Goal: Task Accomplishment & Management: Manage account settings

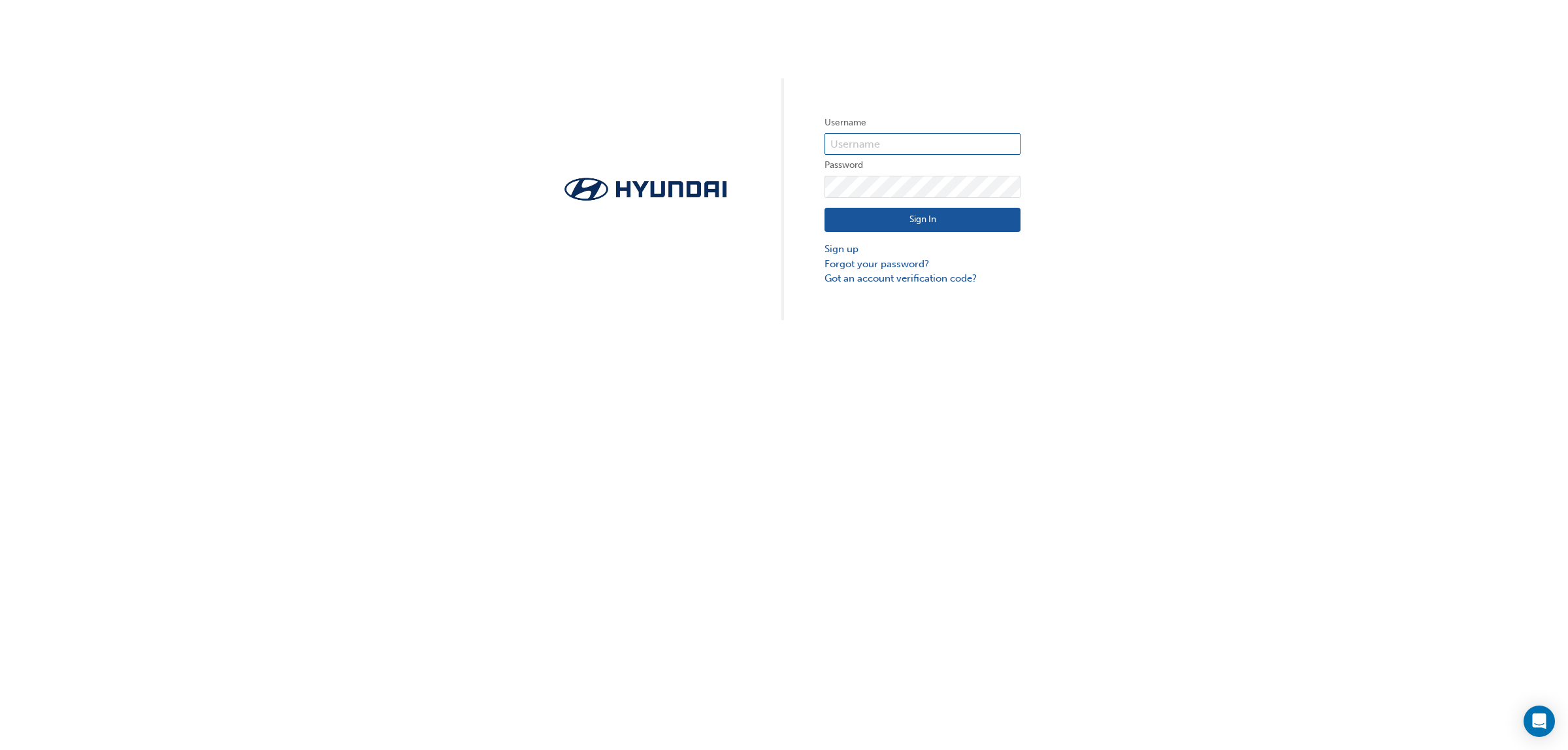
click at [881, 148] on input "text" at bounding box center [922, 144] width 196 height 22
type input "728062"
click at [906, 214] on button "Sign In" at bounding box center [922, 220] width 196 height 25
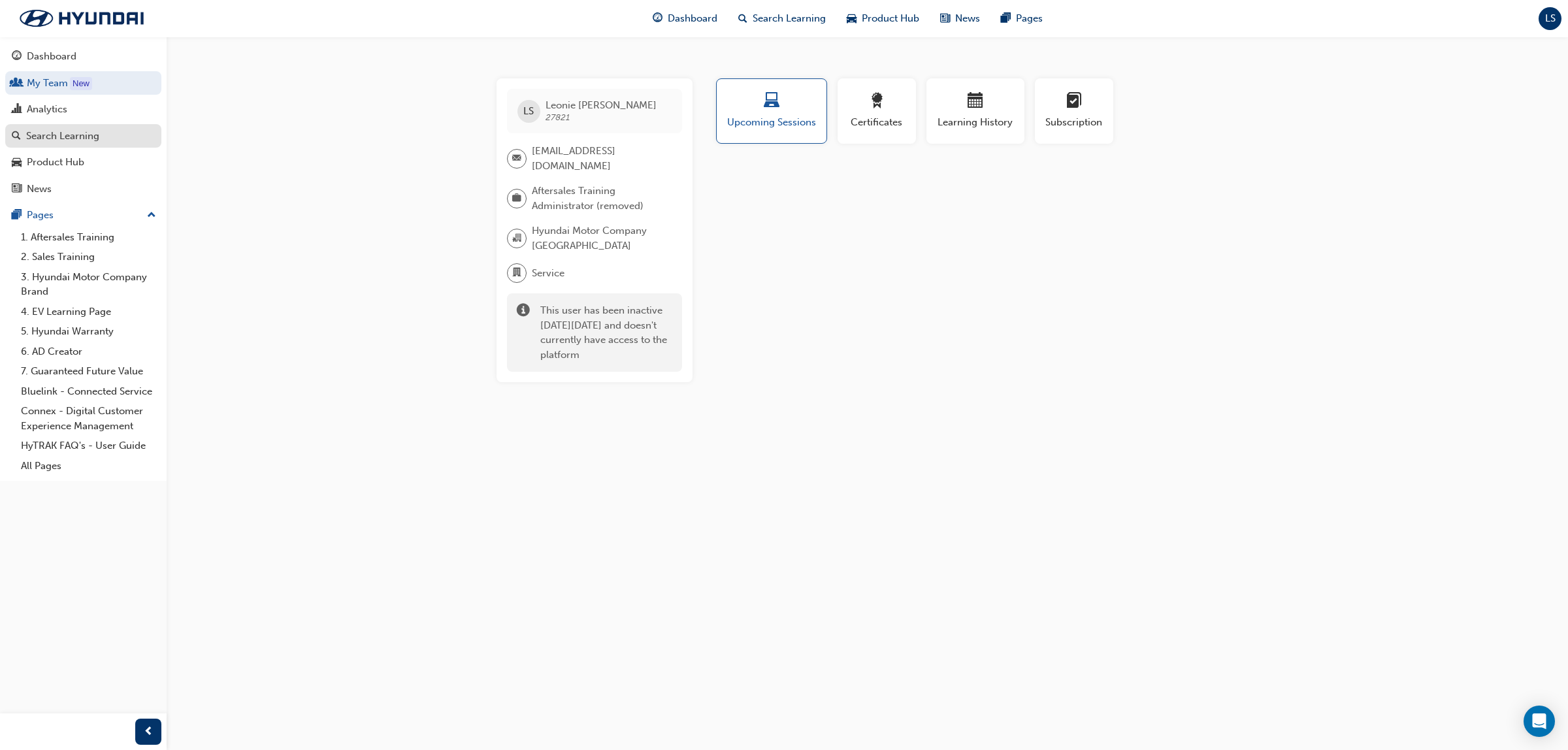
click at [87, 131] on div "Search Learning" at bounding box center [63, 136] width 73 height 15
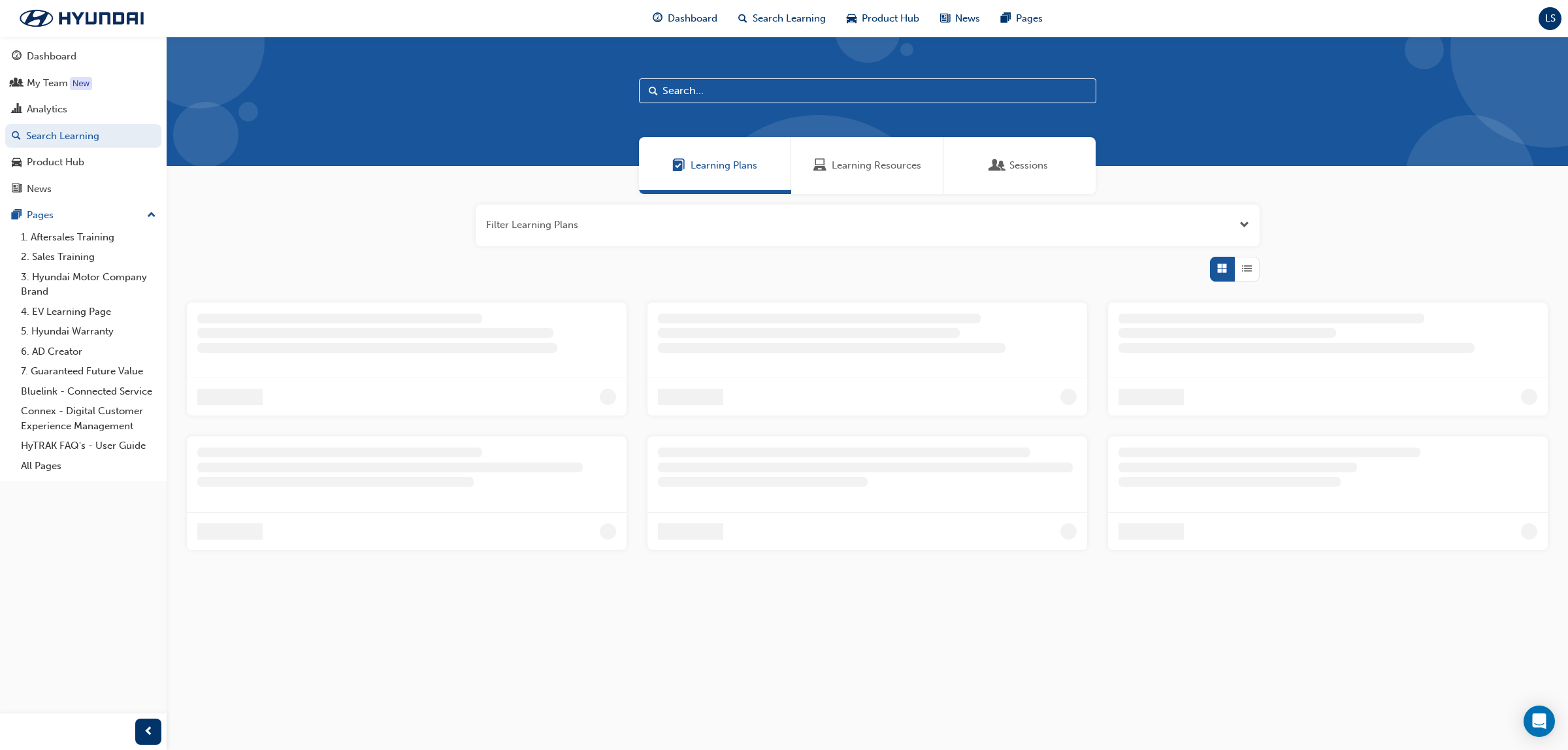
click at [873, 152] on div "Learning Resources" at bounding box center [867, 166] width 153 height 57
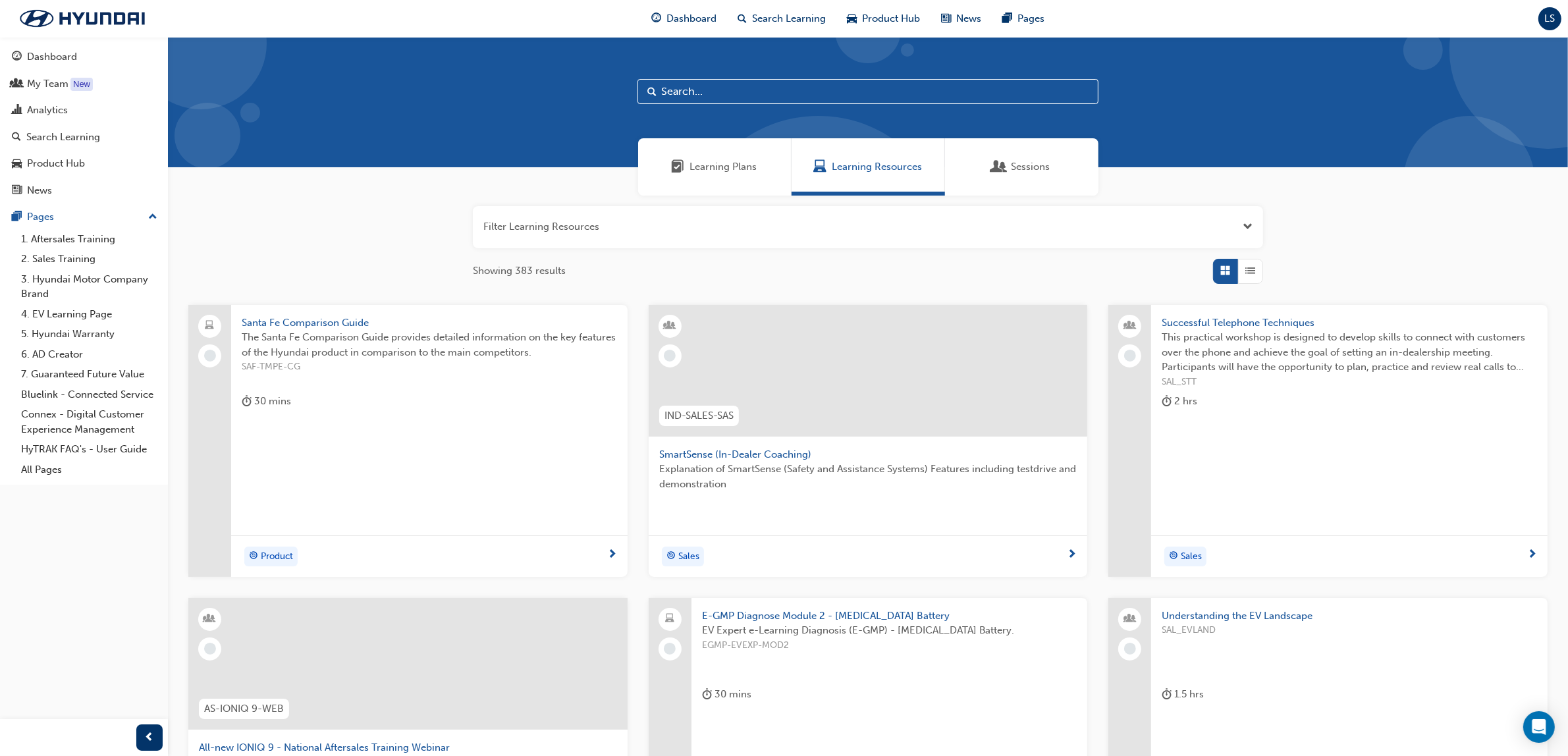
click at [699, 90] on input "text" at bounding box center [868, 92] width 461 height 25
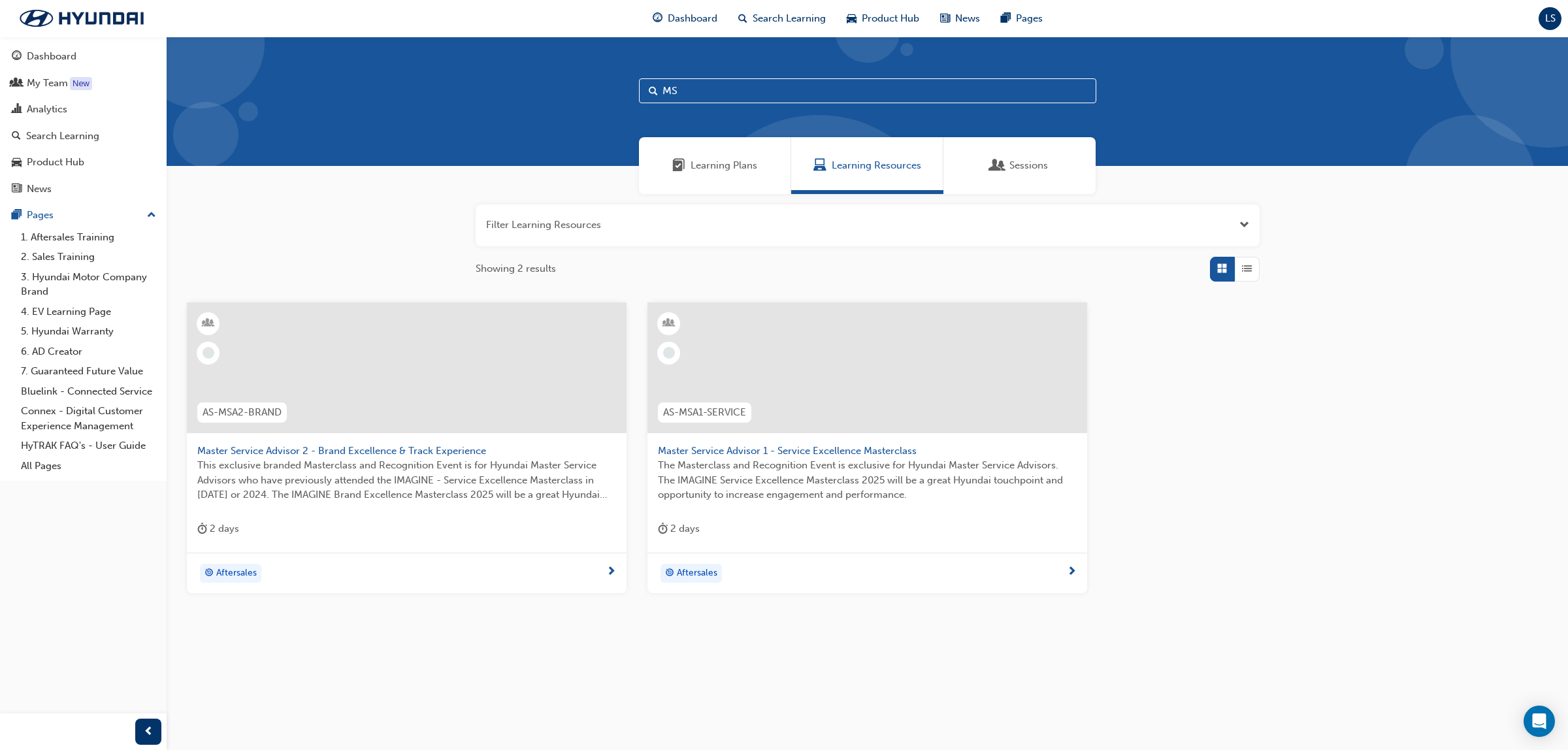
type input "M"
type input "AS-MSA"
click at [730, 437] on div at bounding box center [868, 378] width 419 height 131
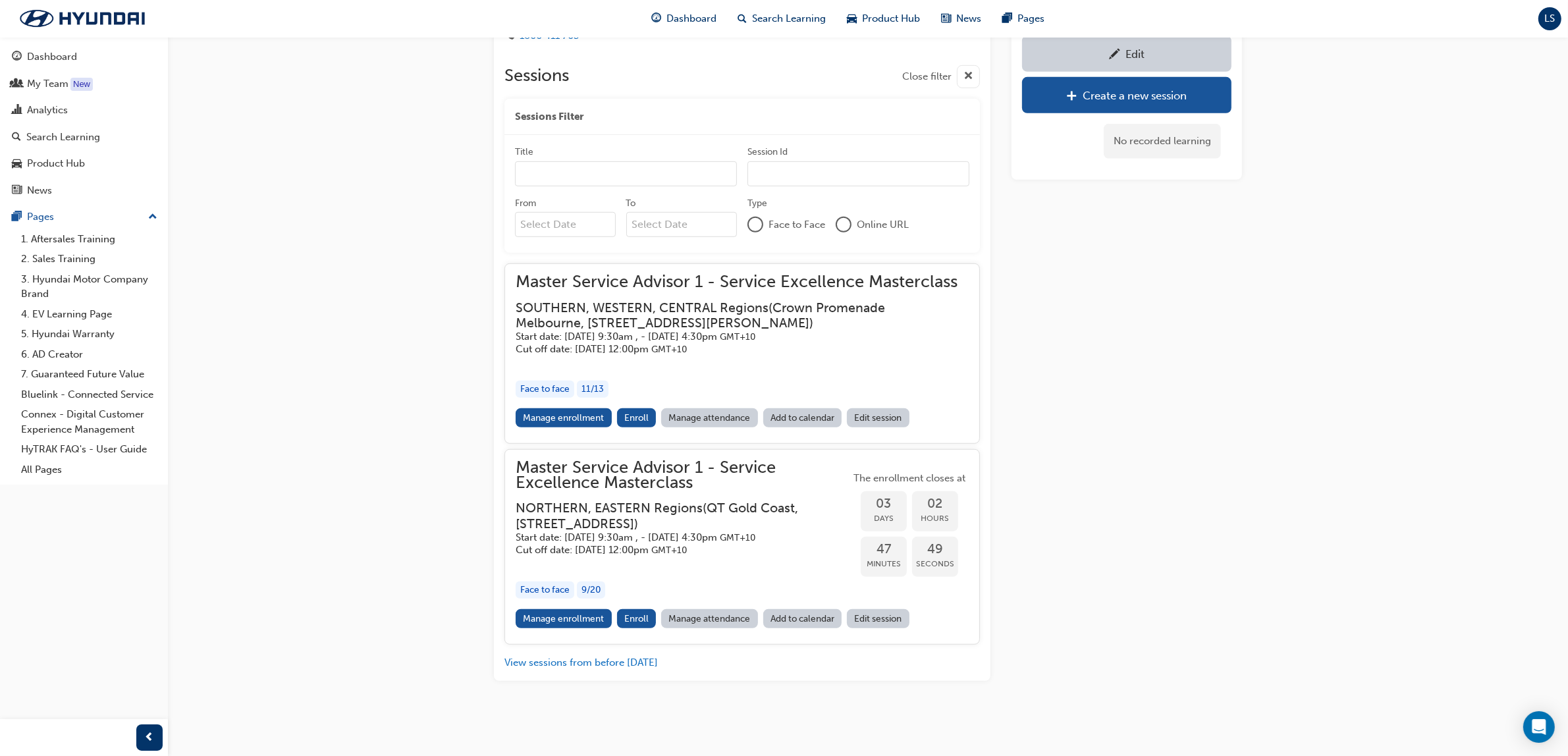
scroll to position [1120, 0]
click at [74, 143] on div "Search Learning" at bounding box center [63, 137] width 74 height 15
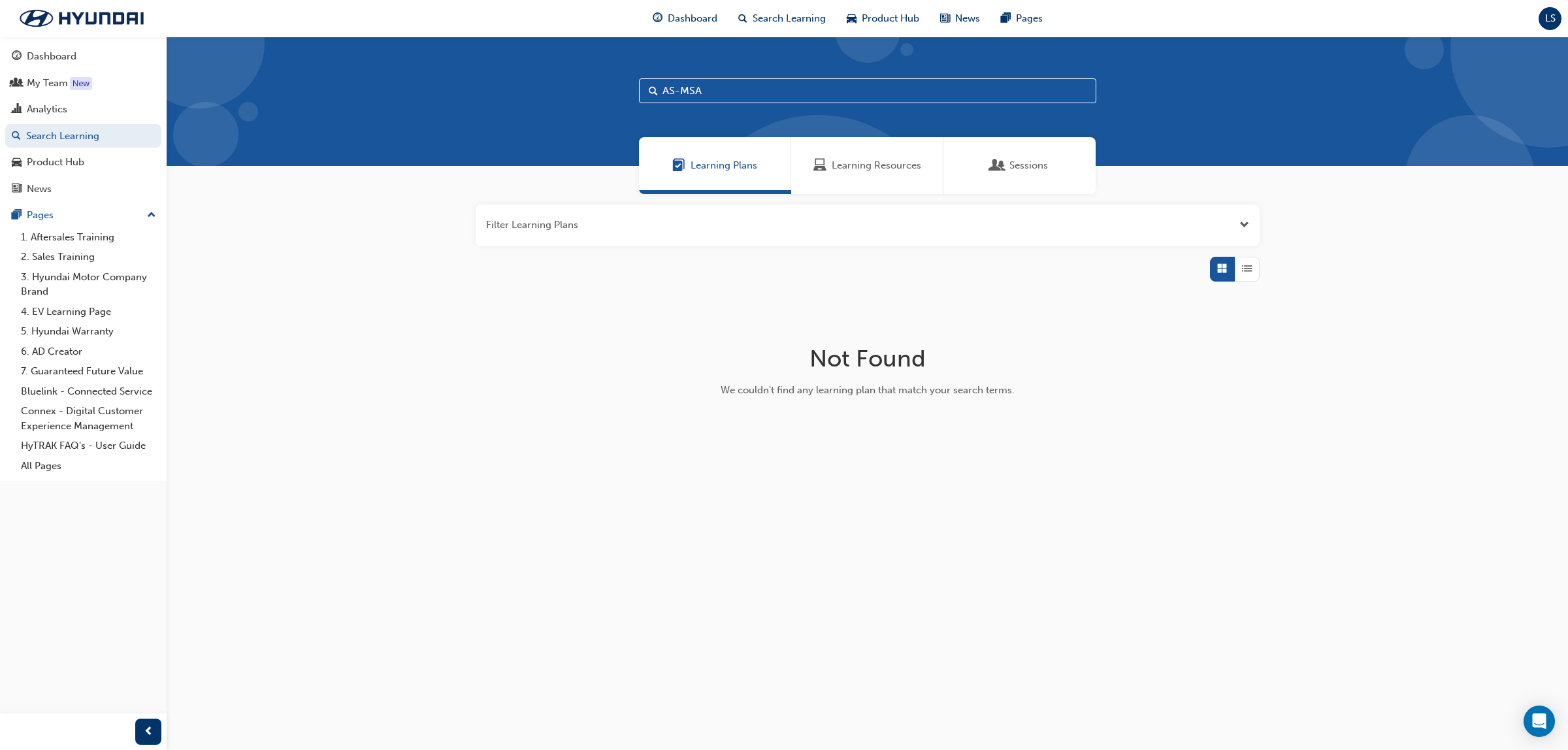
click at [864, 158] on span "Learning Resources" at bounding box center [876, 166] width 89 height 15
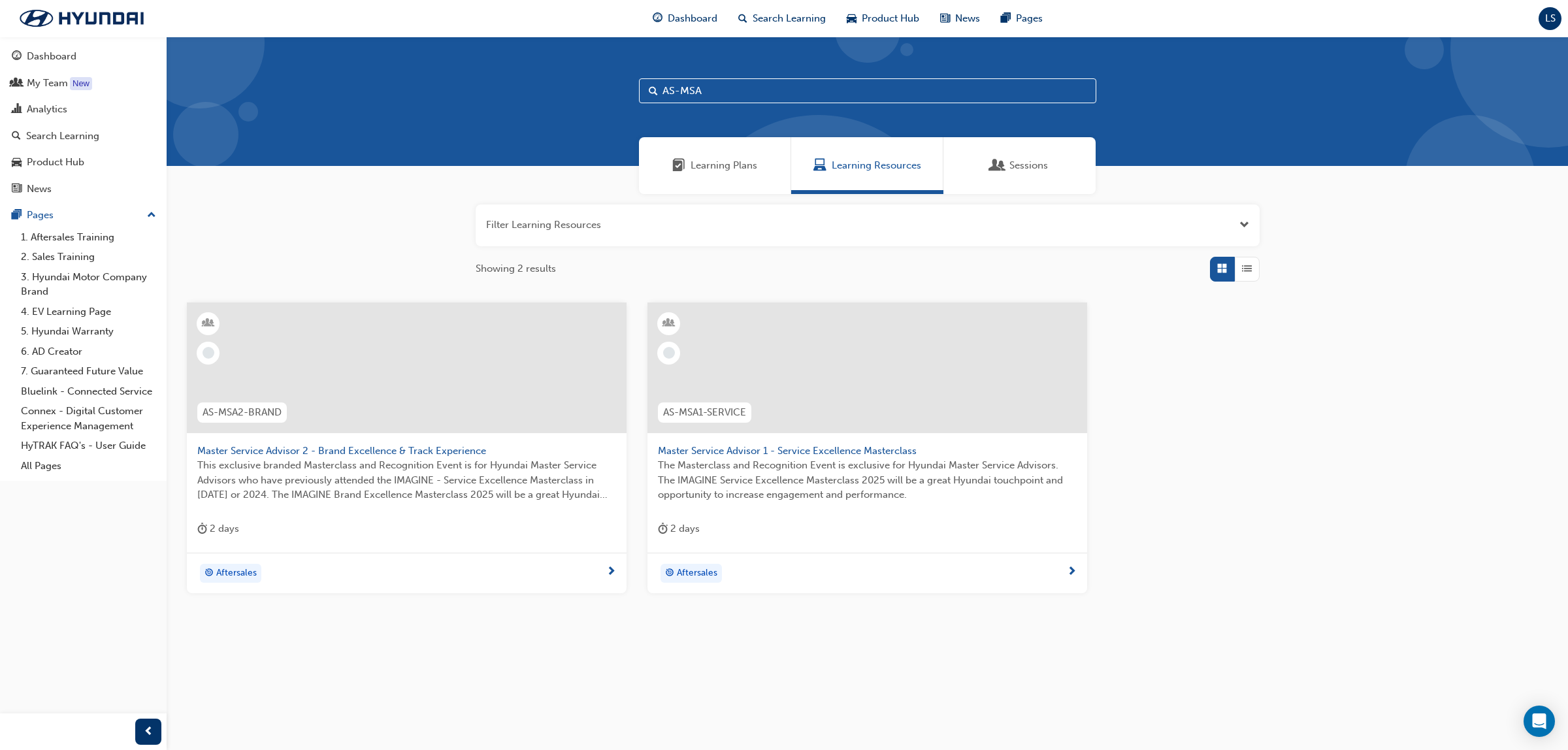
click at [317, 455] on span "Master Service Advisor 2 - Brand Excellence & Track Experience" at bounding box center [406, 451] width 419 height 15
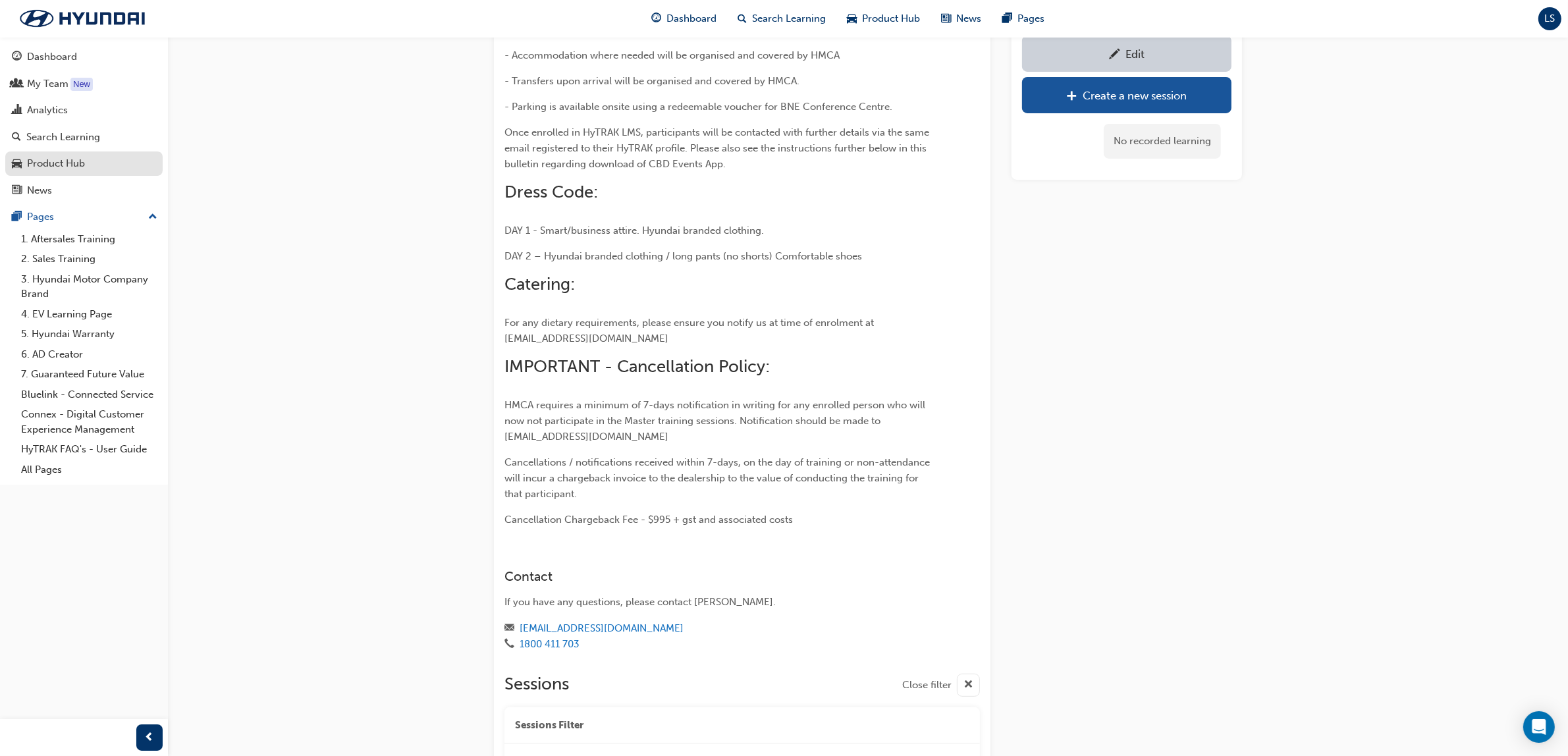
scroll to position [507, 0]
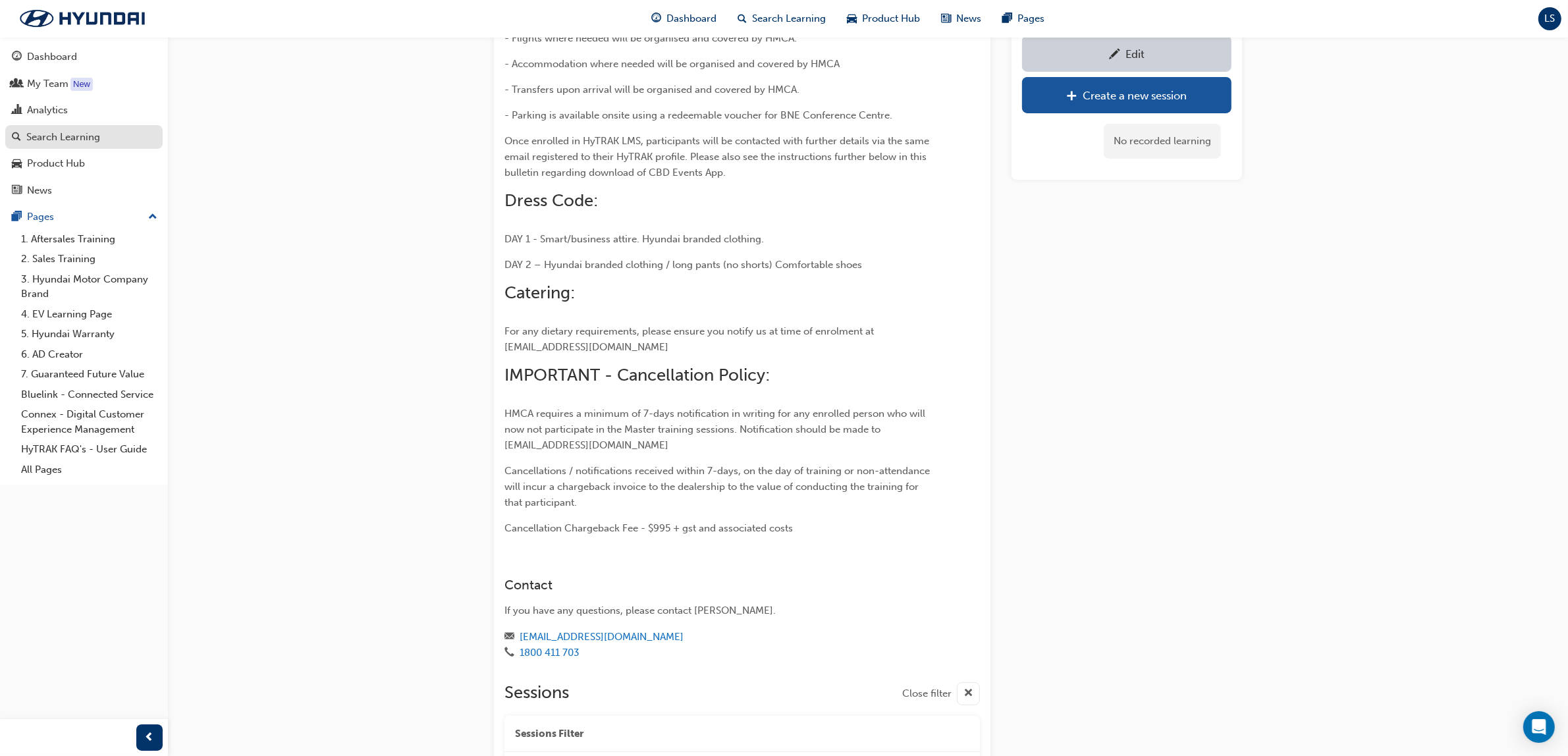
click at [87, 142] on div "Search Learning" at bounding box center [63, 137] width 74 height 15
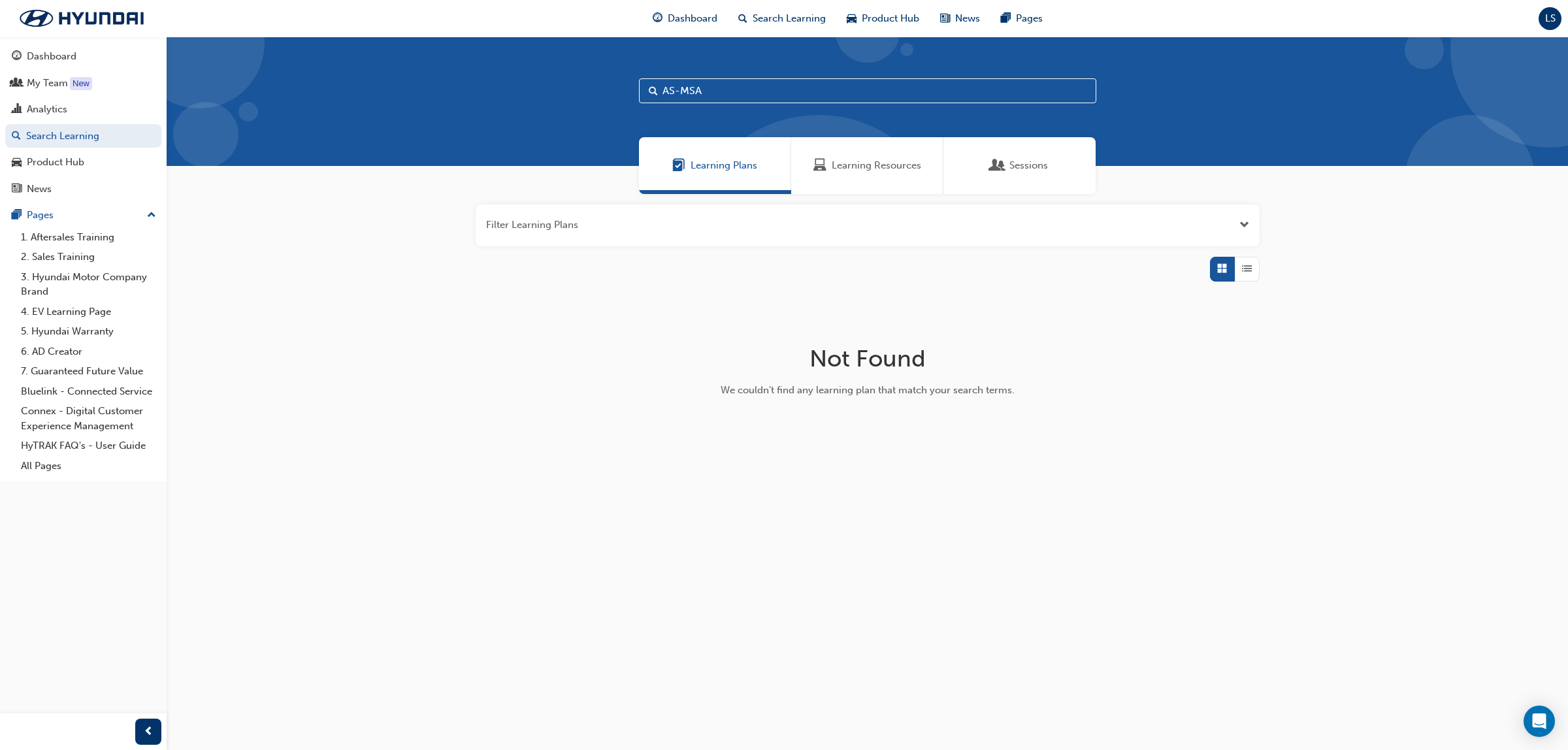
click at [715, 102] on input "AS-MSA" at bounding box center [868, 91] width 458 height 25
type input "AS-EXCEL"
click at [864, 161] on span "Learning Resources" at bounding box center [876, 166] width 89 height 15
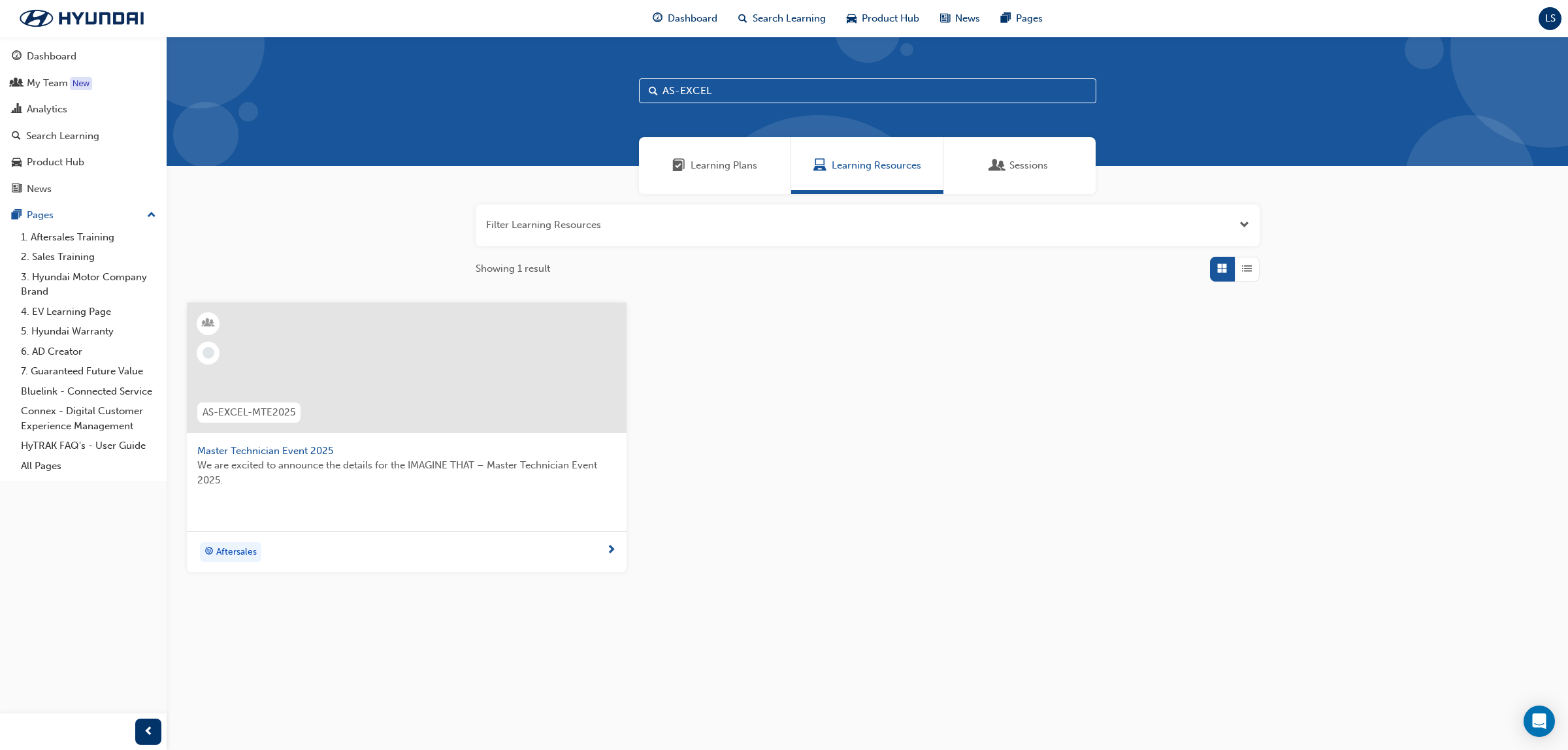
click at [361, 460] on span "We are excited to announce the details for the IMAGINE THAT – Master Technician…" at bounding box center [406, 472] width 419 height 29
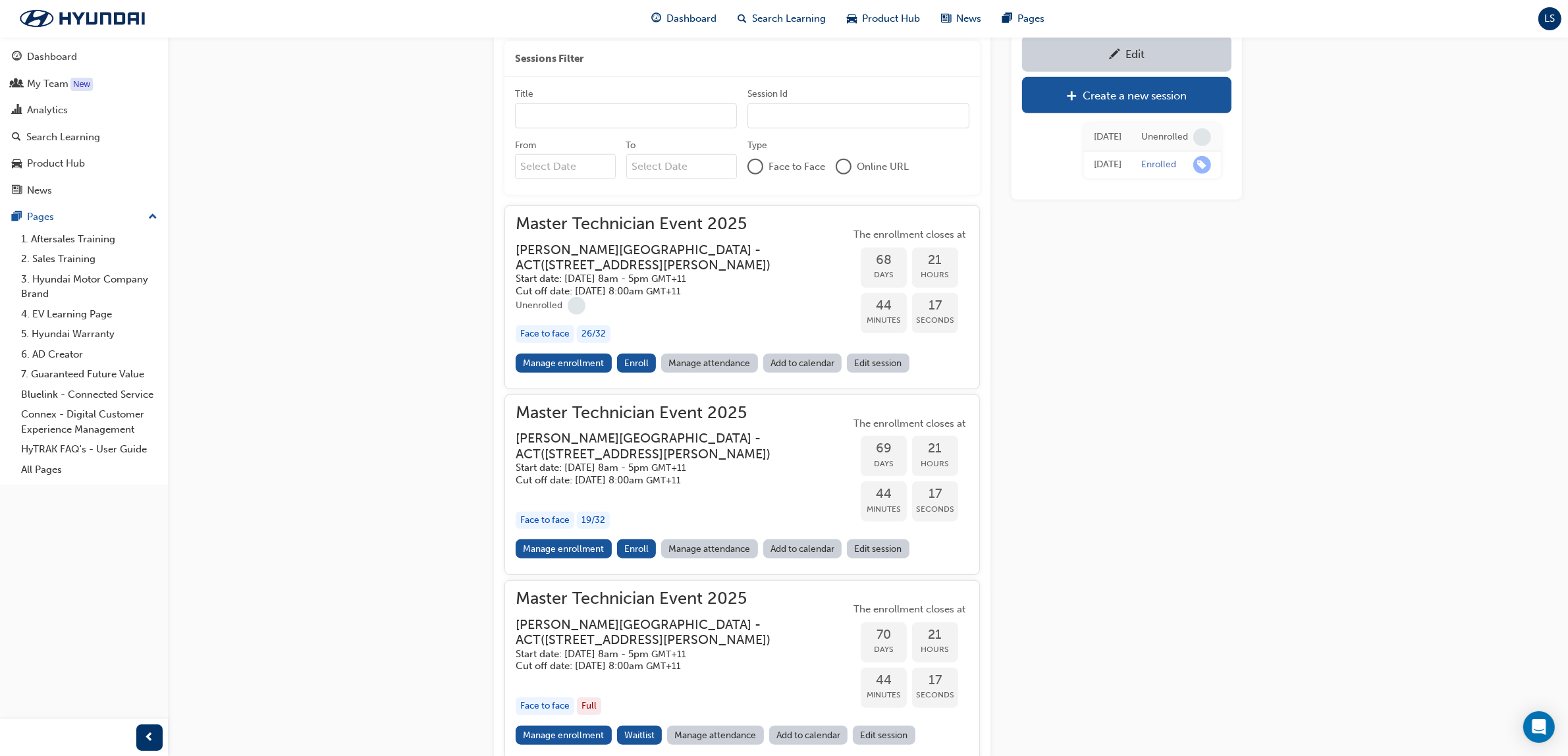
scroll to position [1568, 0]
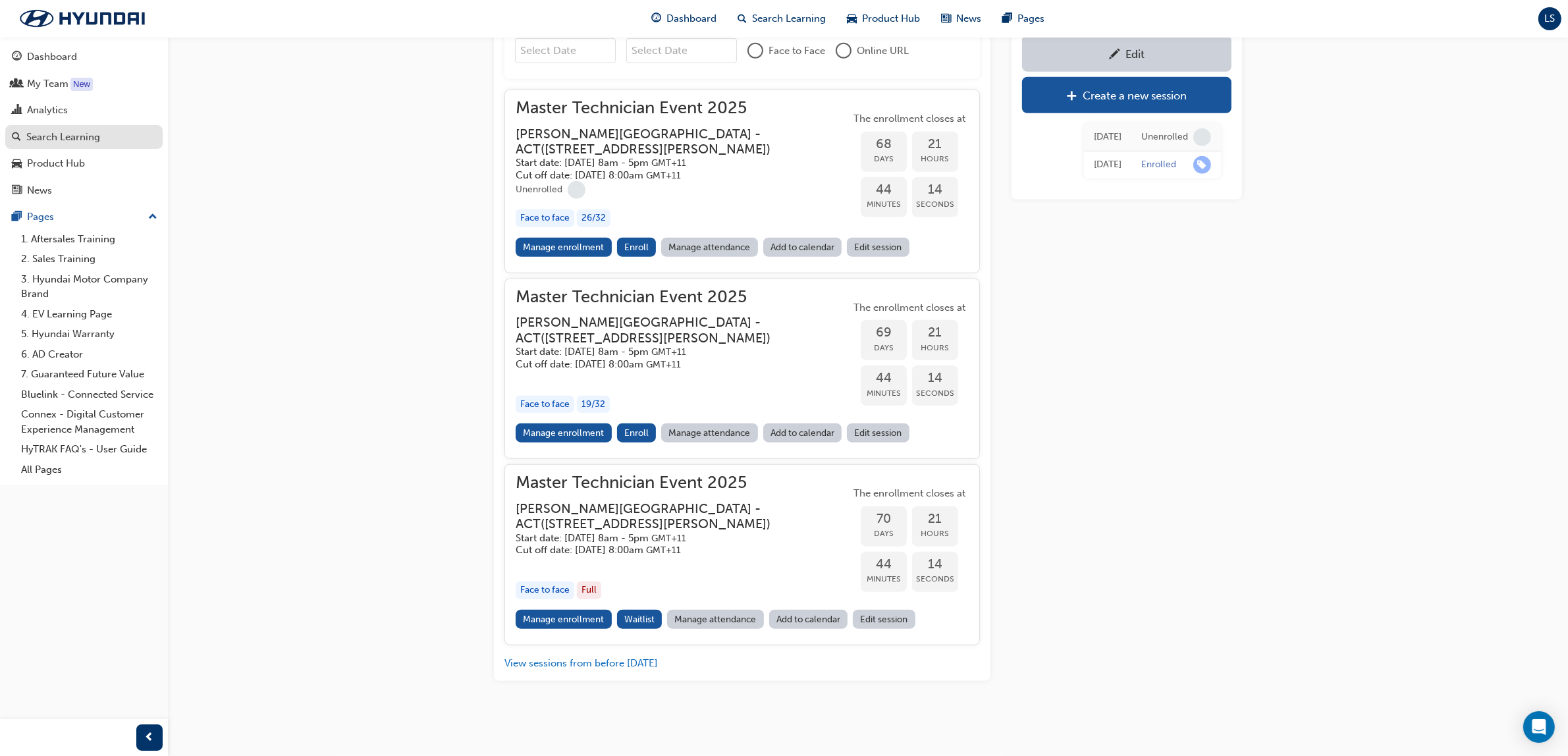
click at [83, 141] on div "Search Learning" at bounding box center [63, 137] width 74 height 15
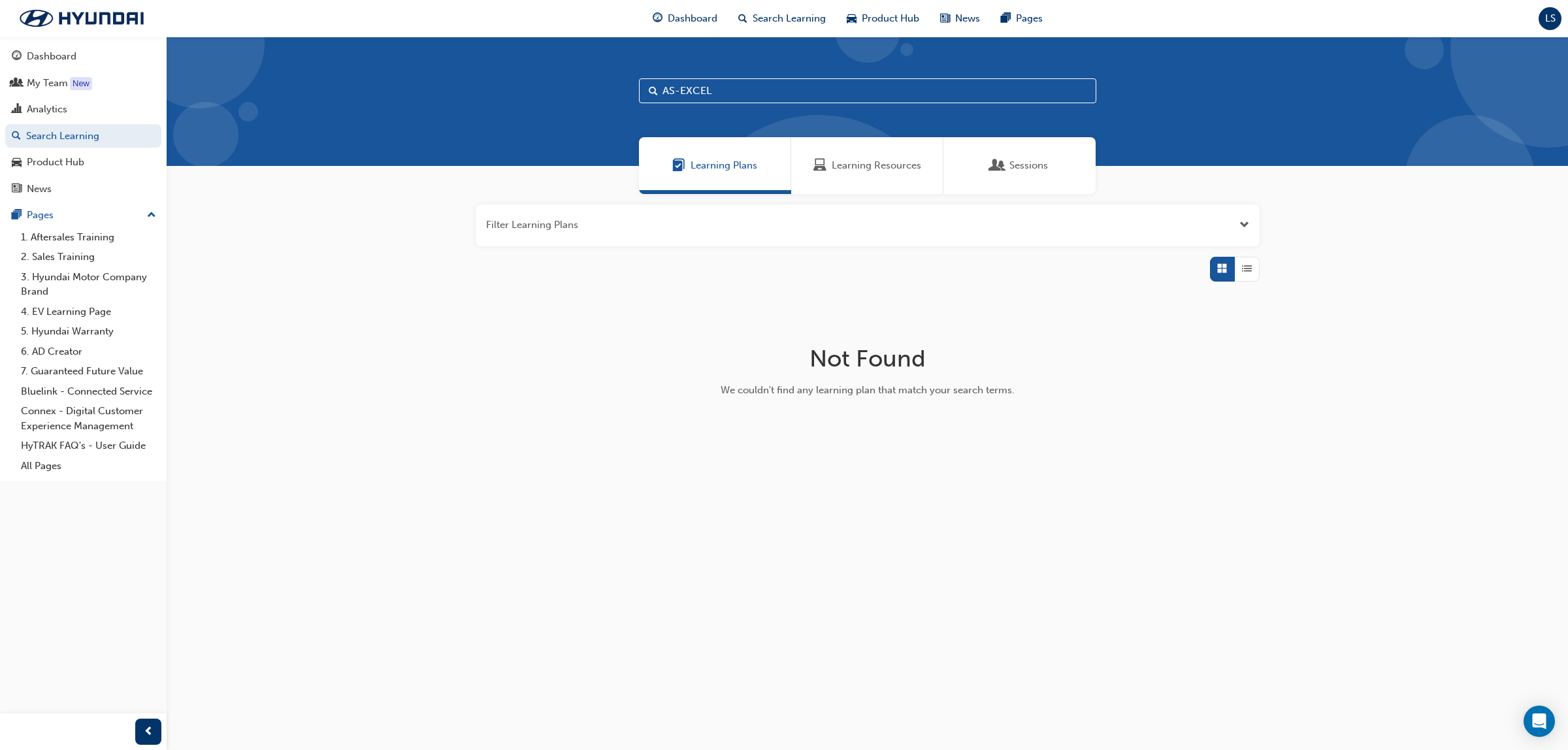
click at [867, 168] on span "Learning Resources" at bounding box center [876, 166] width 89 height 15
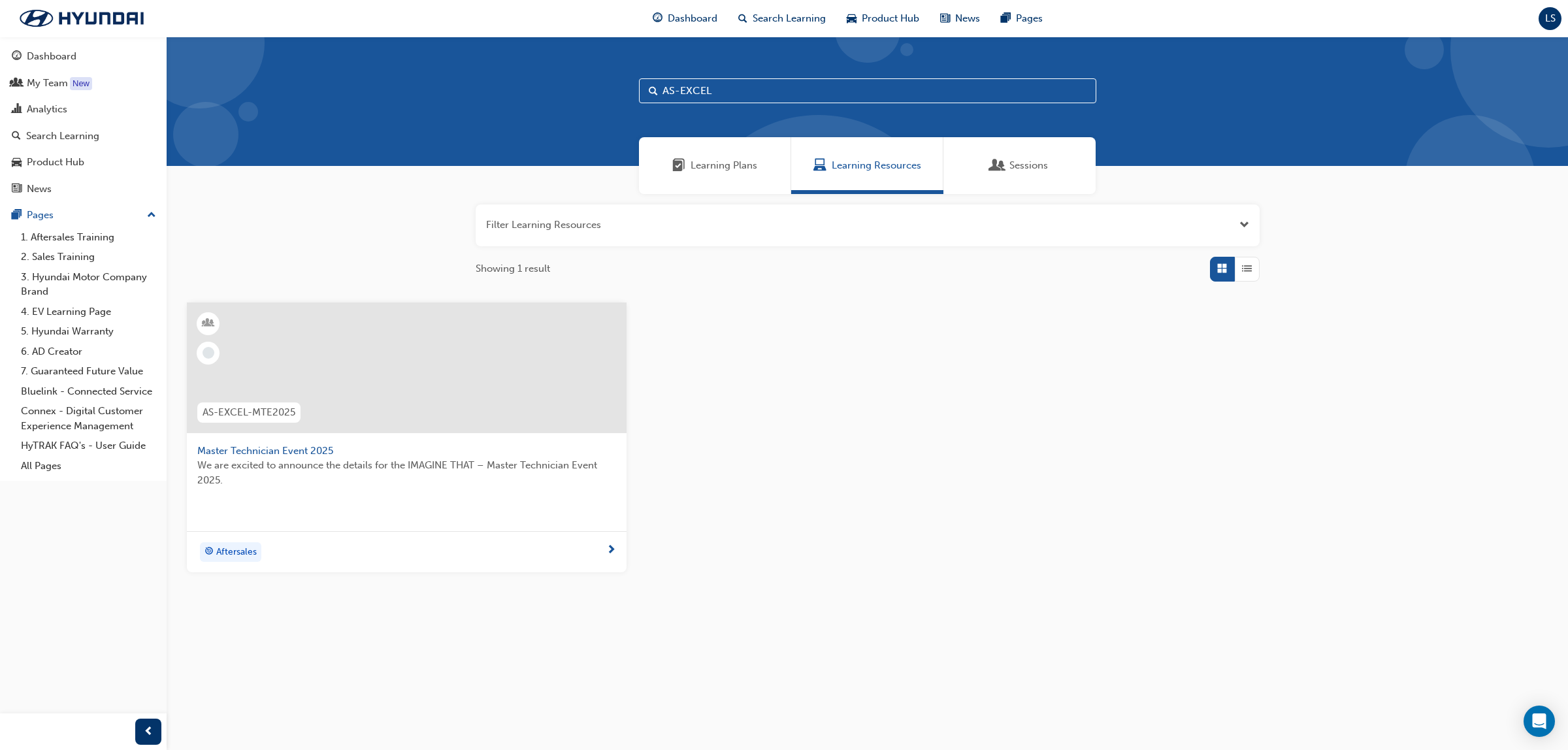
click at [774, 94] on input "AS-EXCEL" at bounding box center [868, 91] width 458 height 25
type input "A"
type input "SALES_C"
click at [302, 458] on span "Certified Sales Consultant Event 2025" at bounding box center [406, 465] width 419 height 15
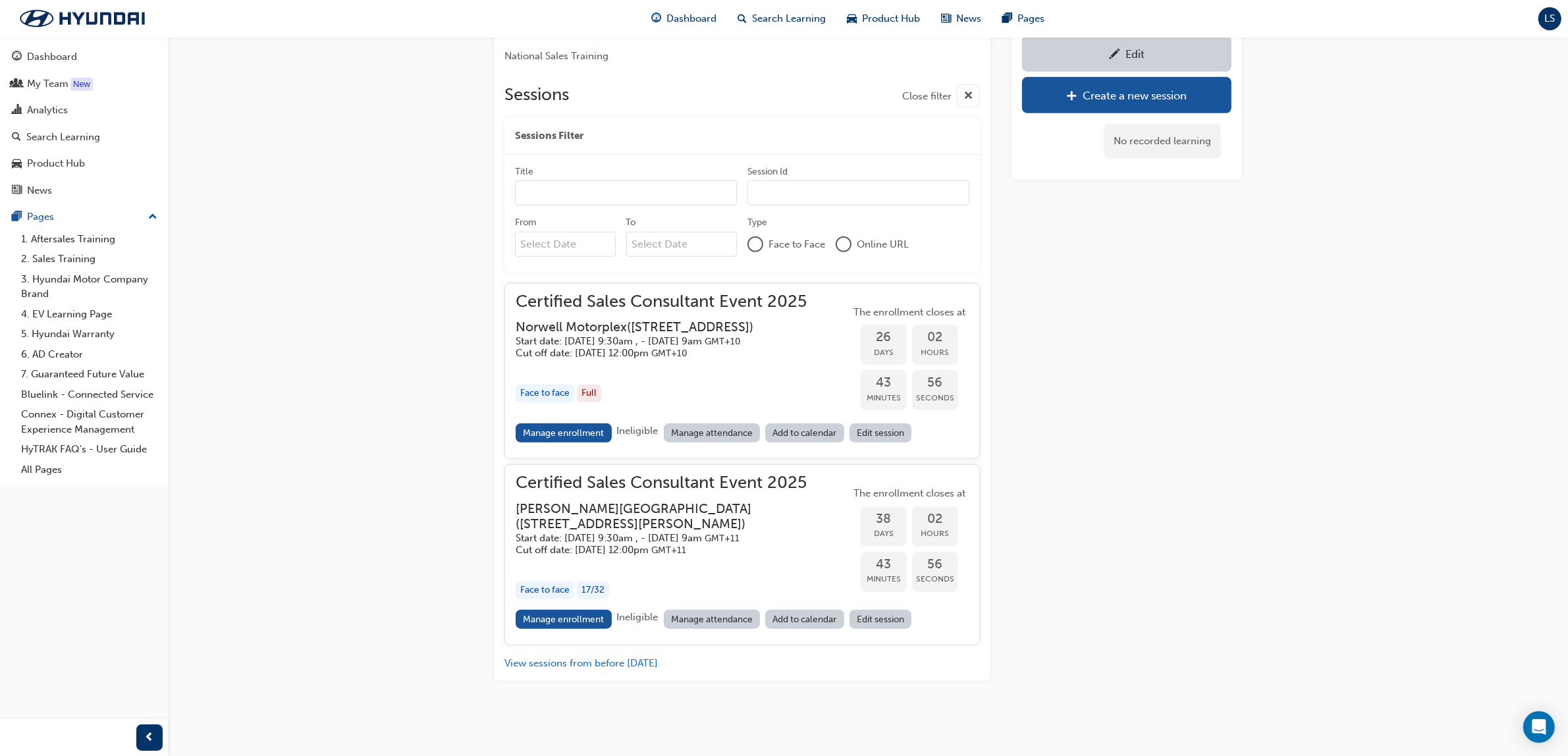
scroll to position [1391, 0]
click at [45, 107] on div "Analytics" at bounding box center [47, 111] width 41 height 15
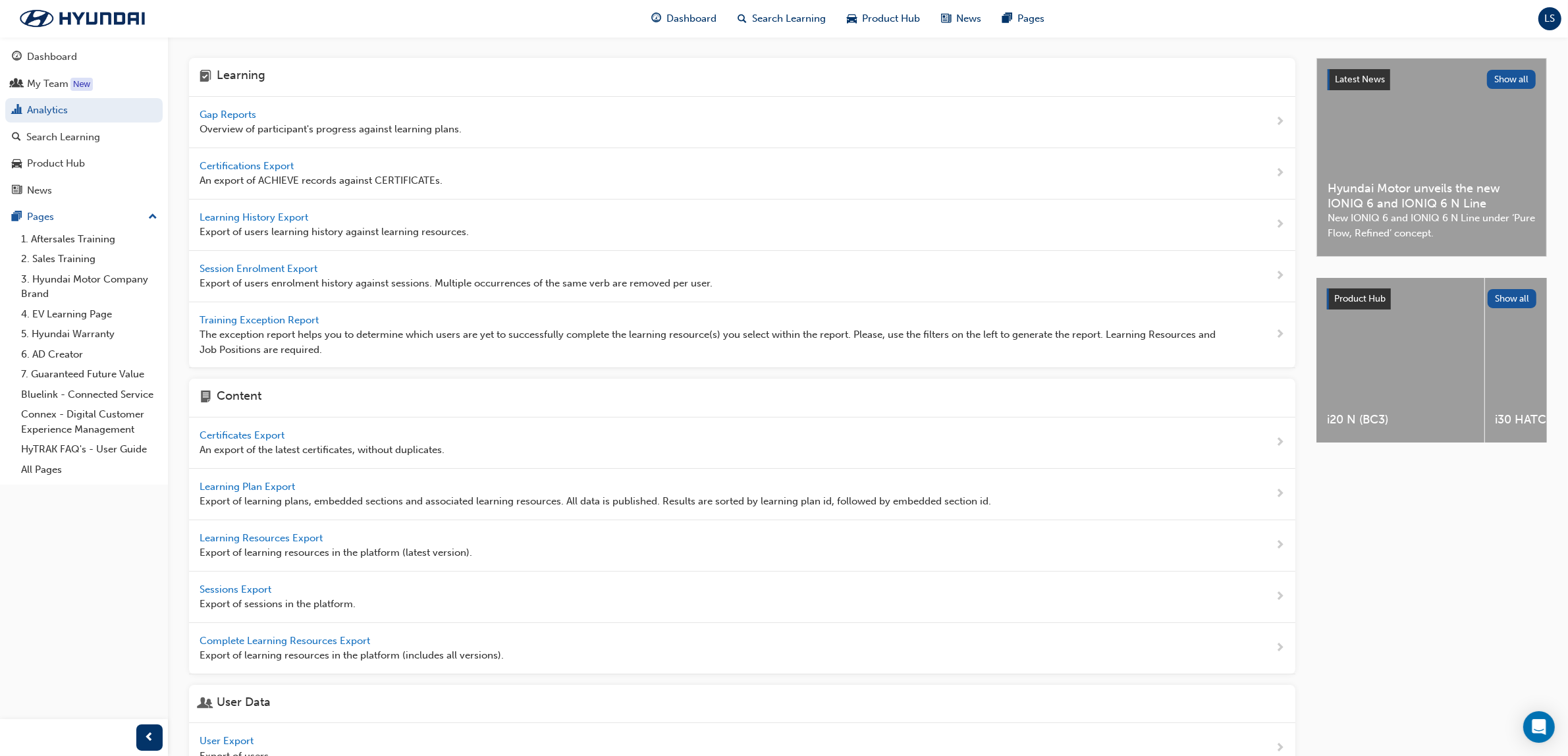
click at [237, 111] on span "Gap Reports" at bounding box center [229, 115] width 59 height 11
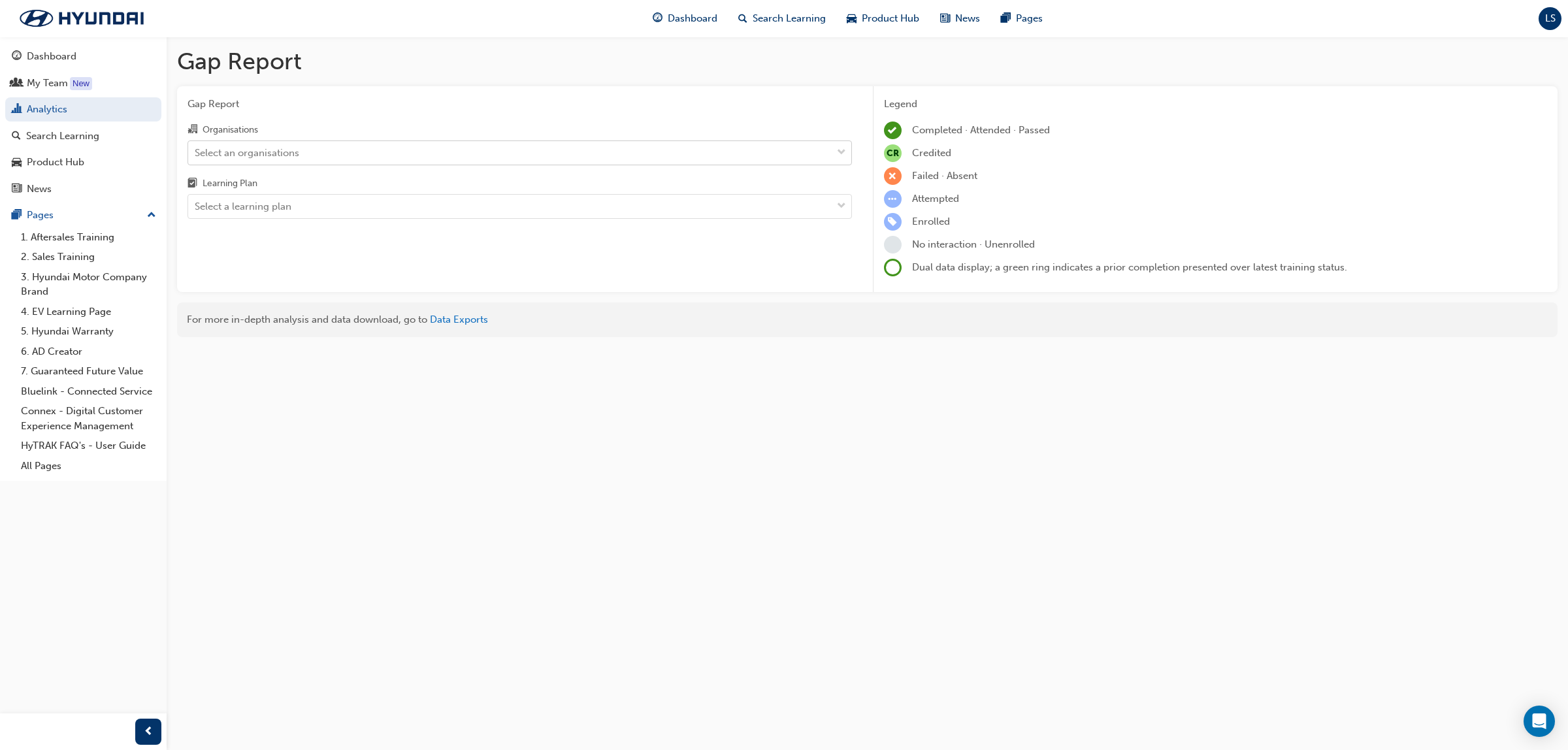
click at [367, 151] on div "Select an organisations" at bounding box center [510, 152] width 643 height 23
click at [196, 151] on input "Organisations Select an organisations" at bounding box center [195, 152] width 1 height 11
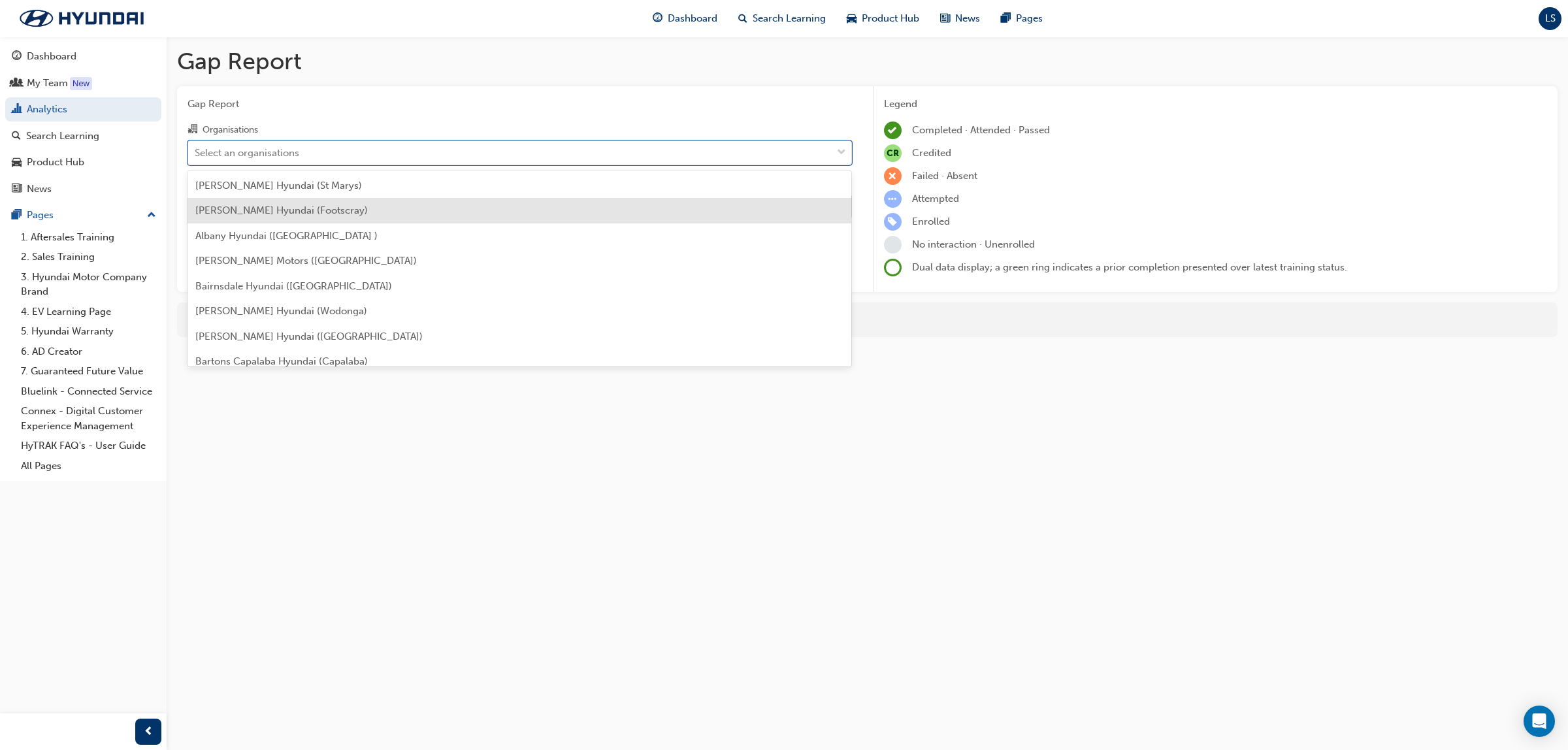
click at [307, 198] on div "[PERSON_NAME] Hyundai (Footscray)" at bounding box center [519, 210] width 664 height 26
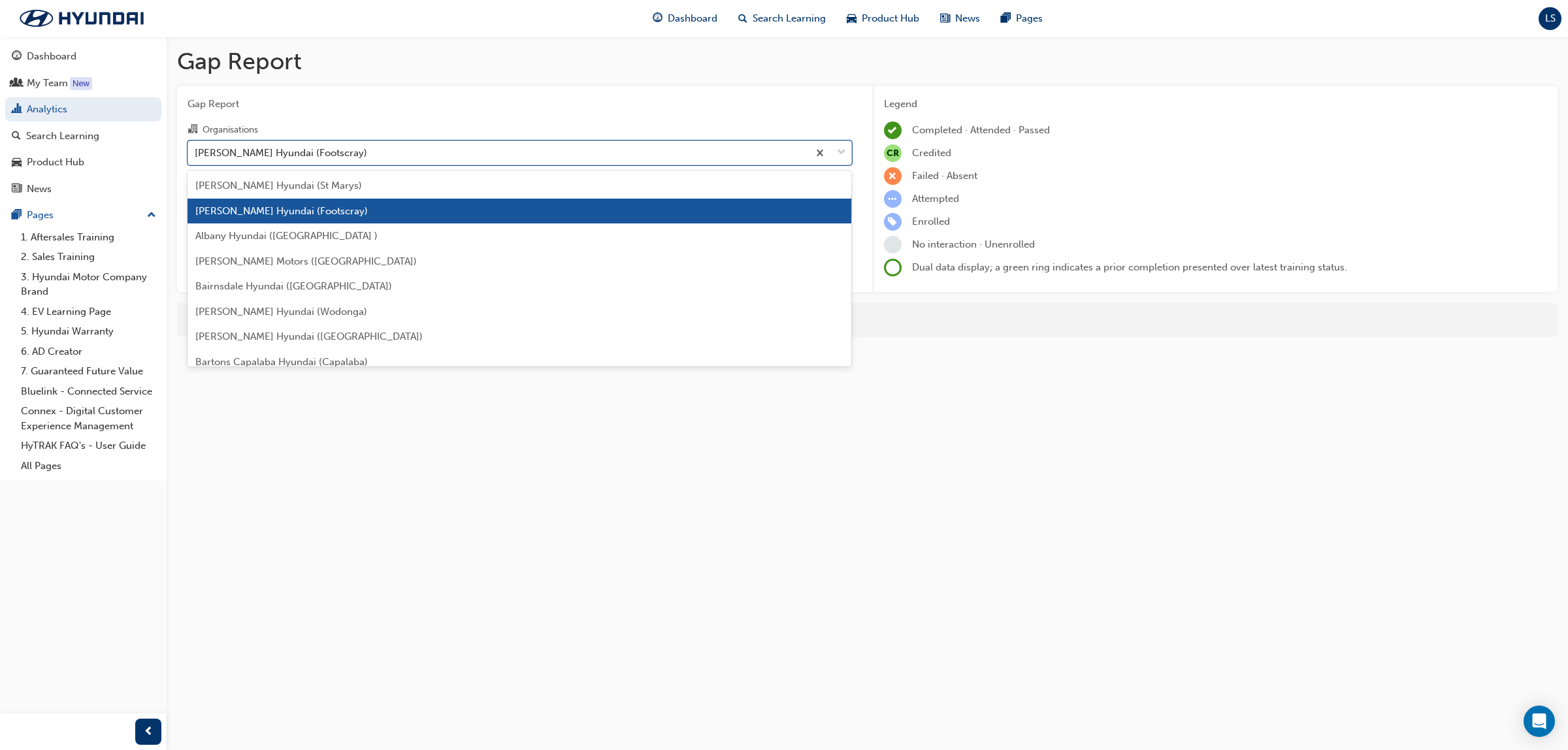
click at [332, 153] on div "[PERSON_NAME] Hyundai (Footscray)" at bounding box center [281, 152] width 172 height 15
click at [196, 153] on input "Organisations option Alan Mance Hyundai (Footscray), selected. option Alan Manc…" at bounding box center [195, 152] width 1 height 11
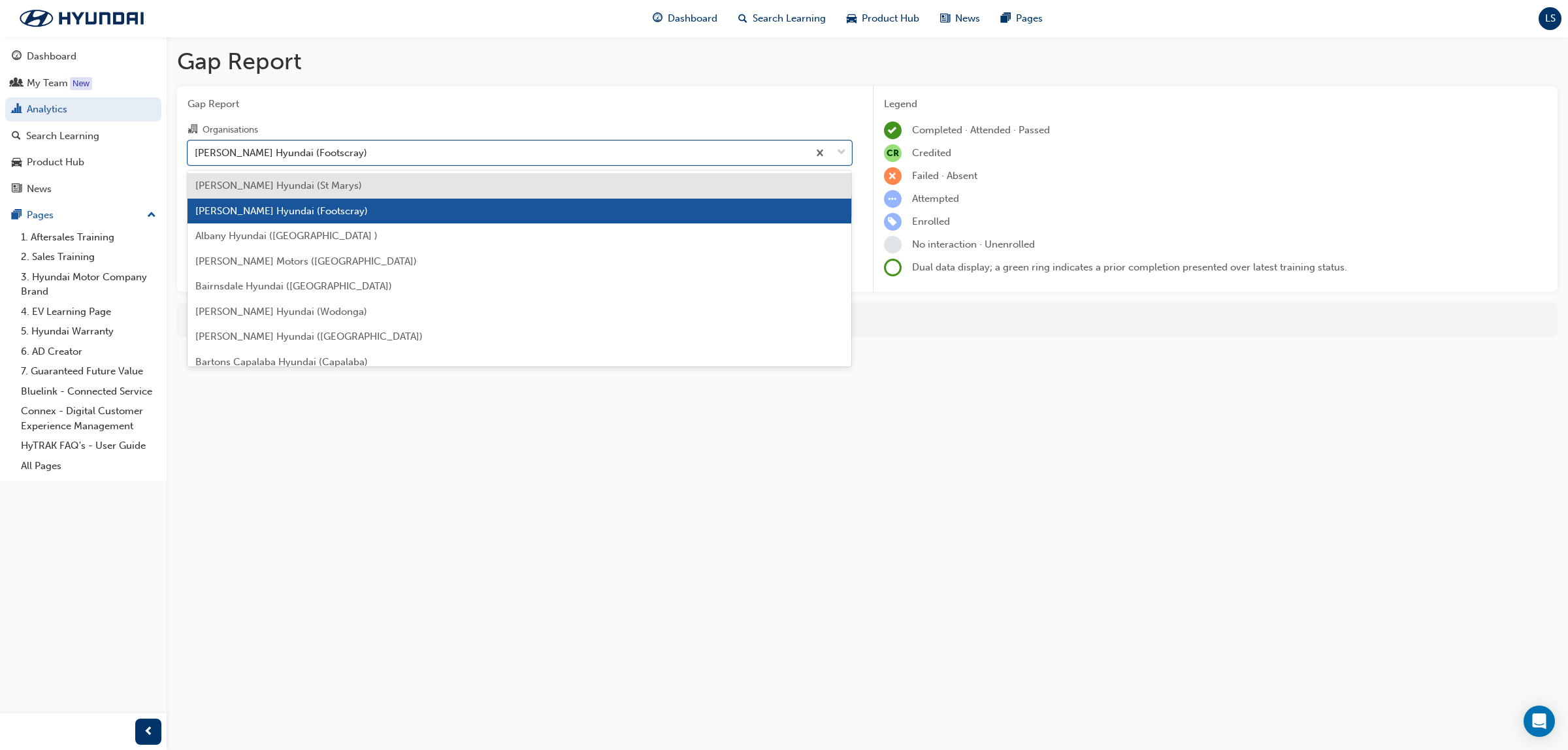
click at [287, 185] on span "[PERSON_NAME] Hyundai (St Marys)" at bounding box center [279, 186] width 167 height 11
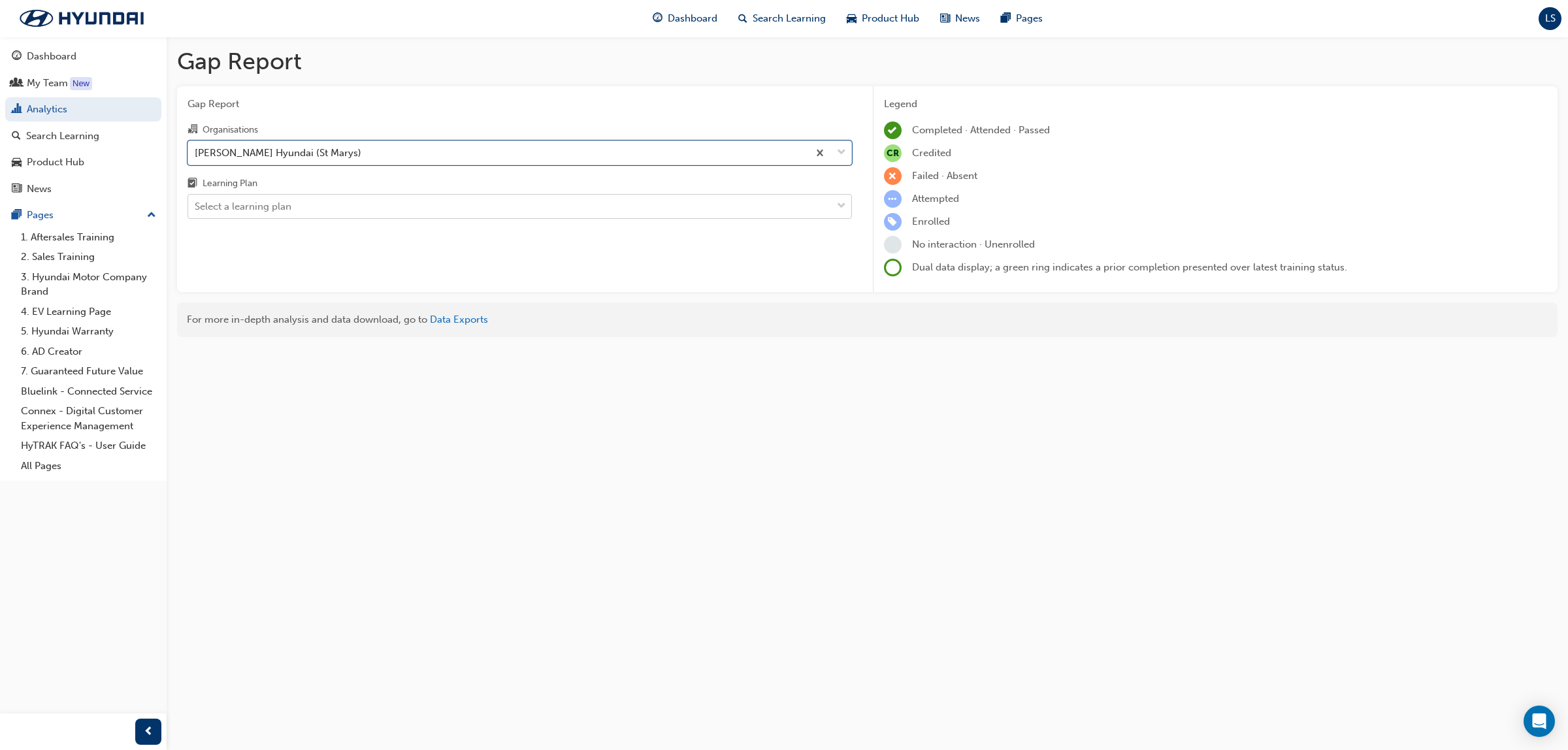
click at [301, 204] on div "Select a learning plan" at bounding box center [510, 206] width 643 height 23
click at [196, 204] on input "Learning Plan Select a learning plan" at bounding box center [195, 206] width 1 height 11
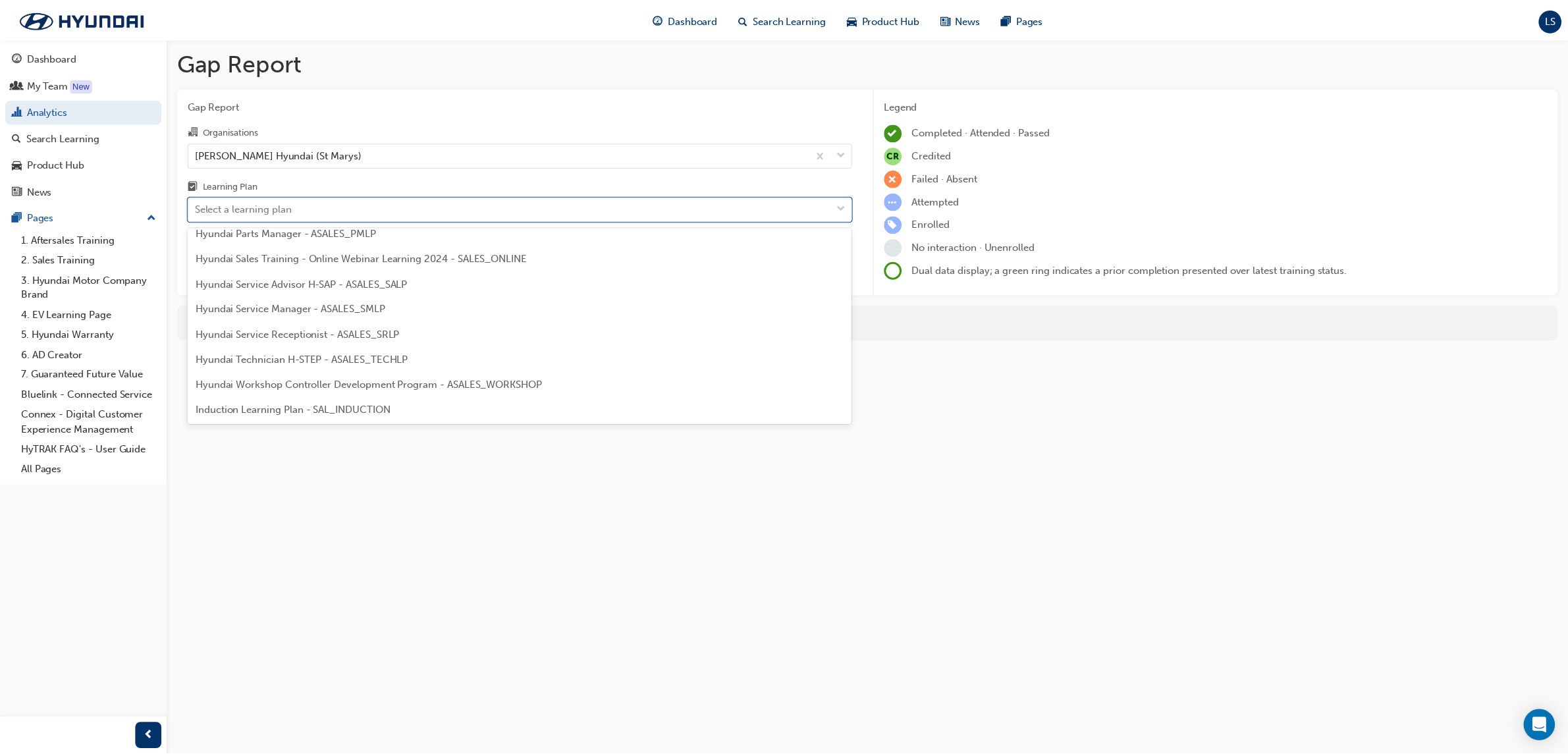
scroll to position [411, 0]
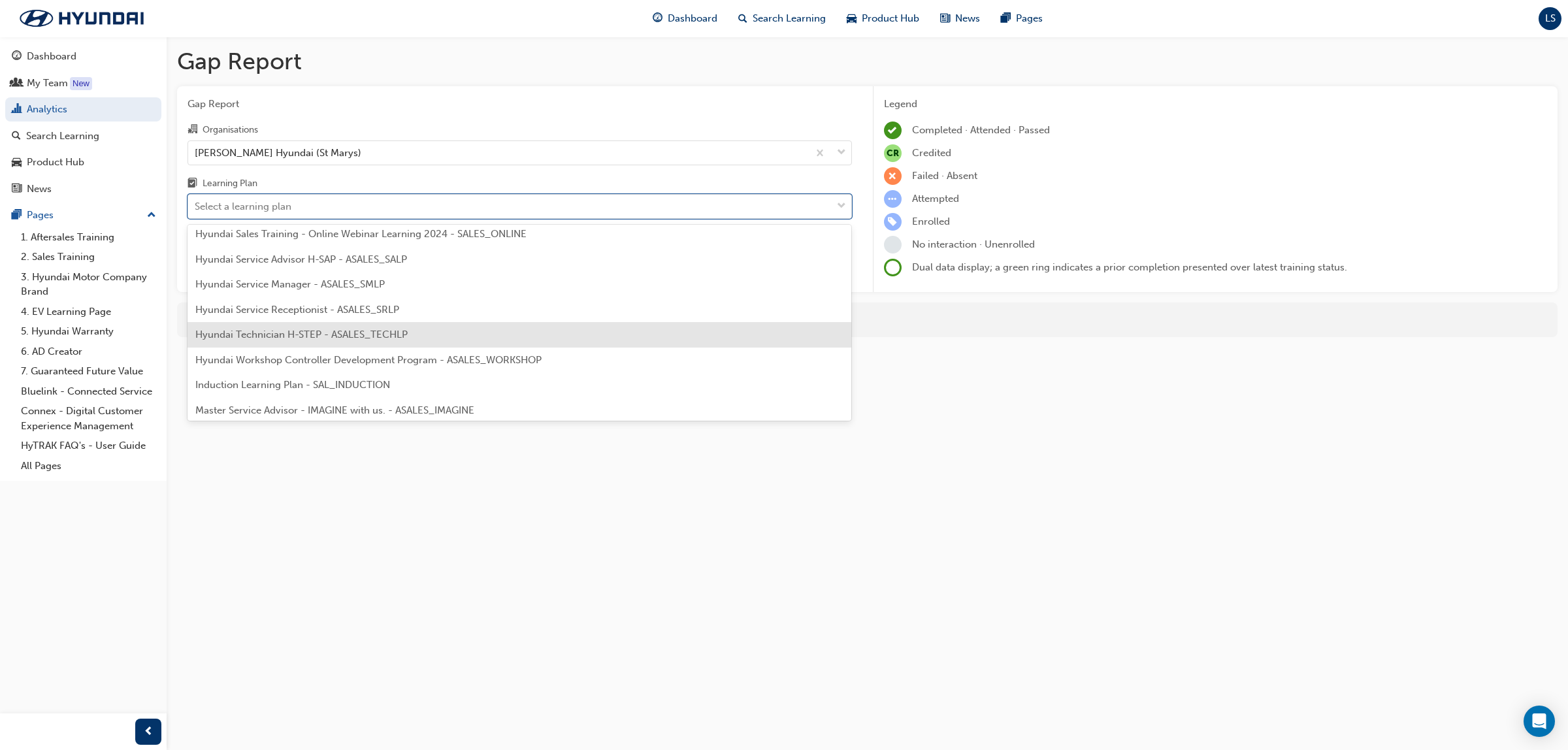
click at [340, 336] on span "Hyundai Technician H-STEP - ASALES_TECHLP" at bounding box center [301, 334] width 212 height 11
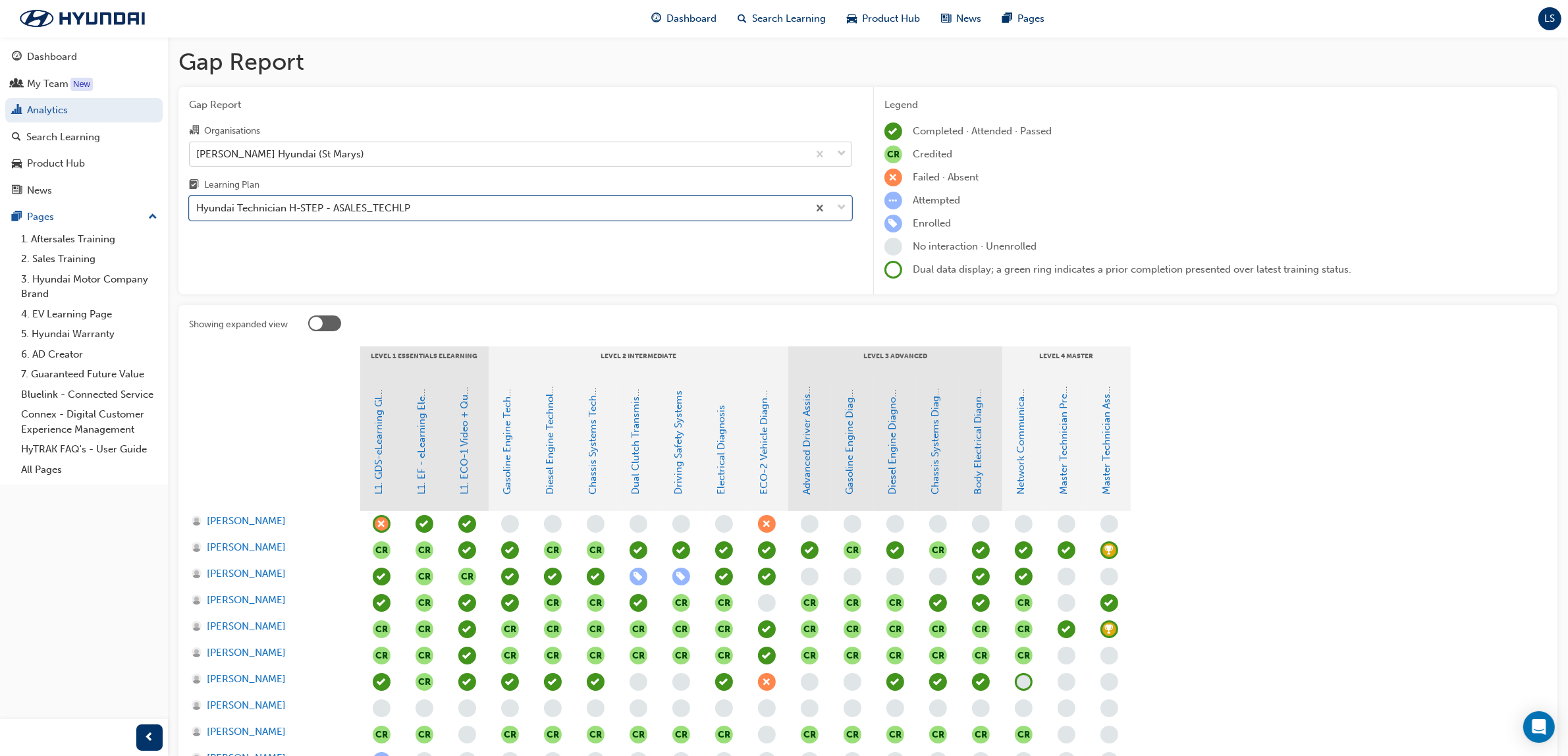
click at [311, 160] on div "[PERSON_NAME] Hyundai (St Marys)" at bounding box center [499, 154] width 619 height 23
click at [198, 158] on input "Organisations Adrian Brien Hyundai (St Marys)" at bounding box center [197, 153] width 1 height 11
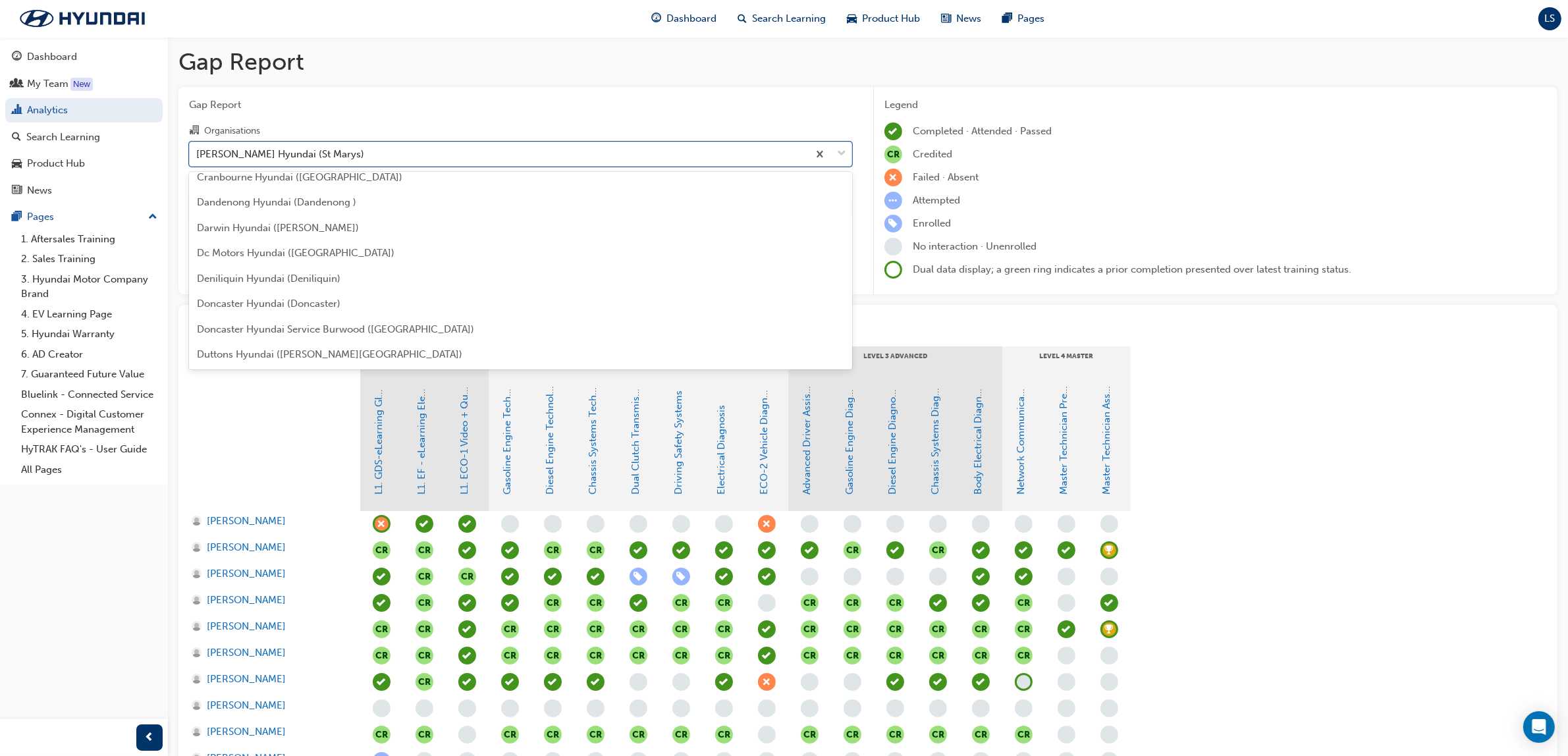
scroll to position [988, 0]
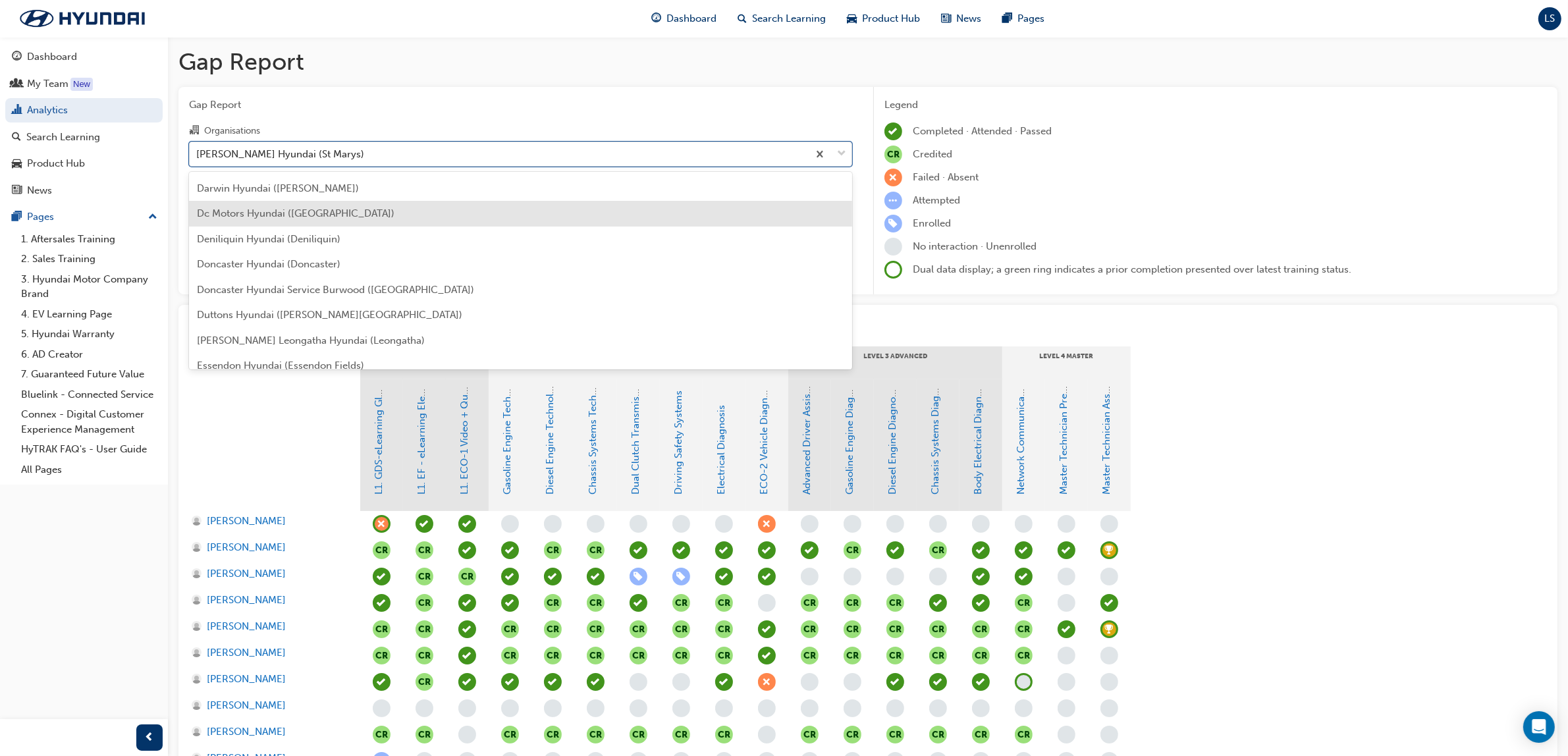
click at [286, 222] on div "Dc Motors Hyundai ([GEOGRAPHIC_DATA])" at bounding box center [520, 213] width 664 height 26
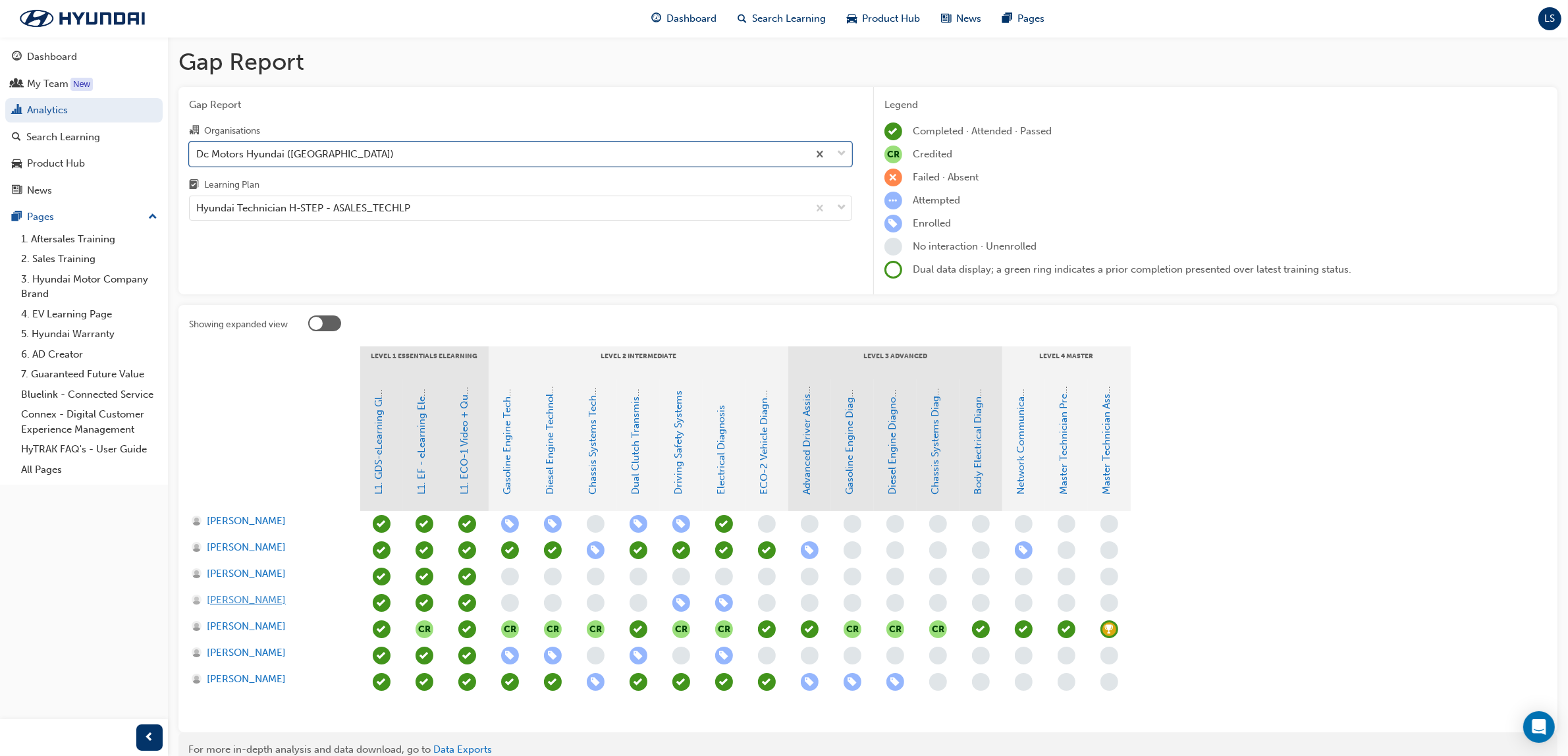
click at [241, 599] on span "Jacob Gray" at bounding box center [246, 600] width 79 height 15
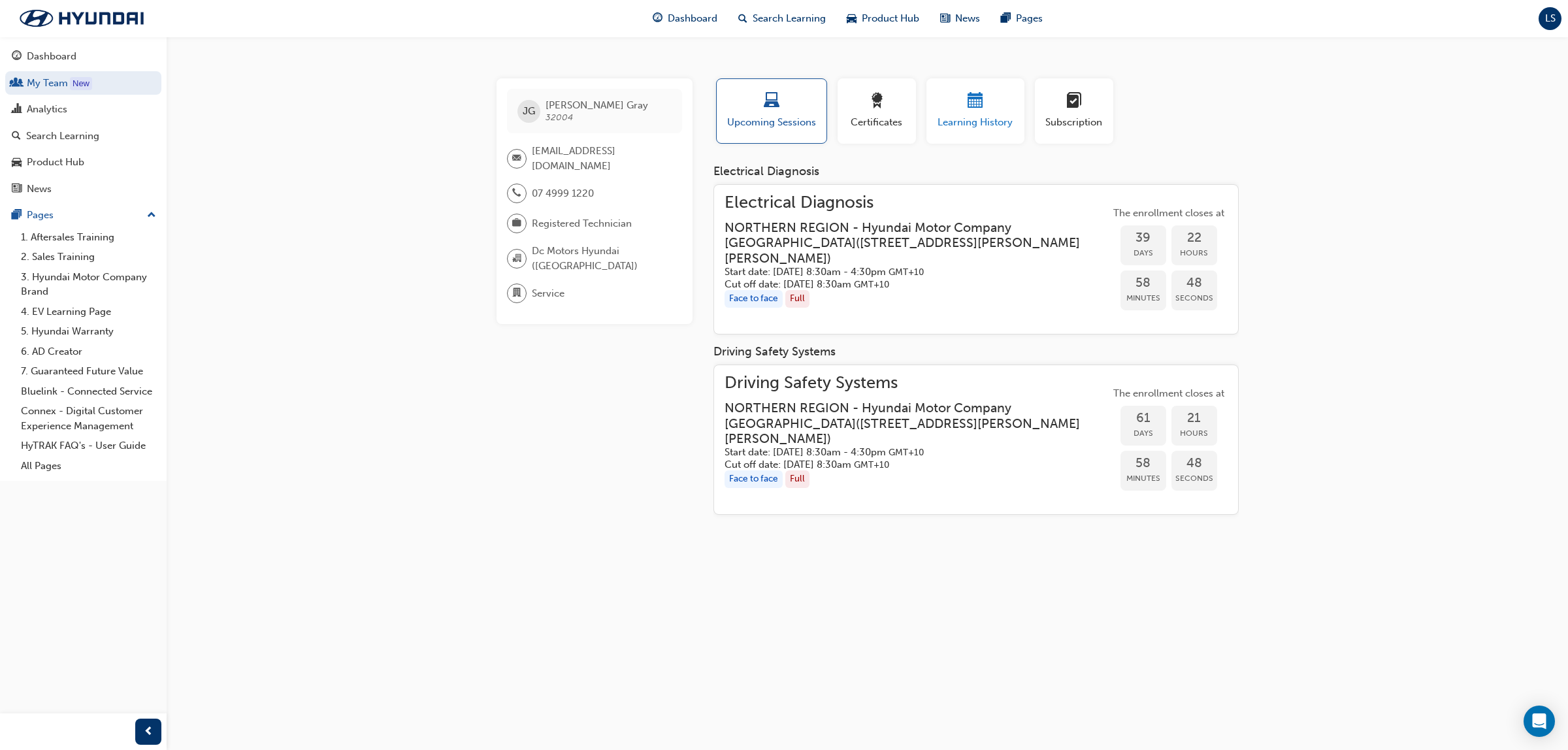
click at [982, 108] on span "calendar-icon" at bounding box center [975, 101] width 16 height 18
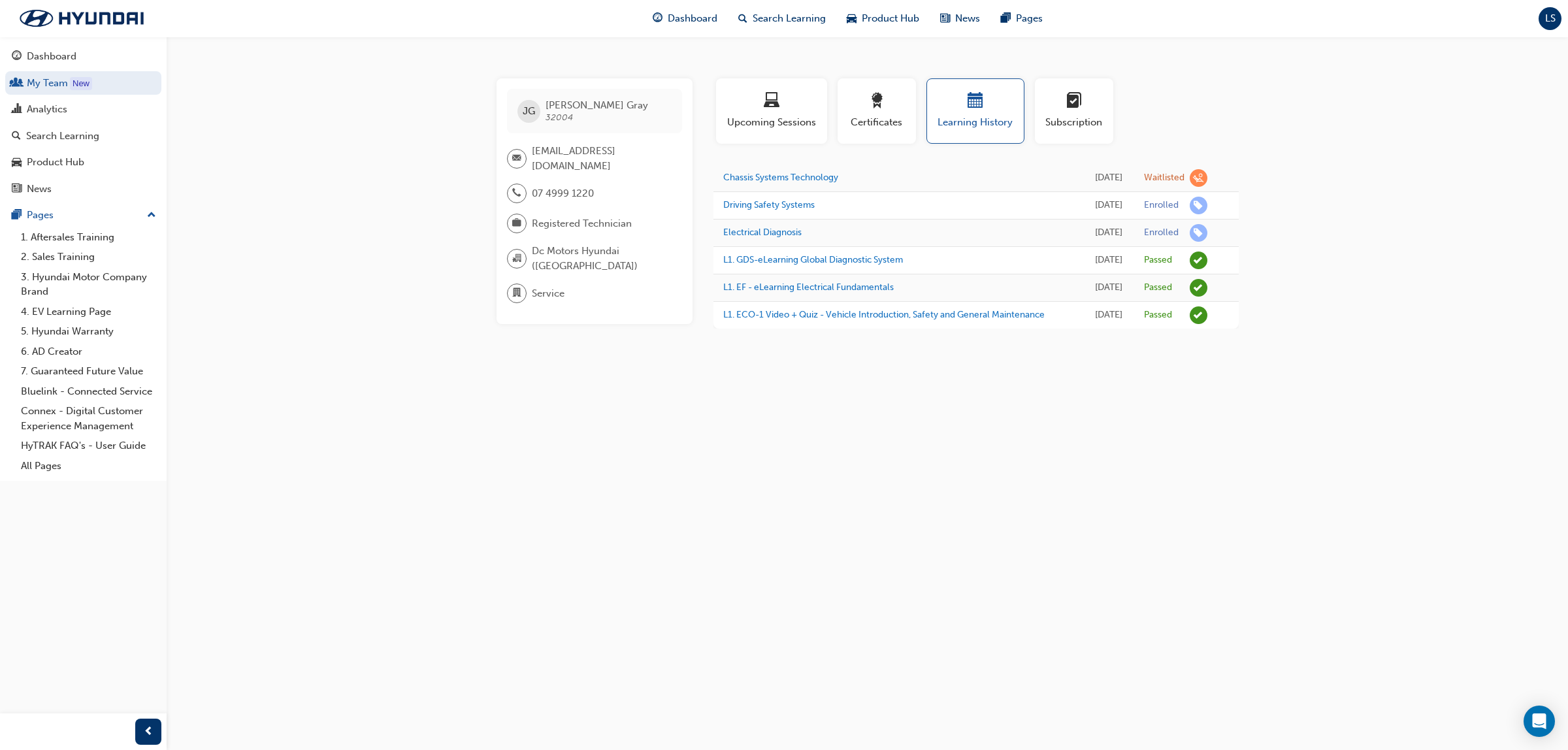
click at [724, 509] on div "JG Jacob Gray 32004 nigel.hill@dcmotors.com.au 07 4999 1220 Registered Technici…" at bounding box center [784, 375] width 1568 height 750
click at [68, 140] on div "Search Learning" at bounding box center [63, 136] width 73 height 15
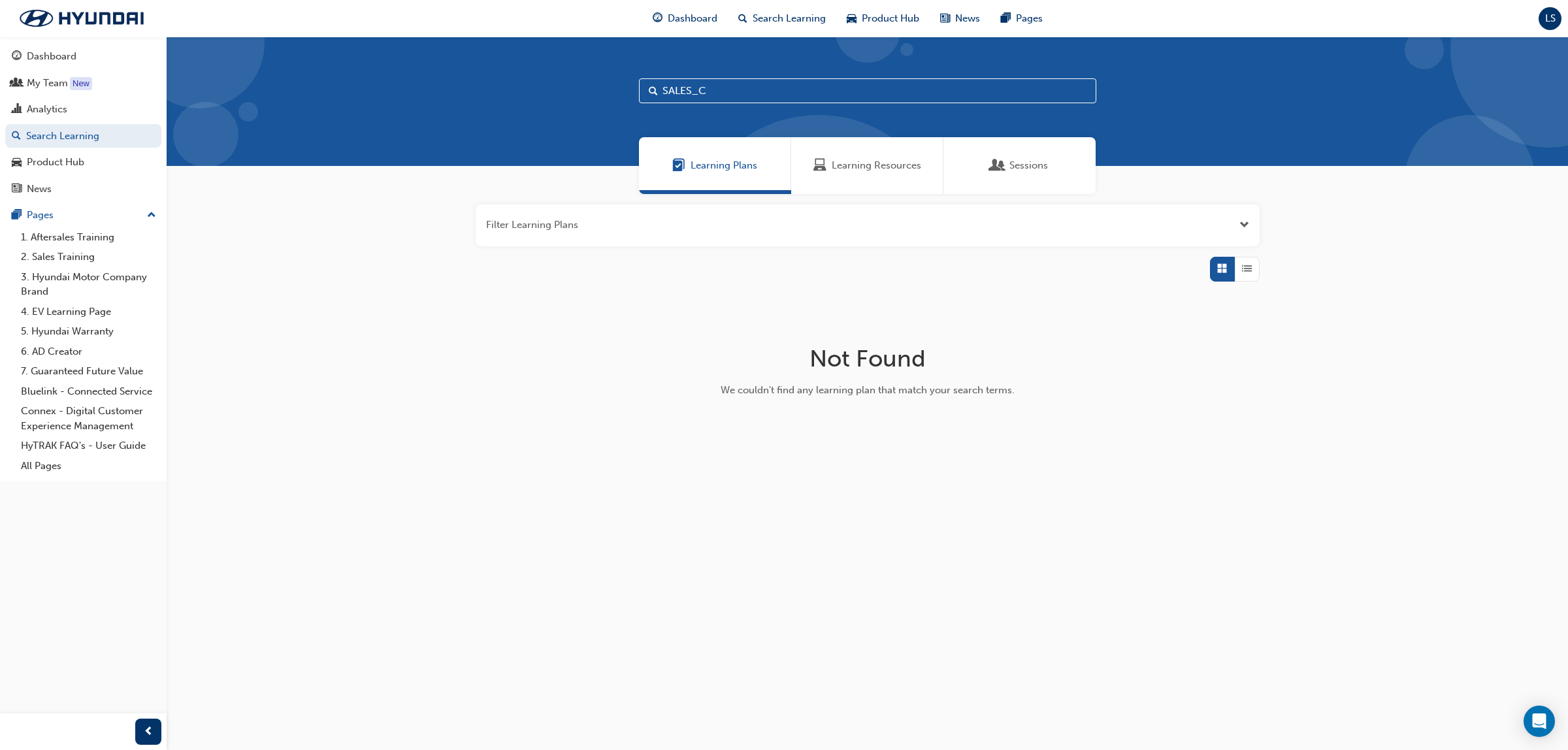
click at [833, 157] on div "Learning Resources" at bounding box center [867, 166] width 153 height 57
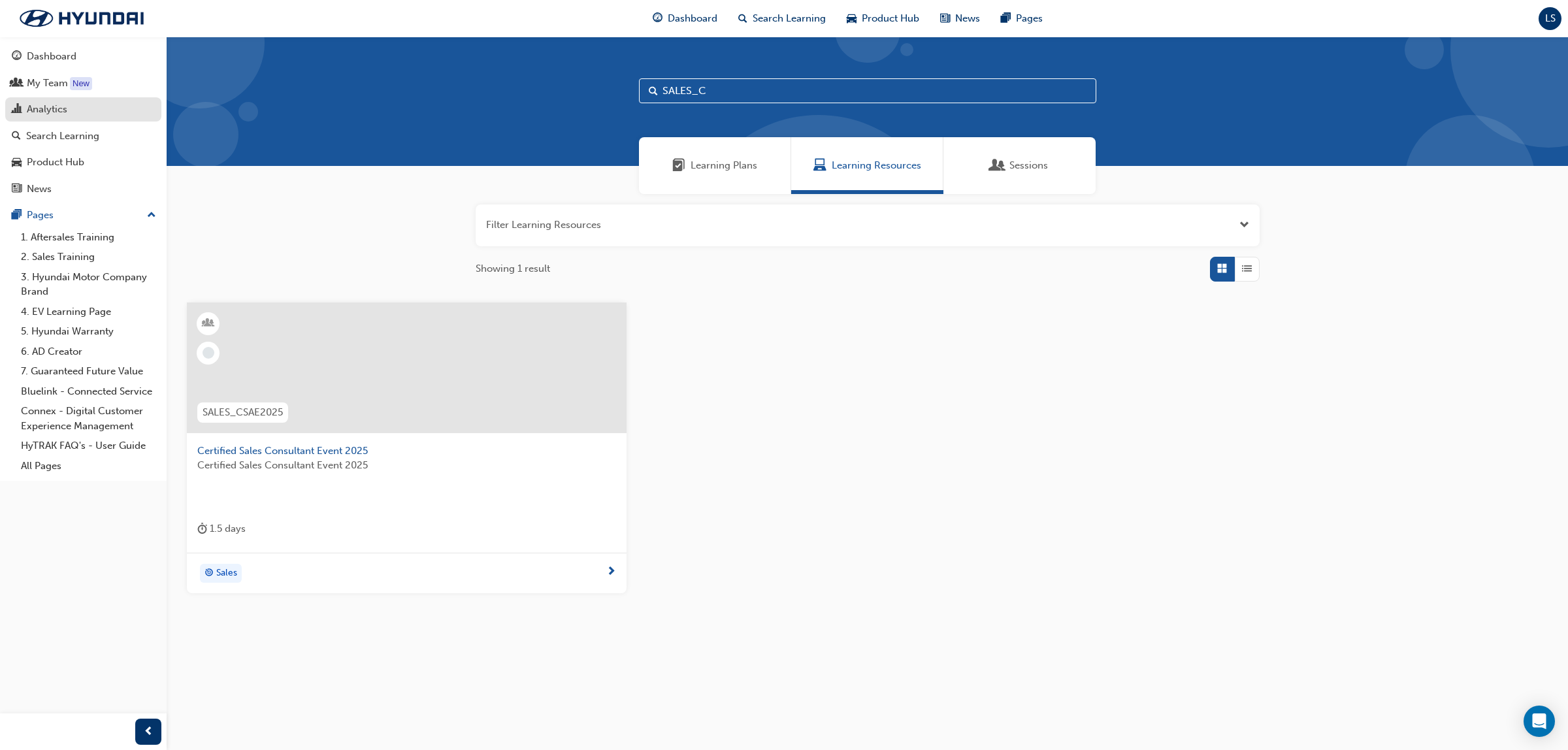
click at [44, 113] on div "Analytics" at bounding box center [46, 110] width 41 height 15
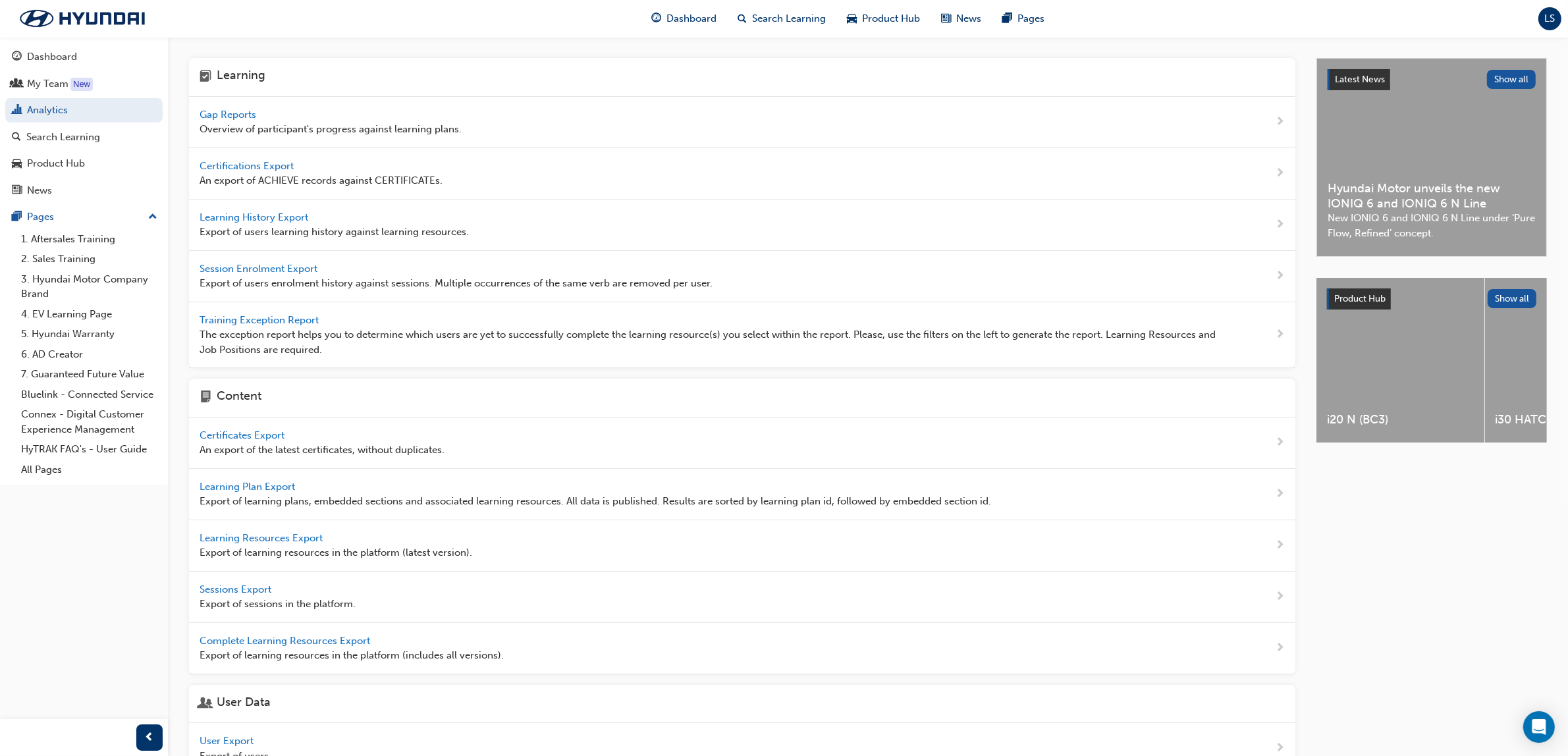
click at [224, 107] on div "Gap Reports Overview of participant's progress against learning plans." at bounding box center [330, 121] width 263 height 30
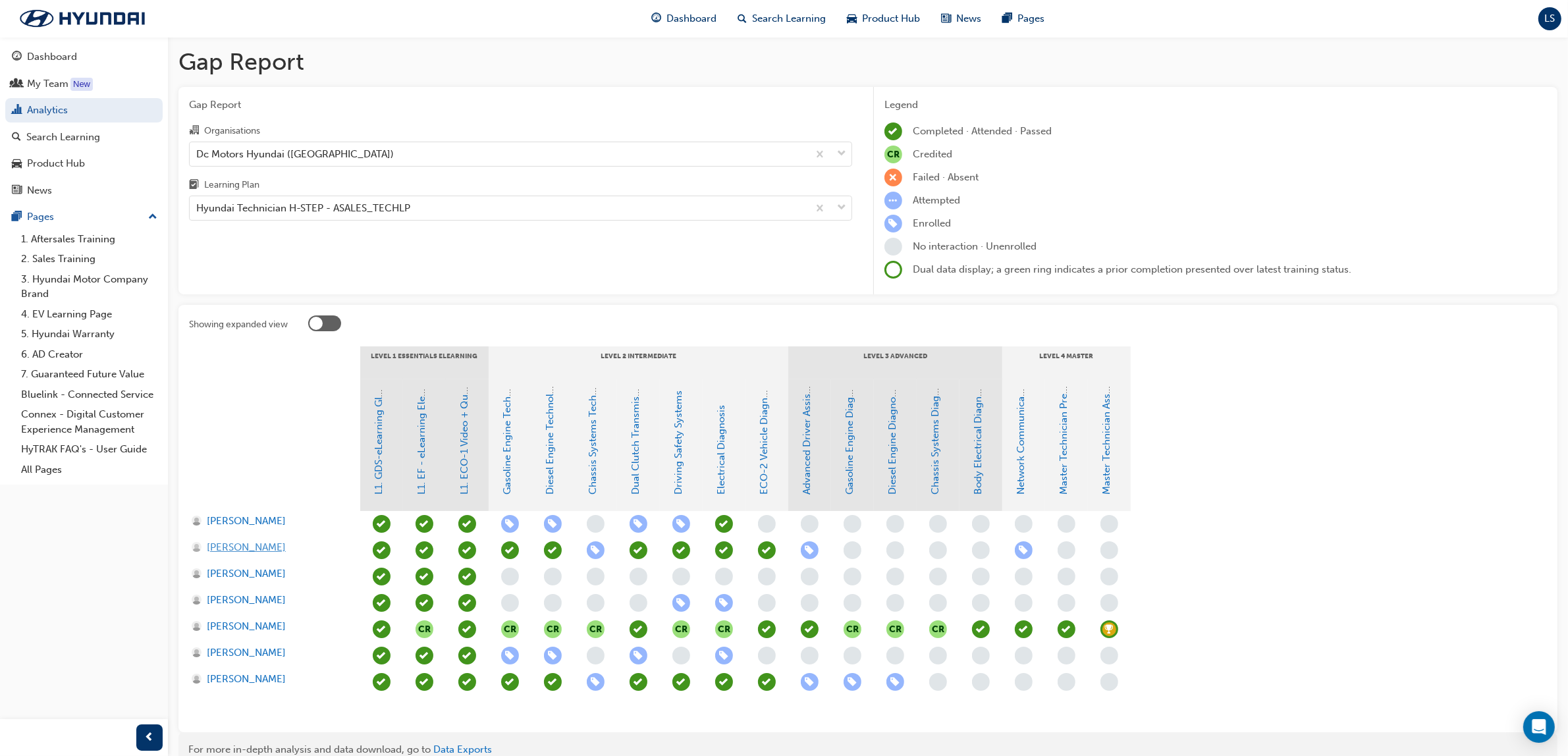
click at [262, 545] on span "Daren Andaya" at bounding box center [246, 548] width 79 height 15
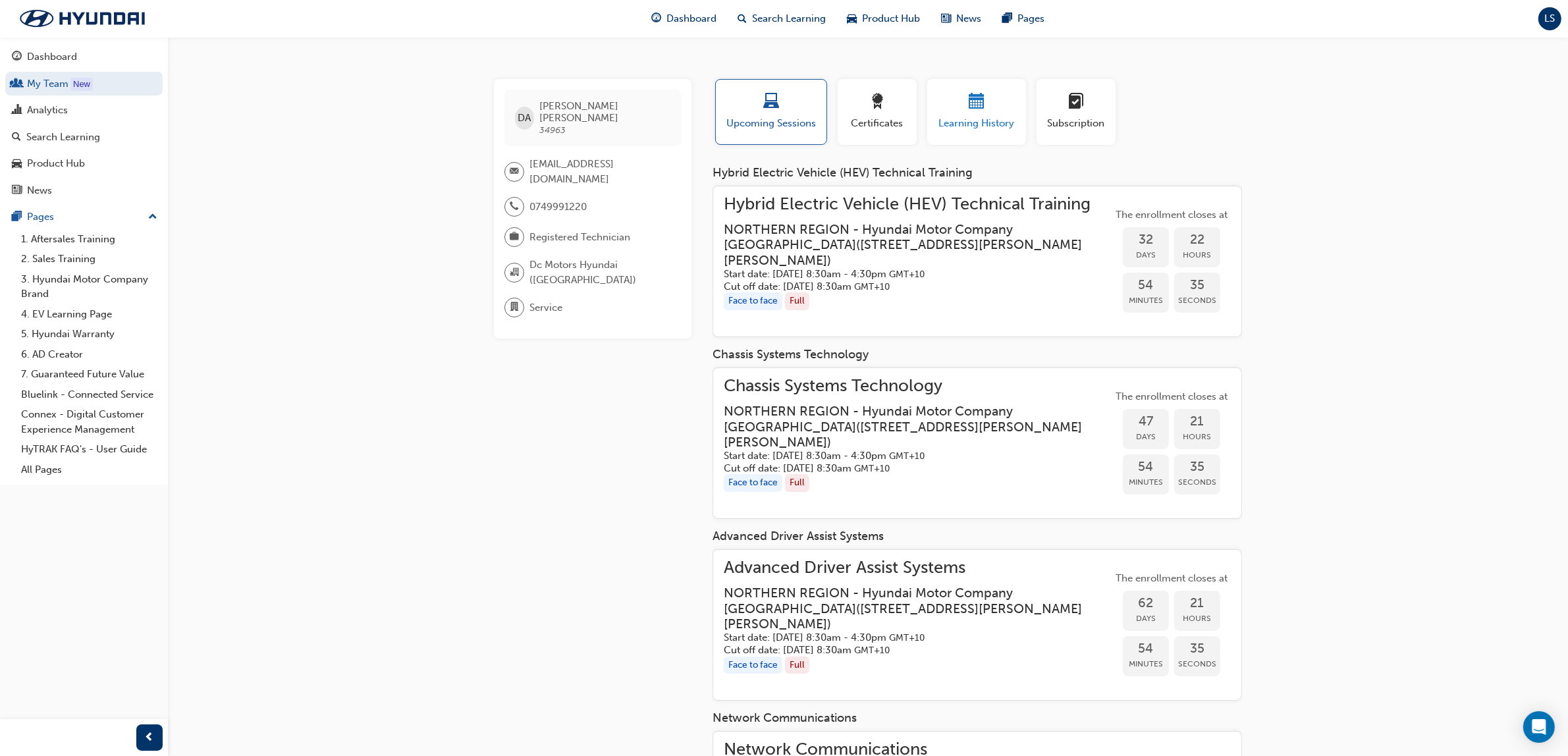
click at [993, 116] on span "Learning History" at bounding box center [976, 123] width 79 height 15
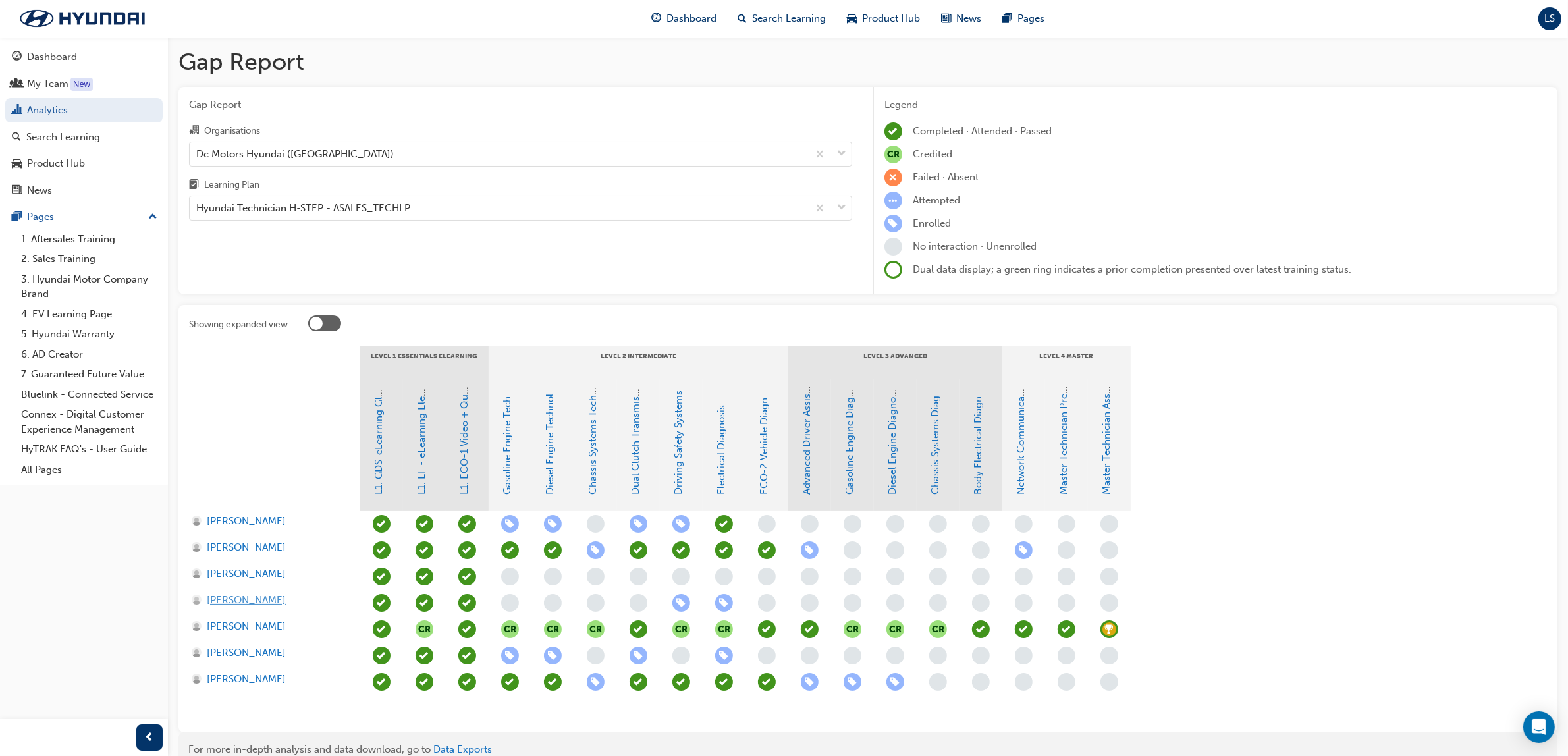
click at [243, 600] on span "Jacob Gray" at bounding box center [246, 600] width 79 height 15
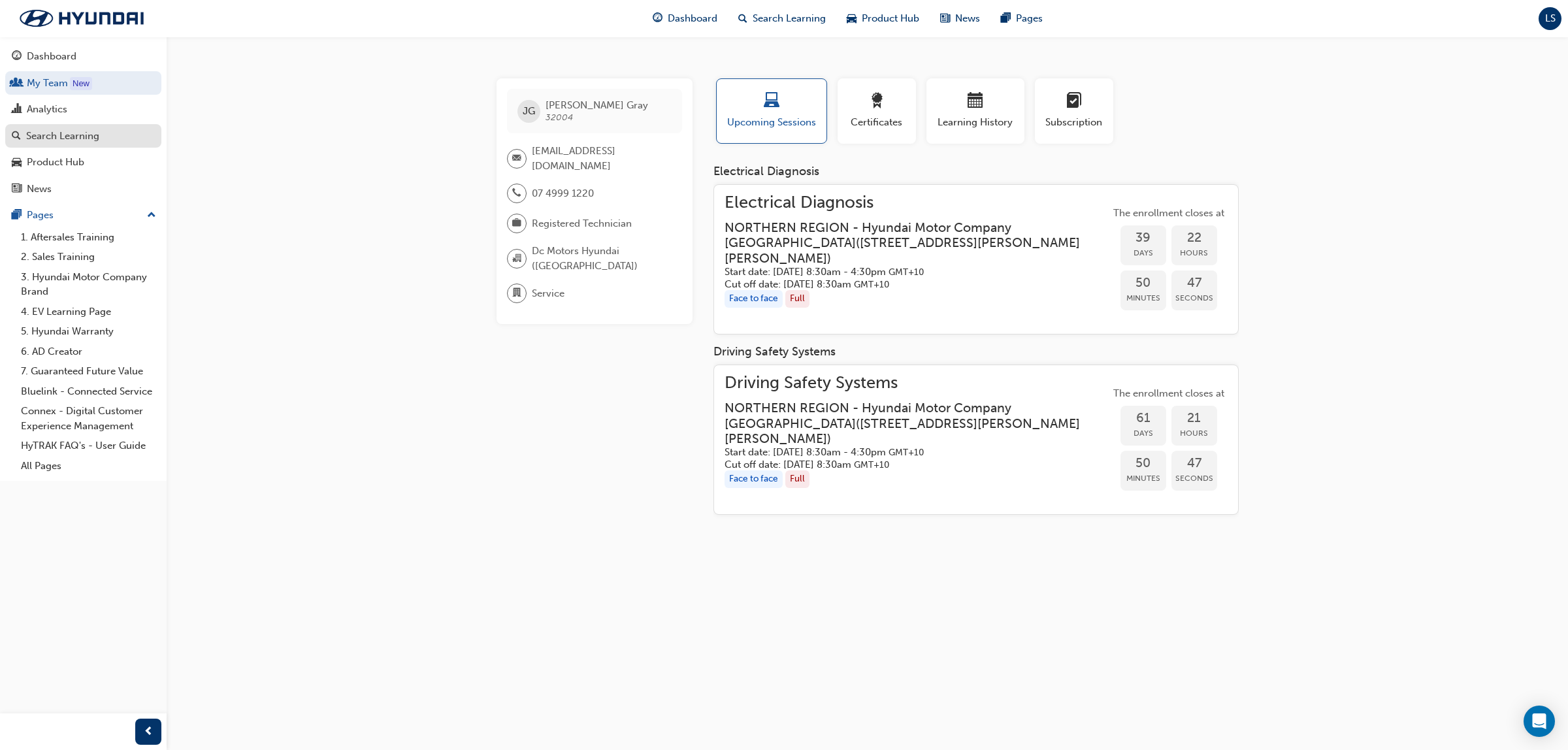
click at [92, 145] on link "Search Learning" at bounding box center [83, 136] width 156 height 25
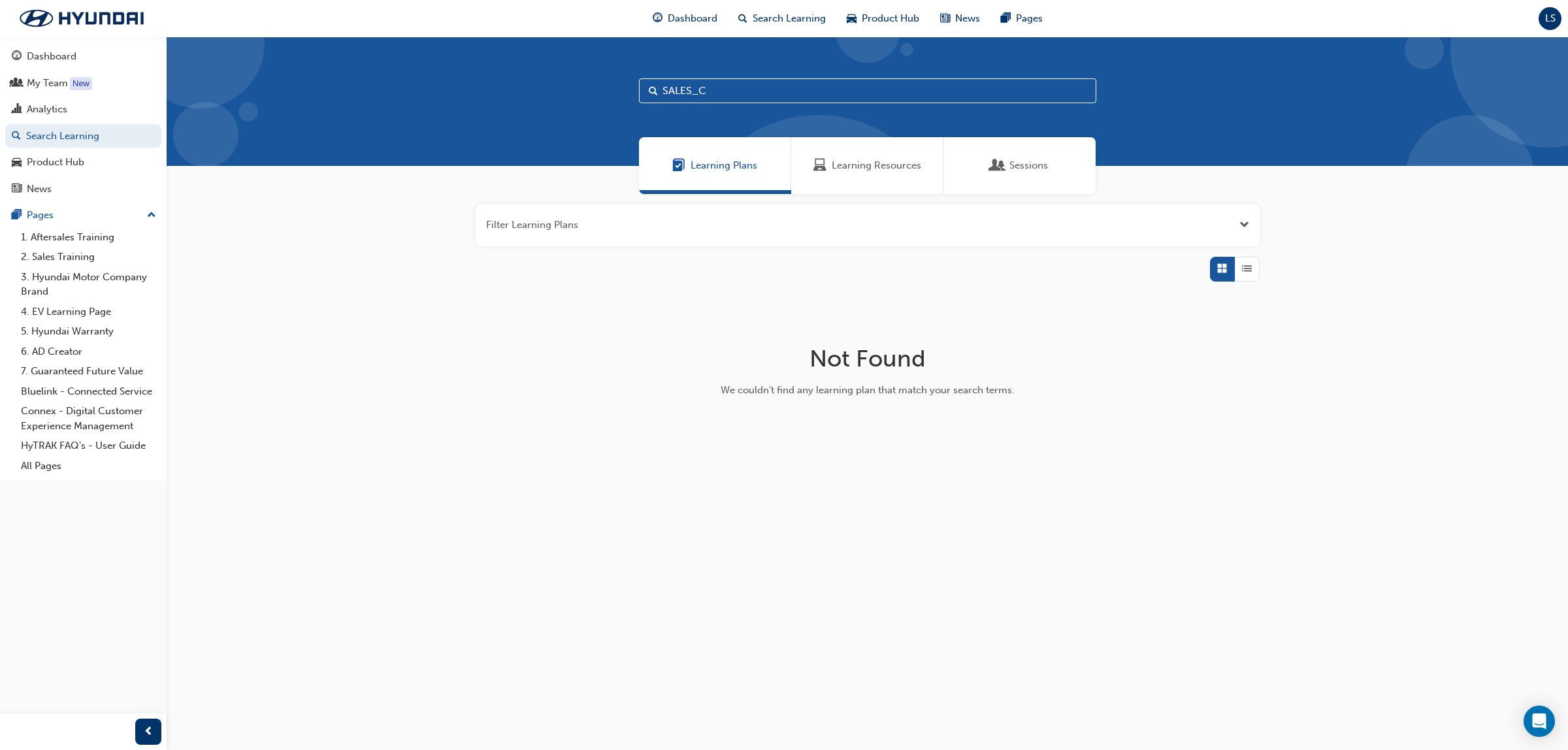
click at [835, 168] on span "Learning Resources" at bounding box center [876, 166] width 89 height 15
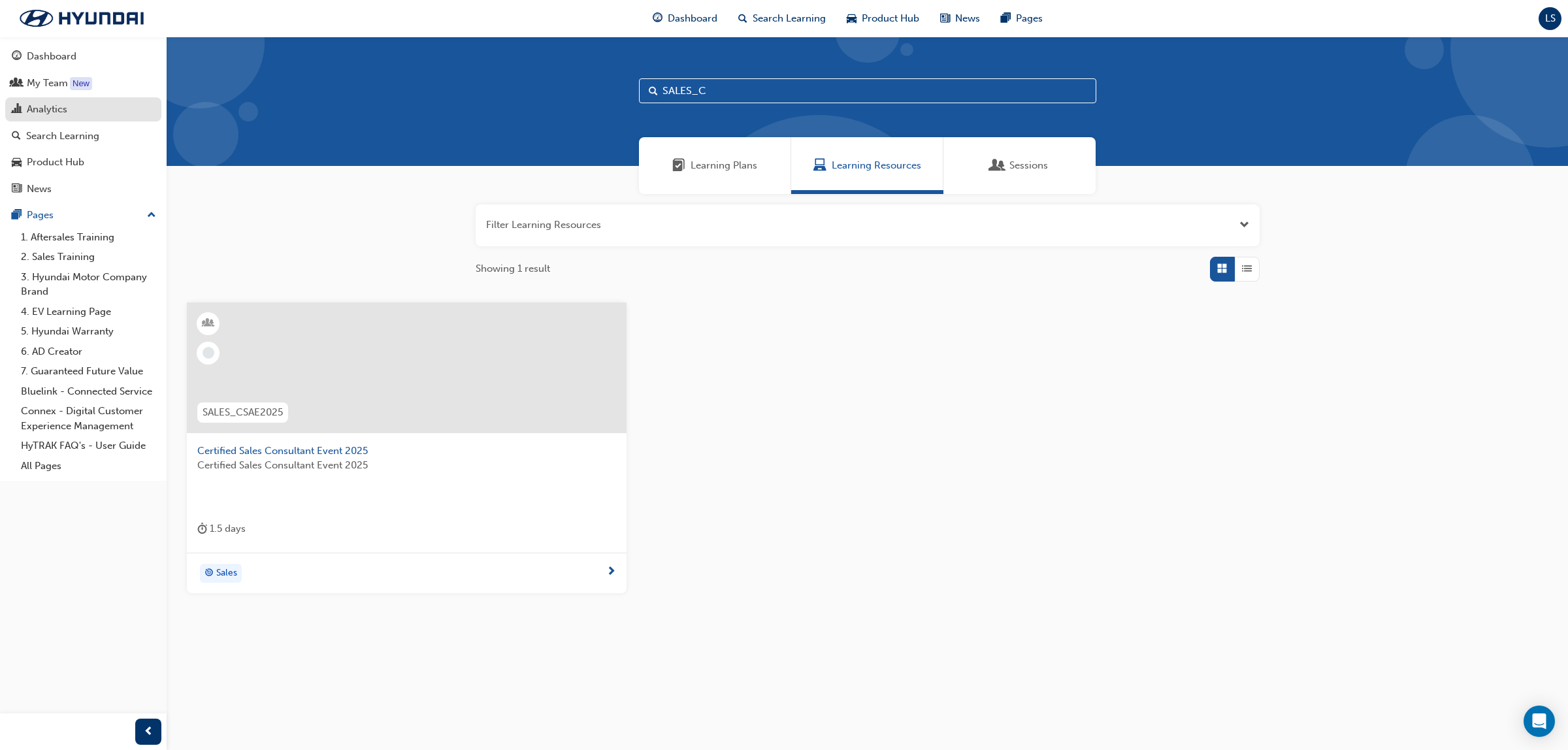
click at [66, 111] on div "Analytics" at bounding box center [46, 110] width 41 height 15
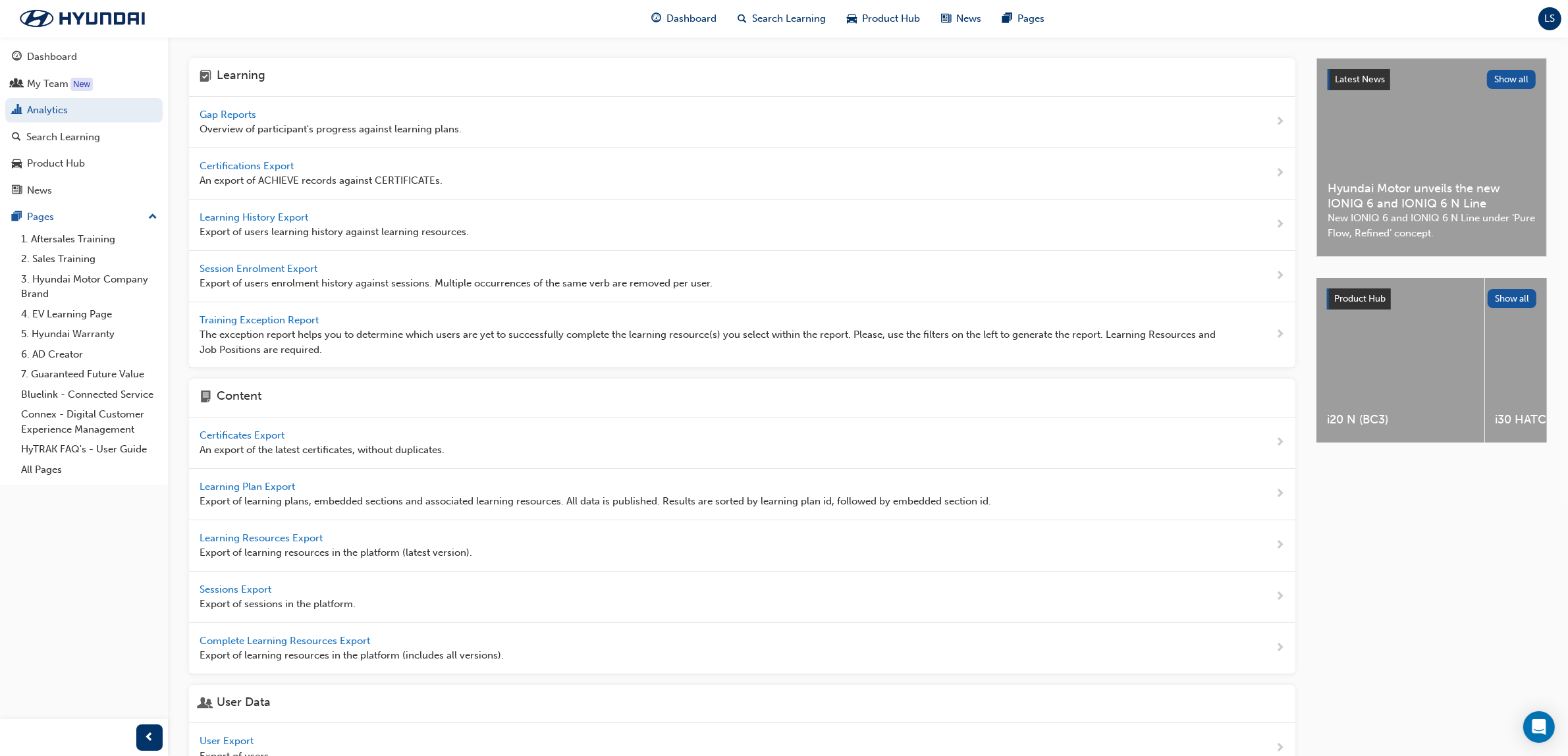
click at [239, 111] on span "Gap Reports" at bounding box center [229, 115] width 59 height 11
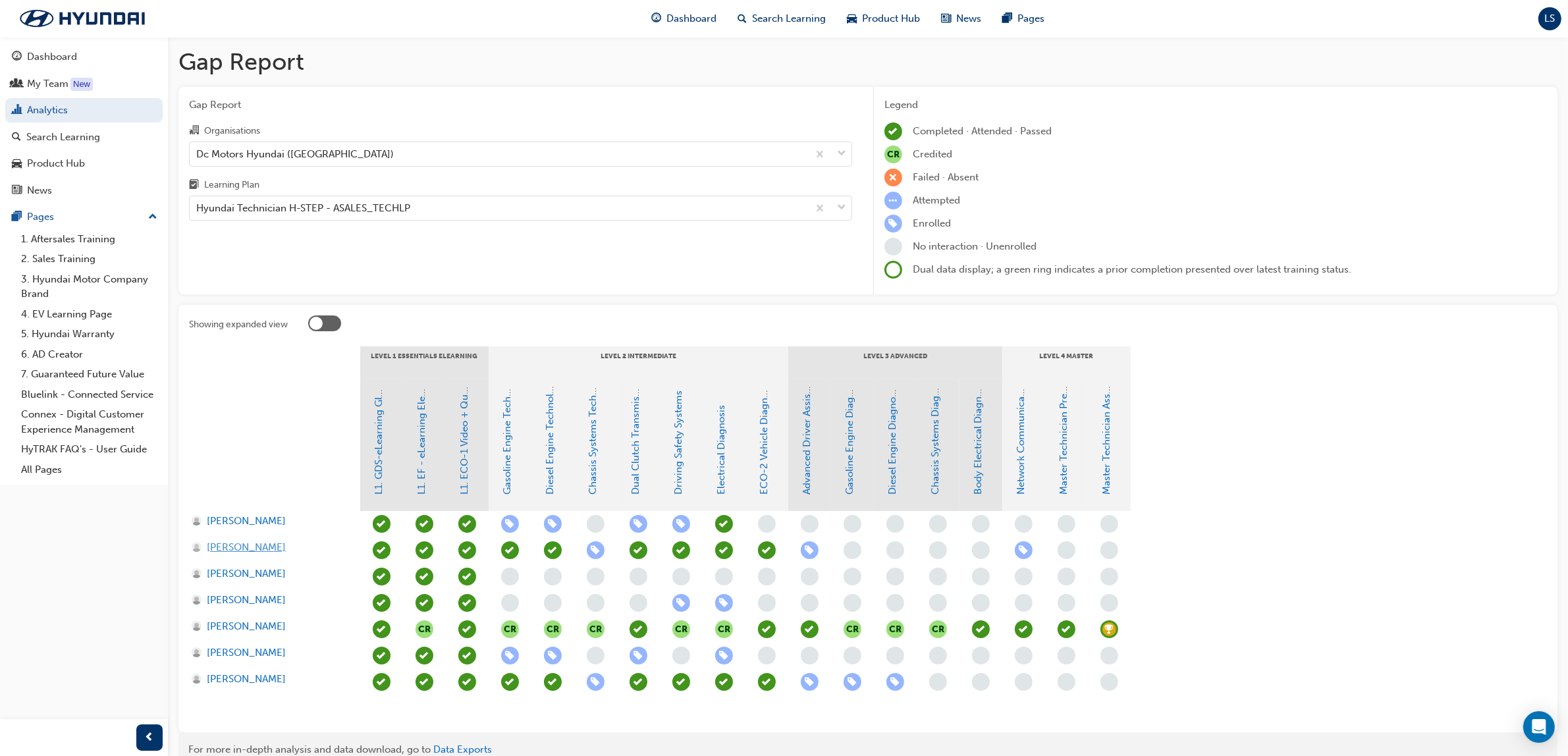
click at [254, 544] on span "Daren Andaya" at bounding box center [246, 548] width 79 height 15
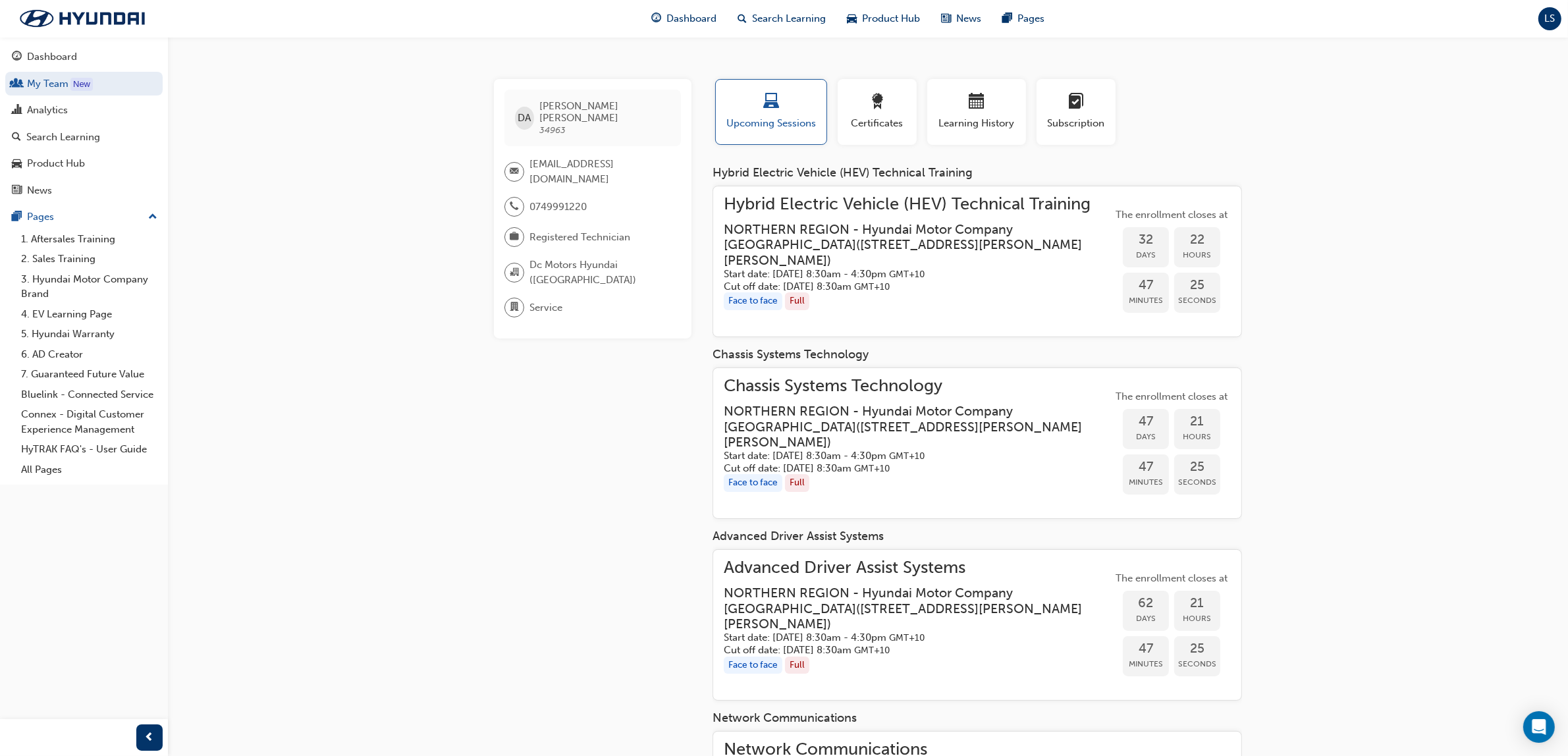
click at [844, 631] on h5 "Start date: Thu 23 Oct 2025 , 8:30am - 4:30pm GMT+10" at bounding box center [907, 637] width 368 height 12
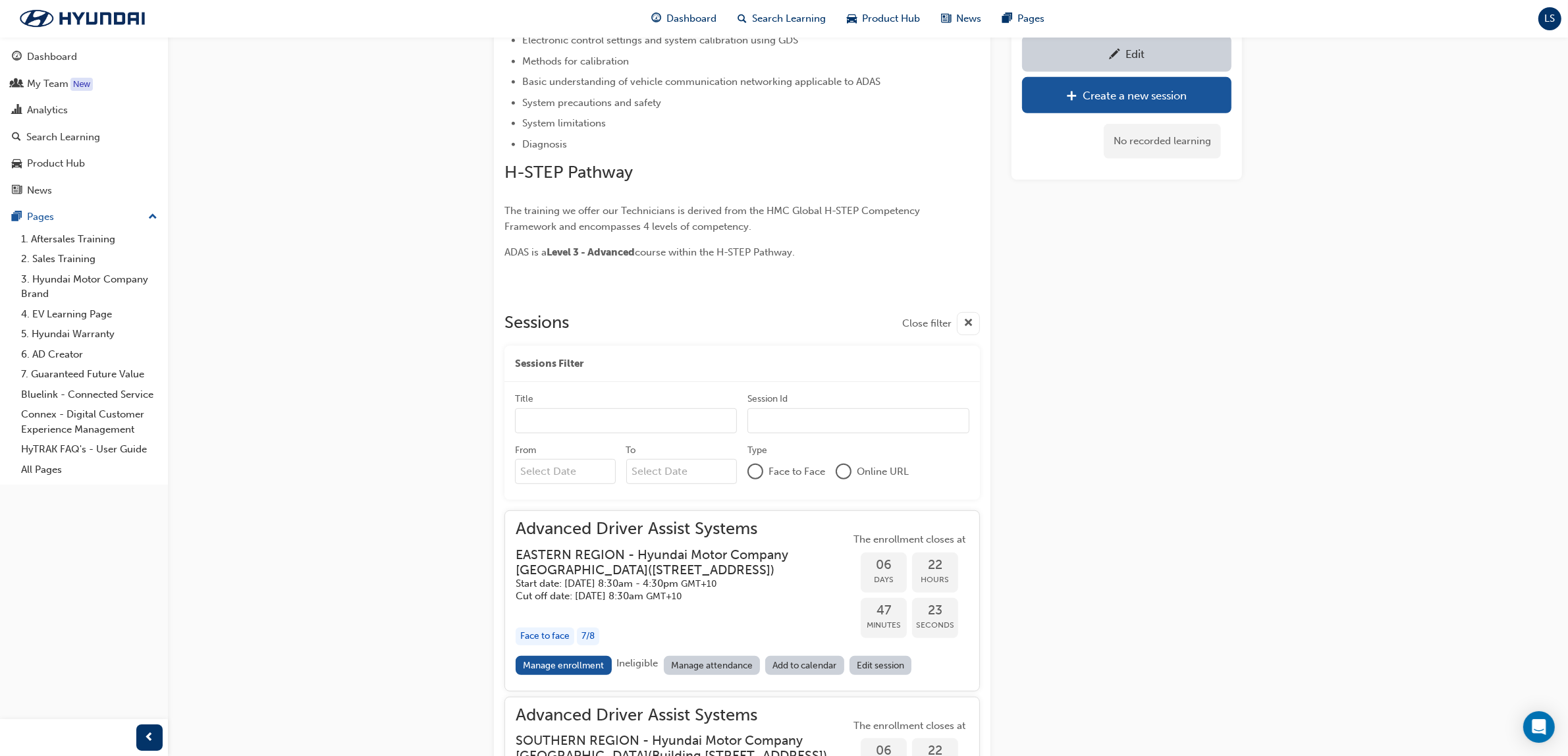
scroll to position [555, 0]
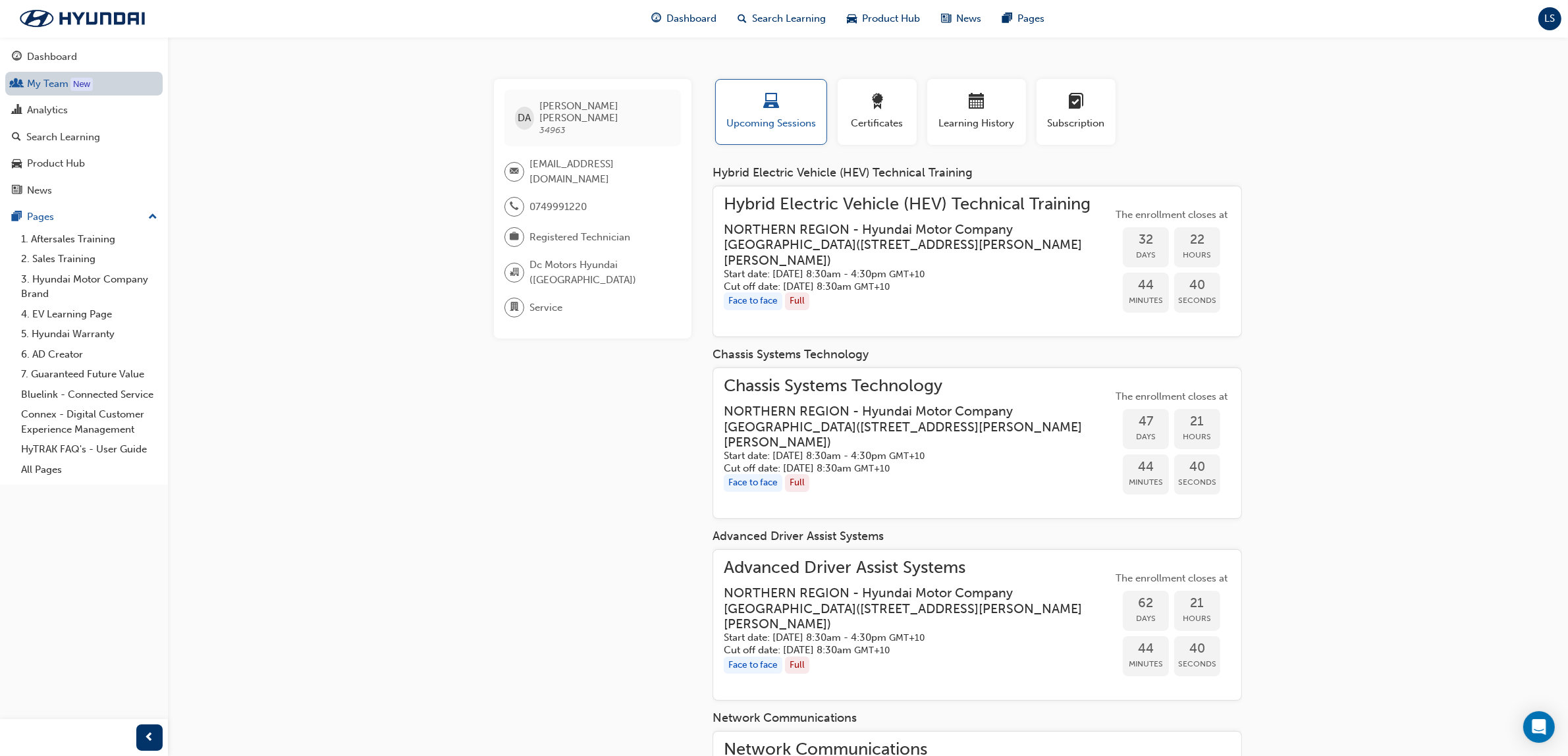
click at [68, 79] on link "My Team New" at bounding box center [84, 84] width 158 height 25
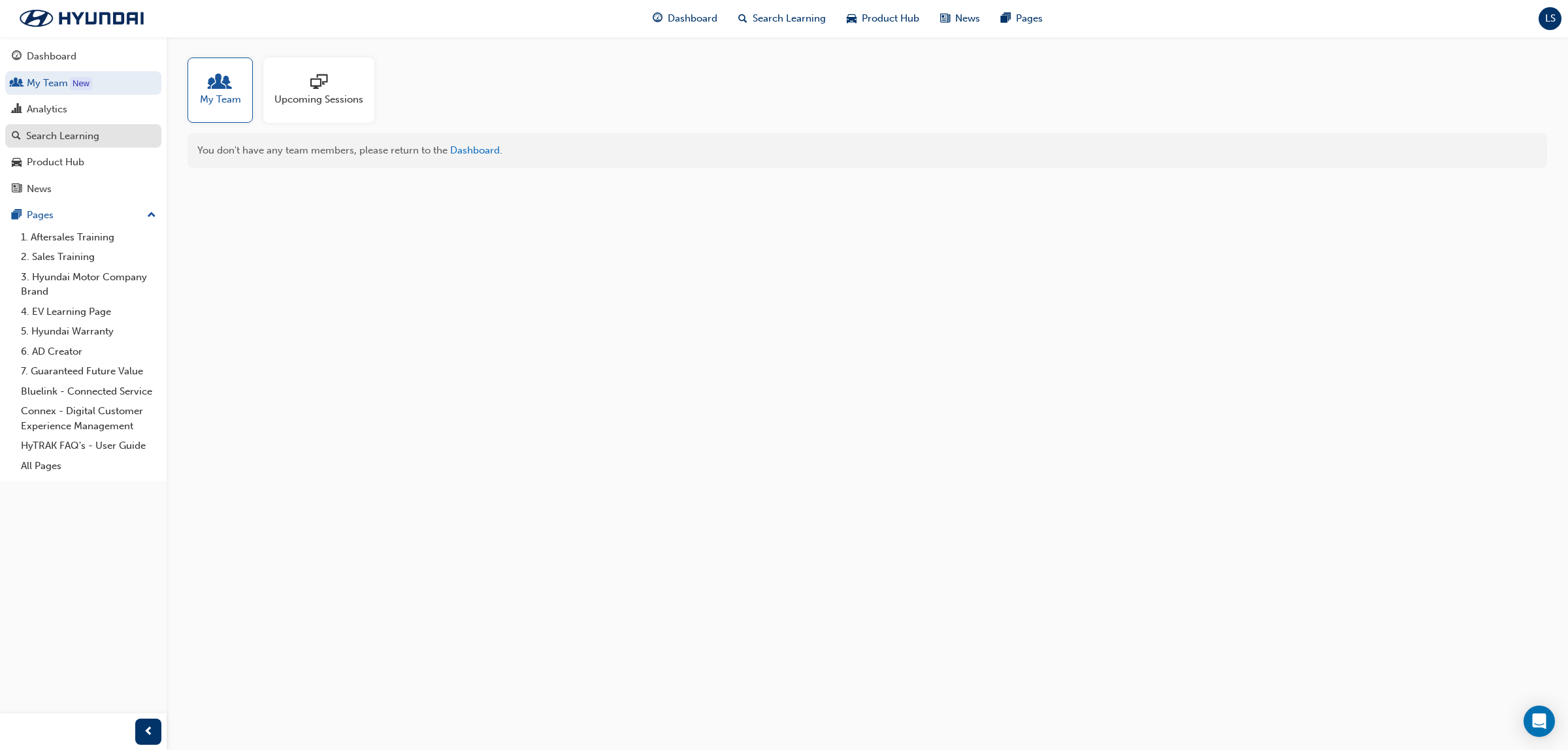
click at [65, 138] on div "Search Learning" at bounding box center [63, 136] width 73 height 15
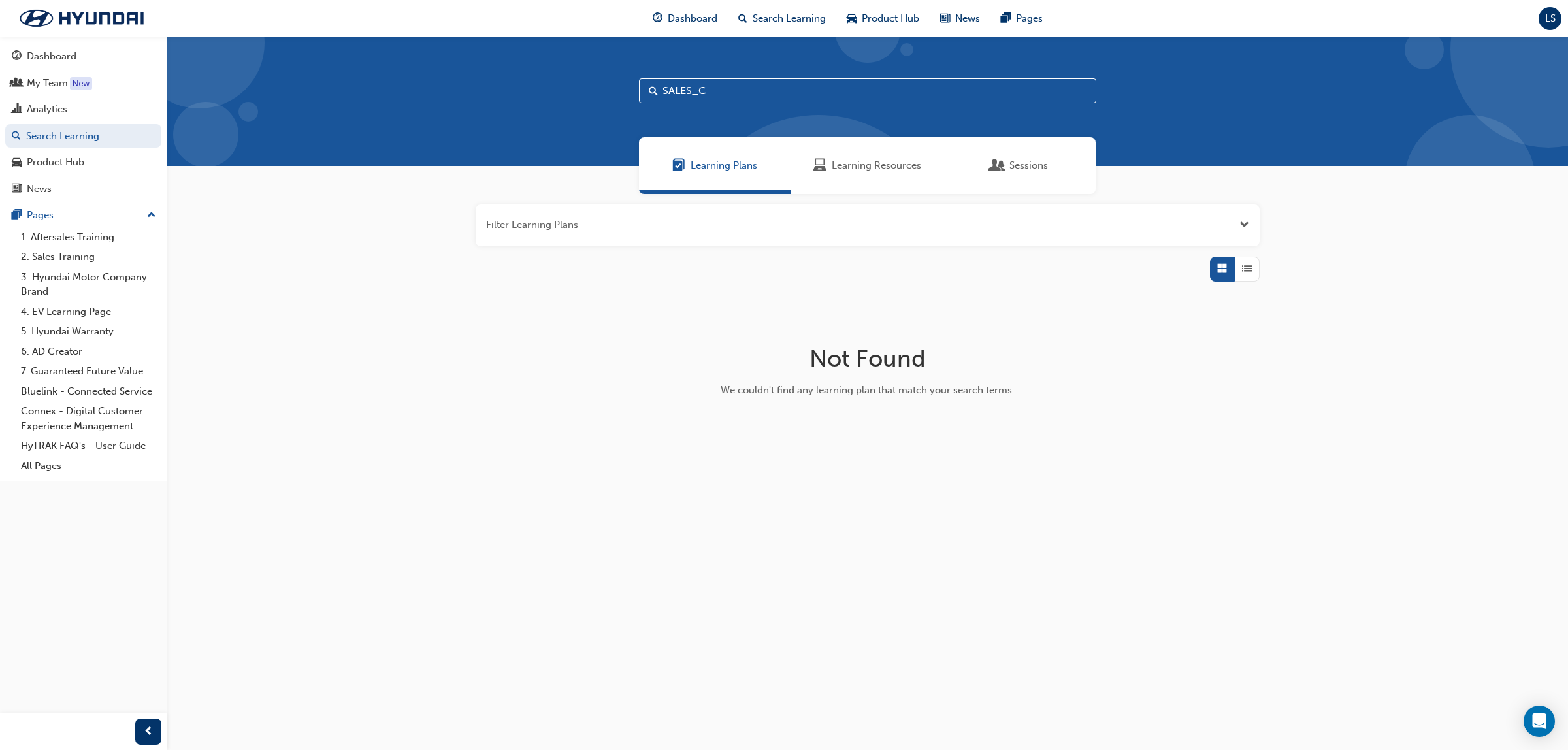
click at [851, 171] on span "Learning Resources" at bounding box center [876, 166] width 89 height 15
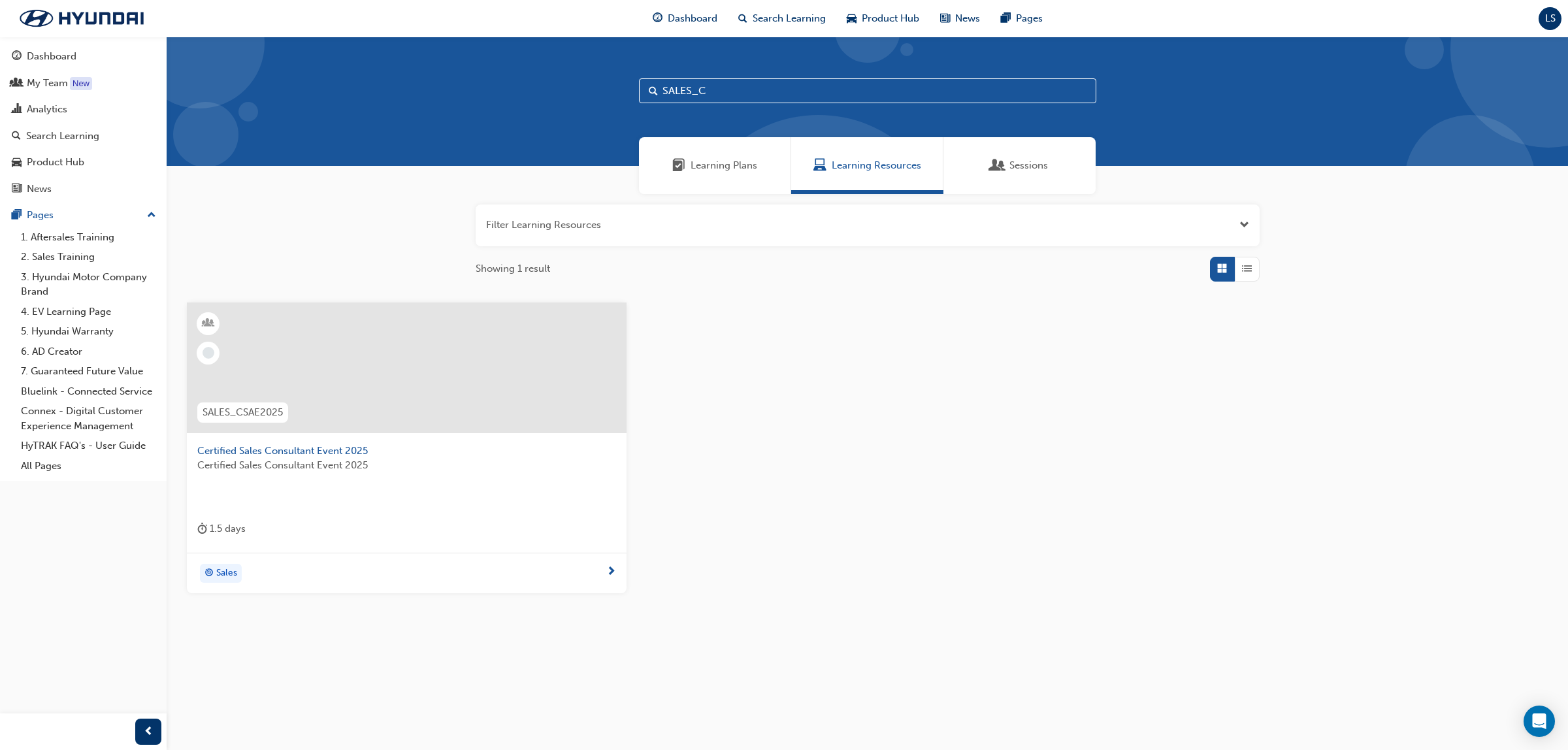
drag, startPoint x: 722, startPoint y: 97, endPoint x: 406, endPoint y: 67, distance: 317.4
click at [406, 67] on div "SALES_C" at bounding box center [867, 101] width 1401 height 130
type input "MSA"
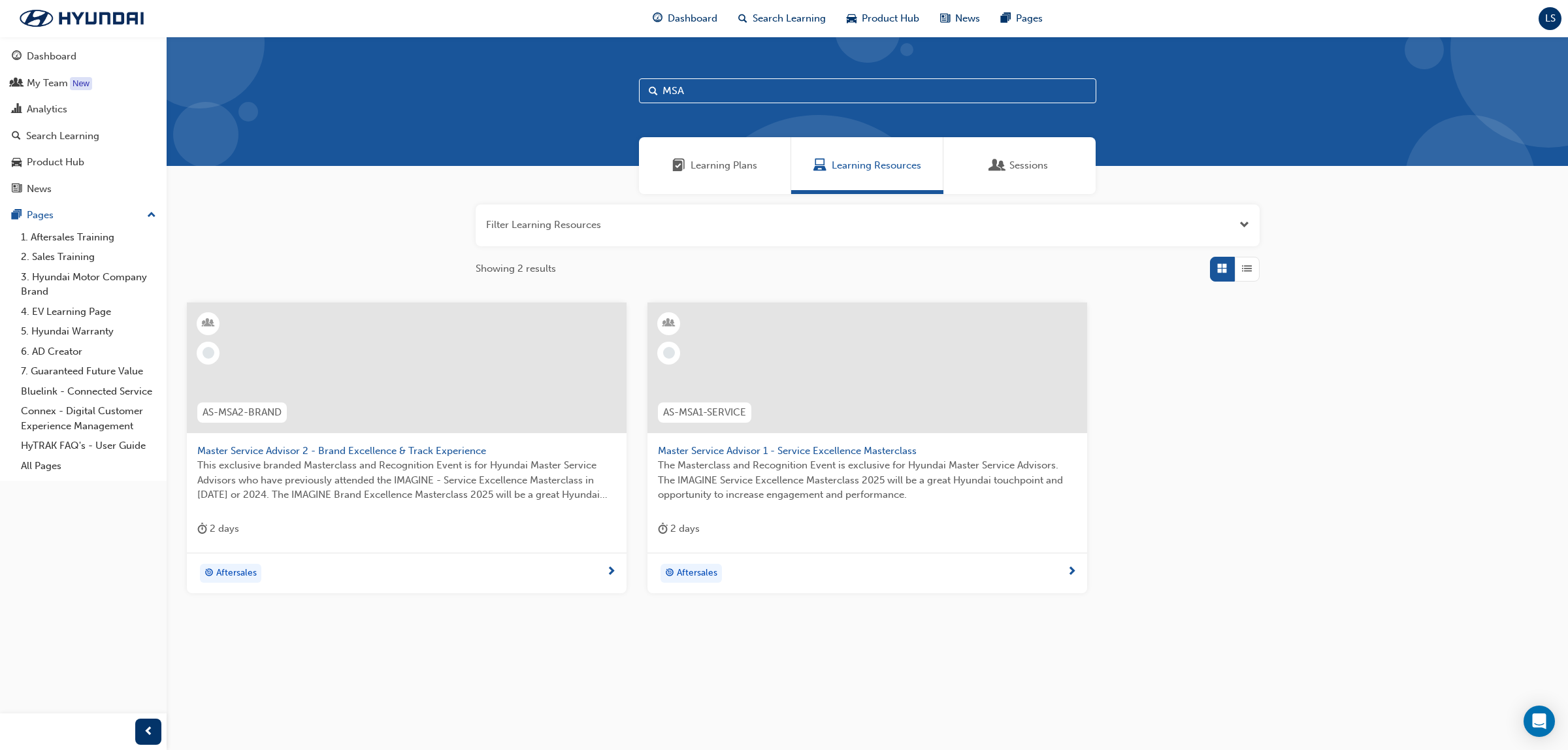
click at [752, 455] on span "Master Service Advisor 1 - Service Excellence Masterclass" at bounding box center [868, 451] width 419 height 15
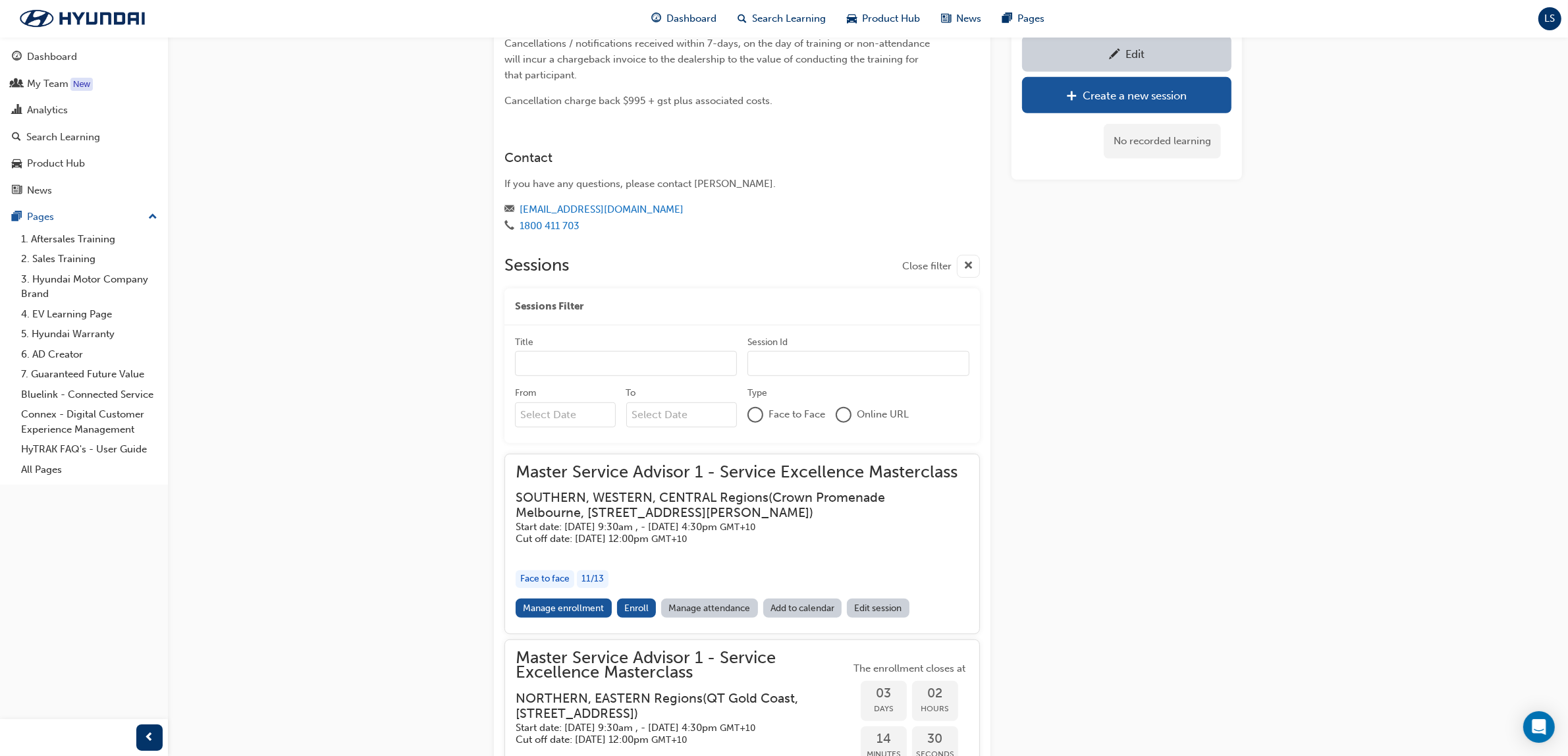
scroll to position [1120, 0]
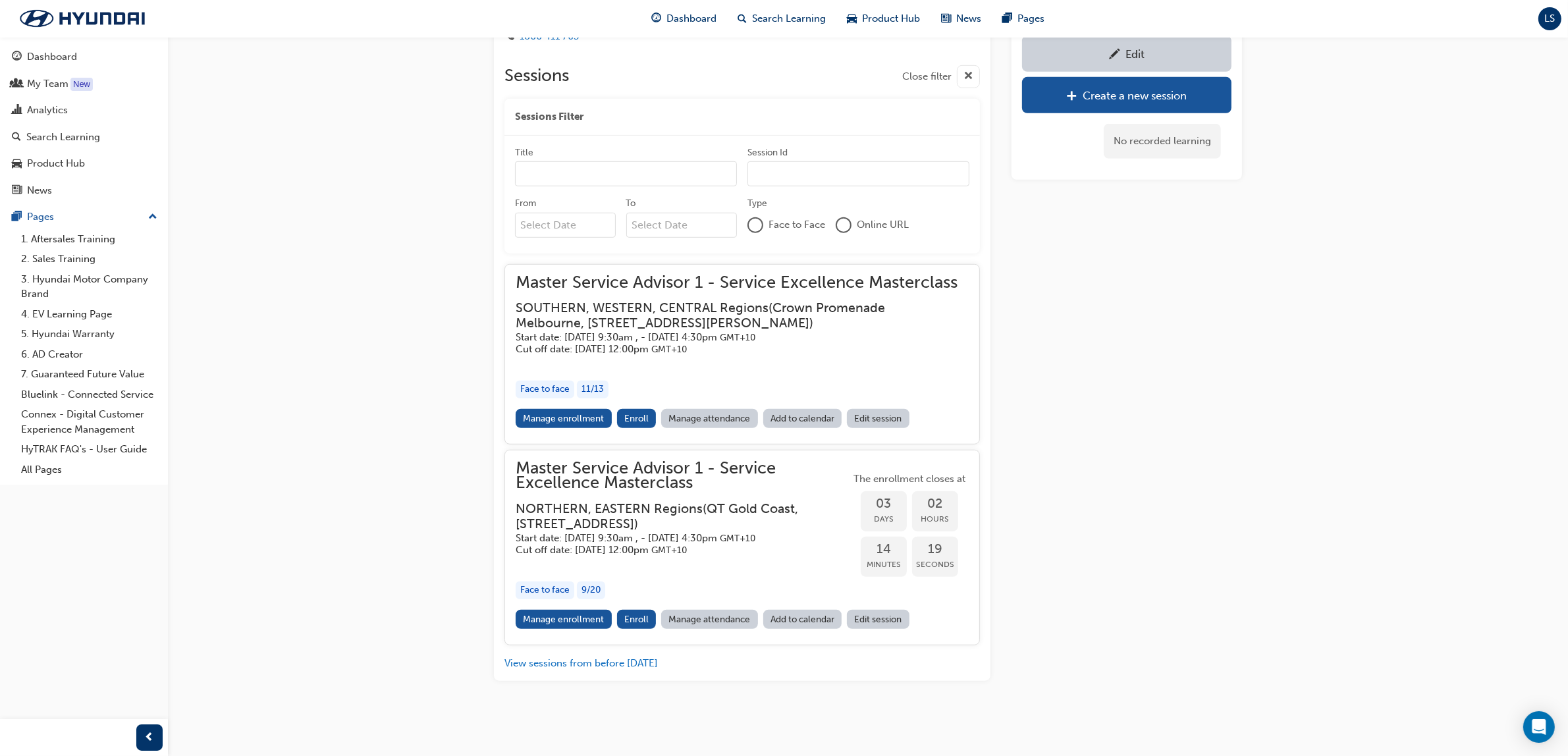
click at [1128, 48] on div "Edit" at bounding box center [1135, 54] width 19 height 13
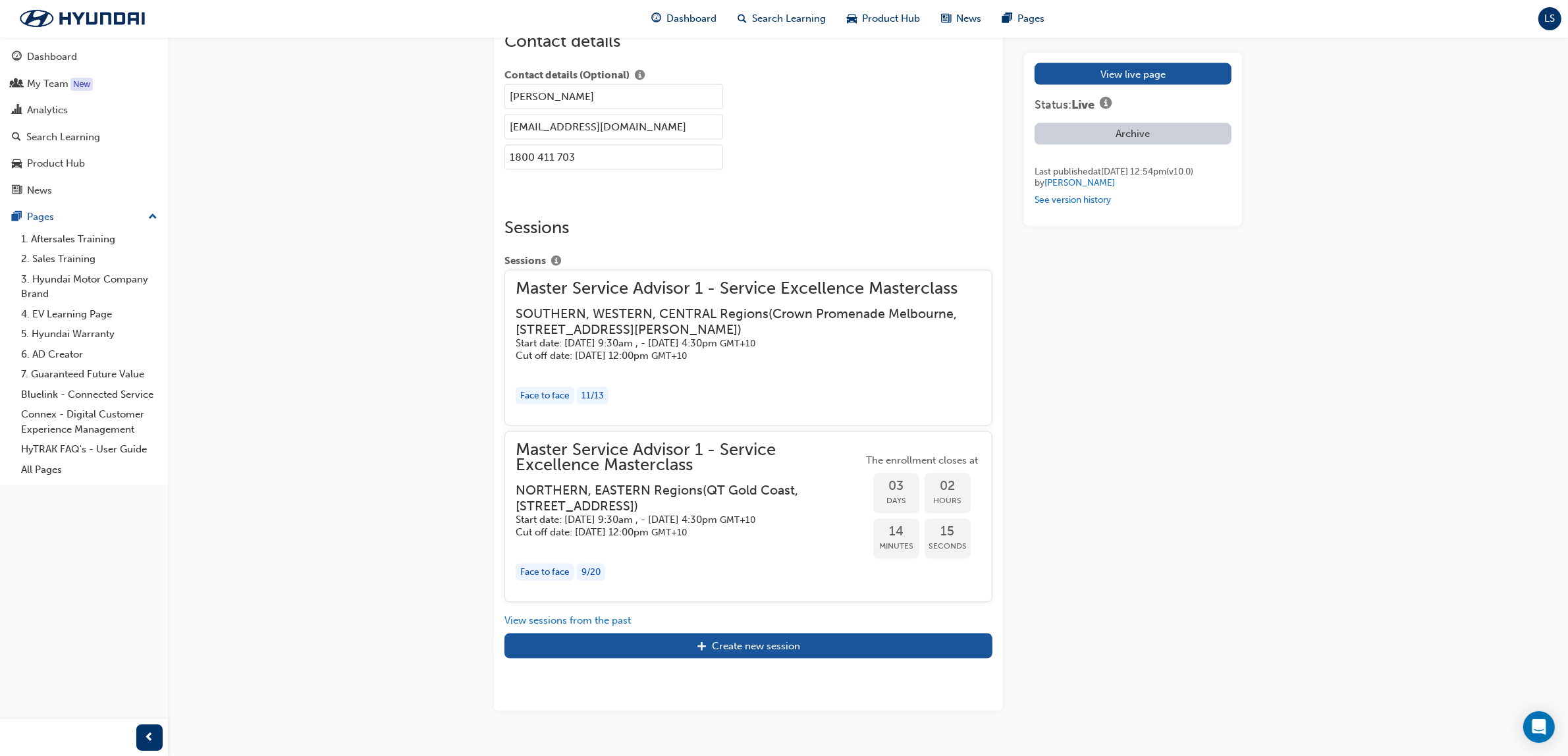
scroll to position [2436, 0]
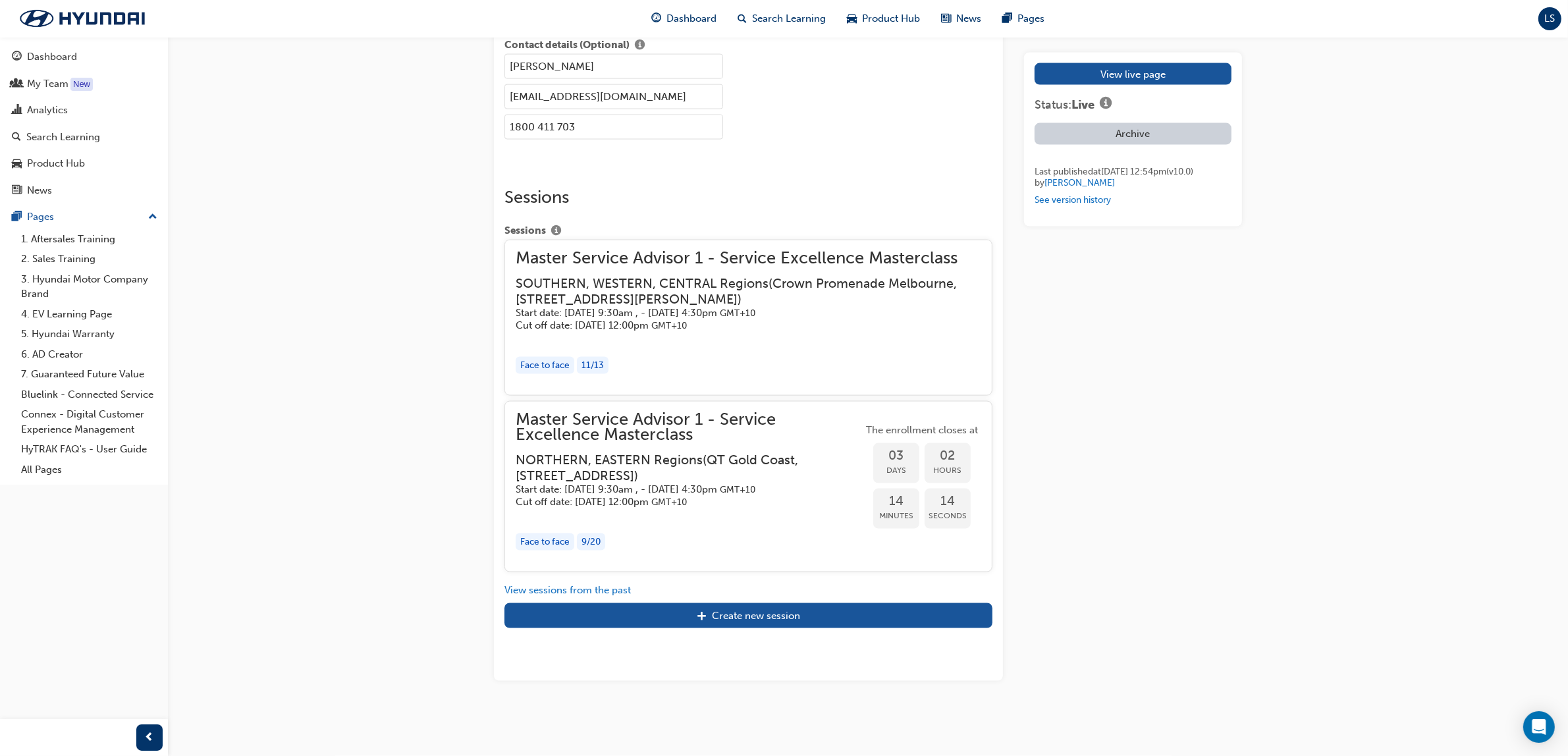
click at [689, 320] on h5 "Cut off date: Mon 18 Aug 2025, 12:00pm GMT+10" at bounding box center [738, 326] width 445 height 12
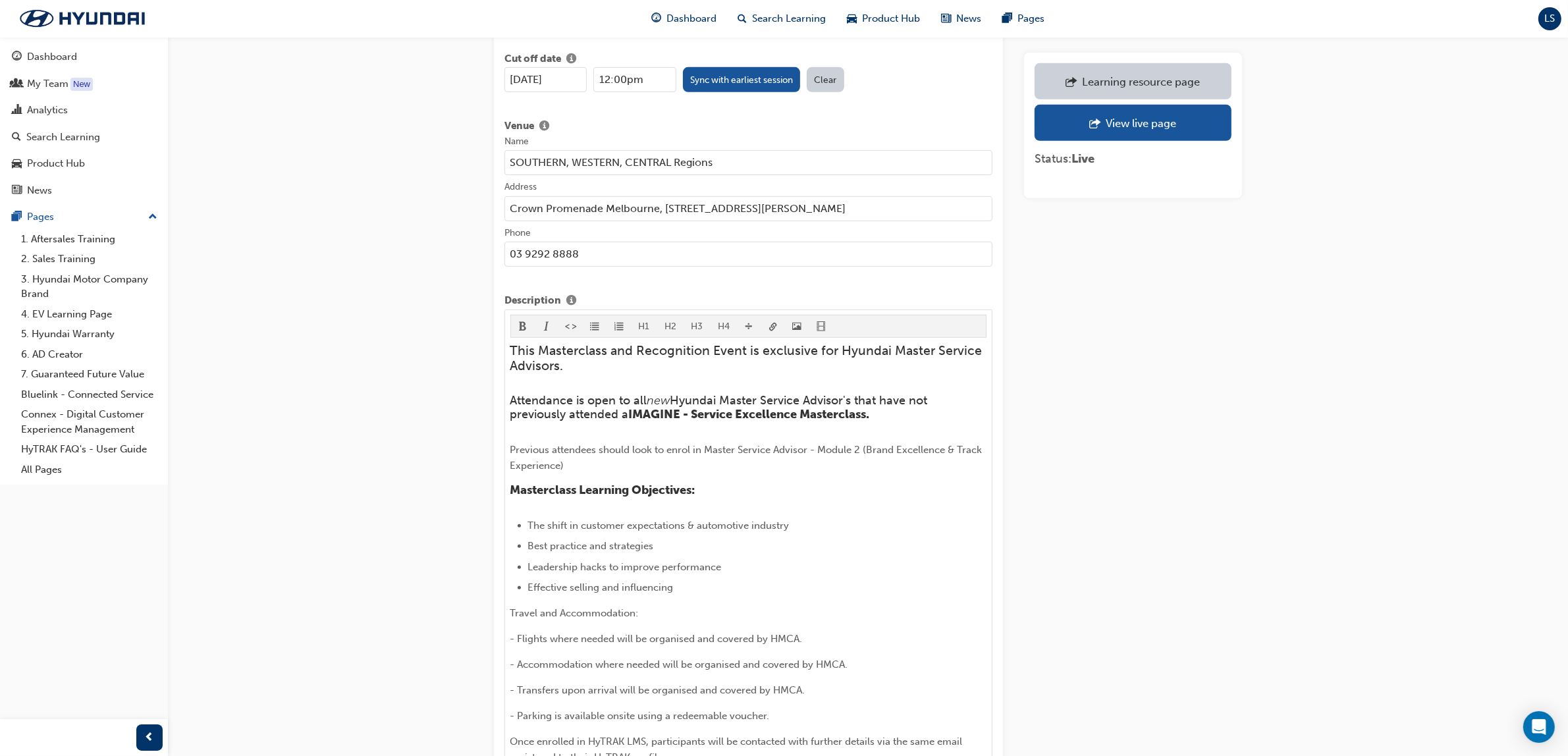
scroll to position [576, 0]
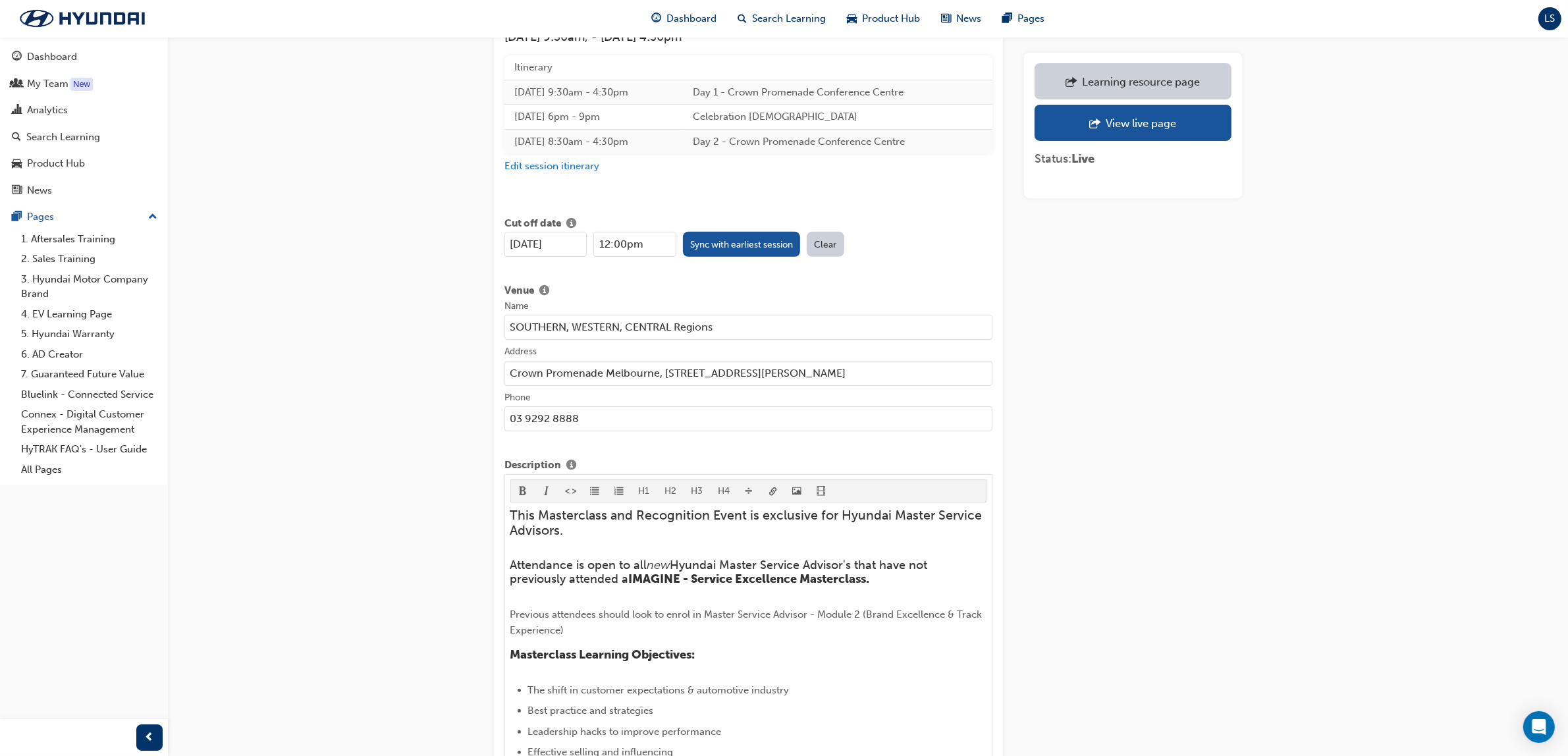
click at [525, 232] on input "18/08/2025" at bounding box center [545, 244] width 82 height 25
click at [521, 232] on input "18/08/2025" at bounding box center [545, 244] width 82 height 25
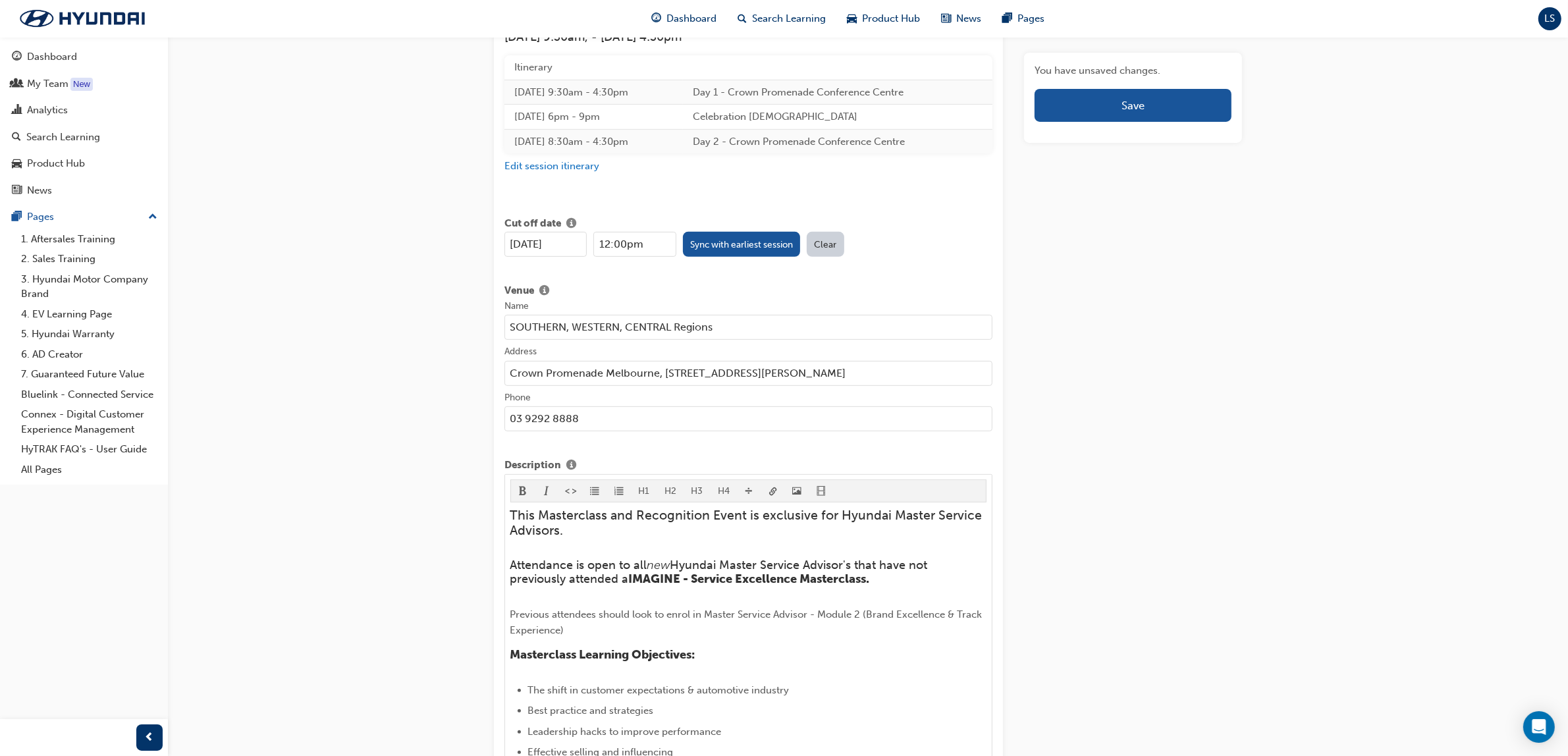
type input "23/08/2025"
click at [916, 284] on div "Venue" at bounding box center [748, 291] width 488 height 16
click at [1084, 107] on button "Save" at bounding box center [1134, 105] width 197 height 32
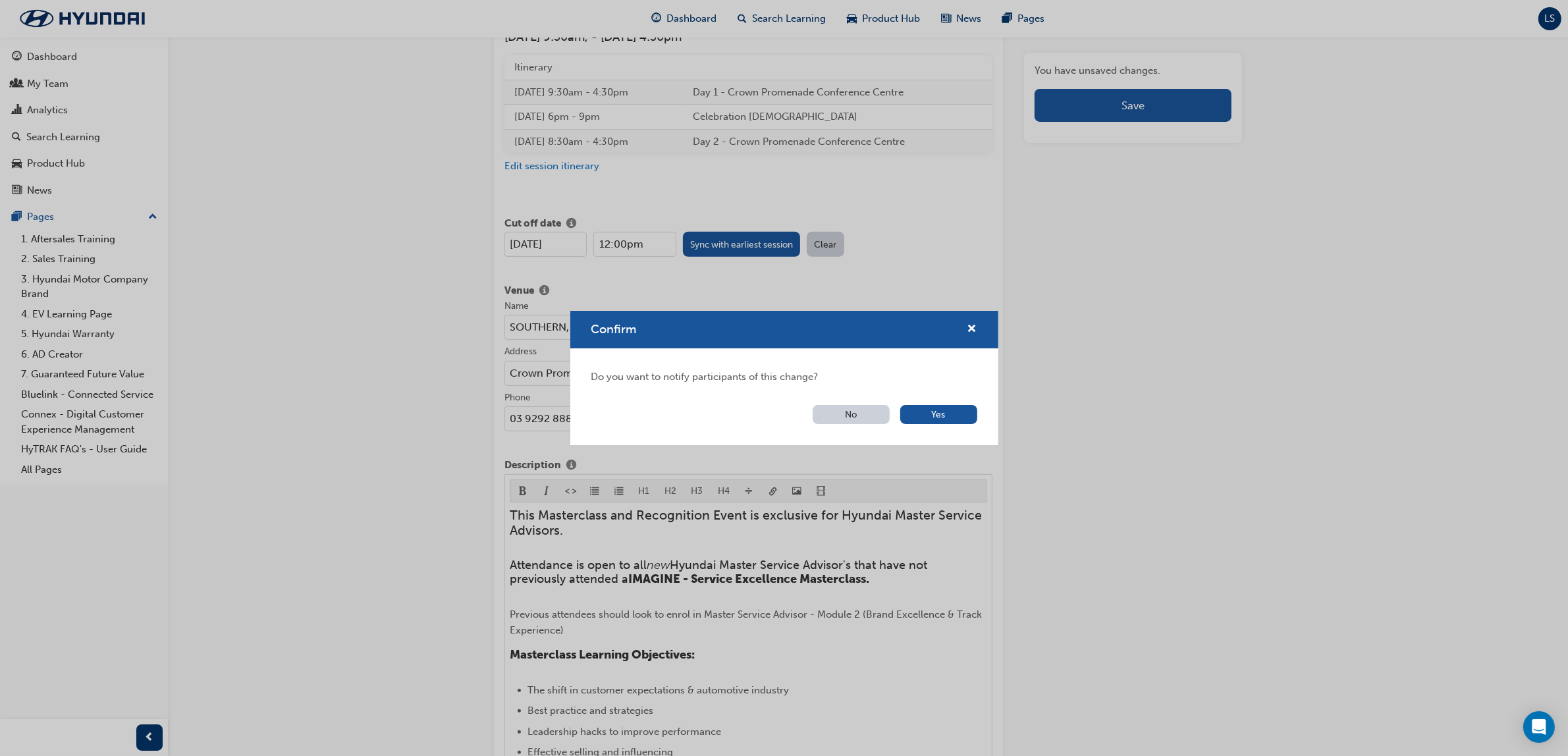
click at [845, 419] on button "No" at bounding box center [851, 414] width 77 height 19
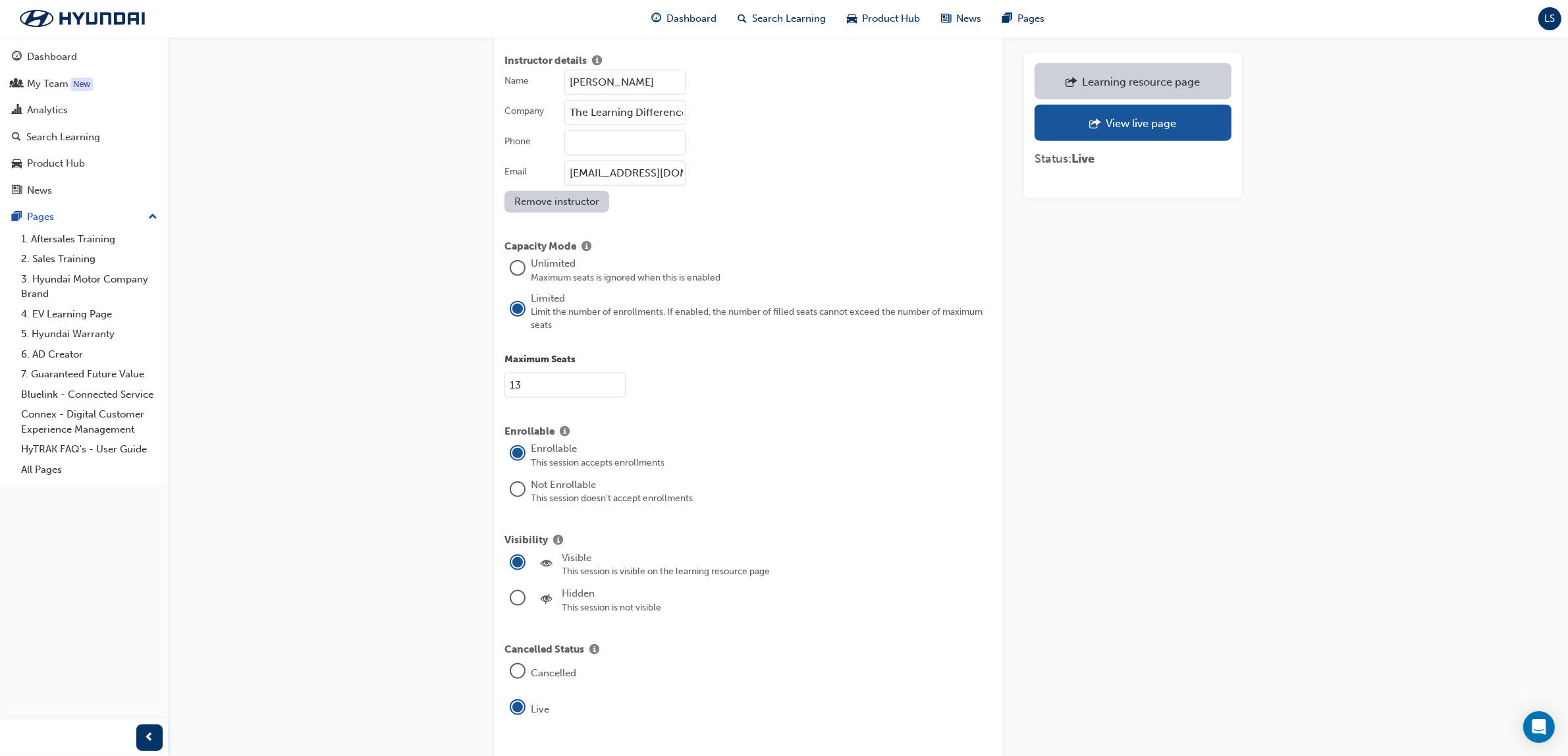
scroll to position [1748, 0]
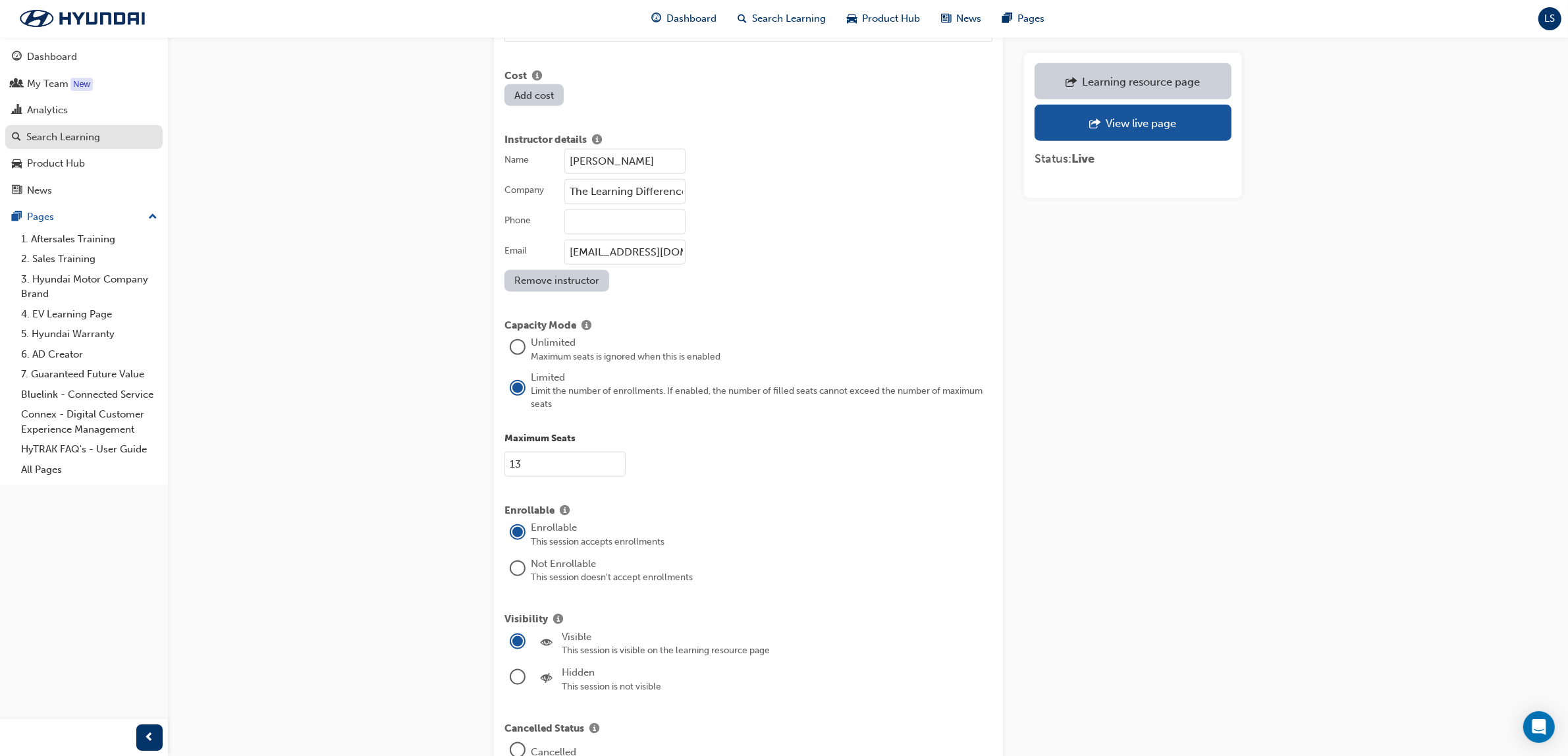
click at [68, 129] on div "Search Learning" at bounding box center [83, 136] width 144 height 16
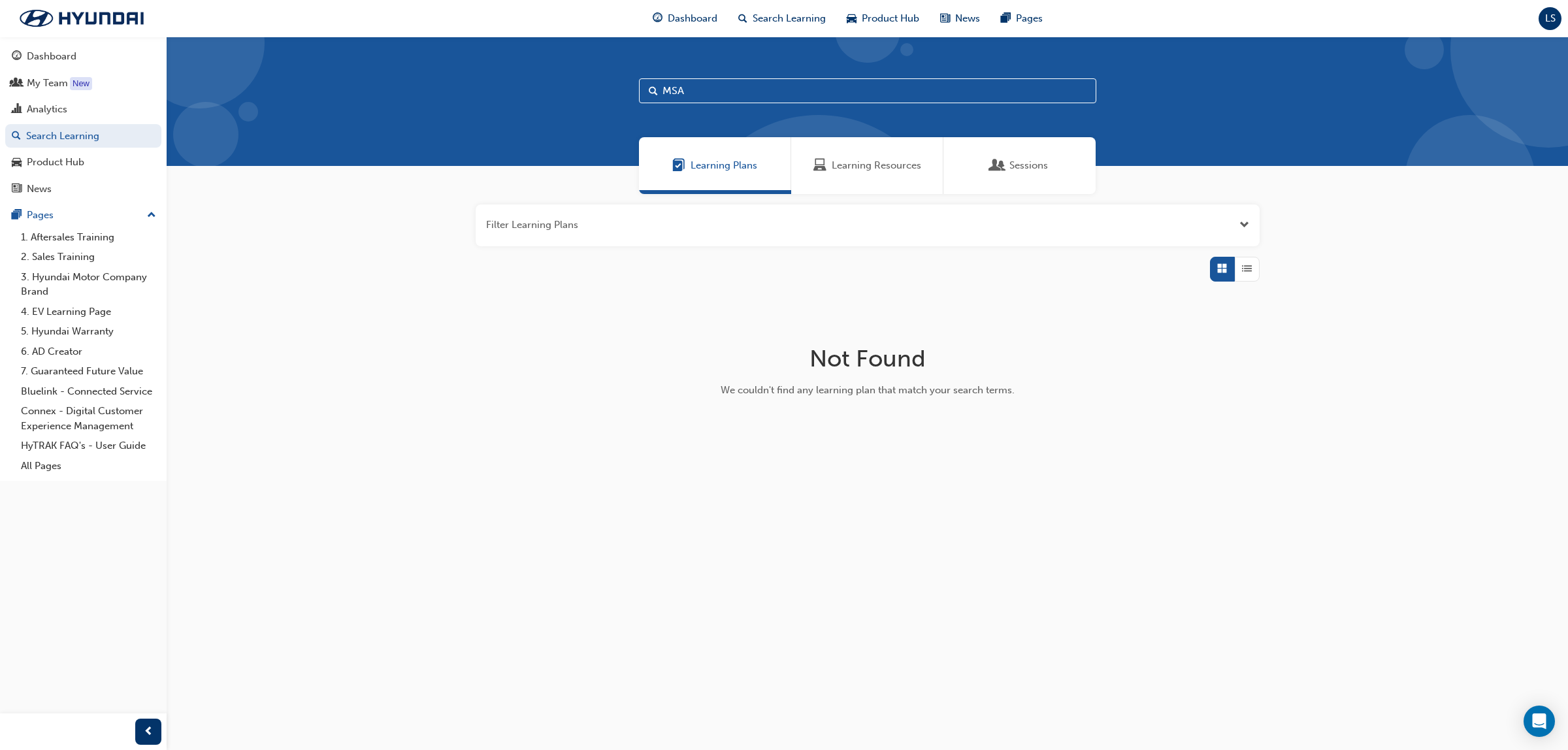
click at [819, 168] on span "Learning Resources" at bounding box center [820, 166] width 13 height 15
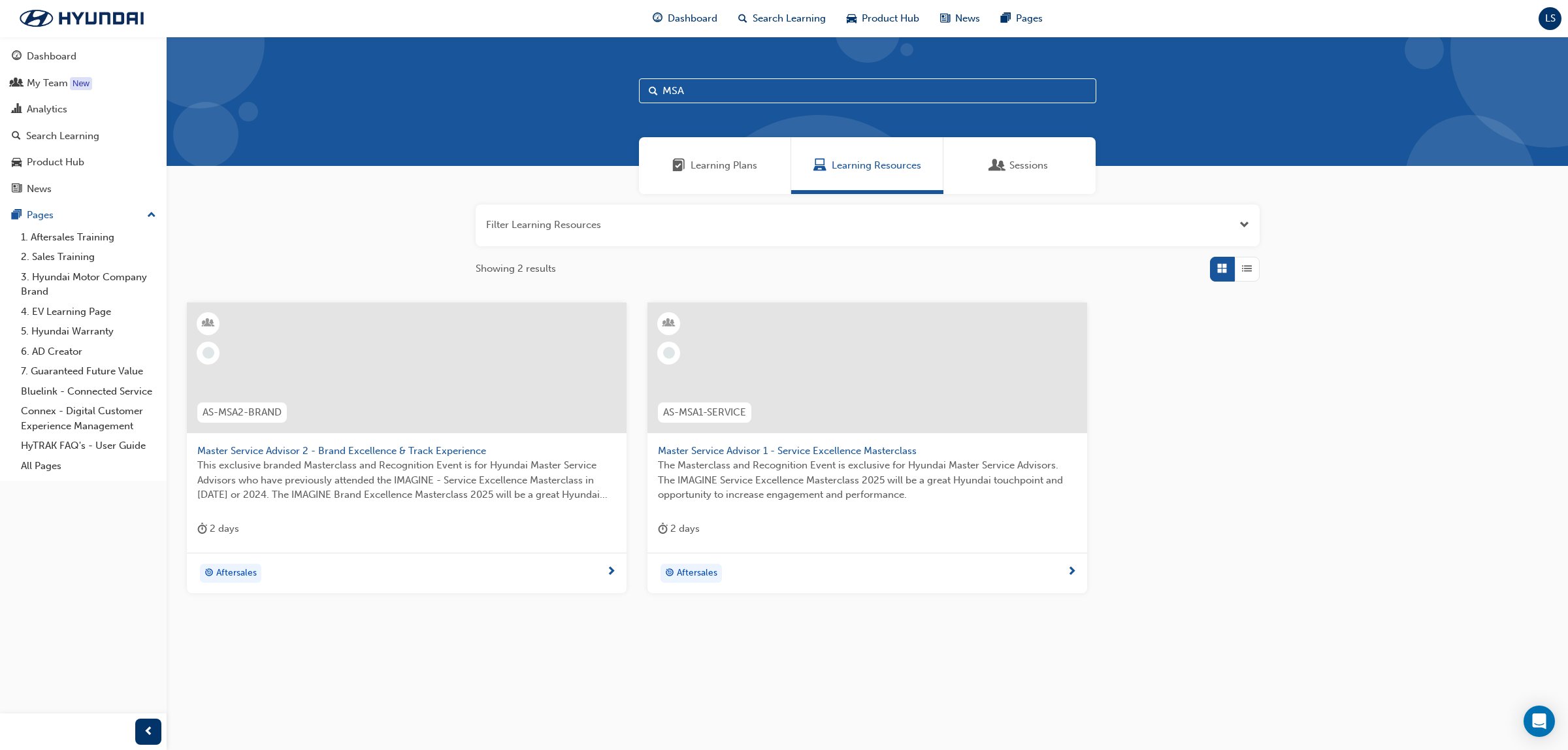
click at [823, 450] on span "Master Service Advisor 1 - Service Excellence Masterclass" at bounding box center [868, 451] width 419 height 15
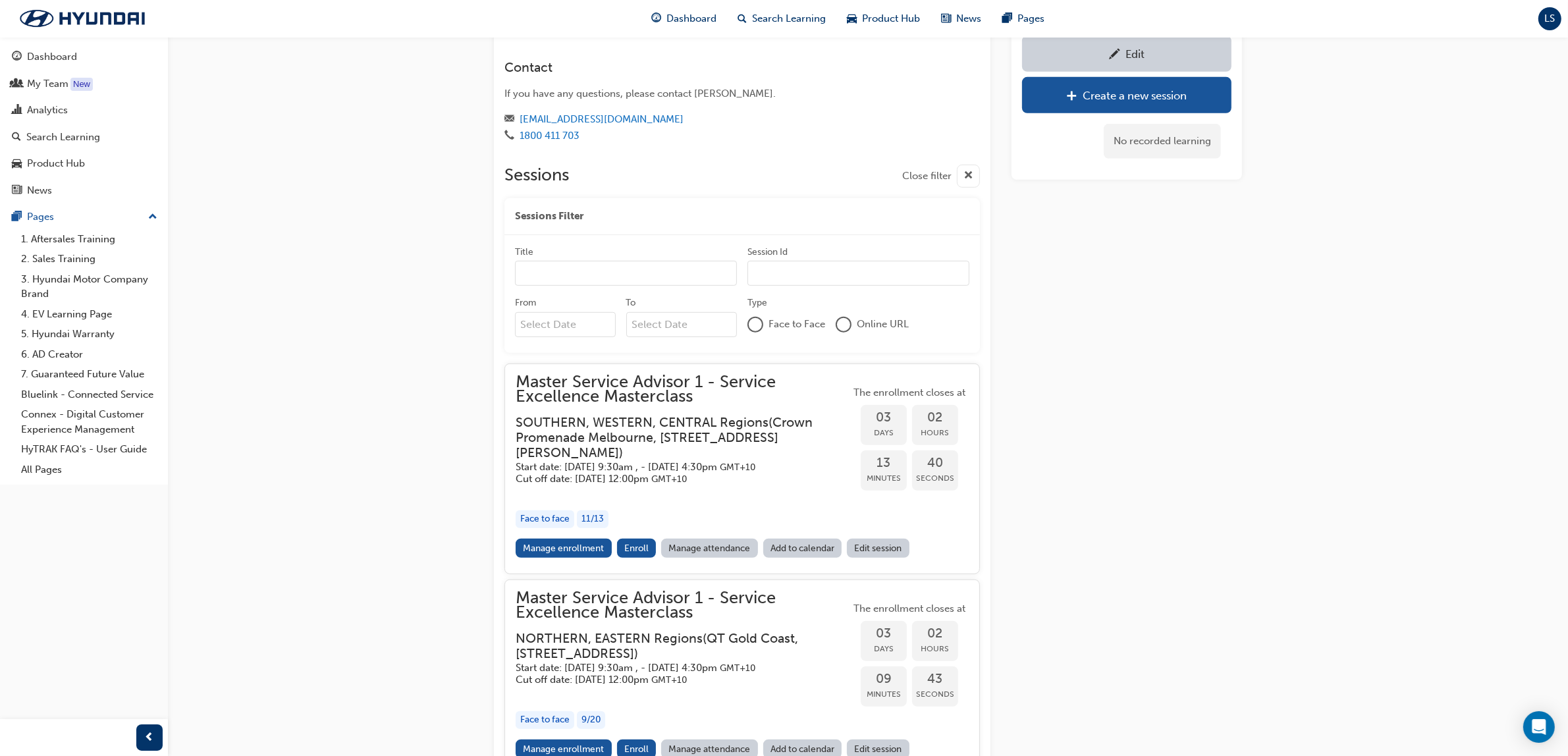
scroll to position [1161, 0]
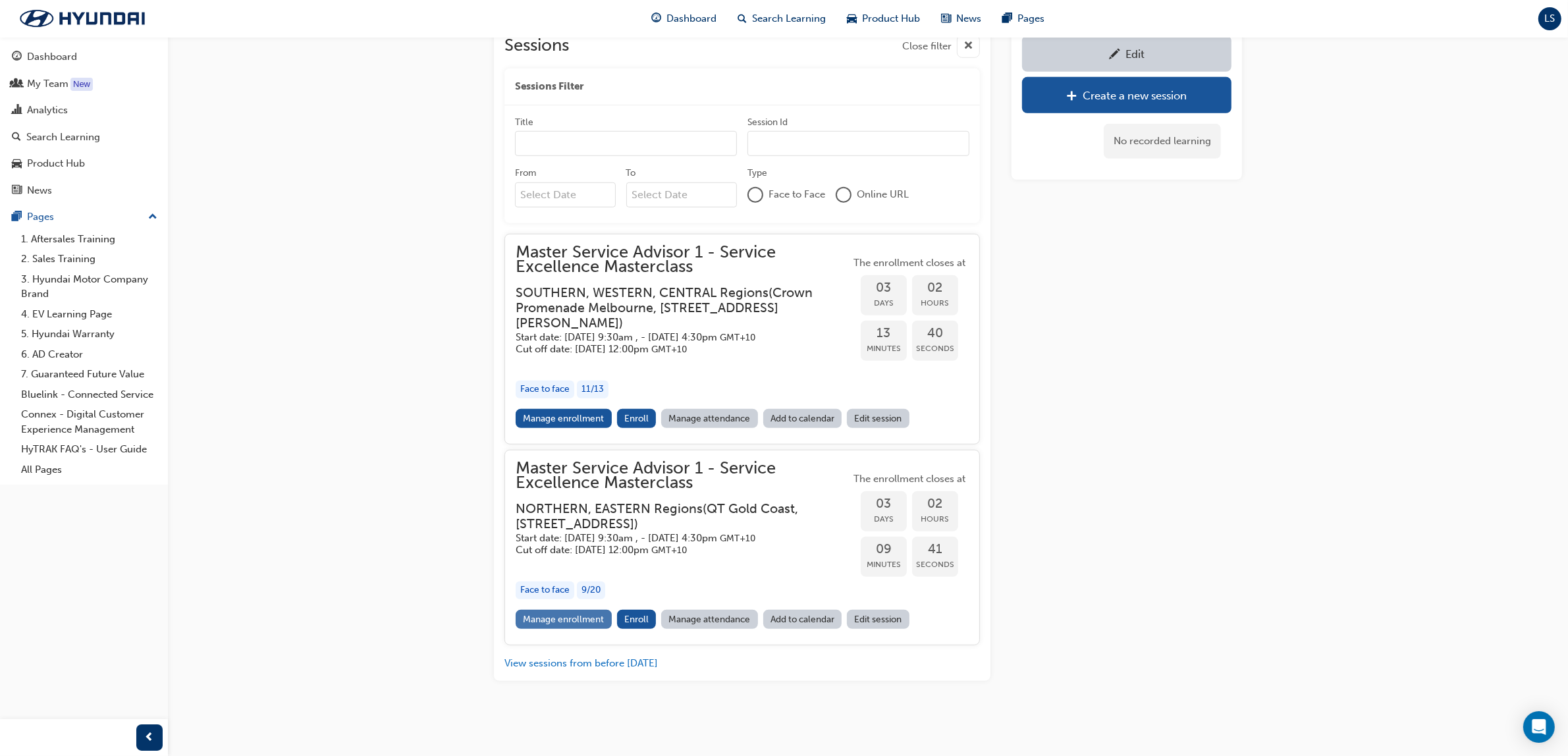
click at [584, 623] on link "Manage enrollment" at bounding box center [563, 620] width 96 height 19
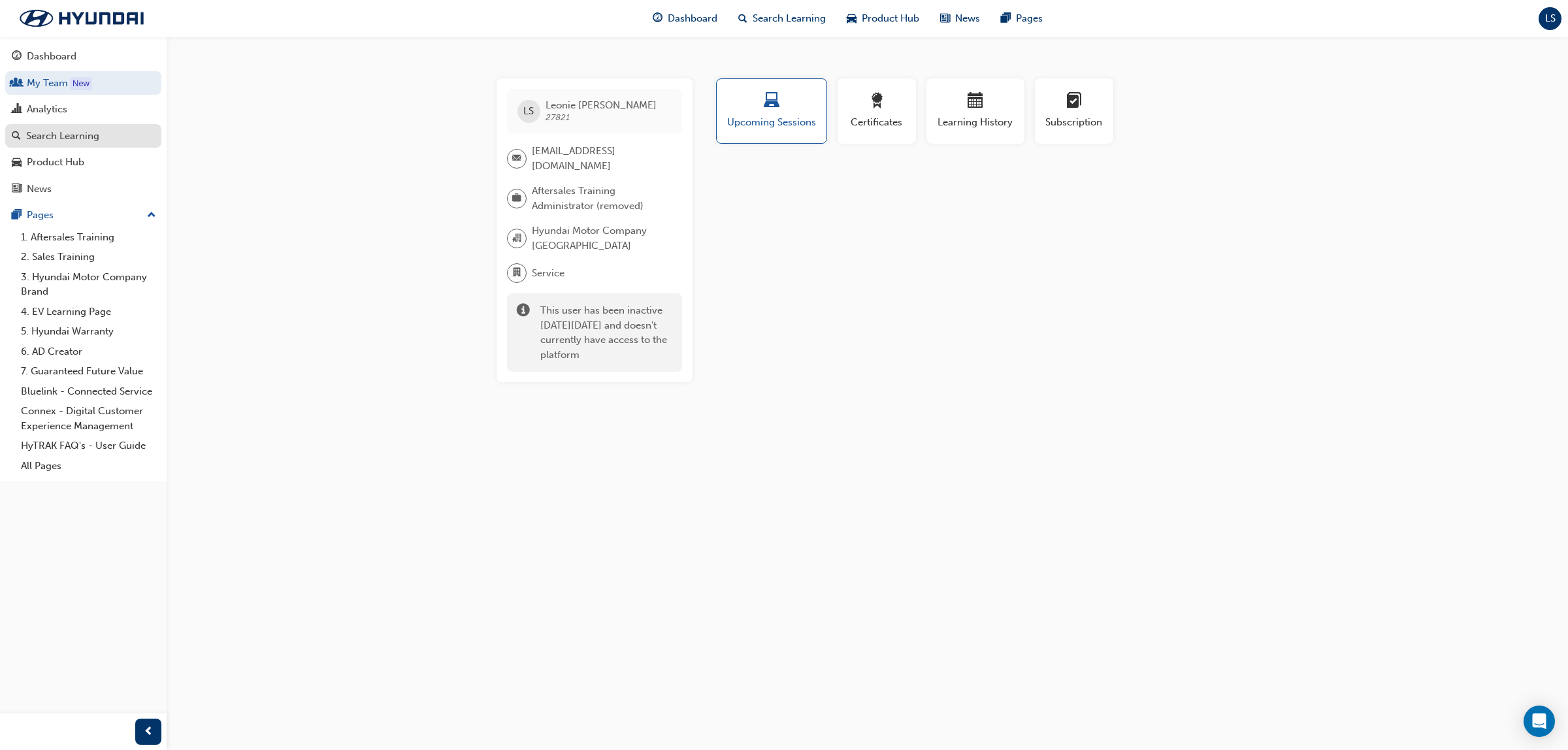
click at [70, 133] on div "Search Learning" at bounding box center [63, 136] width 73 height 15
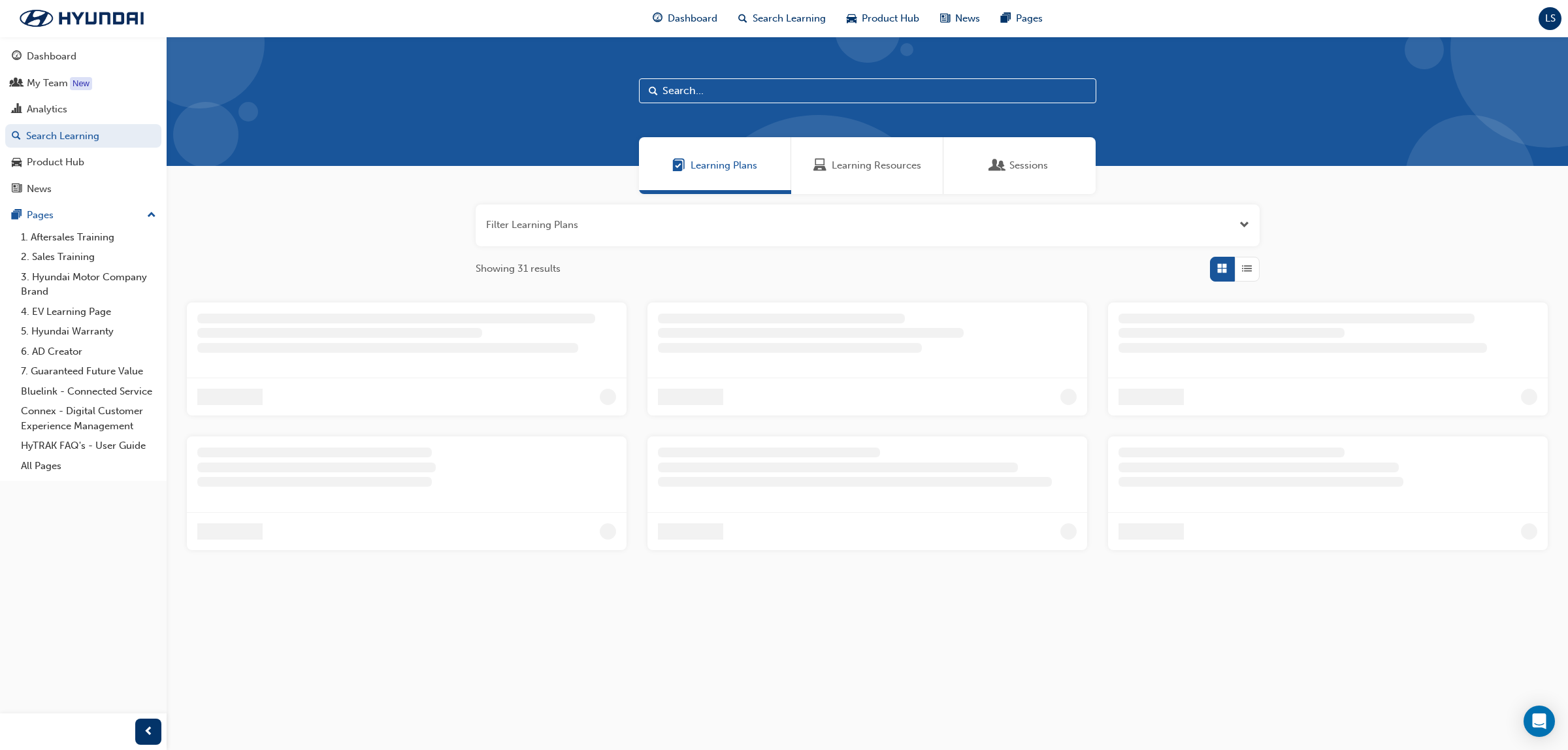
drag, startPoint x: 866, startPoint y: 163, endPoint x: 823, endPoint y: 181, distance: 46.6
click at [866, 164] on span "Learning Resources" at bounding box center [876, 166] width 89 height 15
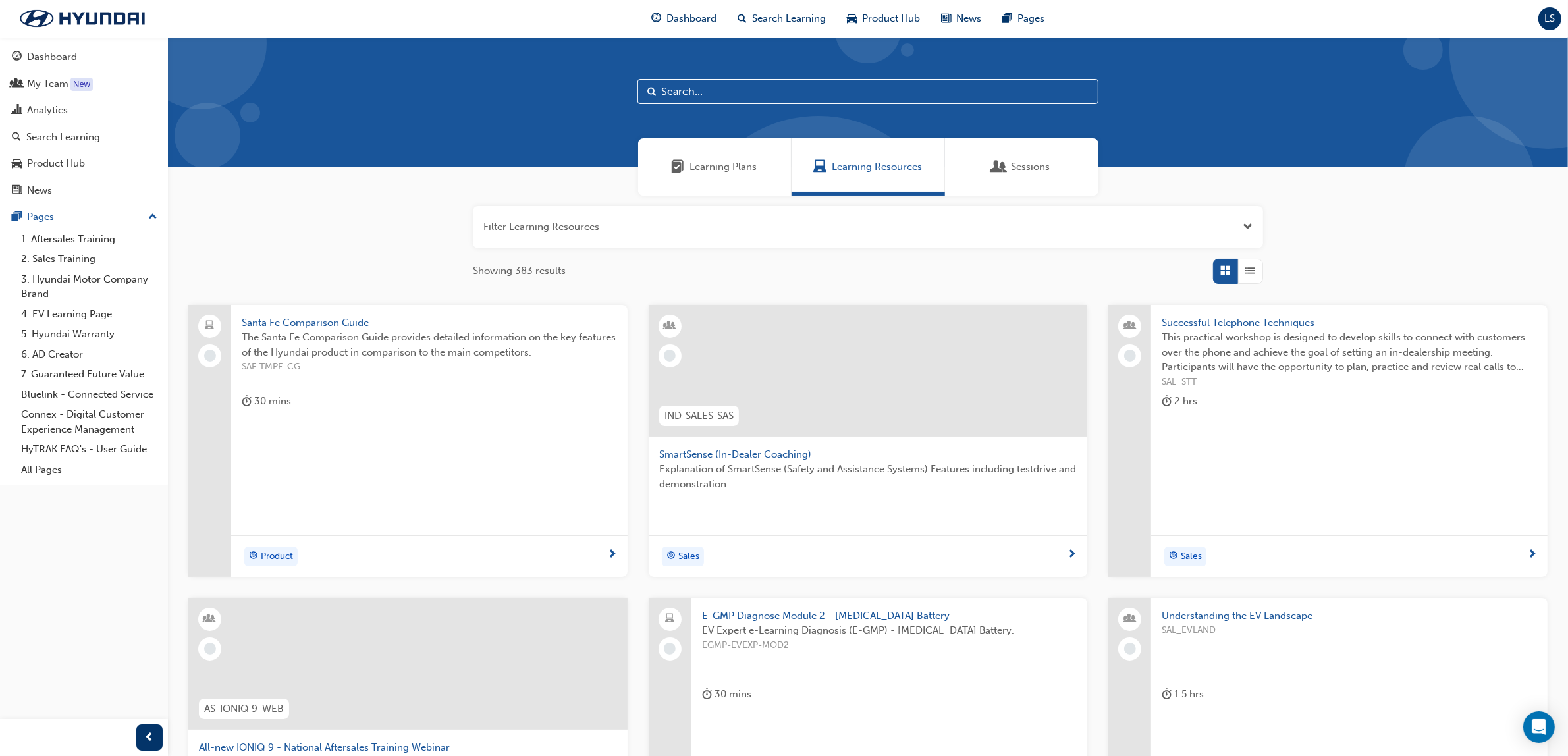
drag, startPoint x: 735, startPoint y: 74, endPoint x: 736, endPoint y: 83, distance: 9.1
click at [735, 79] on div at bounding box center [868, 102] width 1400 height 131
click at [733, 100] on input "text" at bounding box center [868, 92] width 461 height 25
type input "ADAS"
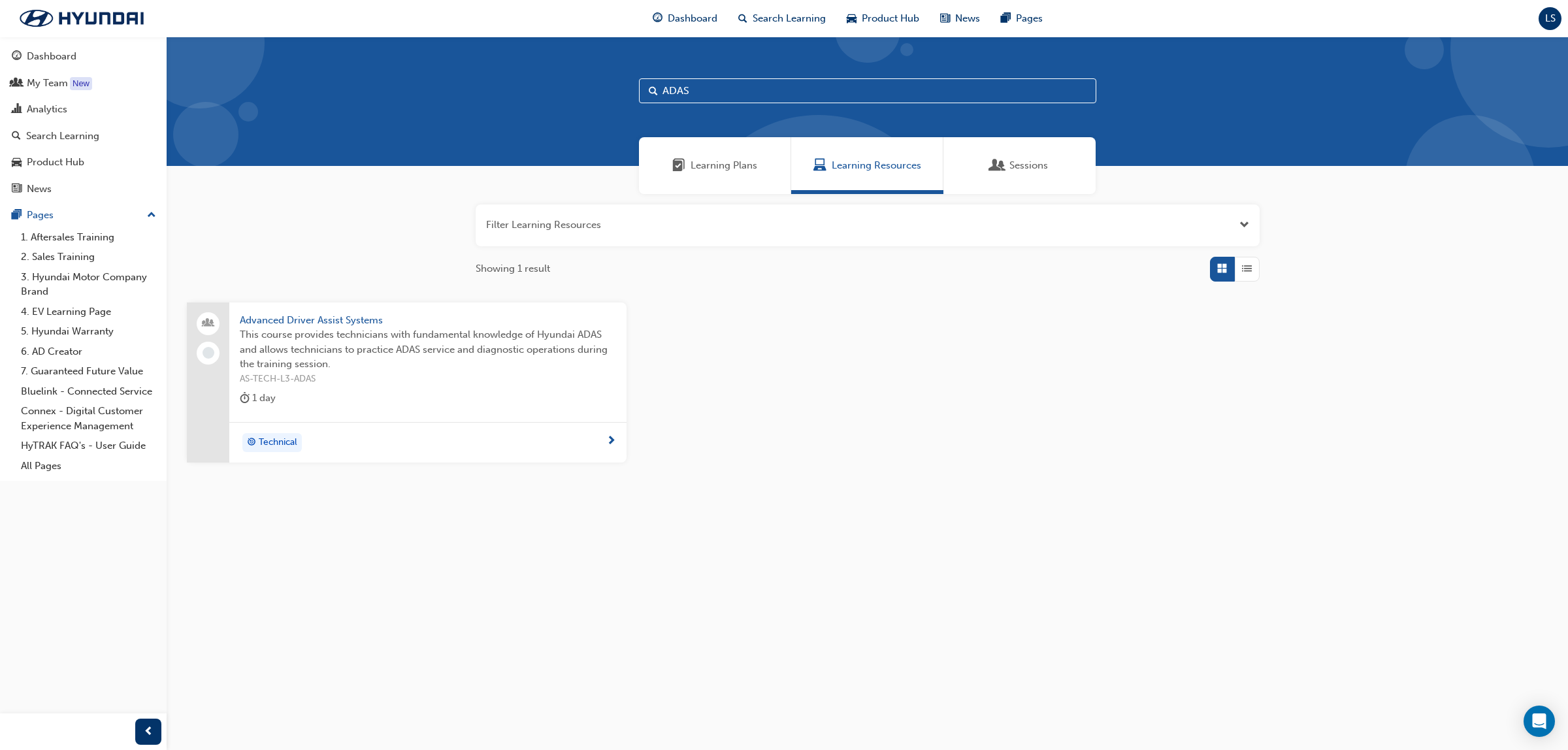
click at [349, 325] on span "Advanced Driver Assist Systems" at bounding box center [427, 320] width 376 height 15
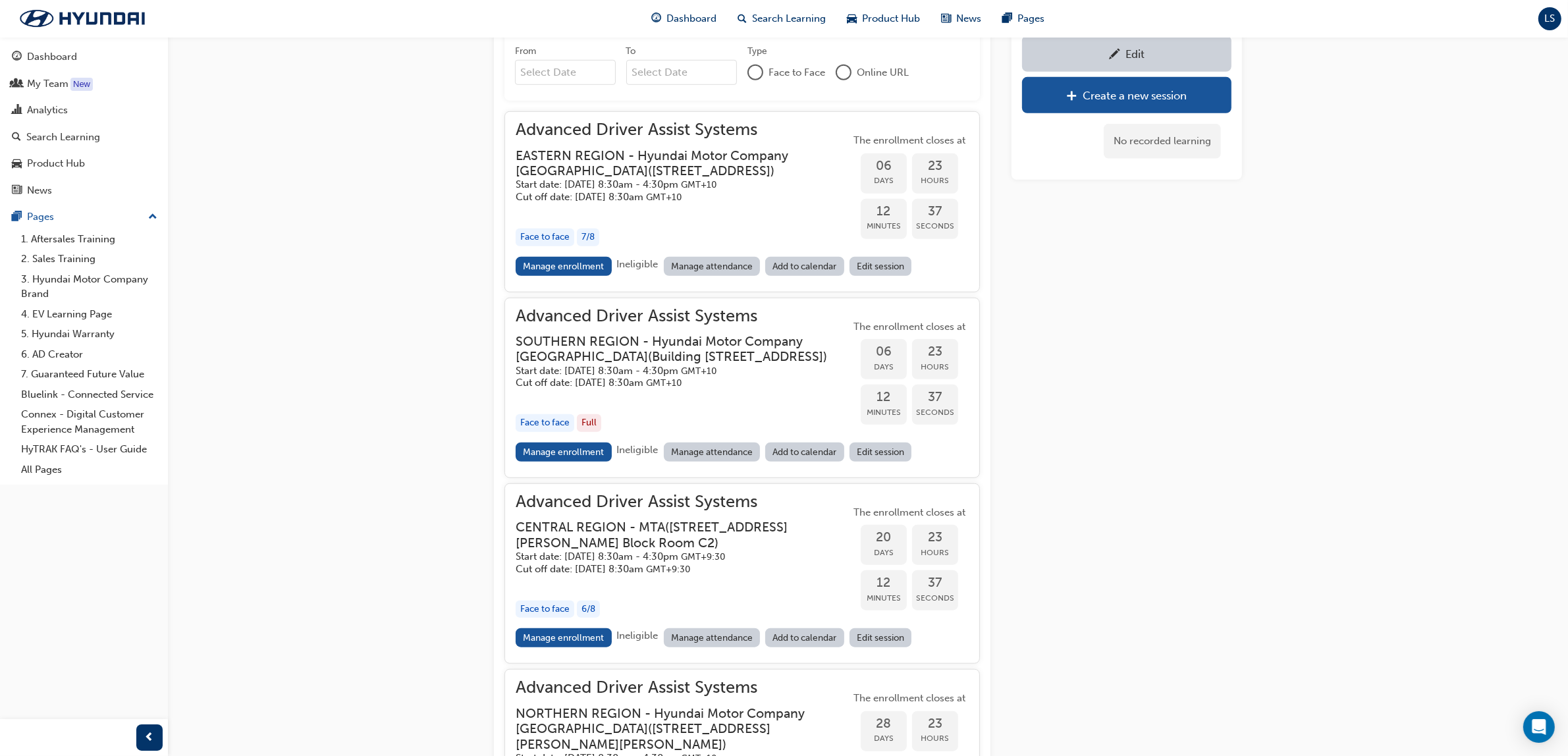
scroll to position [1381, 0]
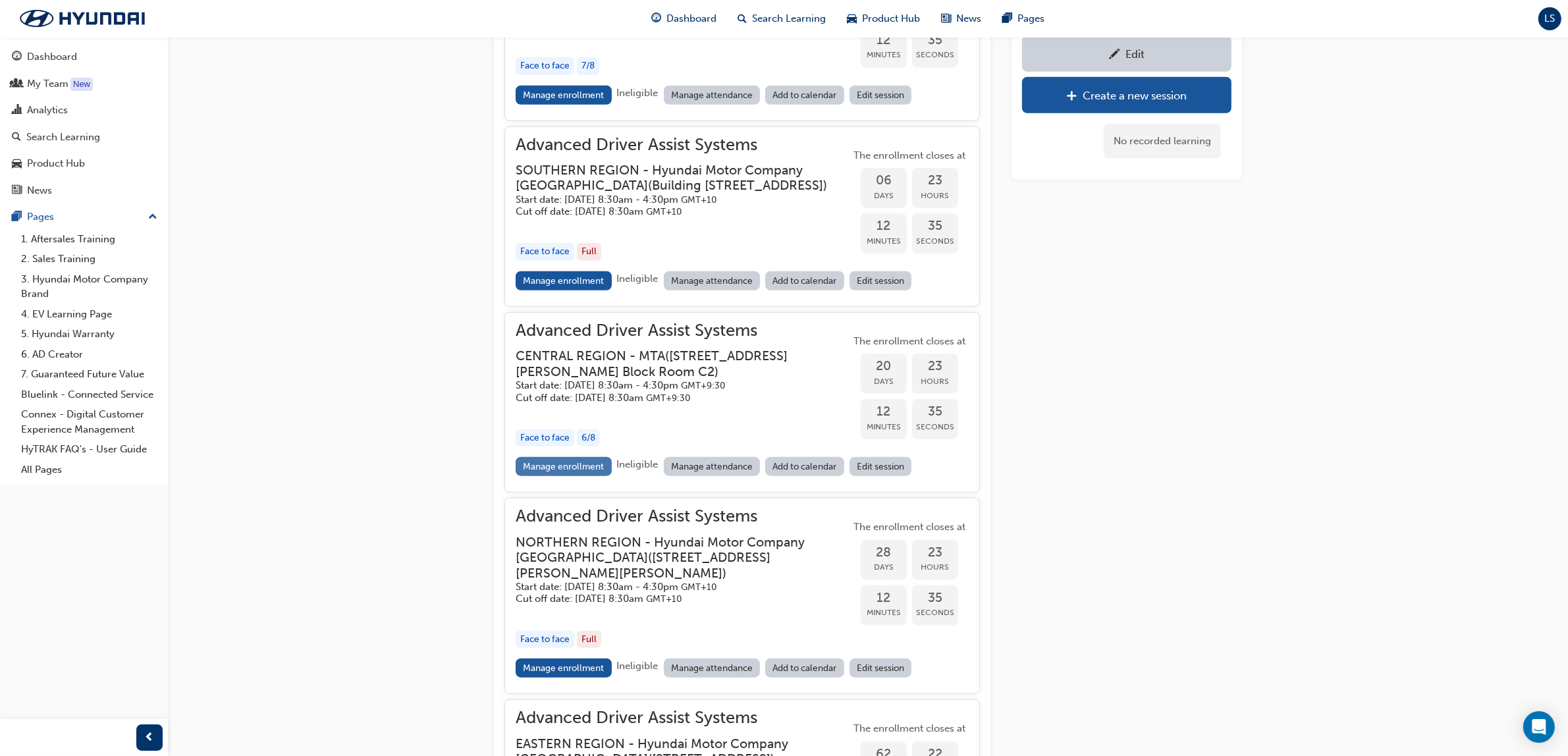
click at [572, 476] on link "Manage enrollment" at bounding box center [563, 467] width 96 height 19
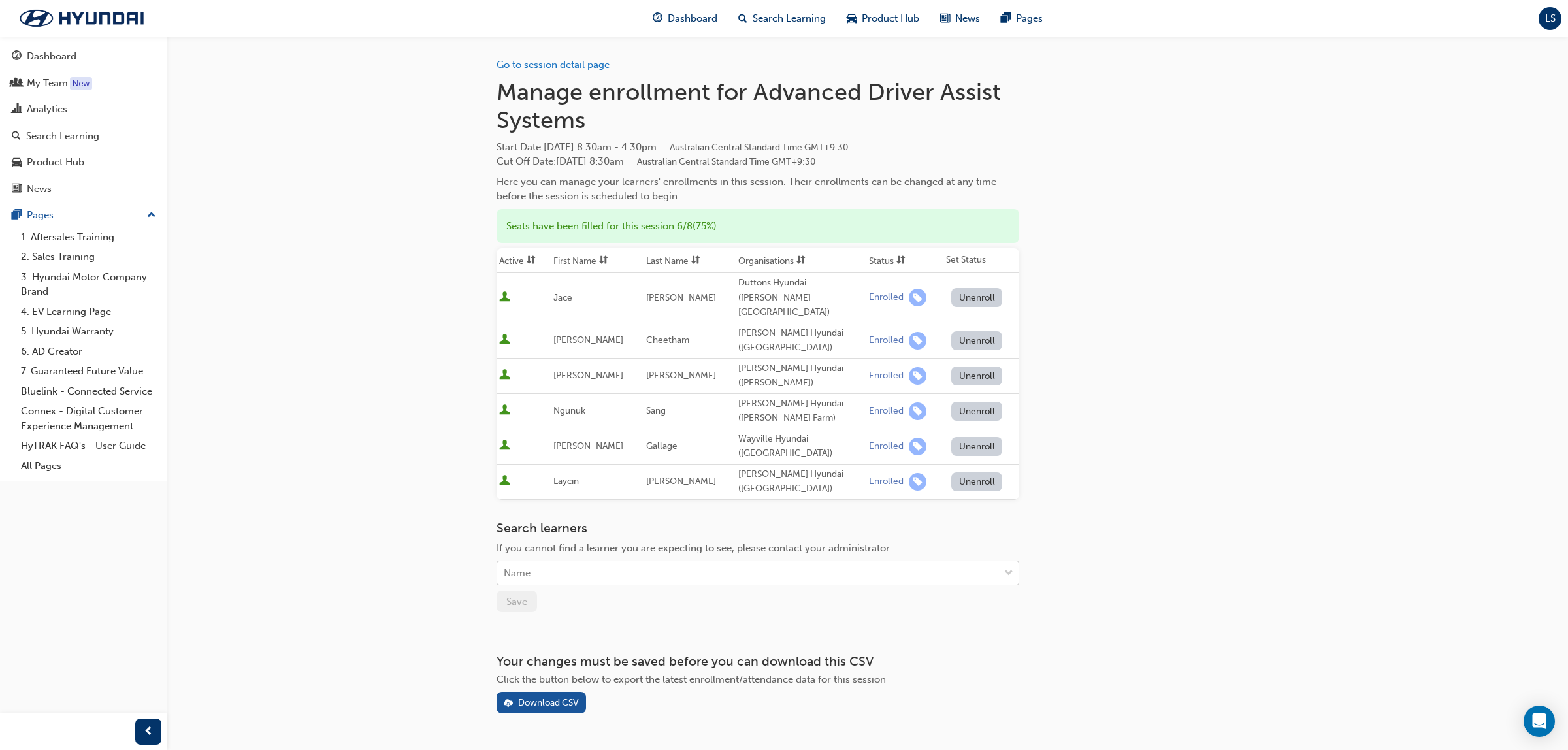
click at [631, 562] on div "Name" at bounding box center [748, 573] width 502 height 23
type input "Dadwell"
click at [610, 562] on div "Name" at bounding box center [748, 573] width 502 height 23
click at [607, 562] on div "Name" at bounding box center [748, 573] width 502 height 23
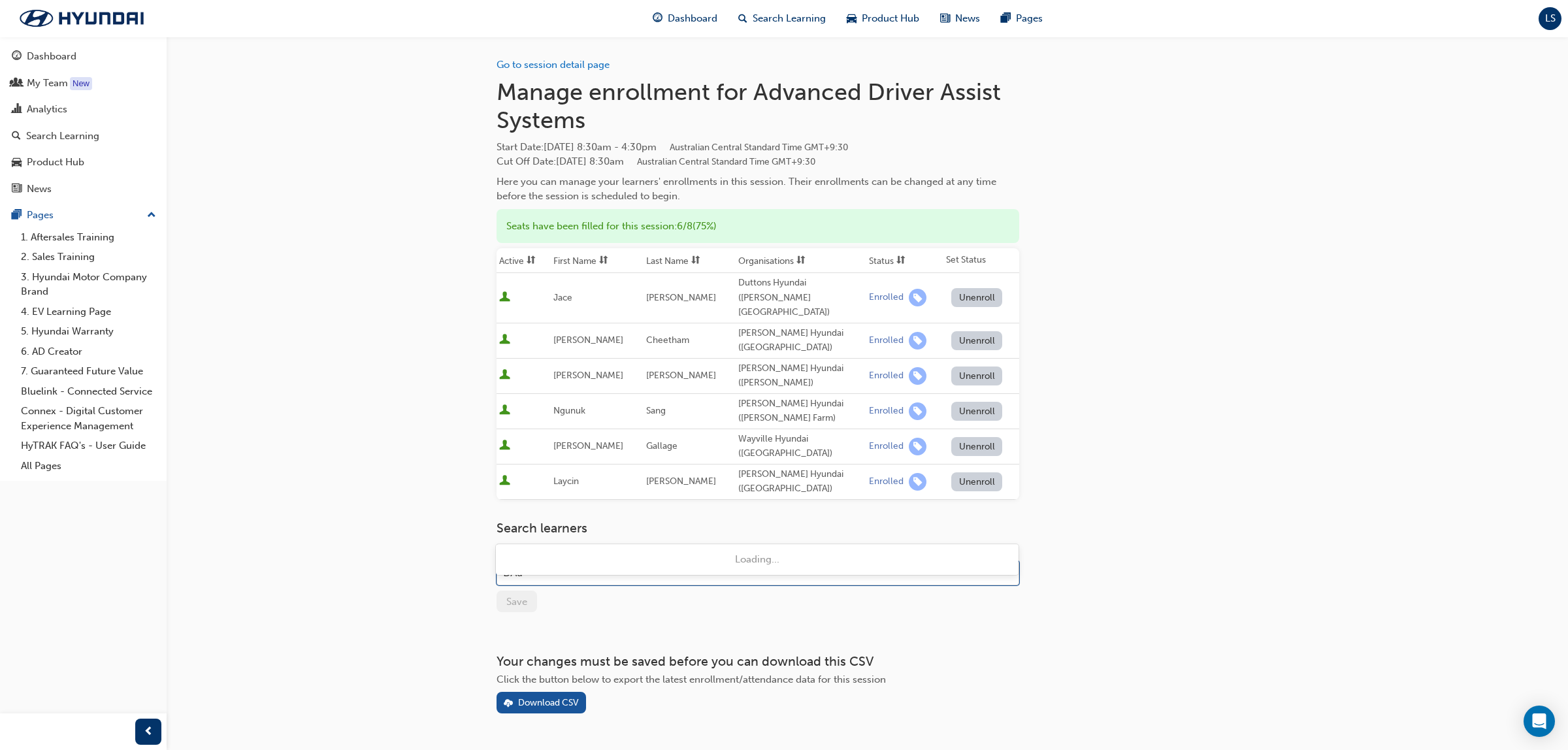
type input "DAdw"
click at [605, 557] on span "[PERSON_NAME] - [PERSON_NAME] Hyundai (St Marys)" at bounding box center [631, 559] width 255 height 11
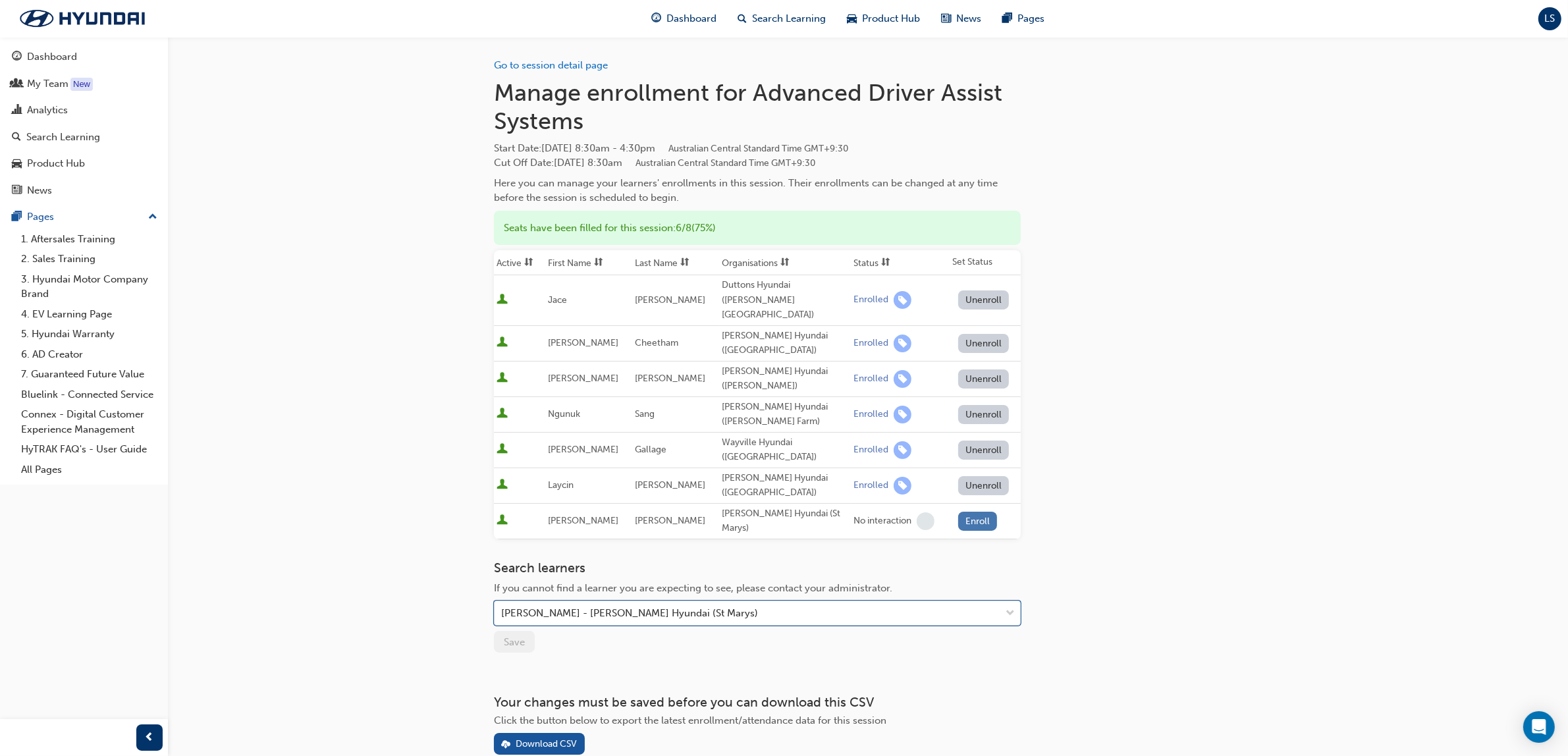
click at [980, 512] on button "Enroll" at bounding box center [978, 521] width 39 height 19
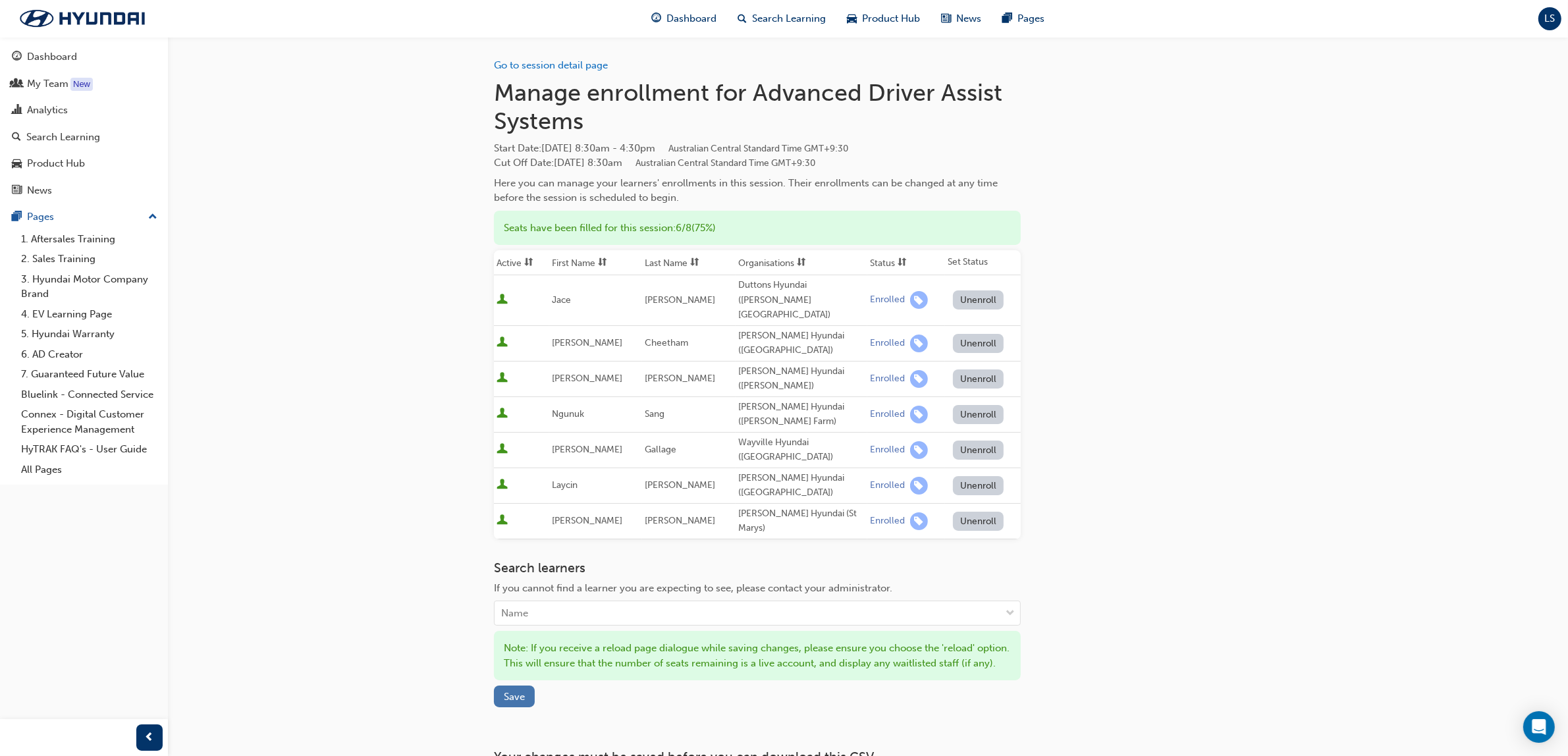
click at [518, 691] on span "Save" at bounding box center [515, 697] width 21 height 11
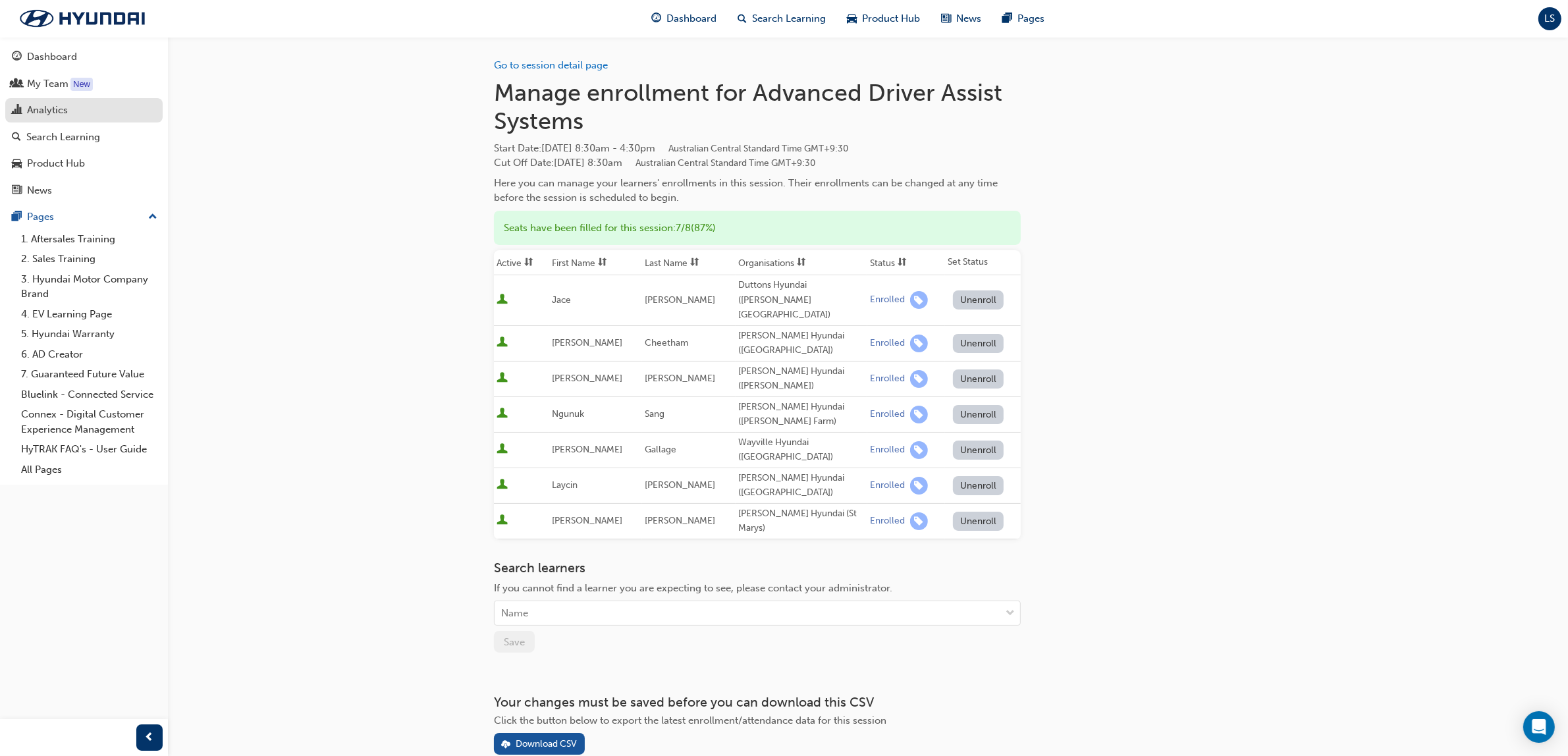
click at [69, 117] on div "Analytics" at bounding box center [83, 110] width 144 height 16
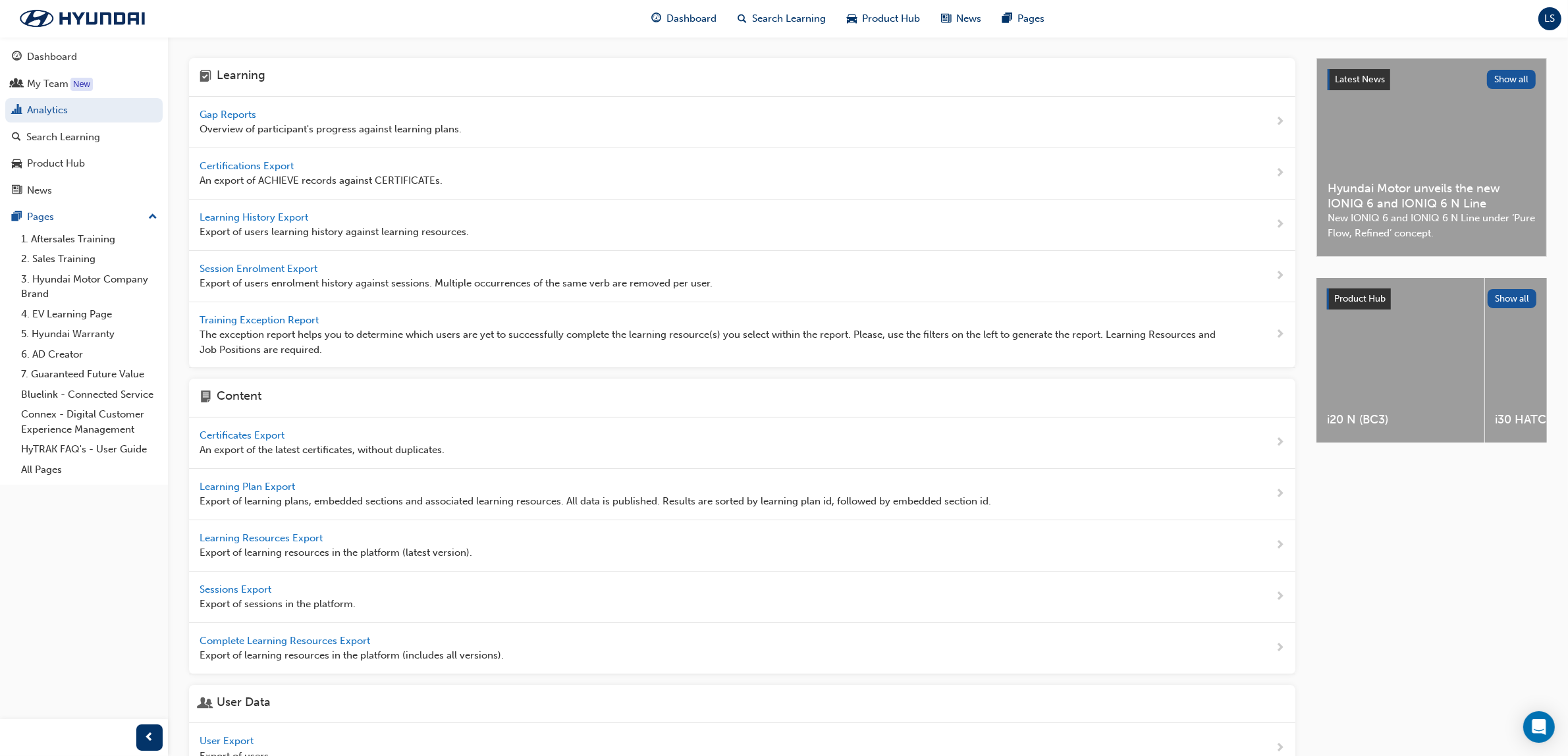
click at [230, 120] on div "Gap Reports Overview of participant's progress against learning plans." at bounding box center [330, 121] width 263 height 30
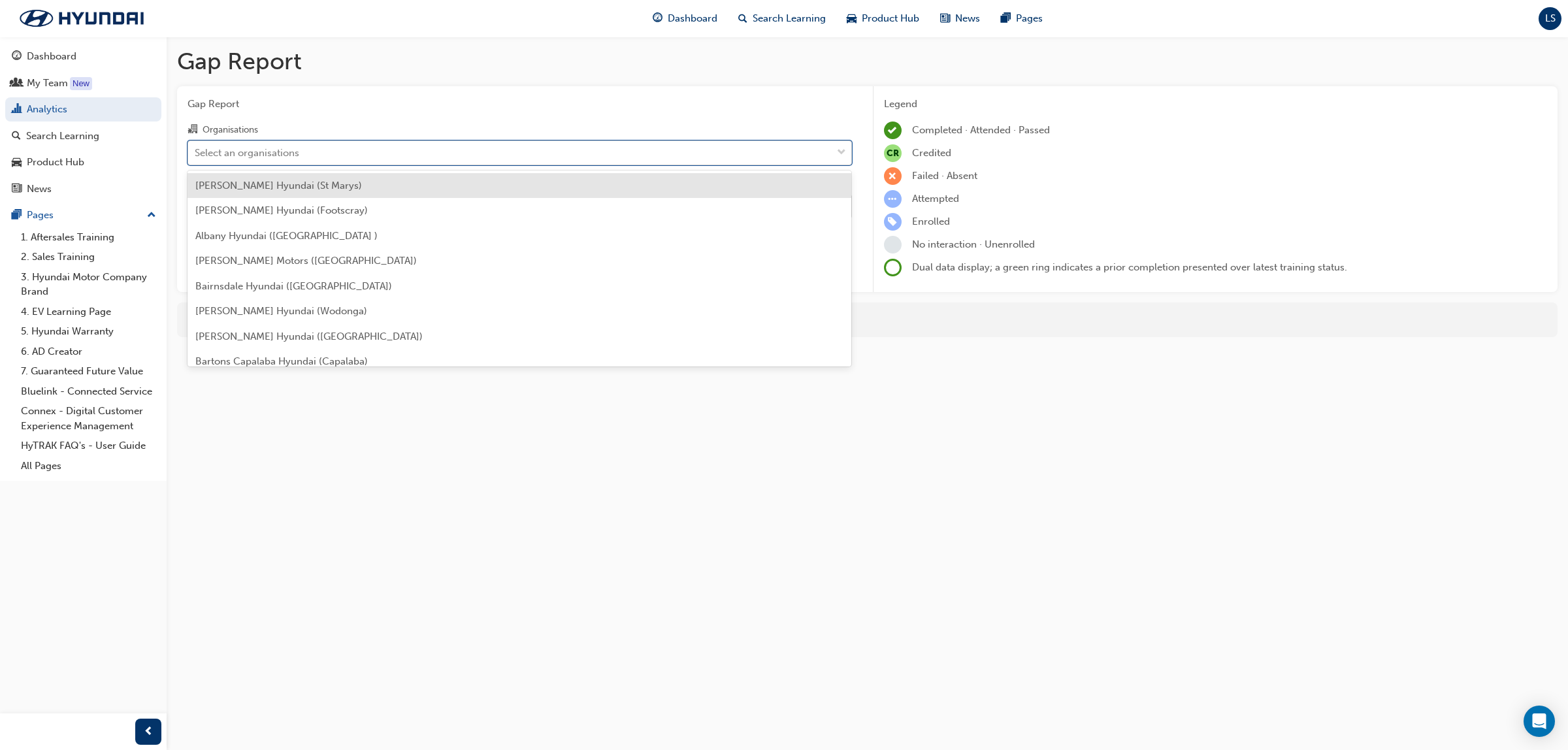
click at [336, 149] on div "Select an organisations" at bounding box center [510, 152] width 643 height 23
click at [196, 149] on input "Organisations option [PERSON_NAME] Hyundai (St Marys) focused, 1 of 182. 182 re…" at bounding box center [195, 152] width 1 height 11
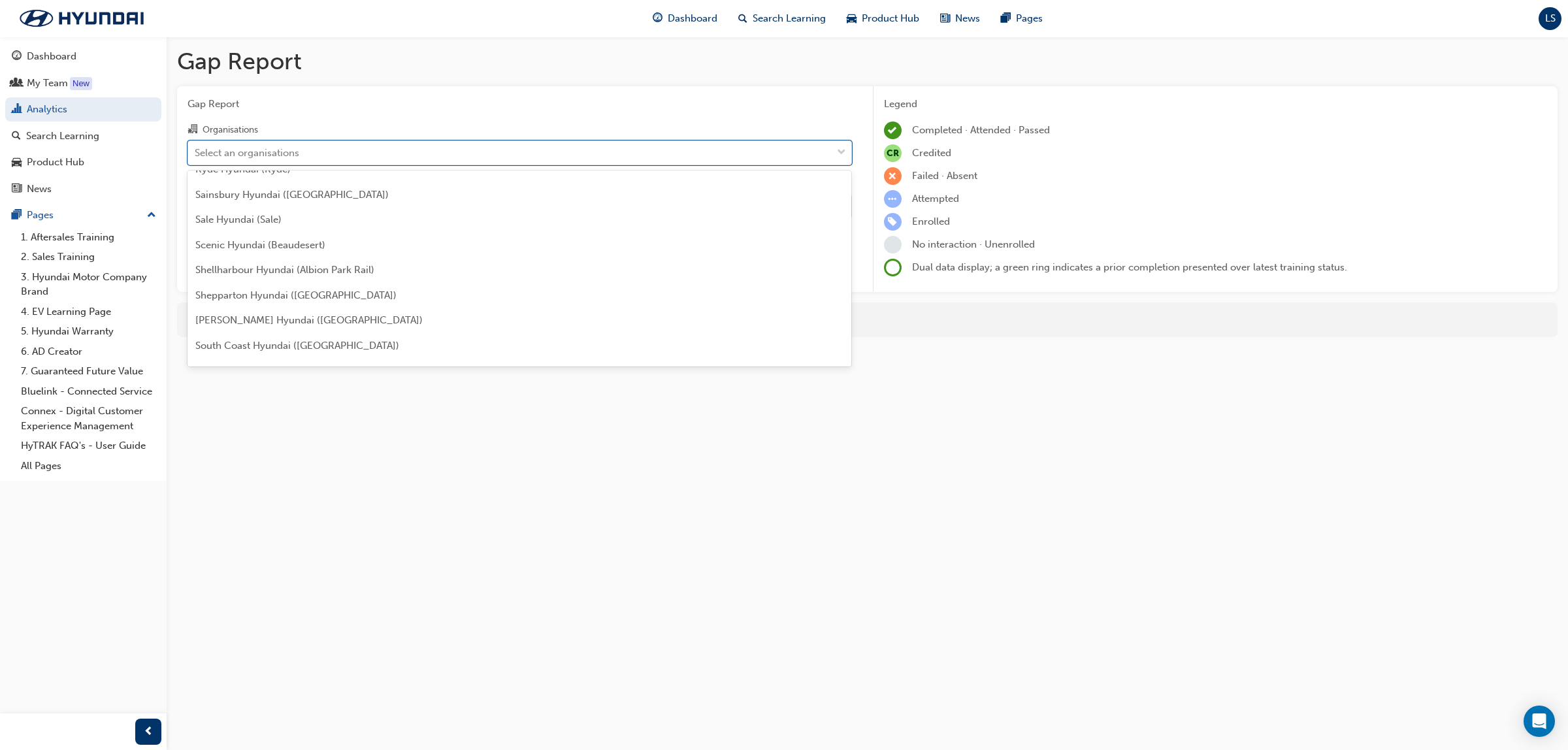
scroll to position [3510, 0]
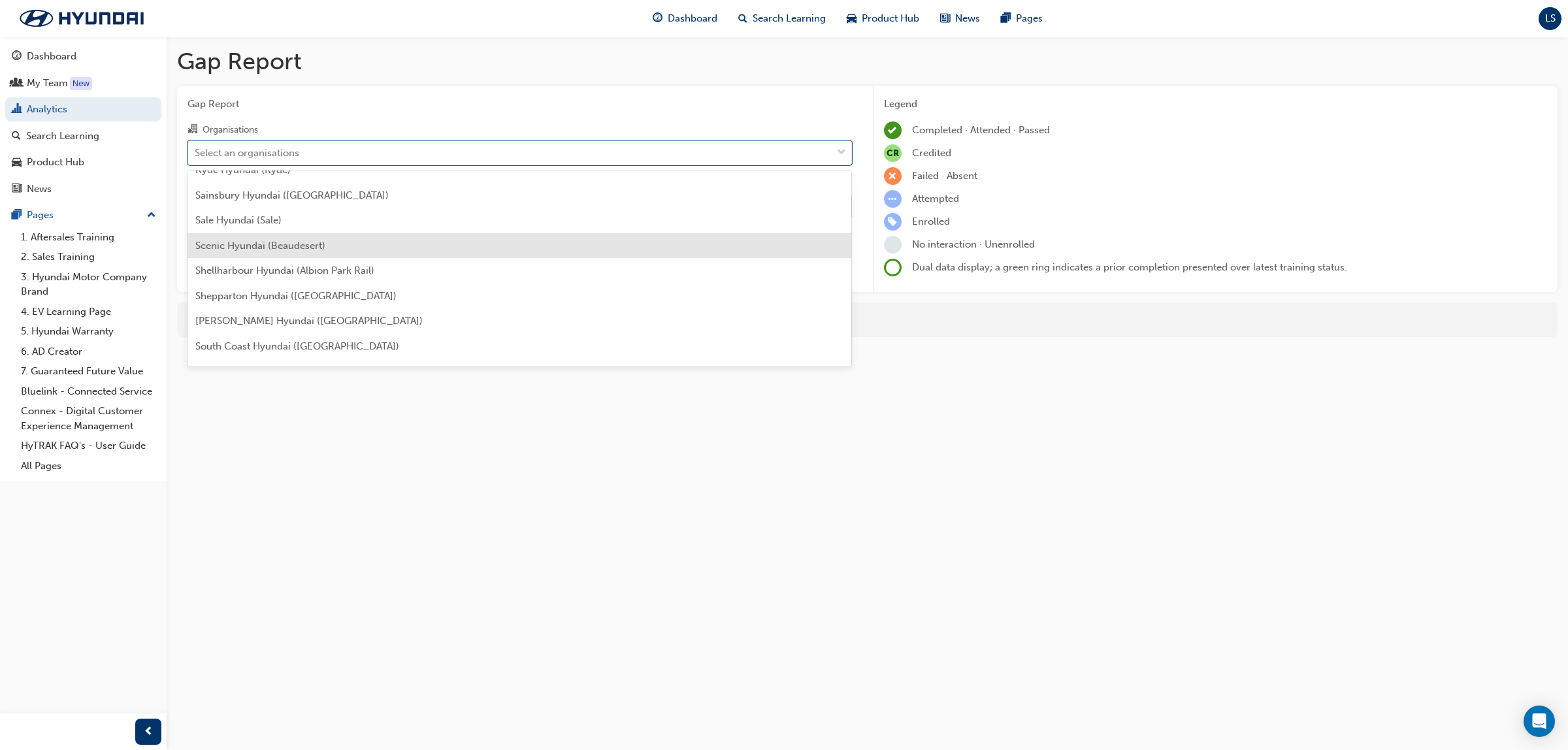
click at [341, 249] on div "Scenic Hyundai (Beaudesert)" at bounding box center [519, 245] width 664 height 26
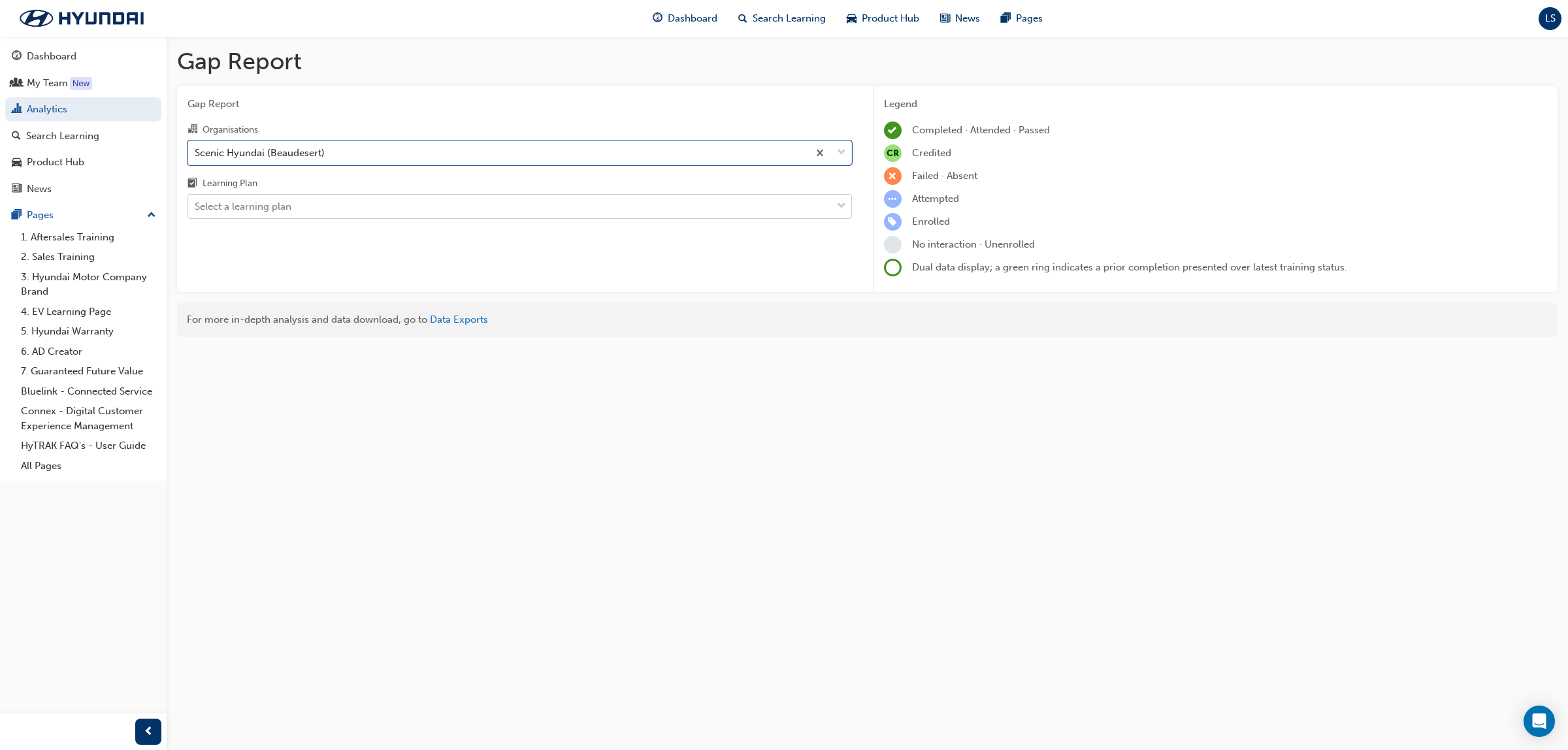
click at [379, 203] on div "Select a learning plan" at bounding box center [510, 206] width 643 height 23
click at [196, 203] on input "Learning Plan Select a learning plan" at bounding box center [195, 206] width 1 height 11
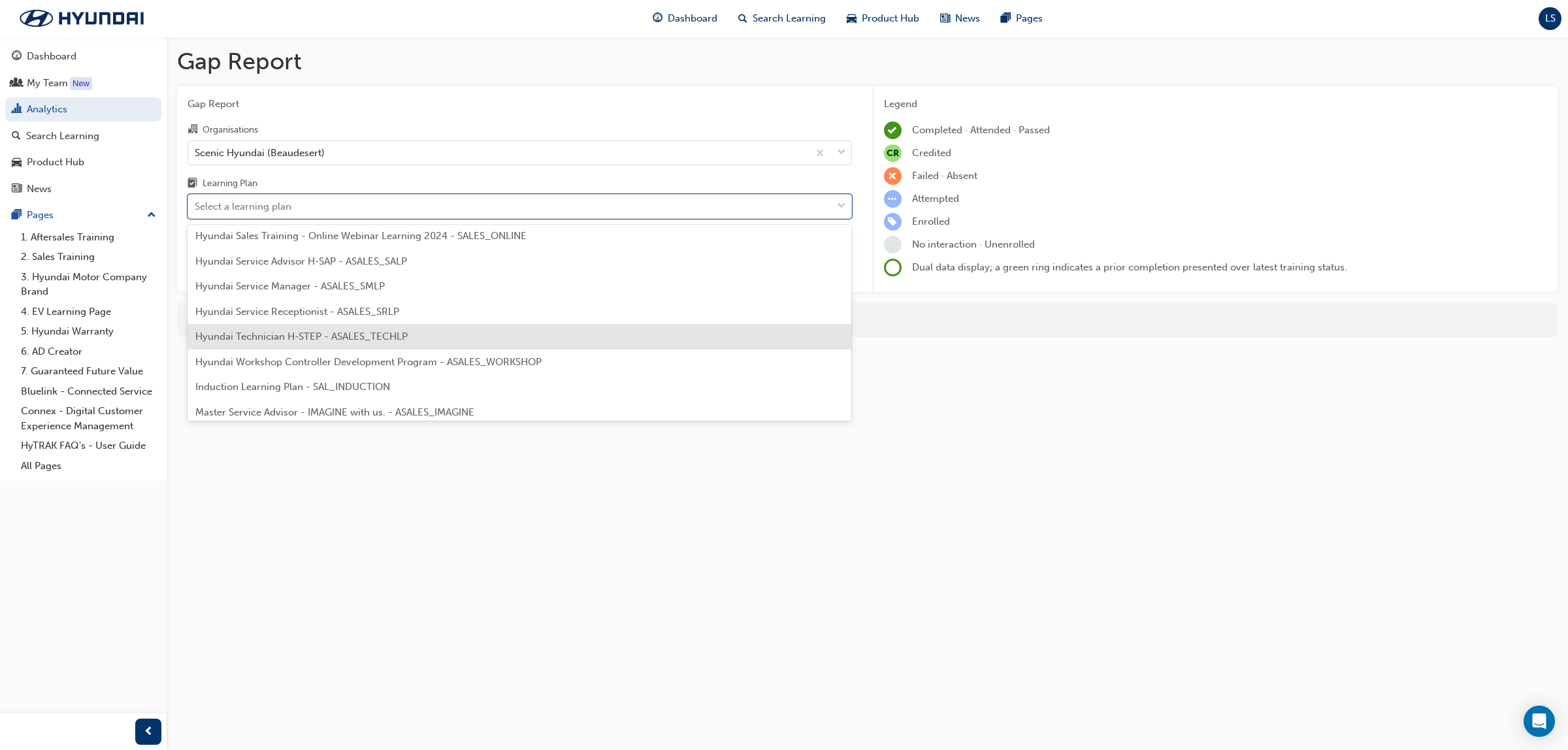
scroll to position [408, 0]
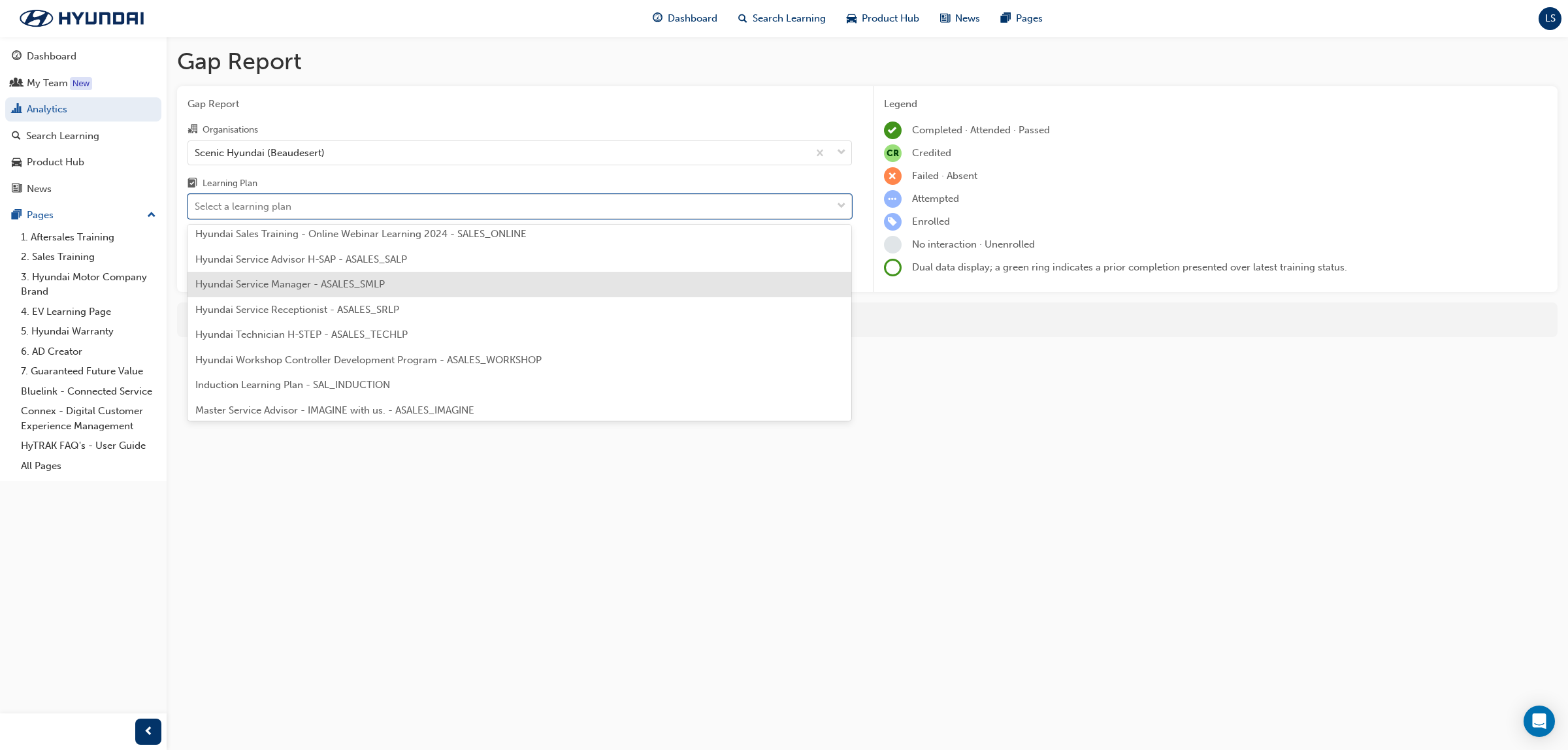
click at [416, 285] on div "Hyundai Service Manager - ASALES_SMLP" at bounding box center [519, 284] width 664 height 26
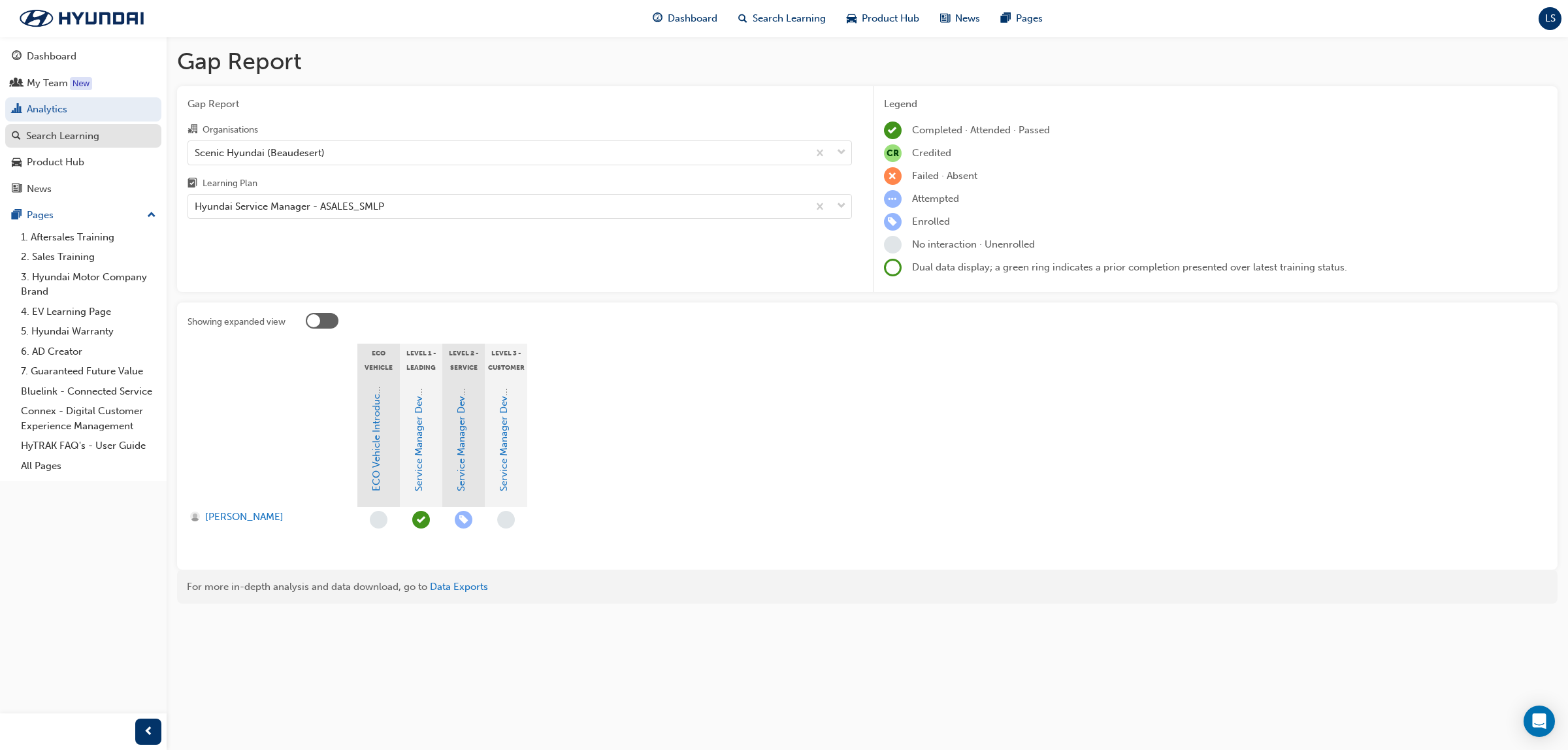
click at [83, 138] on div "Search Learning" at bounding box center [63, 136] width 73 height 15
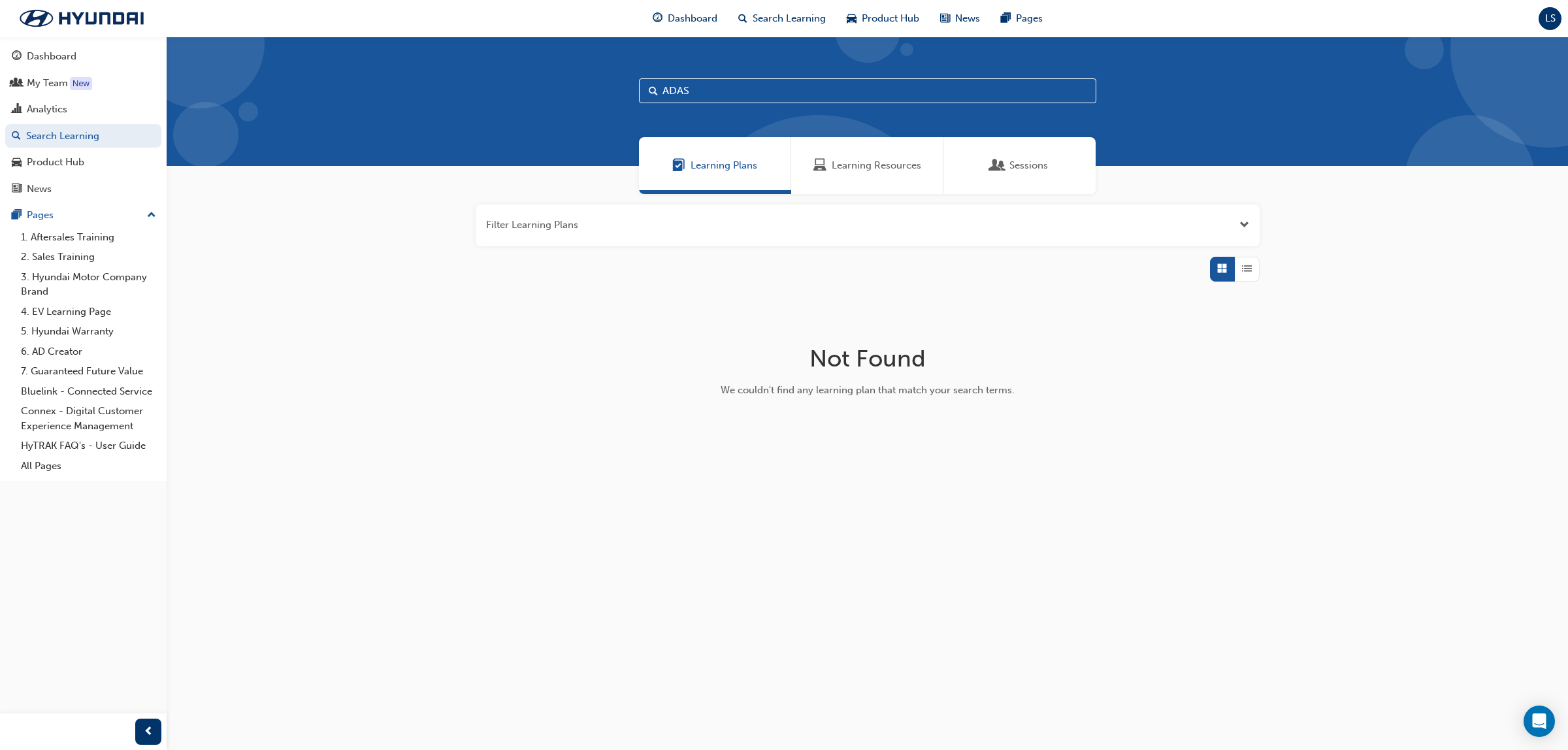
click at [911, 160] on span "Learning Resources" at bounding box center [876, 166] width 89 height 15
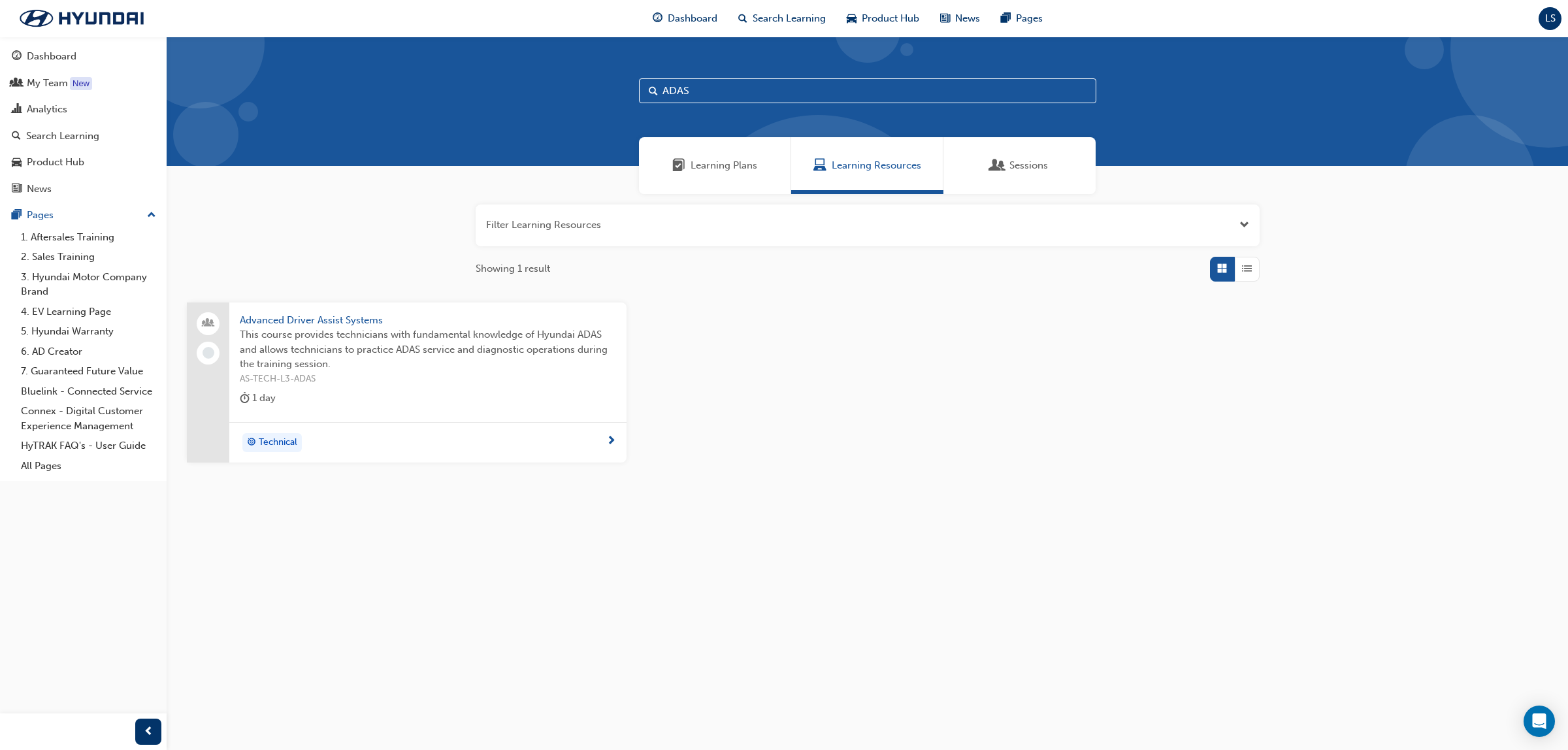
drag, startPoint x: 709, startPoint y: 90, endPoint x: 559, endPoint y: 95, distance: 150.1
click at [550, 87] on div "ADAS" at bounding box center [867, 101] width 1401 height 130
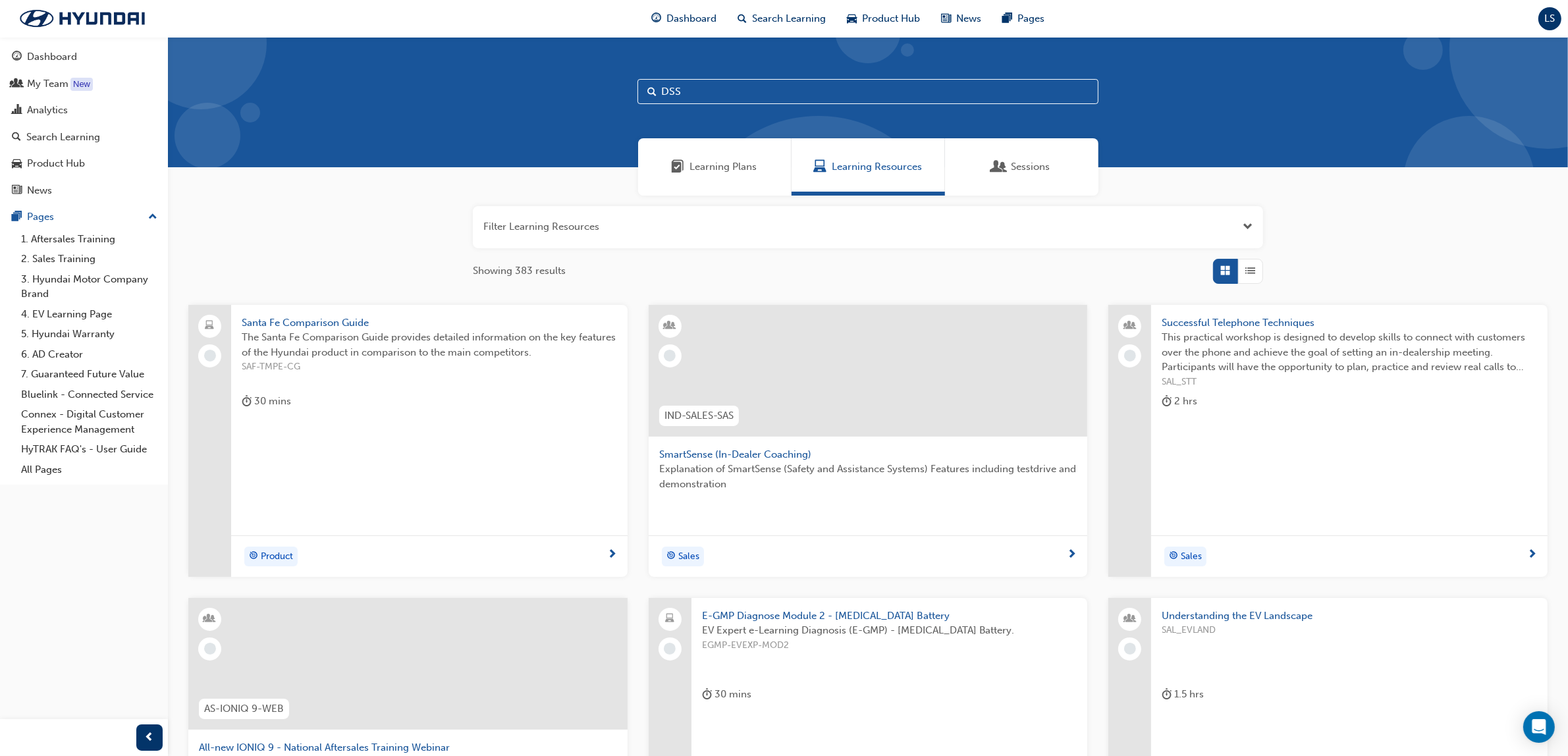
type input "DSS"
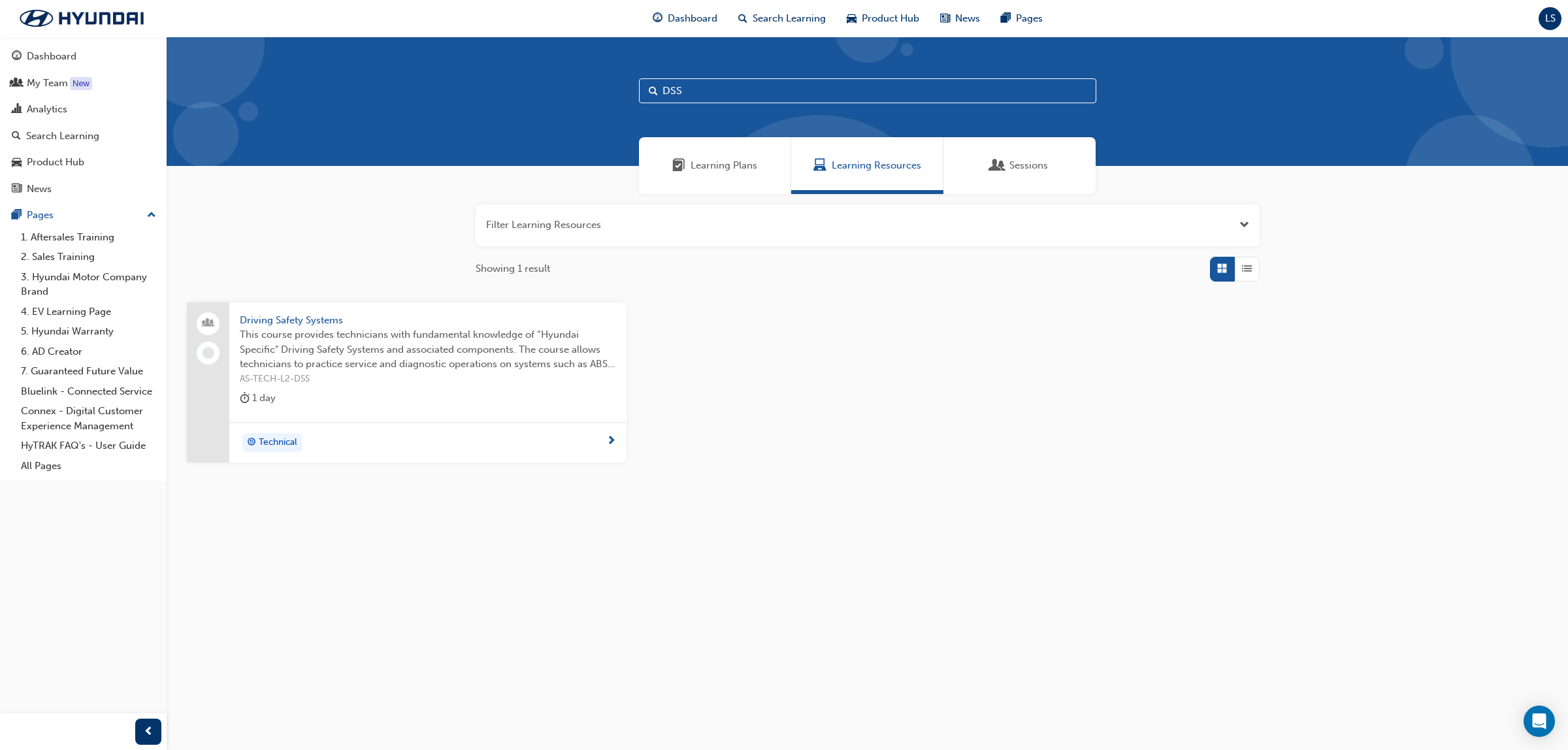
click at [387, 335] on span "This course provides technicians with fundamental knowledge of “Hyundai Specifi…" at bounding box center [427, 349] width 376 height 45
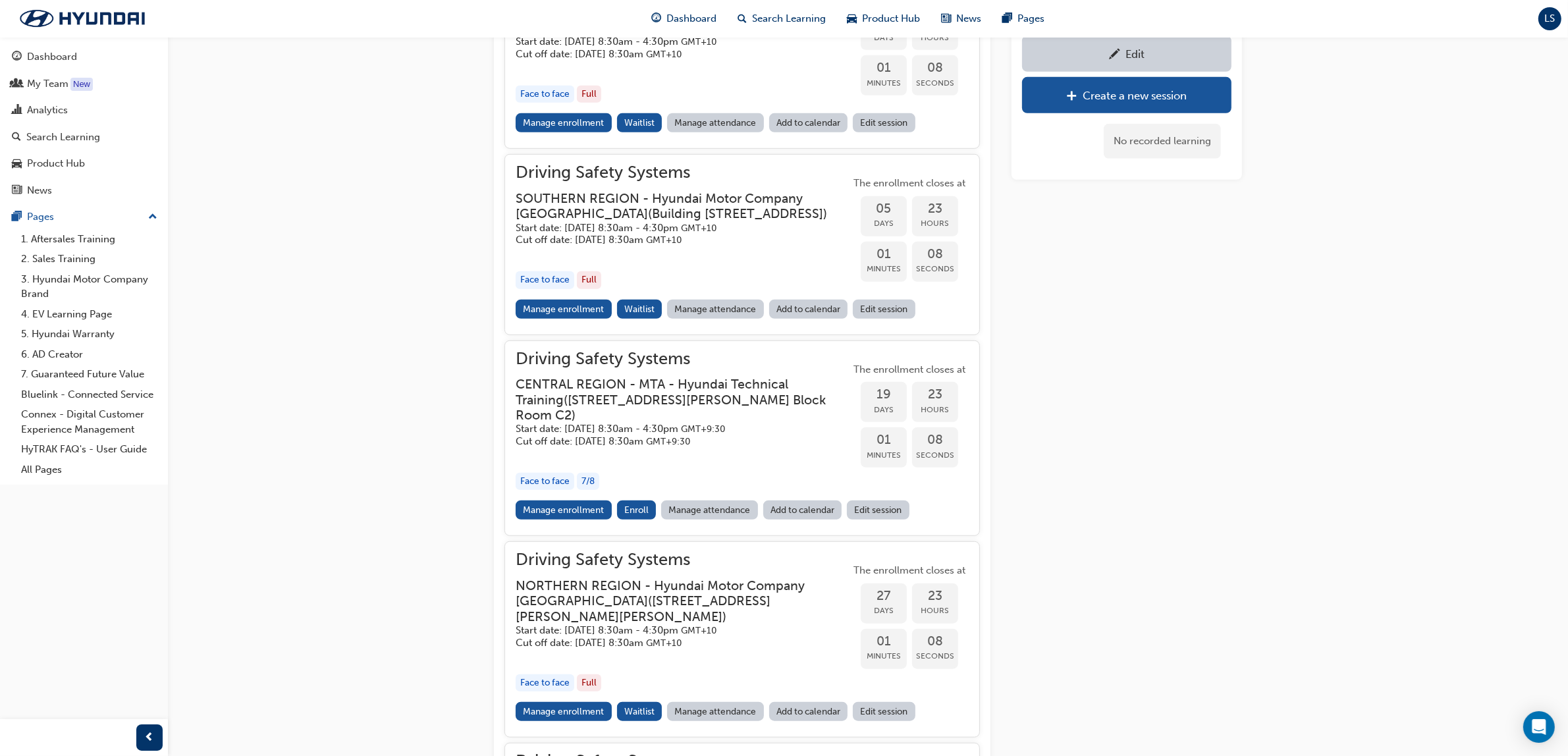
scroll to position [1205, 0]
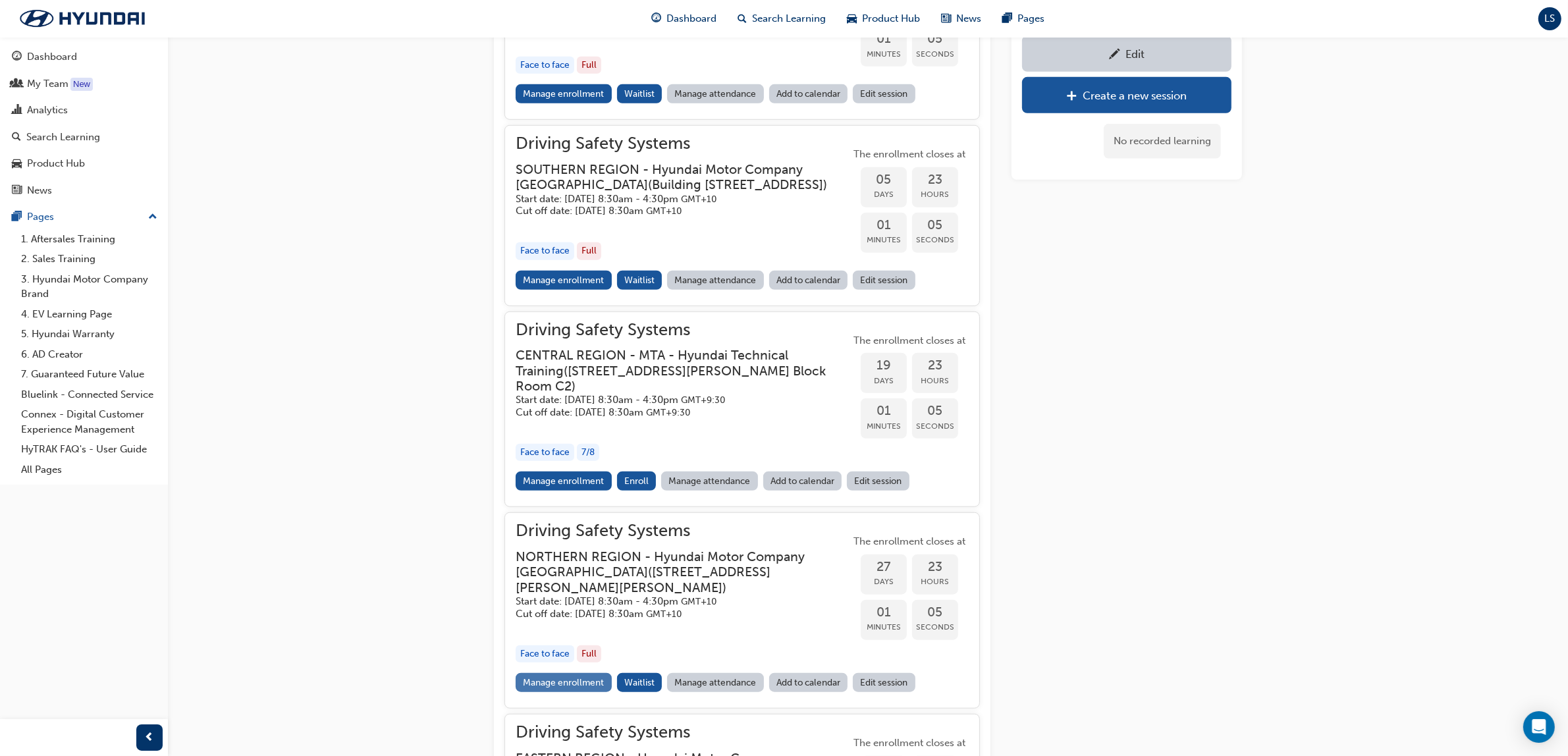
click at [570, 692] on link "Manage enrollment" at bounding box center [563, 682] width 96 height 19
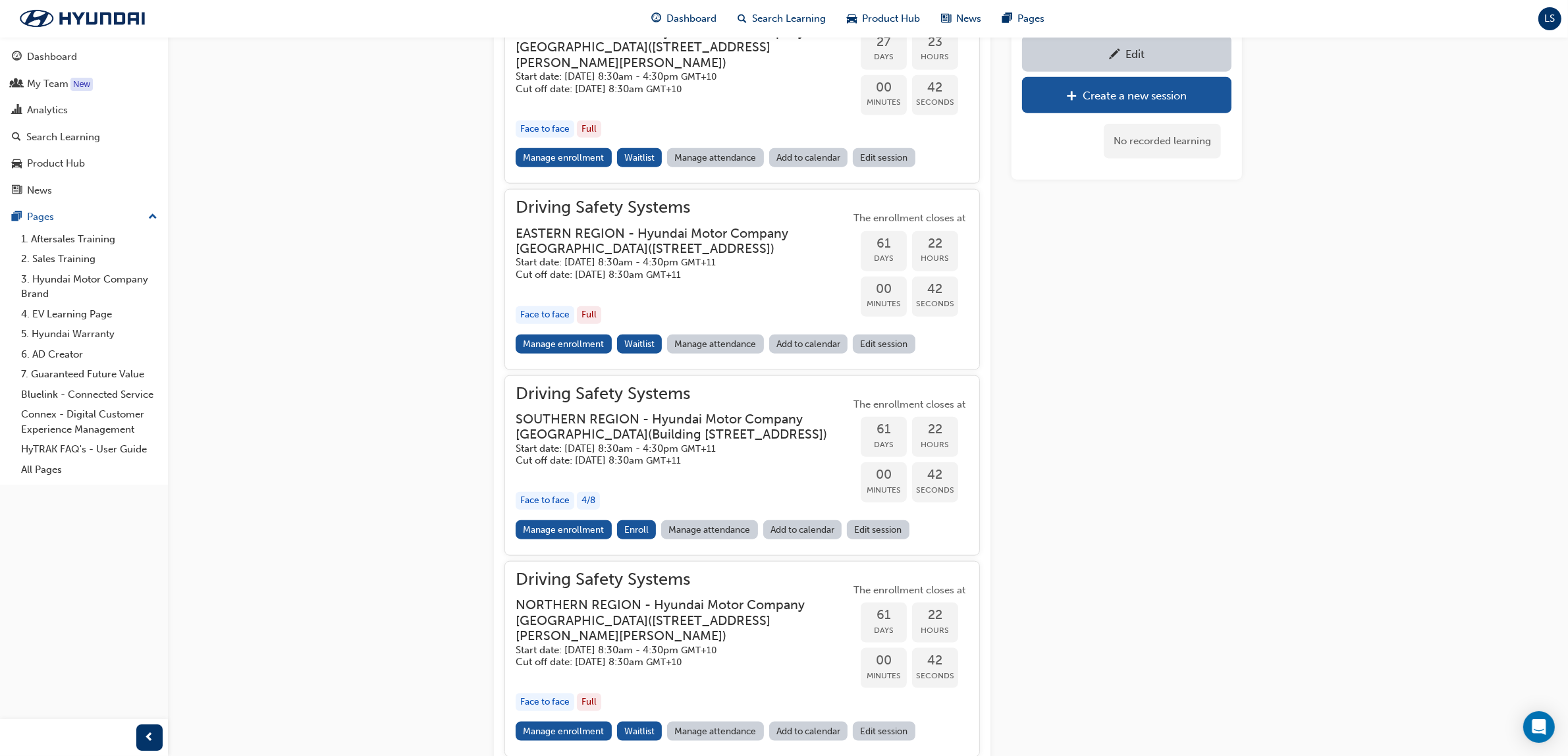
scroll to position [1410, 0]
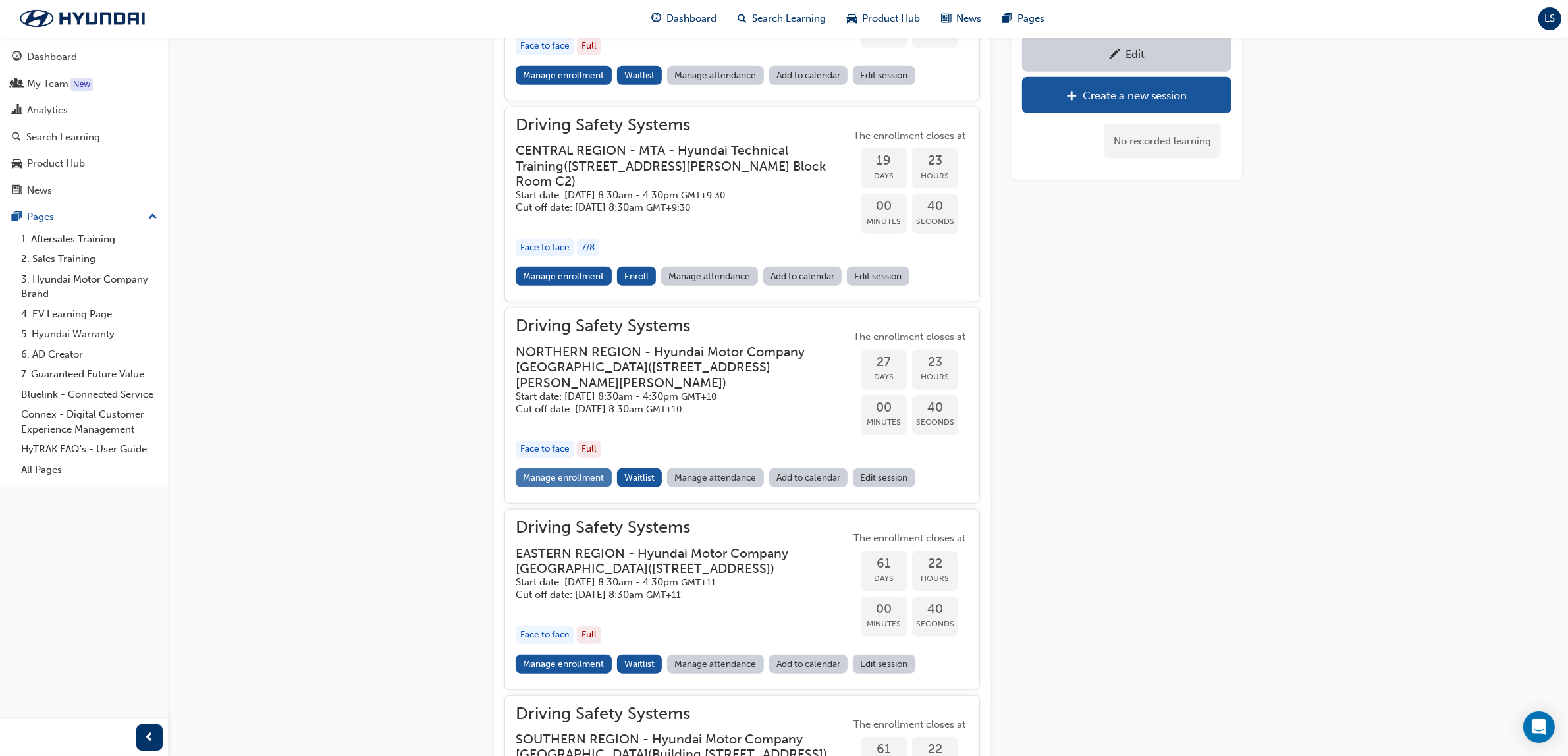
click at [554, 487] on link "Manage enrollment" at bounding box center [563, 477] width 96 height 19
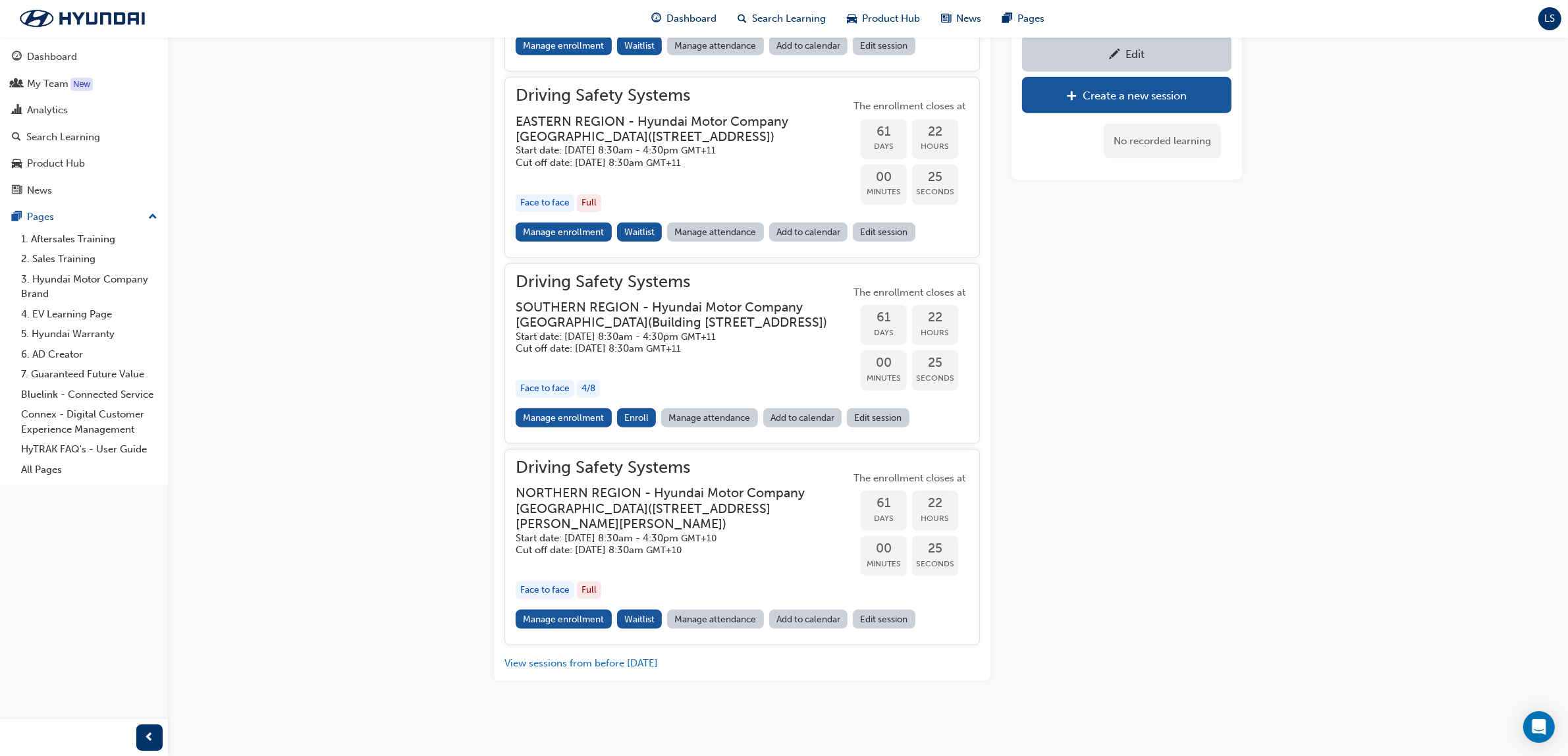
scroll to position [1903, 0]
click at [584, 620] on link "Manage enrollment" at bounding box center [563, 620] width 96 height 19
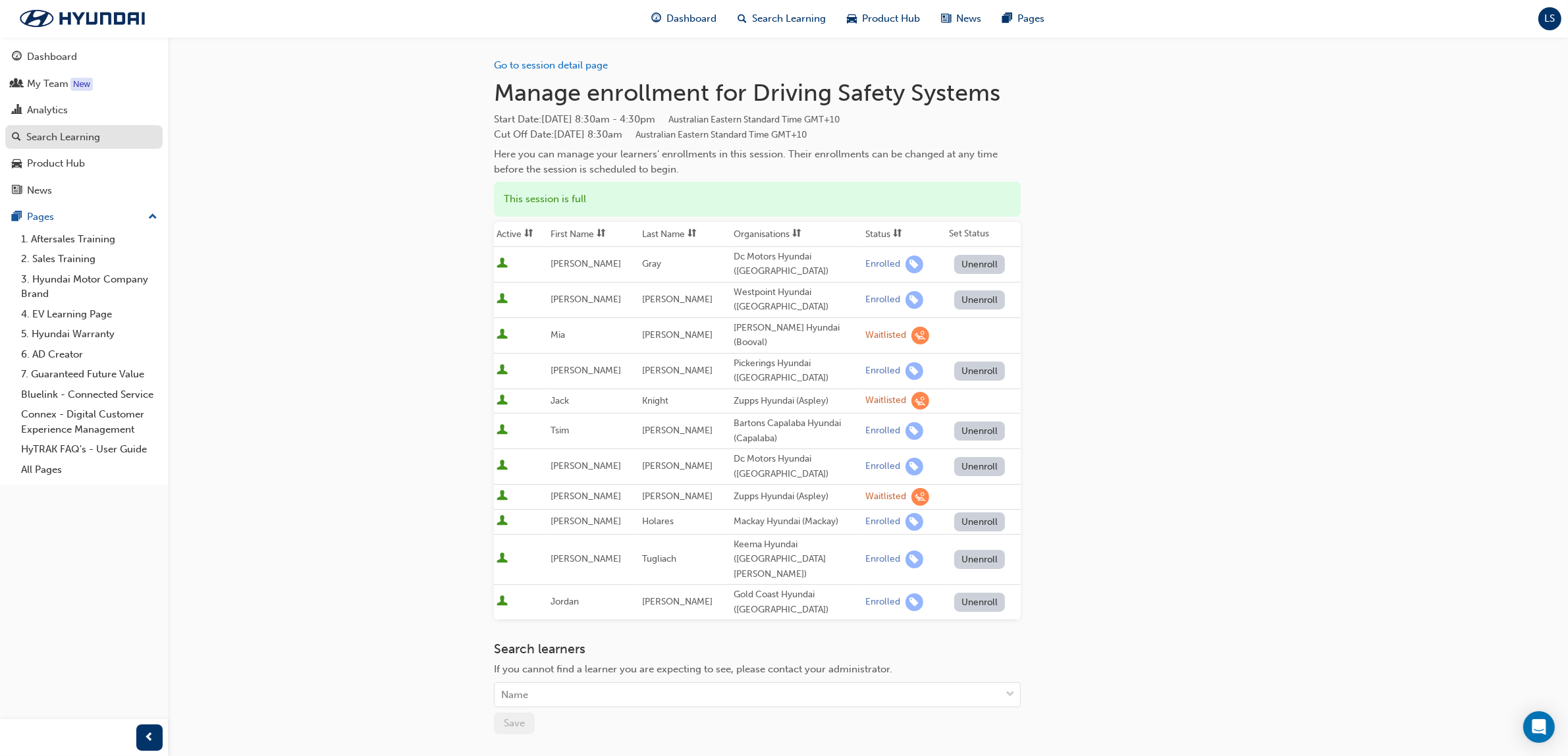
click at [71, 130] on div "Search Learning" at bounding box center [63, 137] width 74 height 15
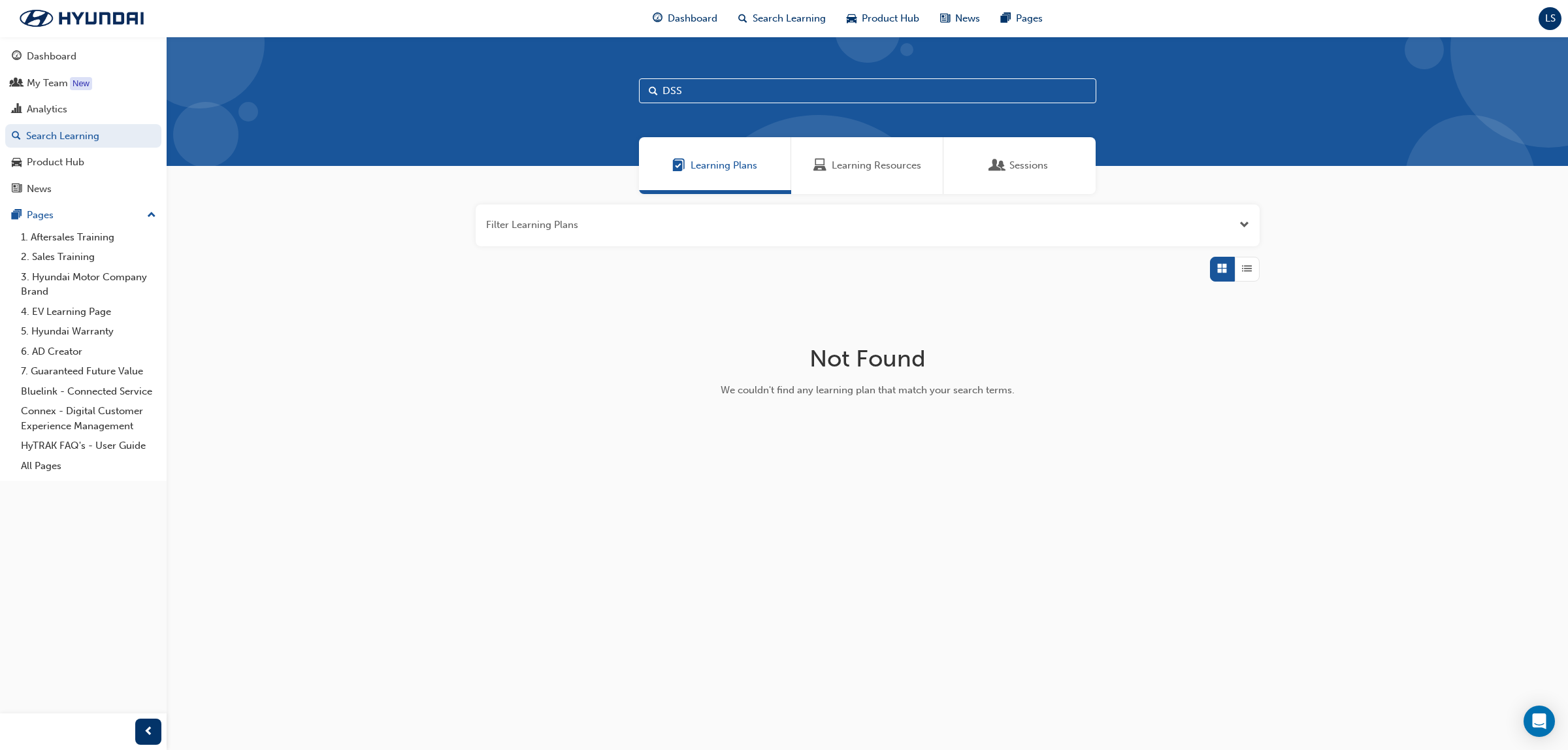
click at [875, 157] on div "Learning Resources" at bounding box center [867, 166] width 153 height 57
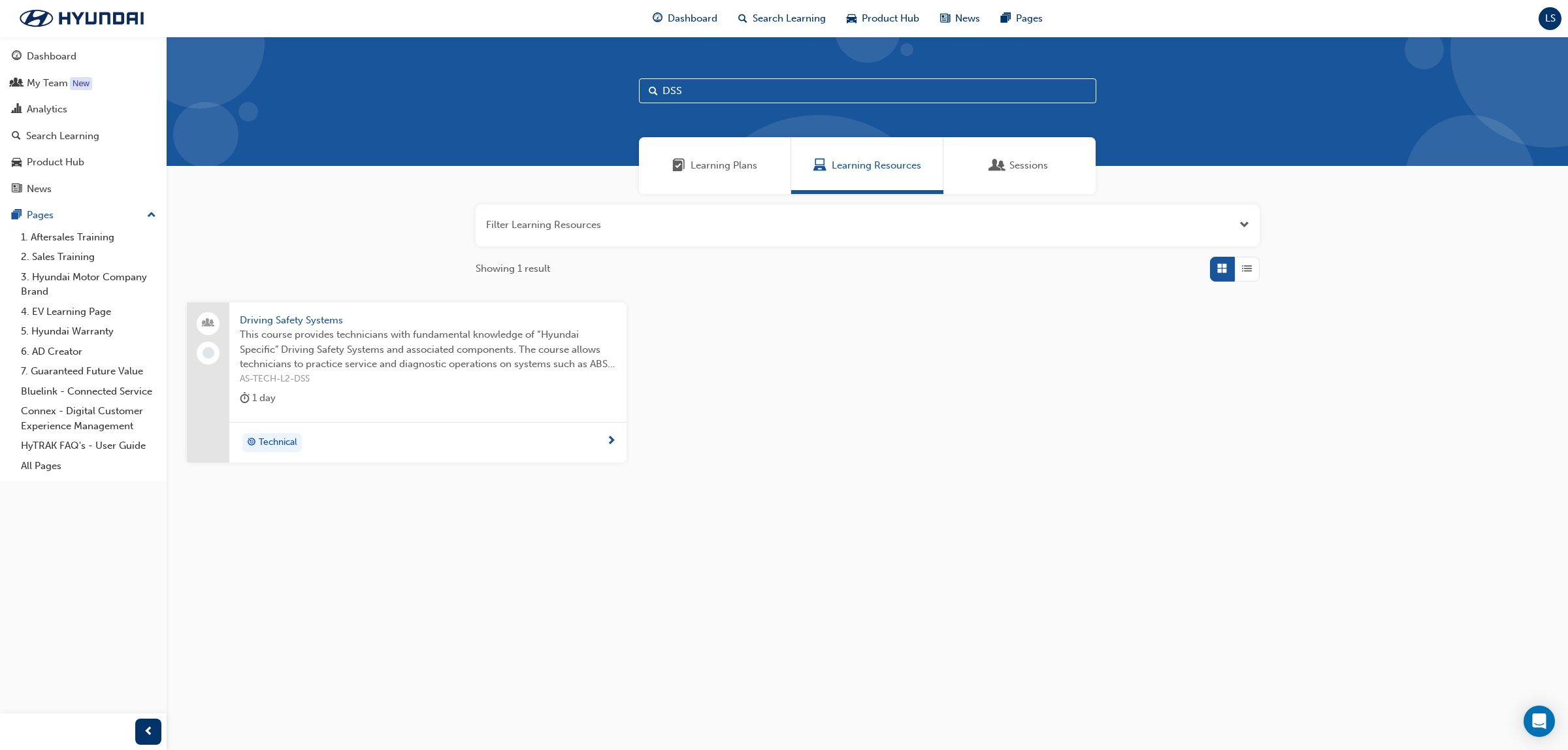
click at [694, 81] on input "DSS" at bounding box center [868, 91] width 458 height 25
type input "D"
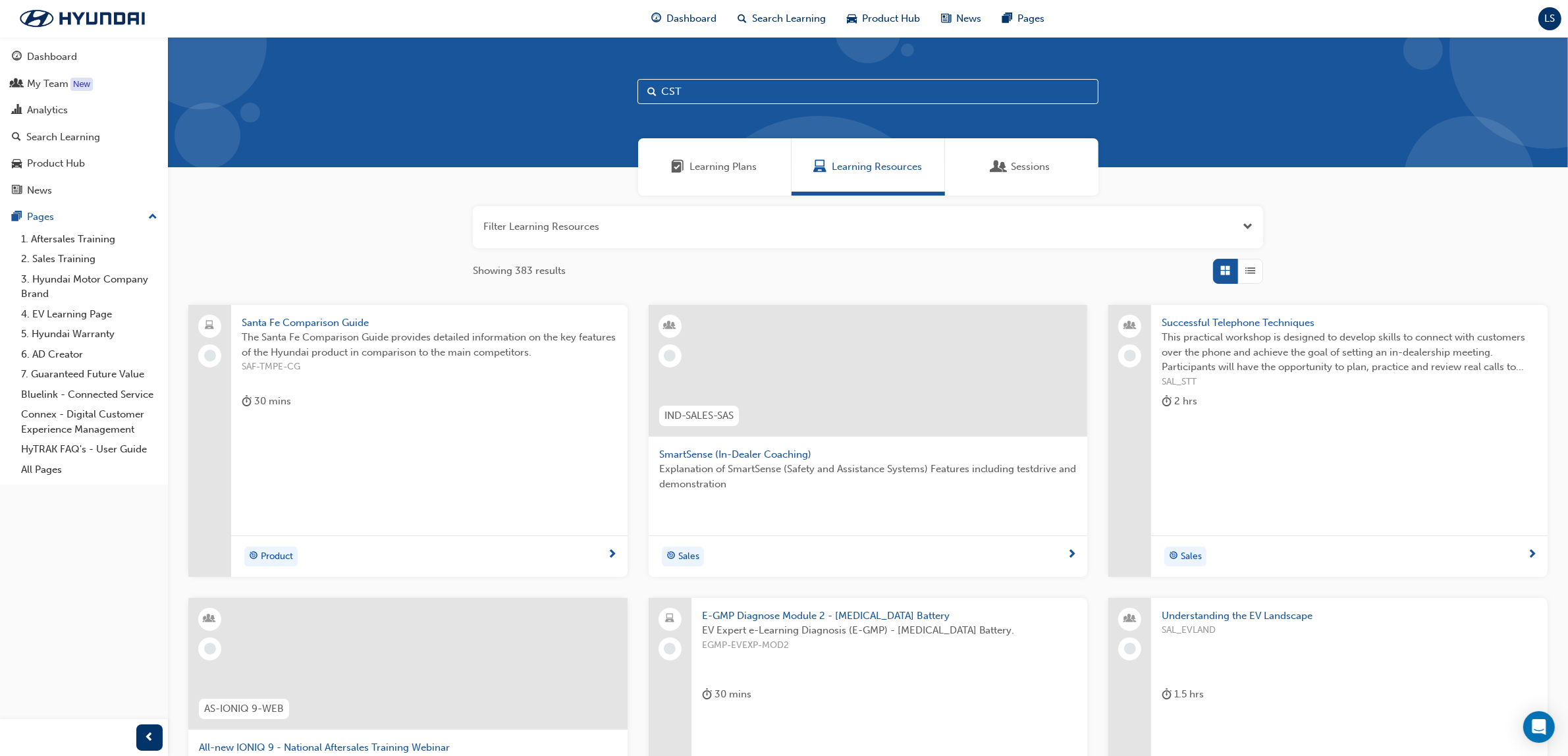
type input "CST"
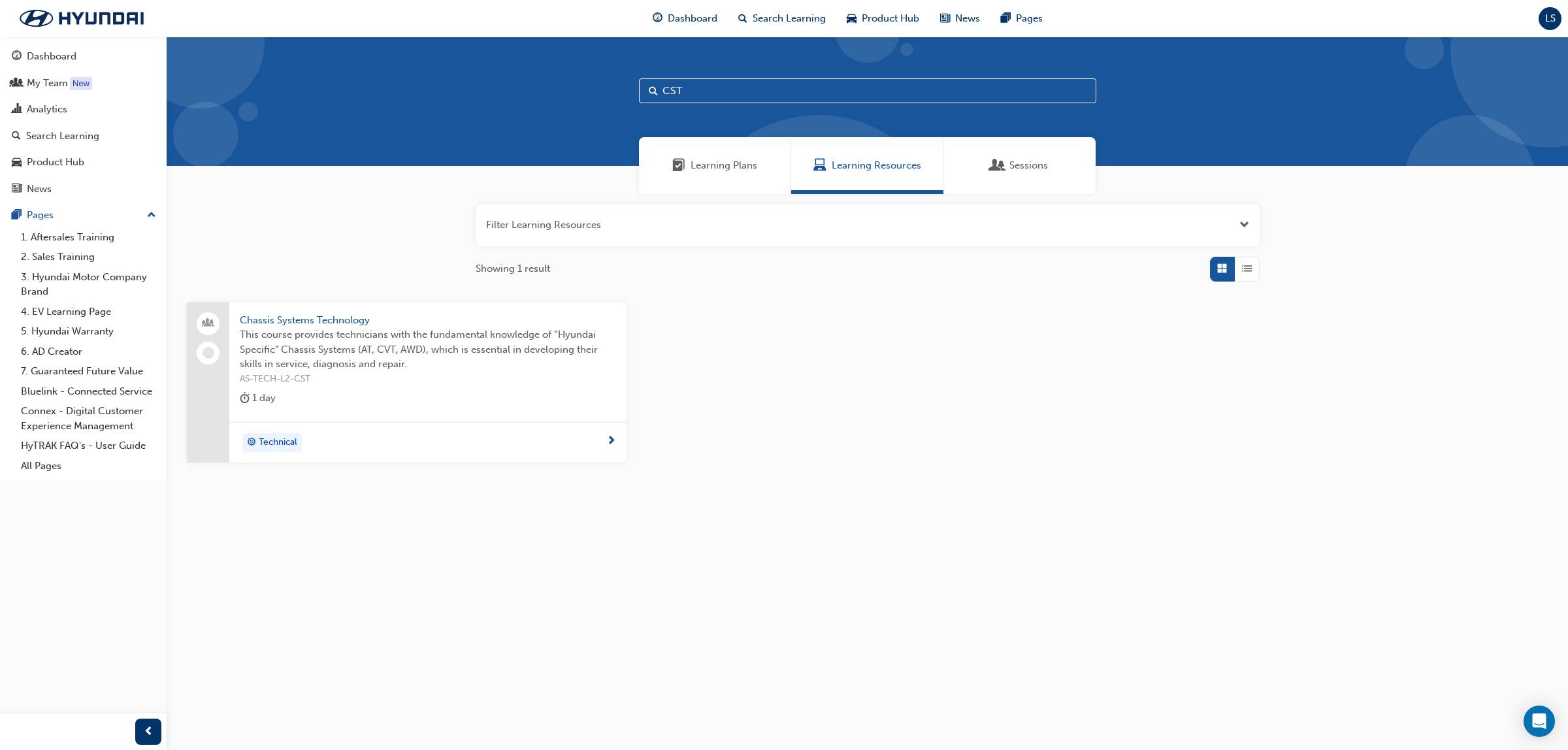
click at [413, 349] on span "This course provides technicians with the fundamental knowledge of “Hyundai Spe…" at bounding box center [427, 349] width 376 height 45
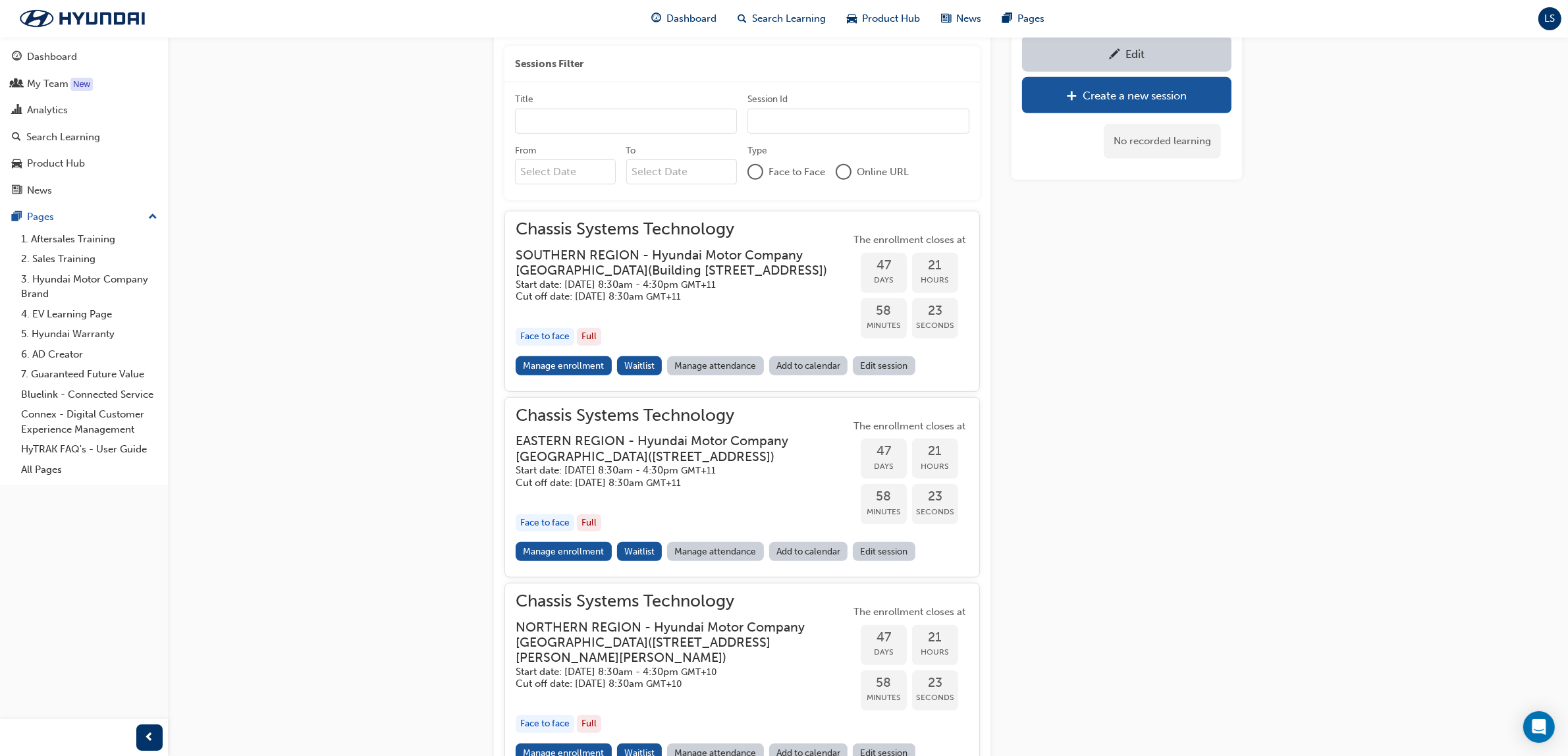
scroll to position [1087, 0]
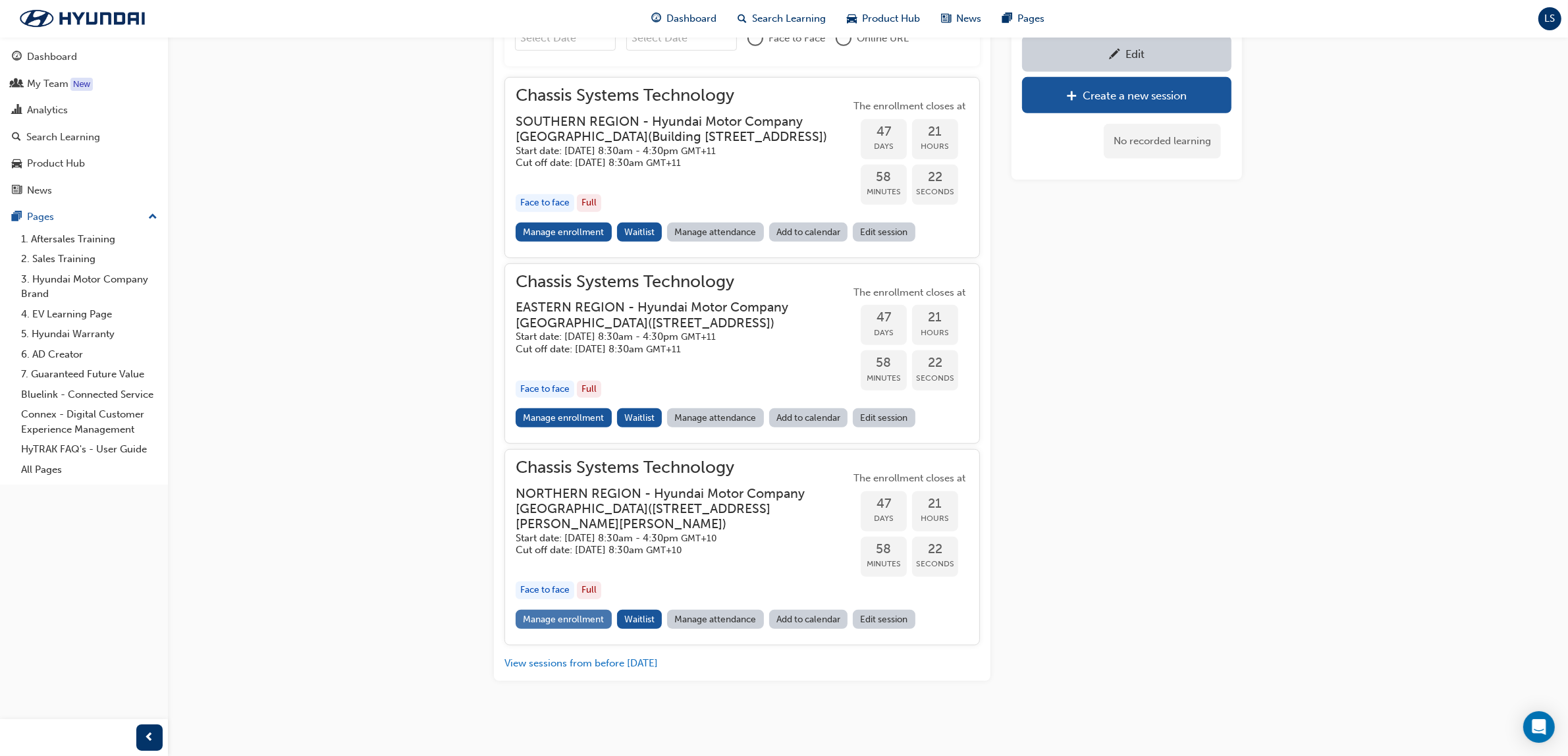
click at [572, 622] on link "Manage enrollment" at bounding box center [563, 620] width 96 height 19
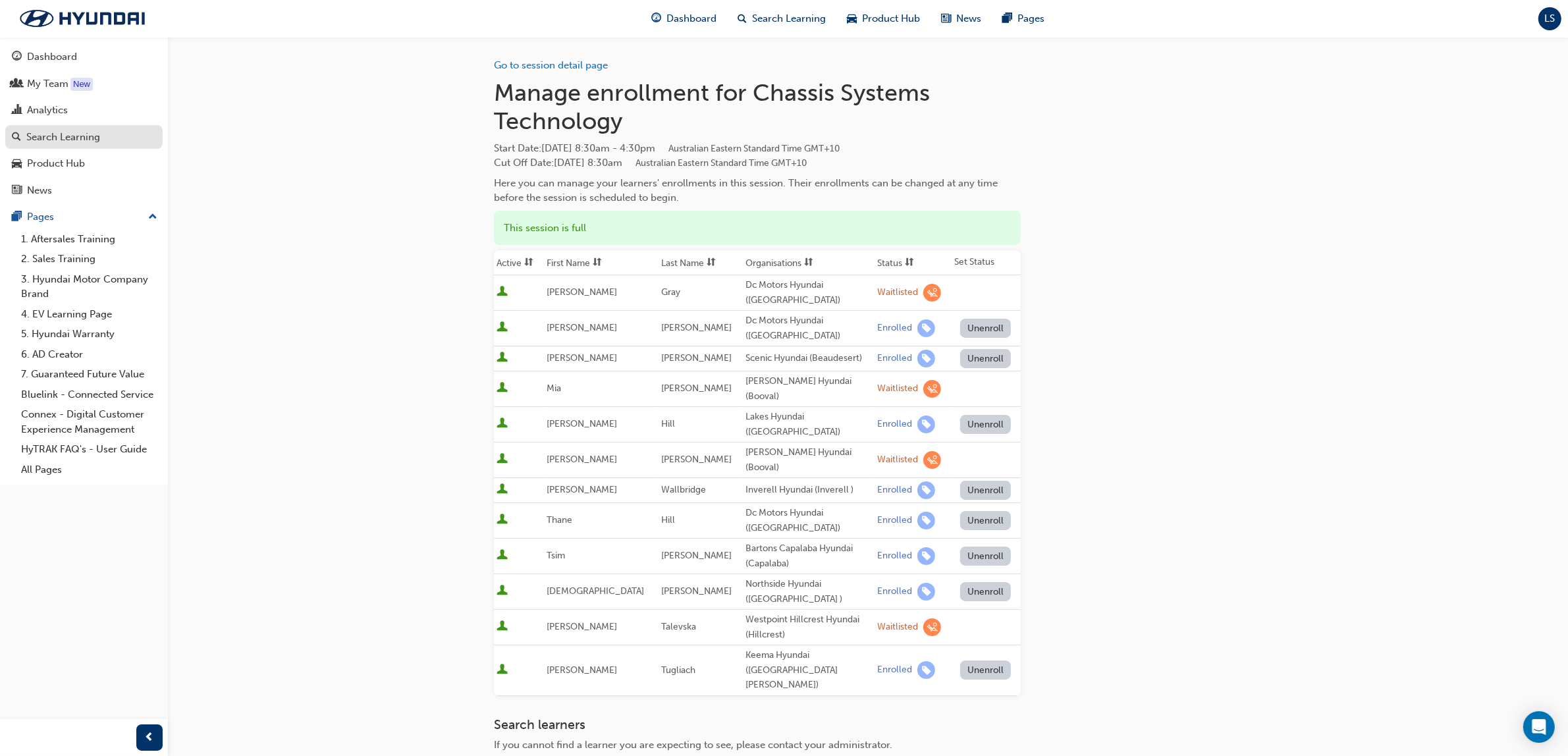
click at [86, 131] on div "Search Learning" at bounding box center [63, 137] width 74 height 15
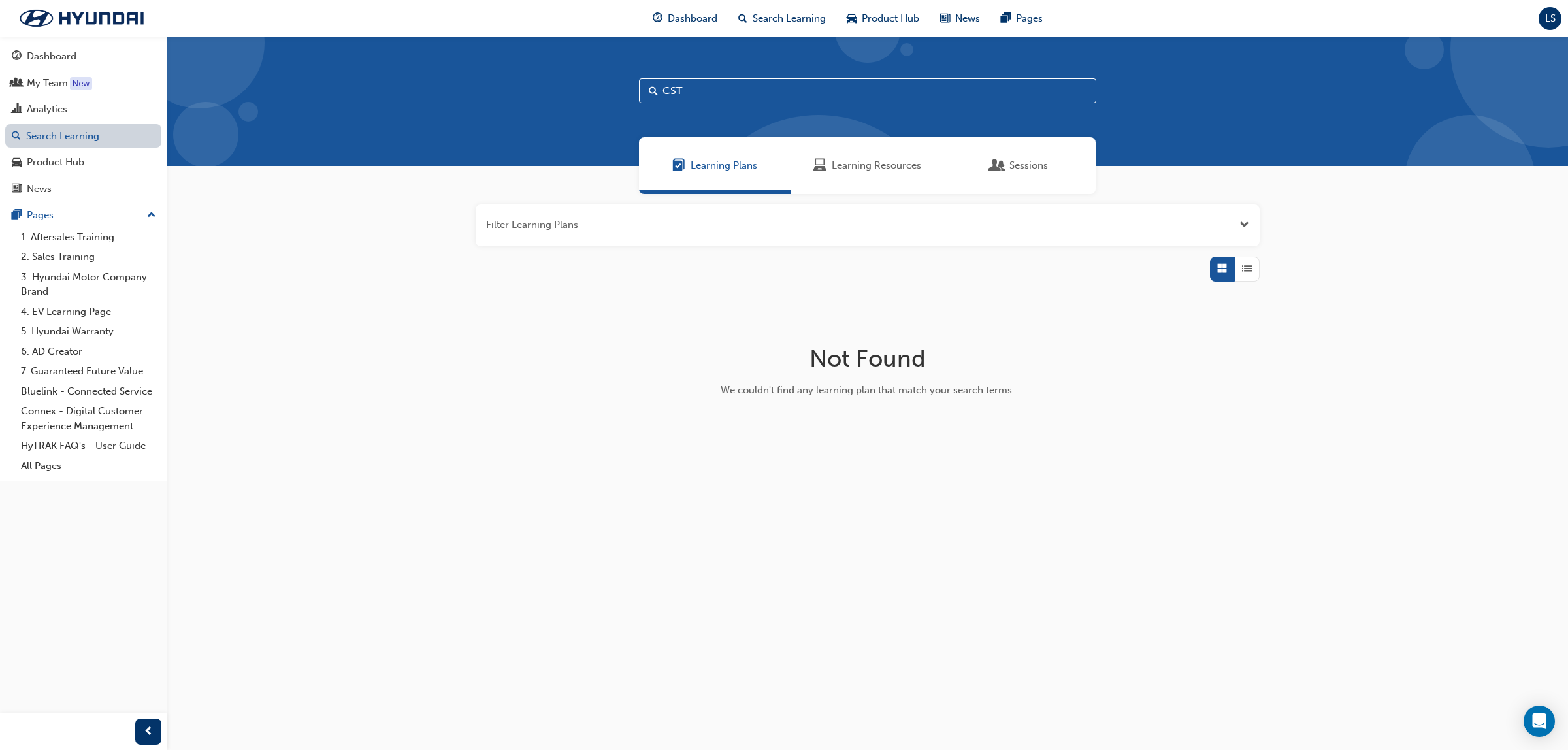
click at [79, 138] on link "Search Learning" at bounding box center [83, 136] width 156 height 25
click at [877, 178] on div "Learning Resources" at bounding box center [867, 166] width 153 height 57
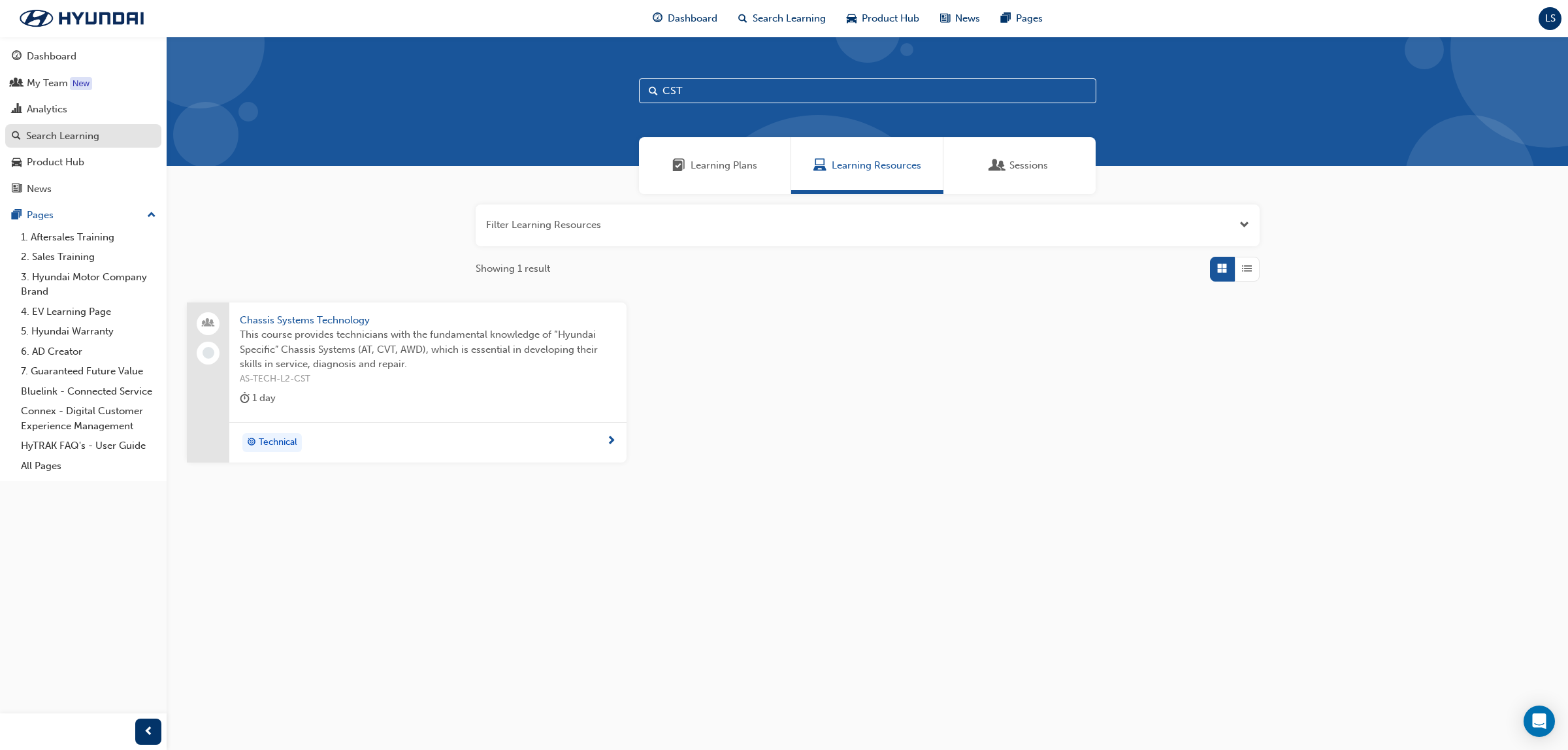
click at [87, 132] on div "Search Learning" at bounding box center [63, 136] width 73 height 15
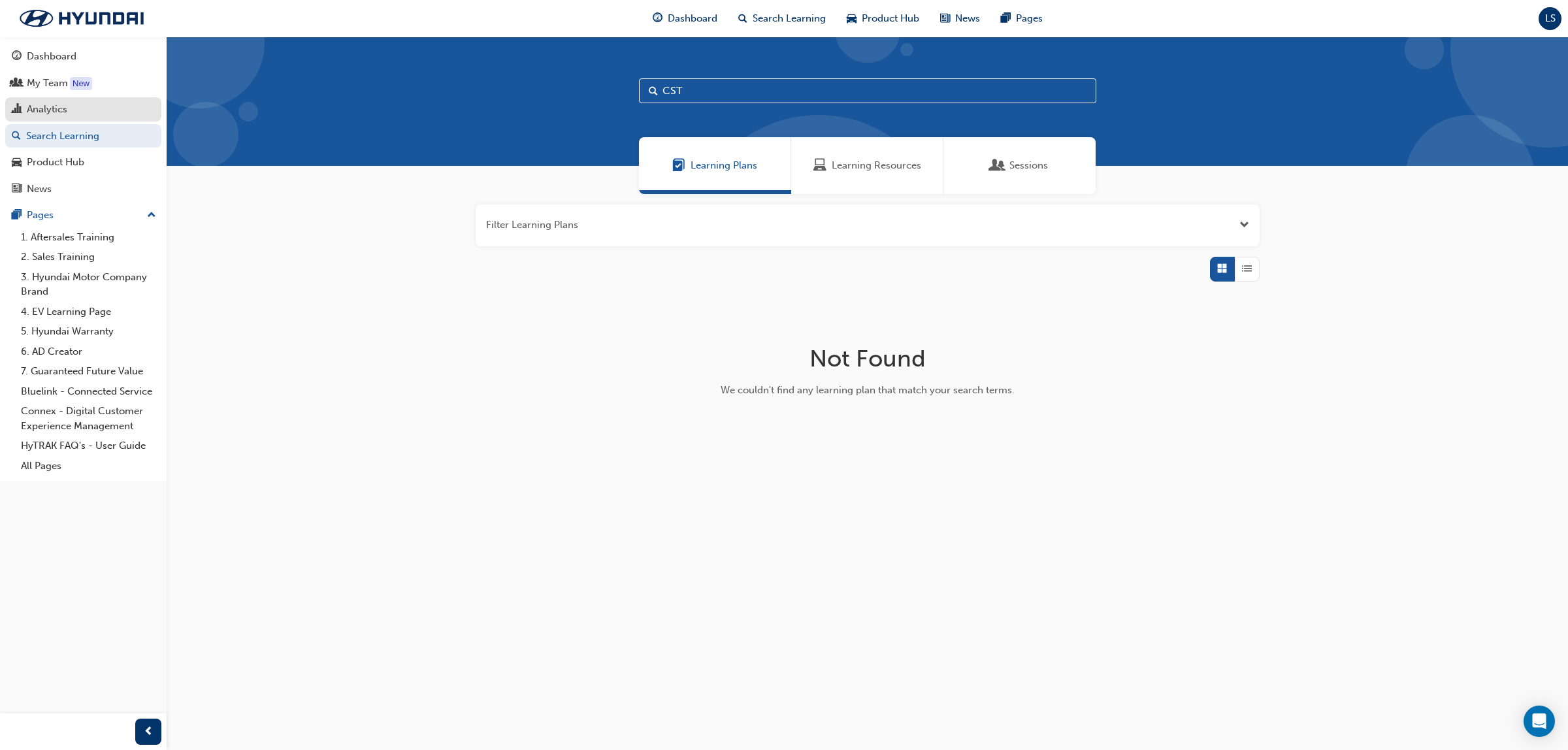
click at [60, 105] on div "Analytics" at bounding box center [46, 110] width 41 height 15
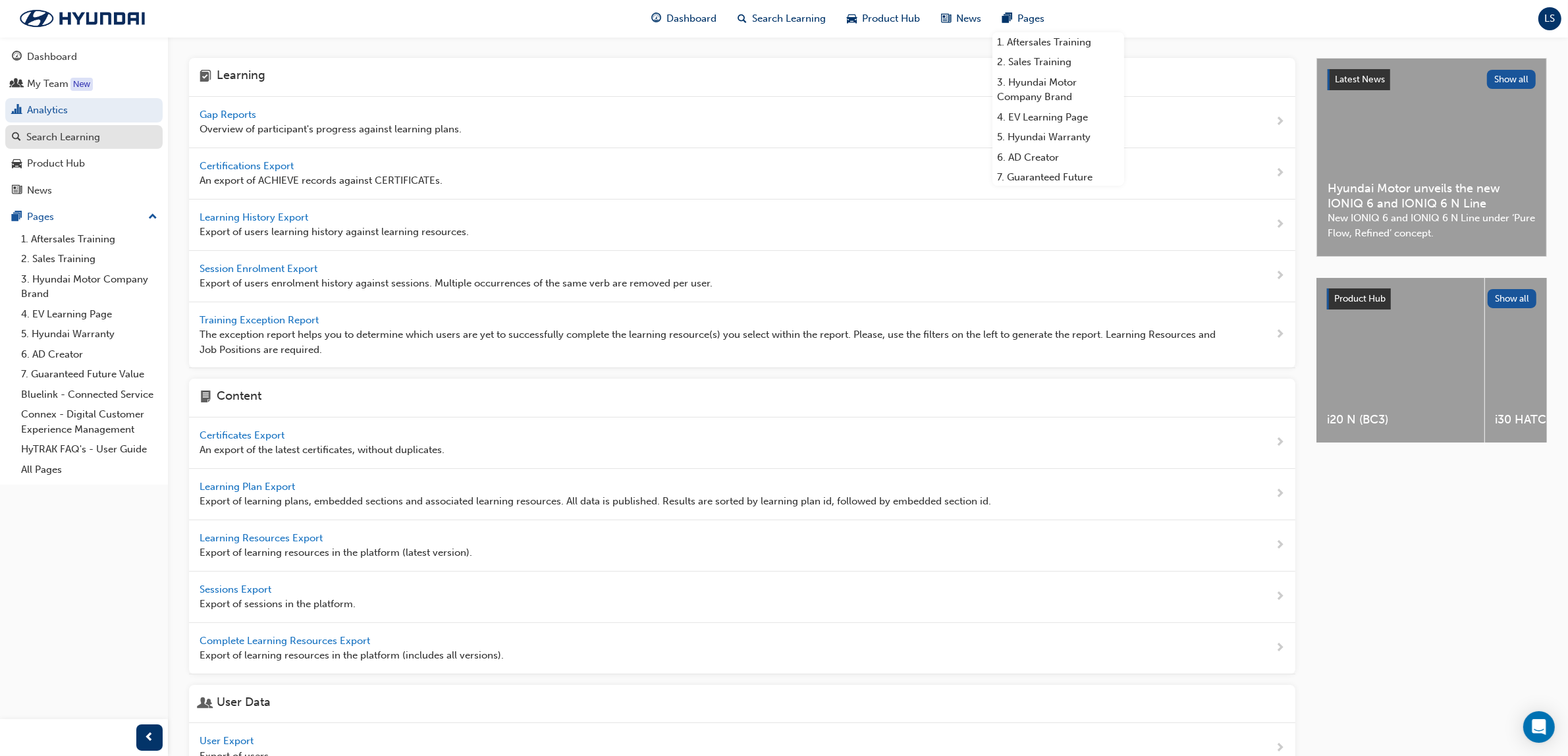
click at [84, 139] on div "Search Learning" at bounding box center [63, 137] width 74 height 15
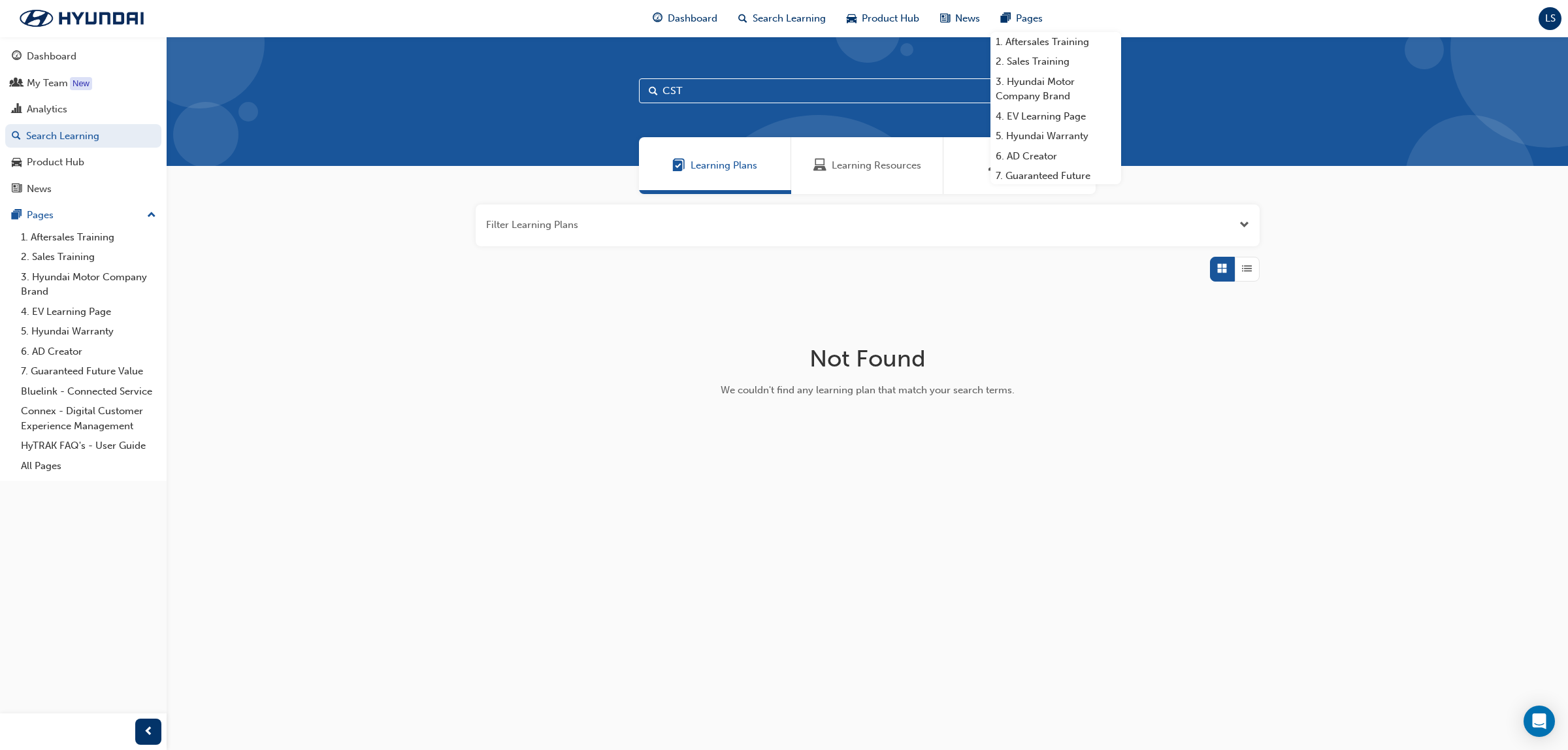
click at [824, 151] on div "Learning Resources" at bounding box center [867, 166] width 153 height 57
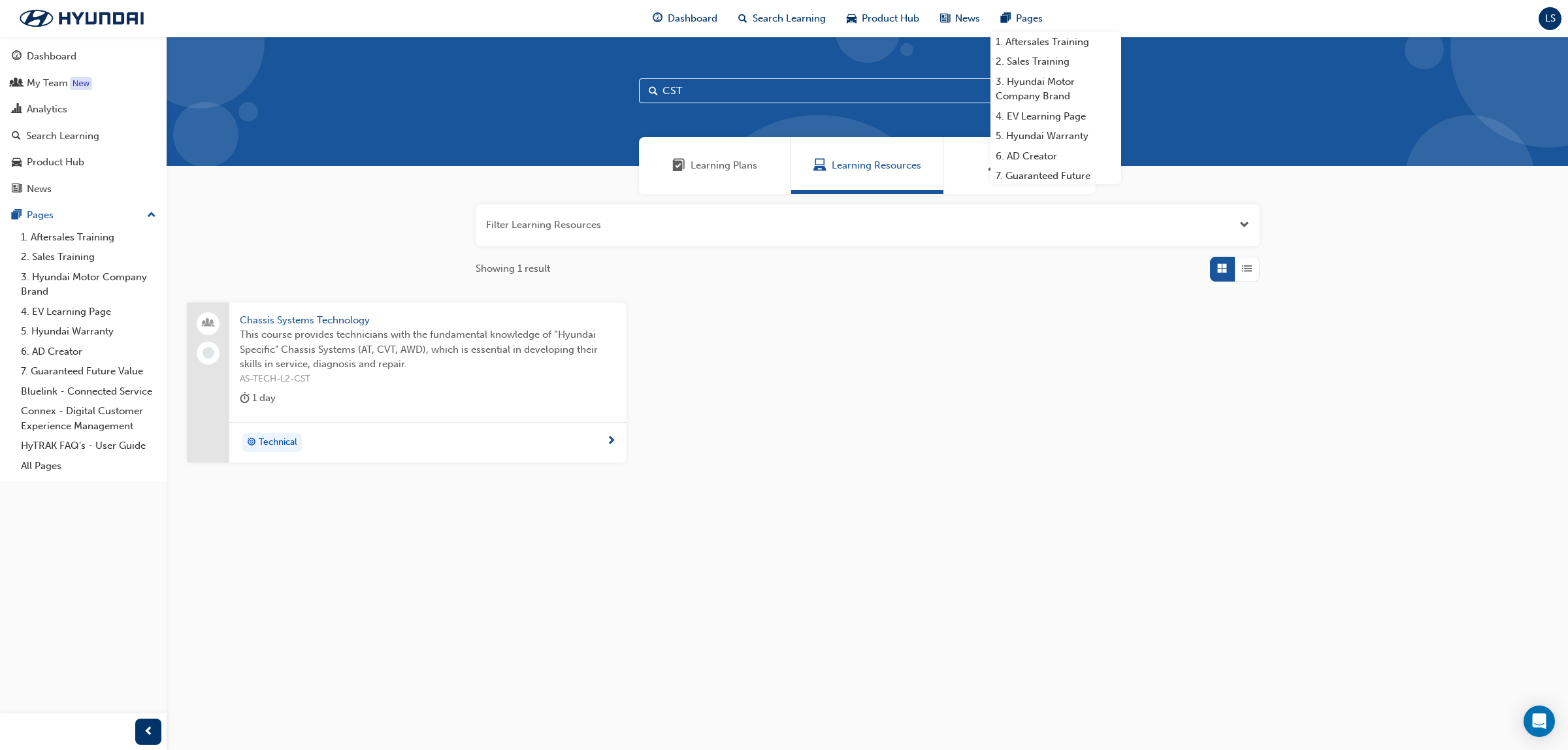
click at [717, 93] on input "CST" at bounding box center [868, 91] width 458 height 25
type input "C"
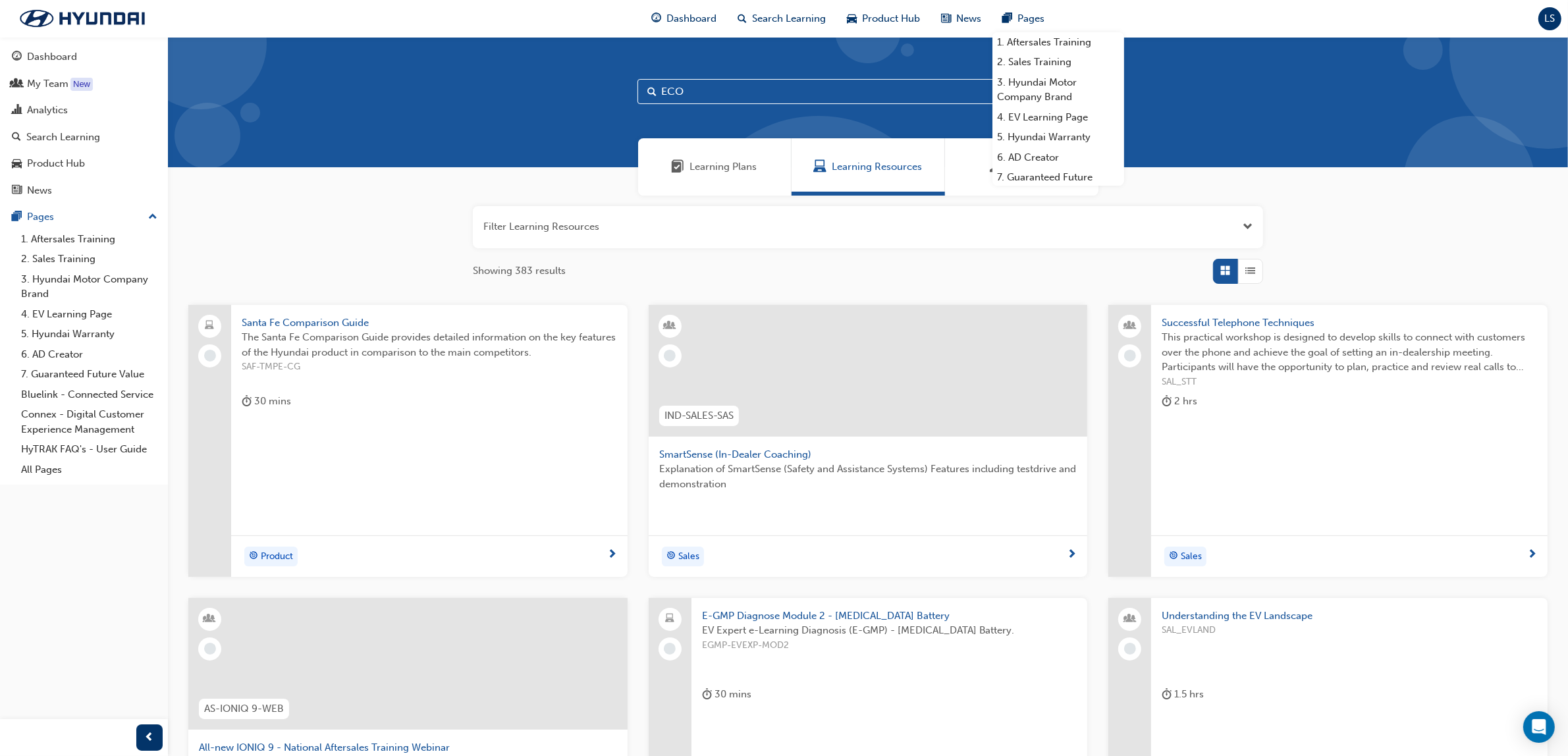
type input "ECO"
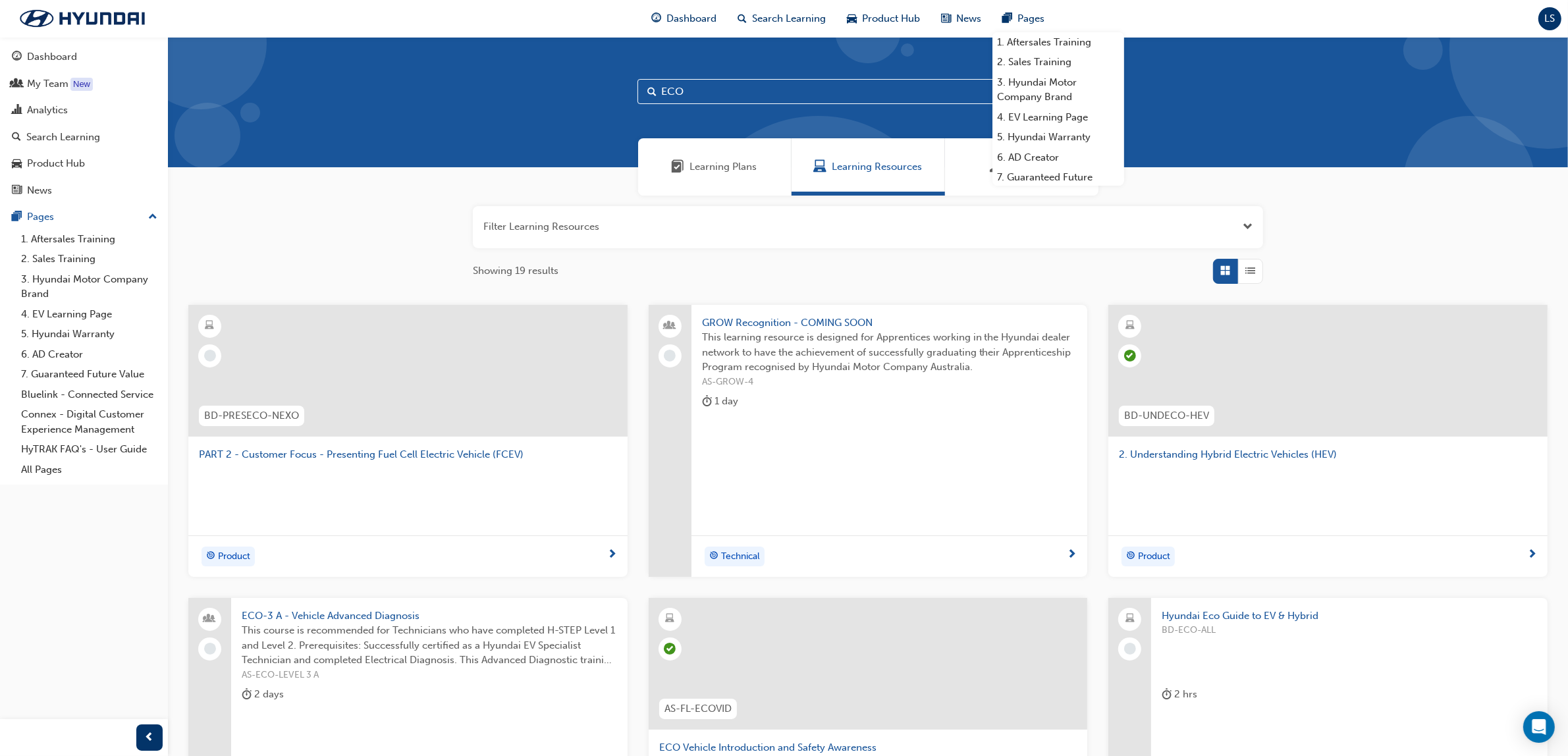
click at [1257, 268] on div "button" at bounding box center [1251, 271] width 25 height 25
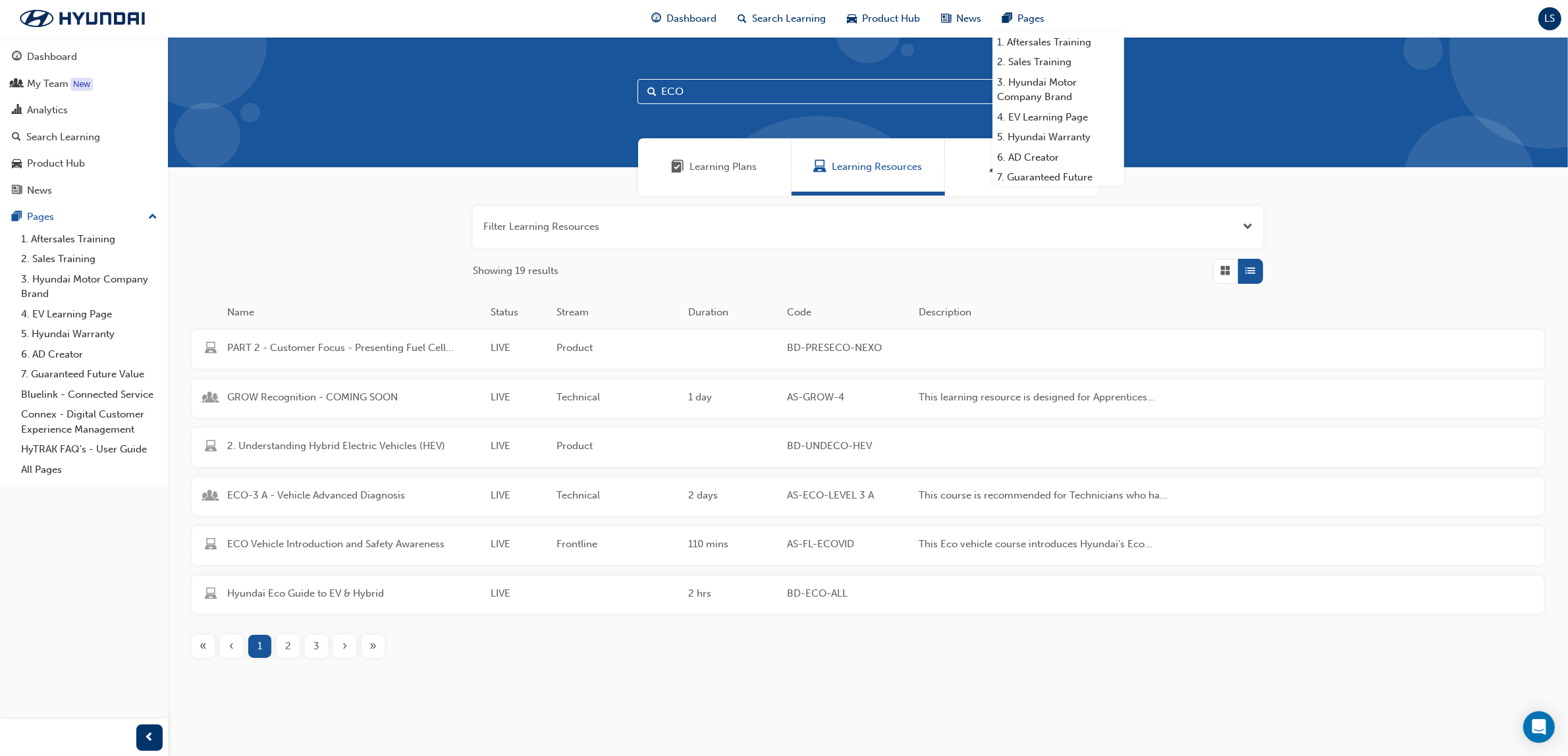
click at [286, 648] on span "2" at bounding box center [288, 646] width 6 height 15
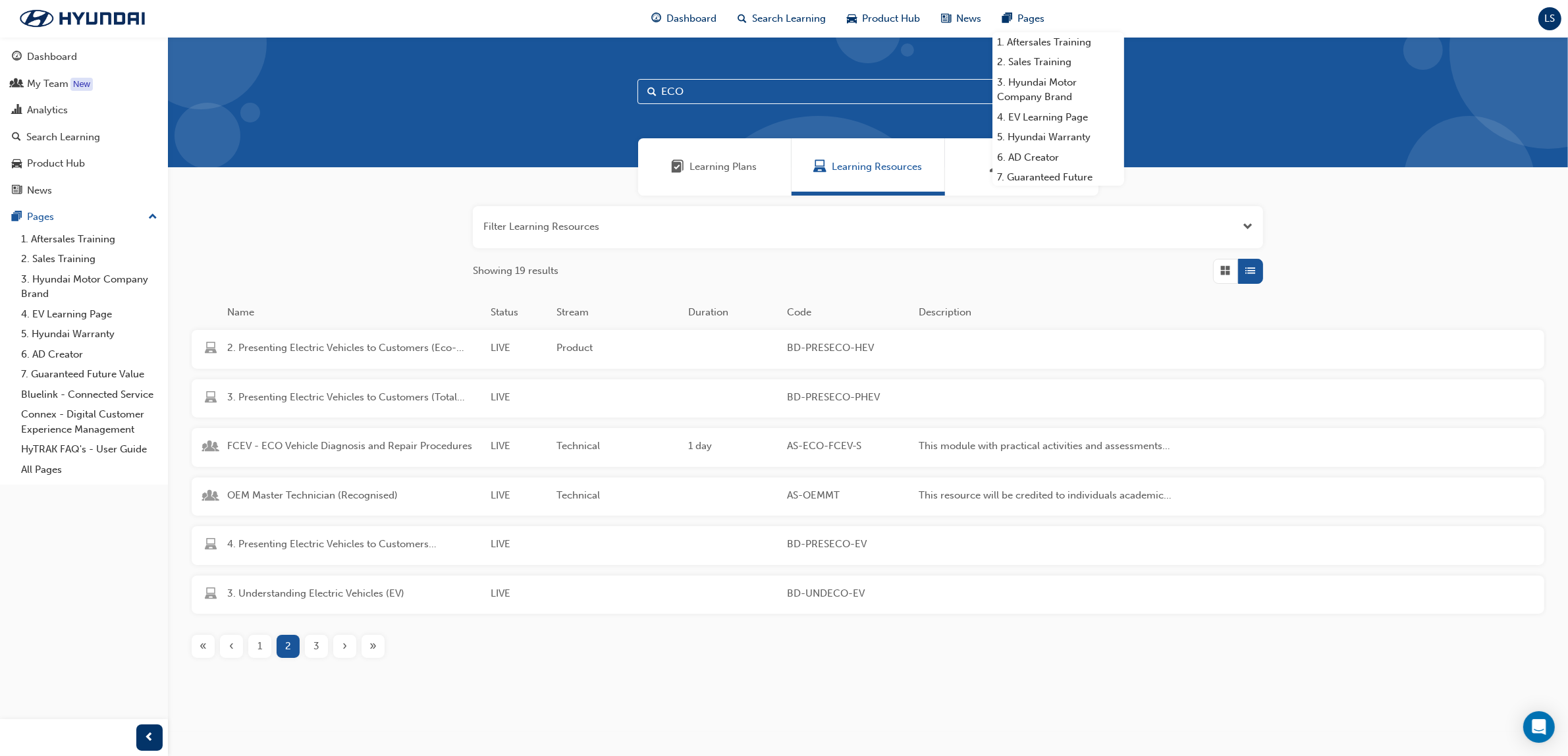
click at [314, 646] on span "3" at bounding box center [316, 646] width 6 height 15
click at [318, 599] on div "ECO-3 B - Vehicle Advanced Diagnosis" at bounding box center [353, 595] width 264 height 18
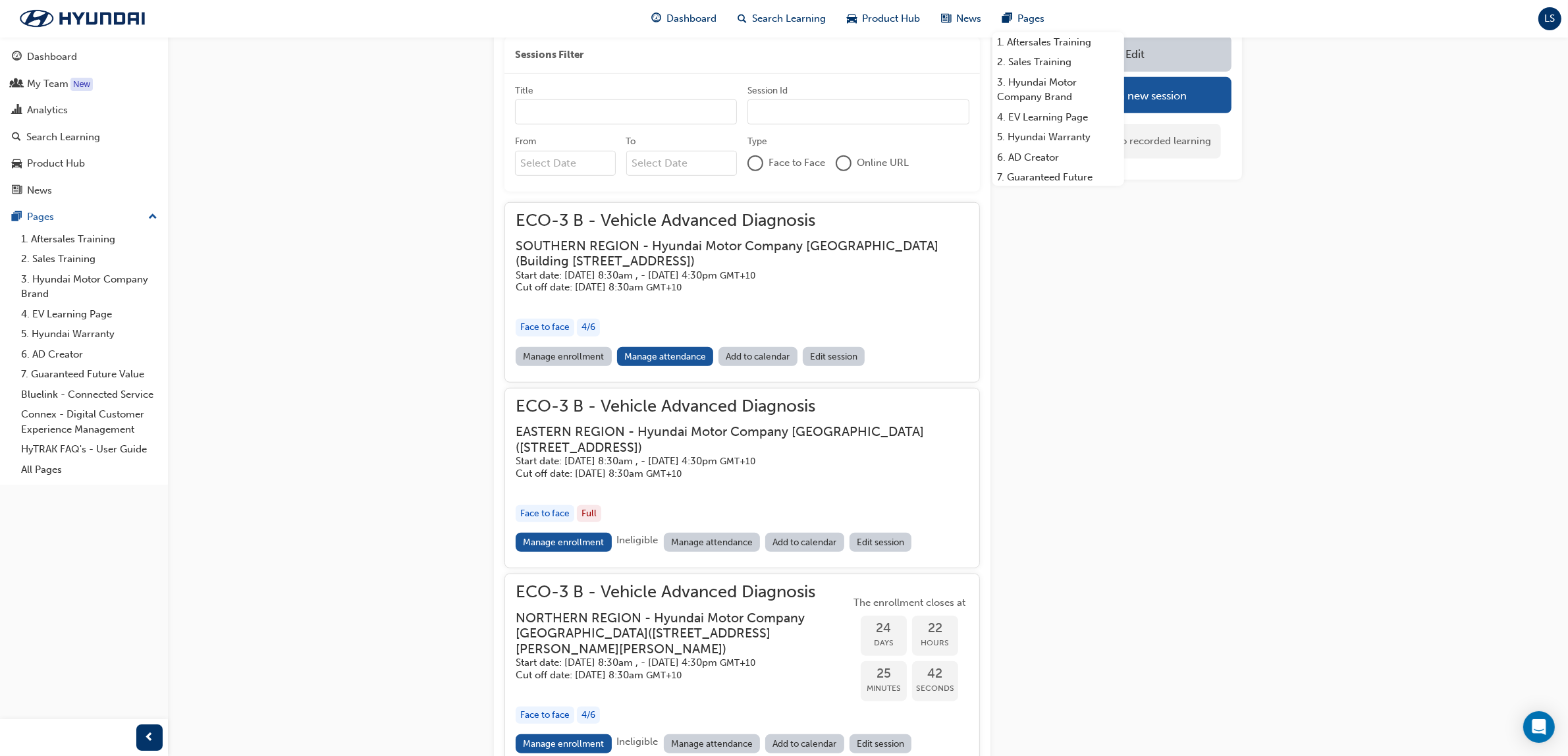
scroll to position [1193, 0]
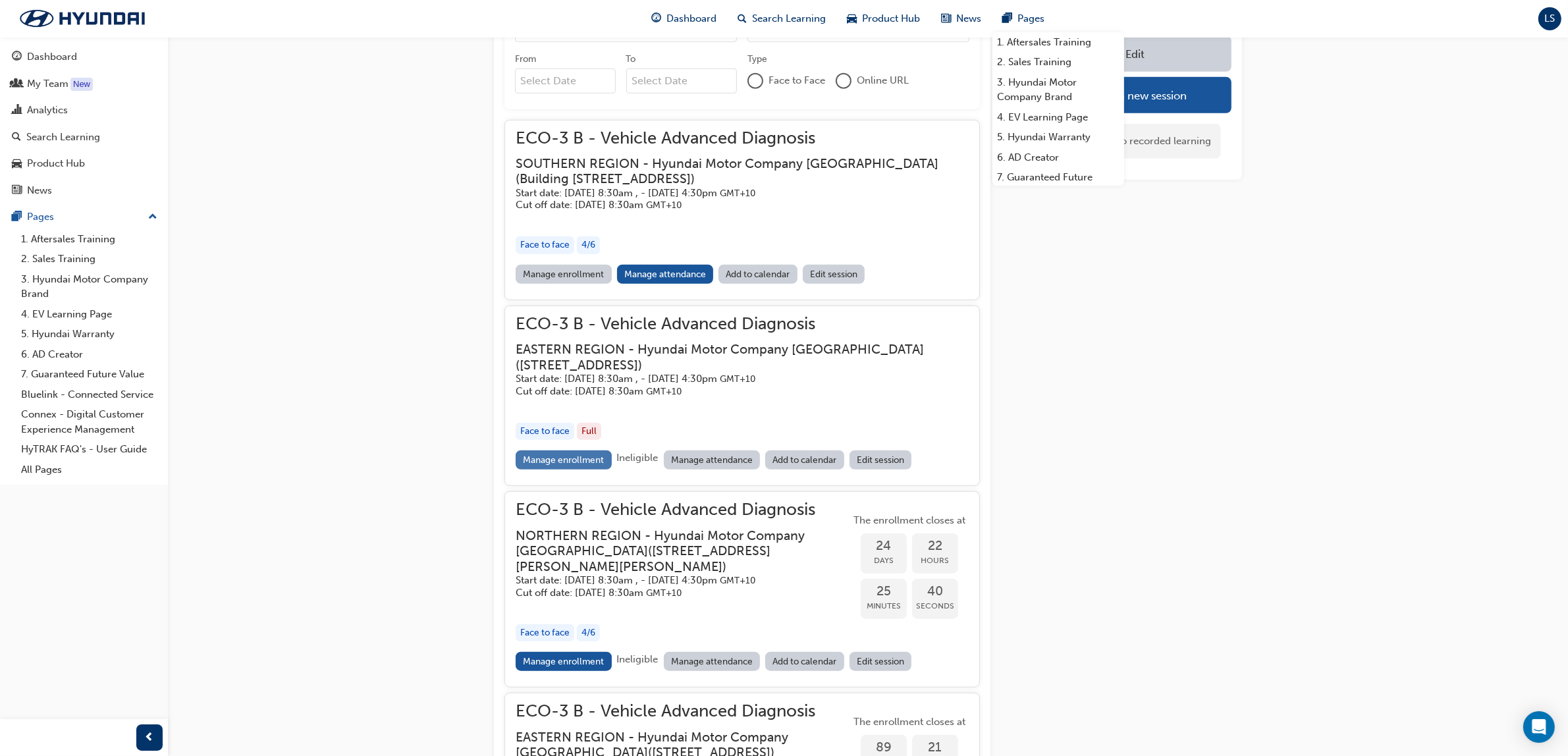
click at [587, 451] on link "Manage enrollment" at bounding box center [563, 460] width 96 height 19
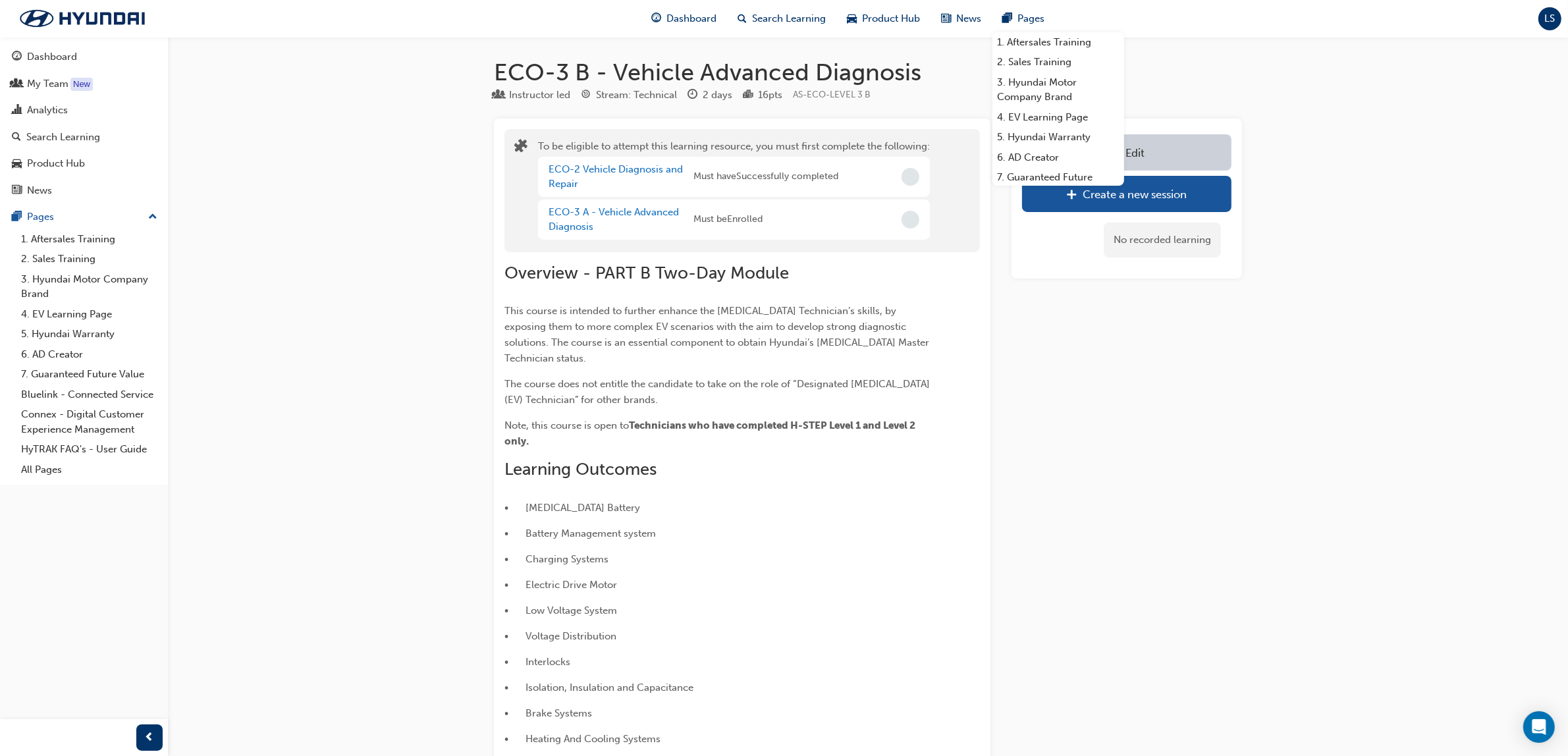
scroll to position [1193, 0]
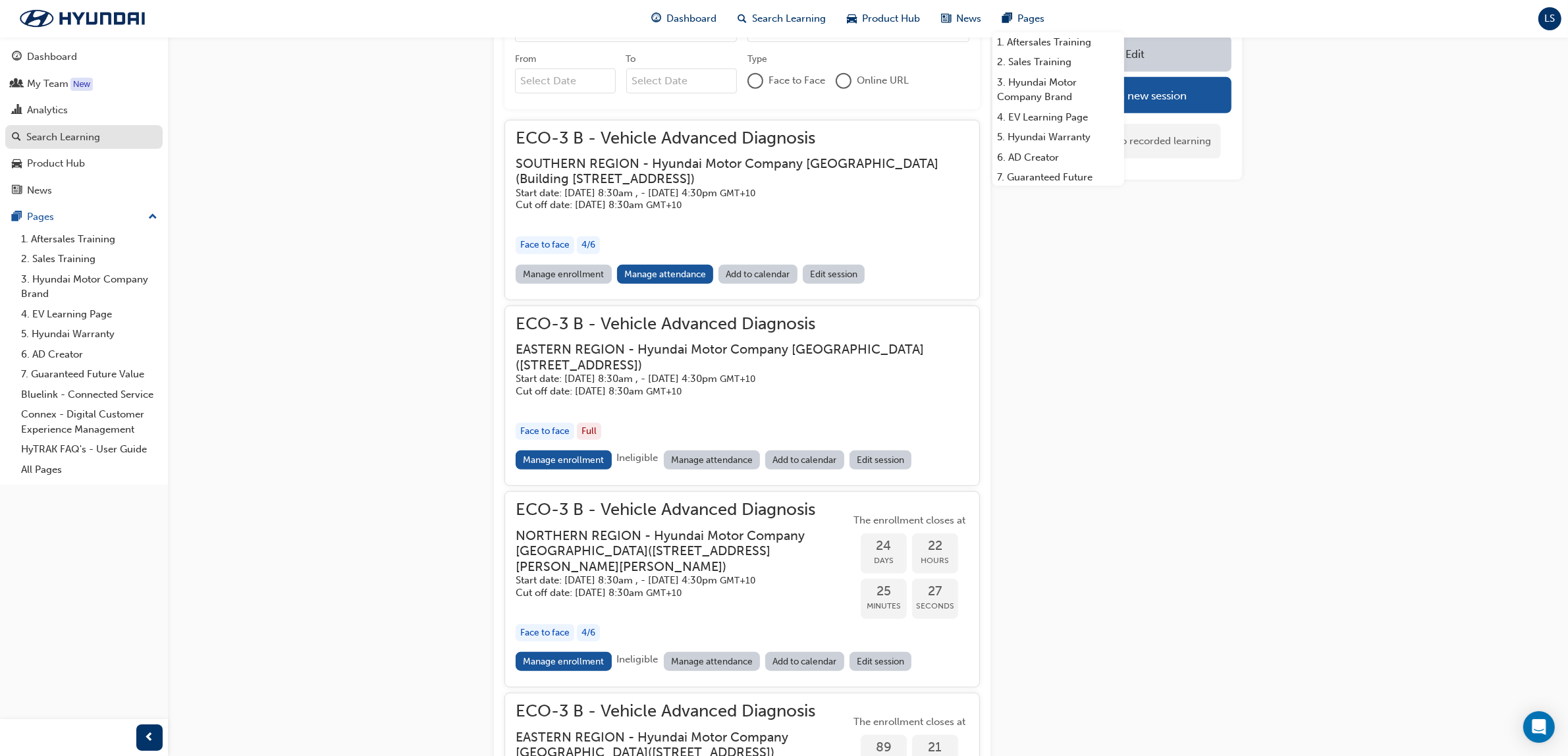
click at [90, 133] on div "Search Learning" at bounding box center [63, 137] width 74 height 15
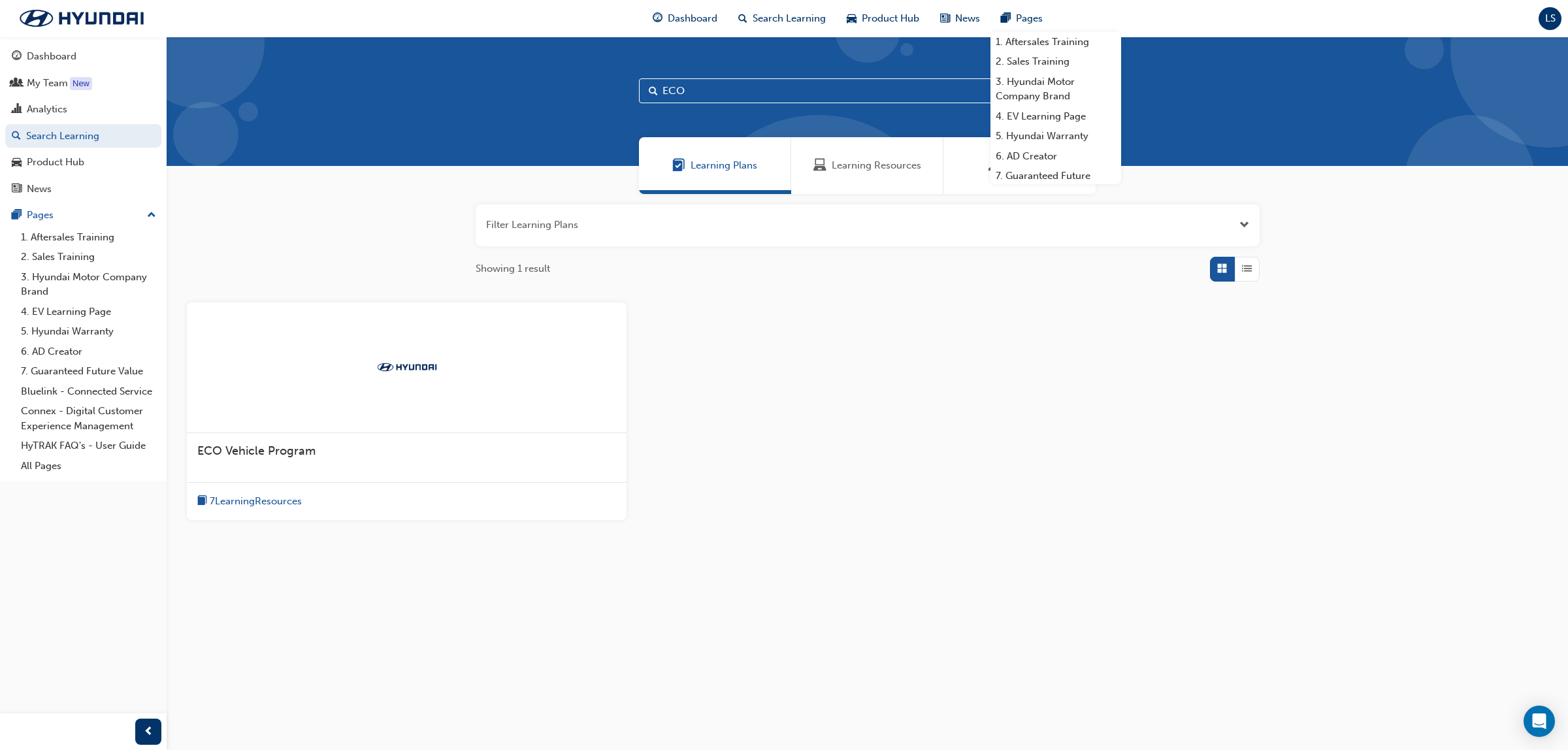
click at [864, 168] on span "Learning Resources" at bounding box center [876, 166] width 89 height 15
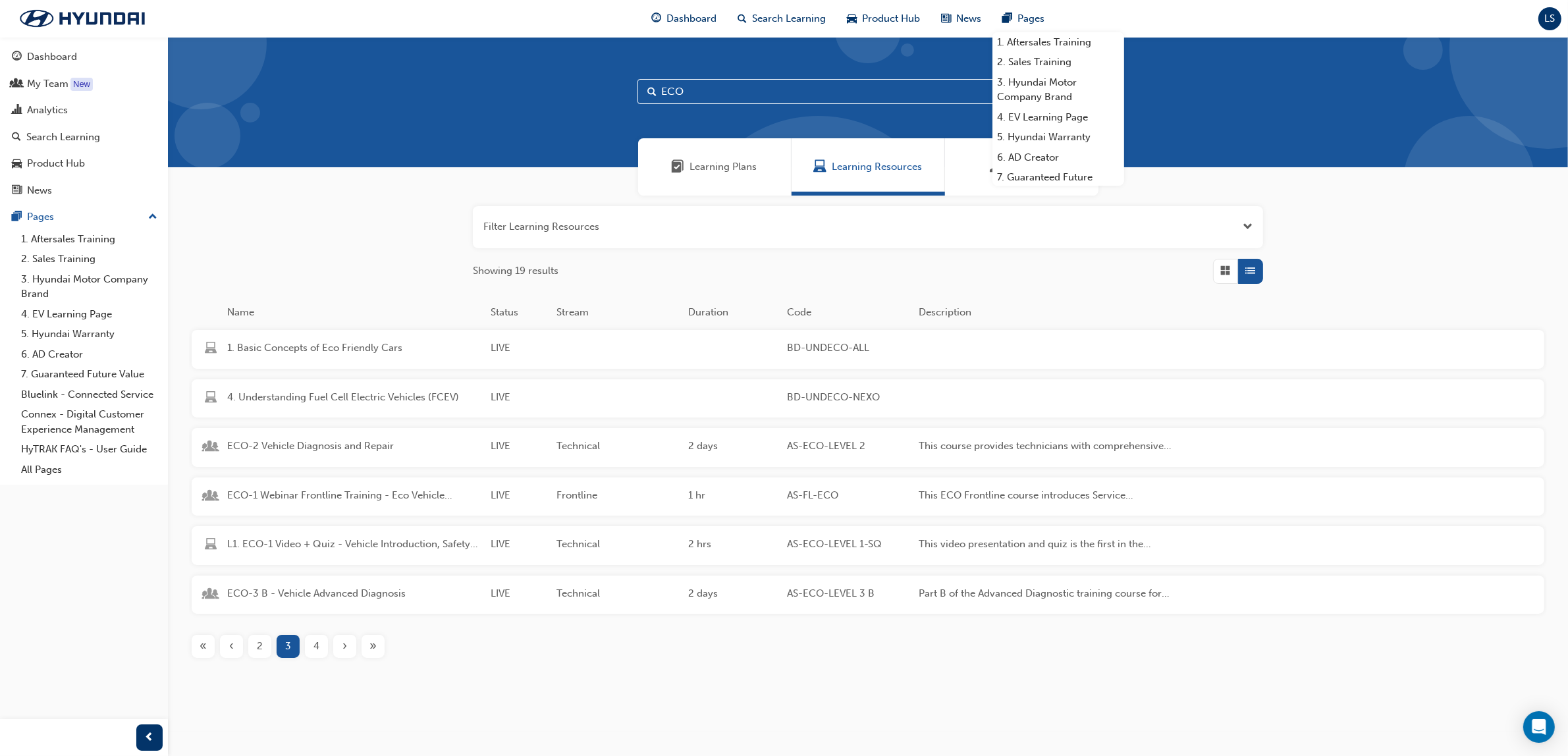
click at [685, 80] on input "ECO" at bounding box center [868, 92] width 461 height 25
type input "Electr"
click at [324, 535] on div "L1. EF - eLearning Electrical Fundamentals LIVE Technical 0.5 days AS-TECH-EF-E…" at bounding box center [689, 545] width 996 height 39
click at [255, 641] on div "2" at bounding box center [260, 646] width 23 height 23
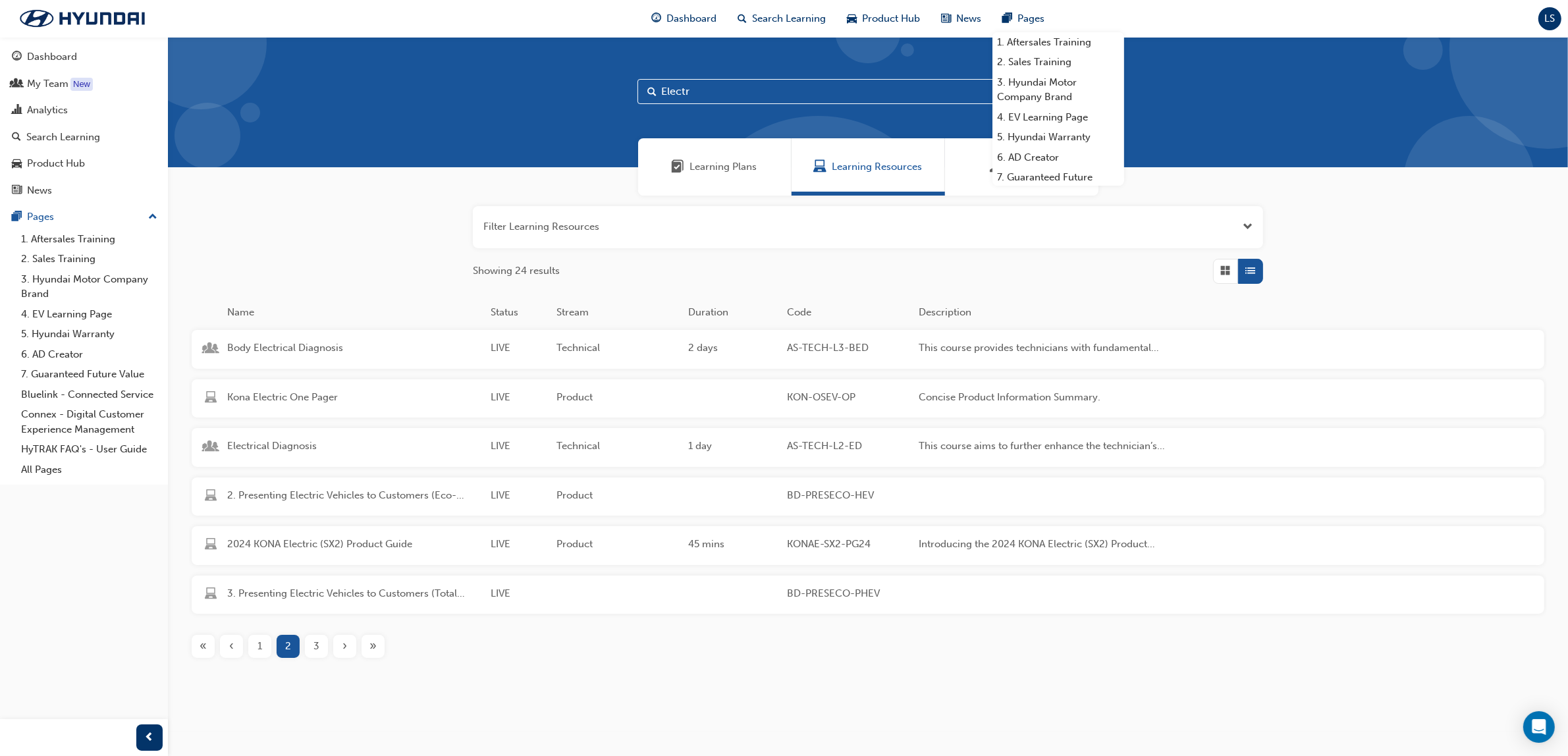
click at [241, 650] on div "‹" at bounding box center [231, 646] width 23 height 23
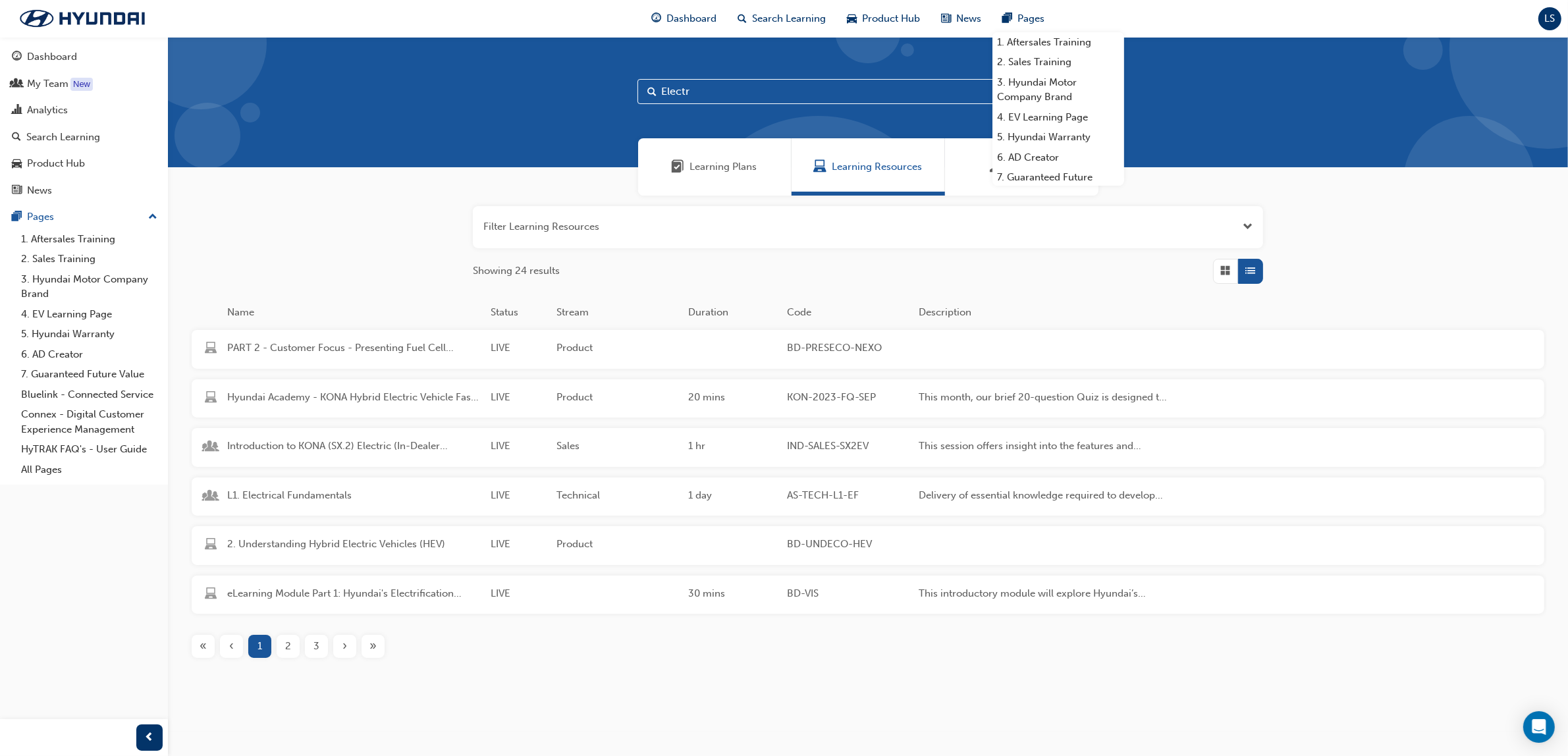
click at [320, 648] on div "3" at bounding box center [316, 646] width 23 height 23
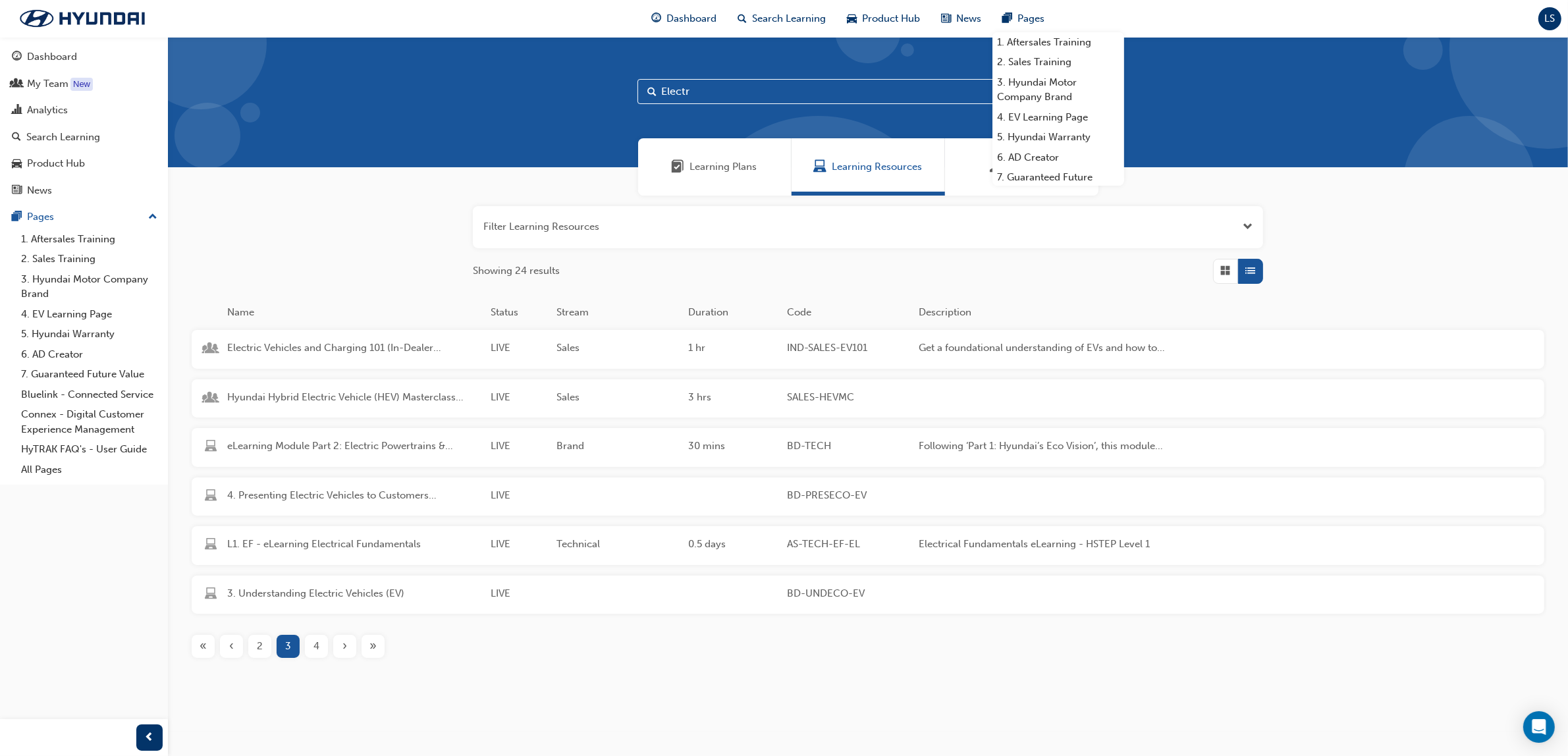
click at [339, 647] on div "›" at bounding box center [345, 646] width 23 height 23
click at [284, 640] on div "3" at bounding box center [288, 646] width 23 height 23
click at [268, 650] on div "2" at bounding box center [260, 646] width 23 height 23
click at [252, 648] on div "1" at bounding box center [260, 646] width 23 height 23
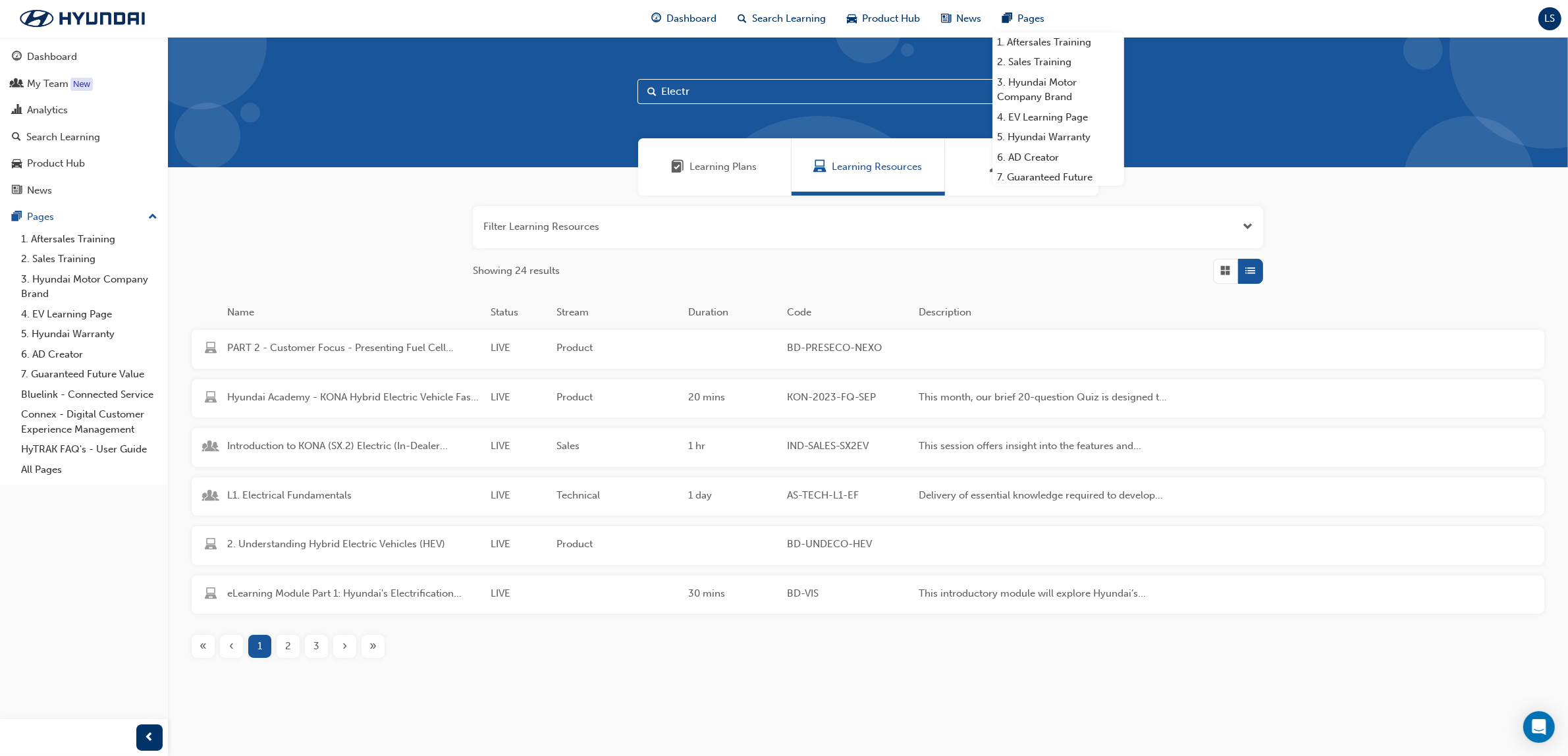
click at [307, 494] on span "L1. Electrical Fundamentals" at bounding box center [353, 495] width 253 height 15
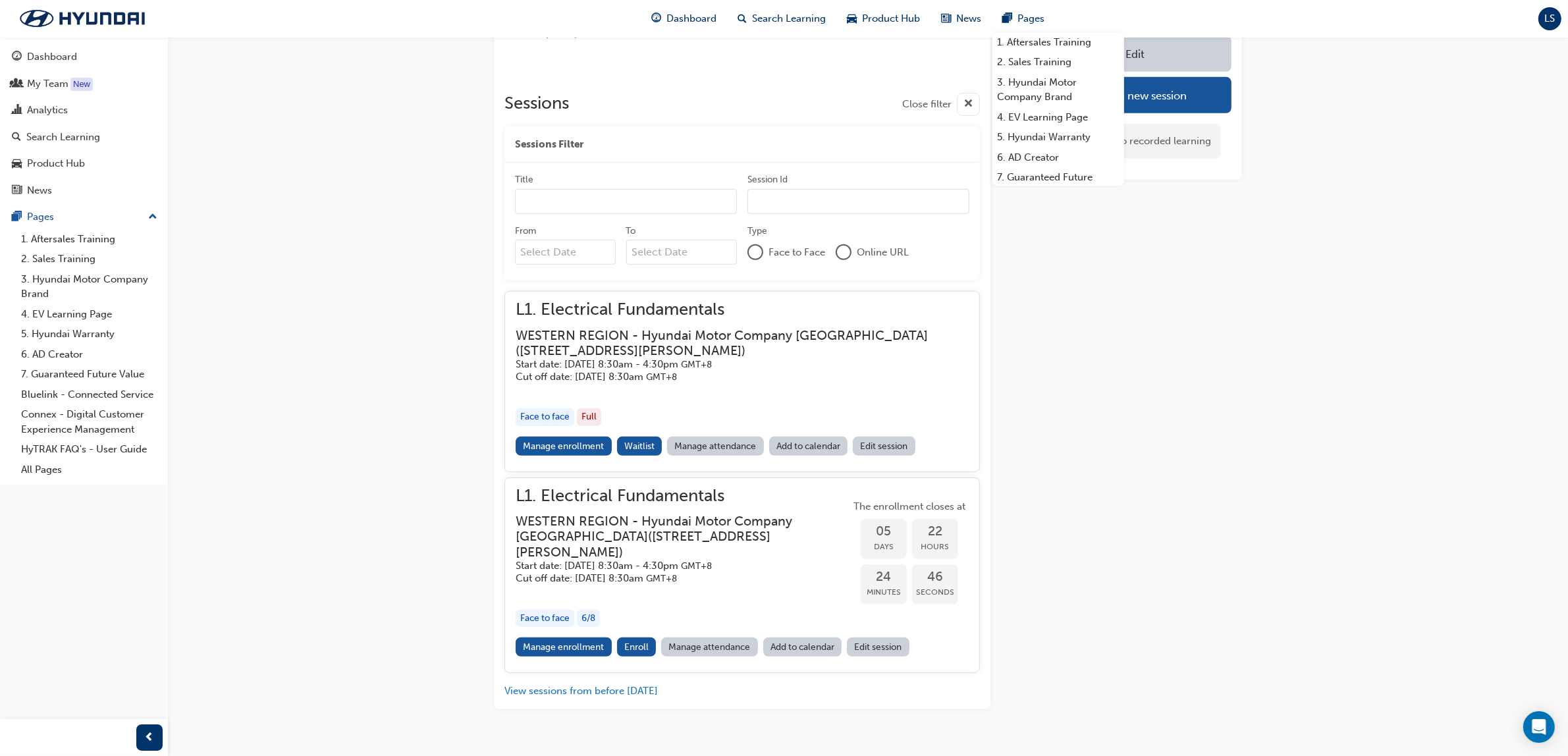
scroll to position [907, 0]
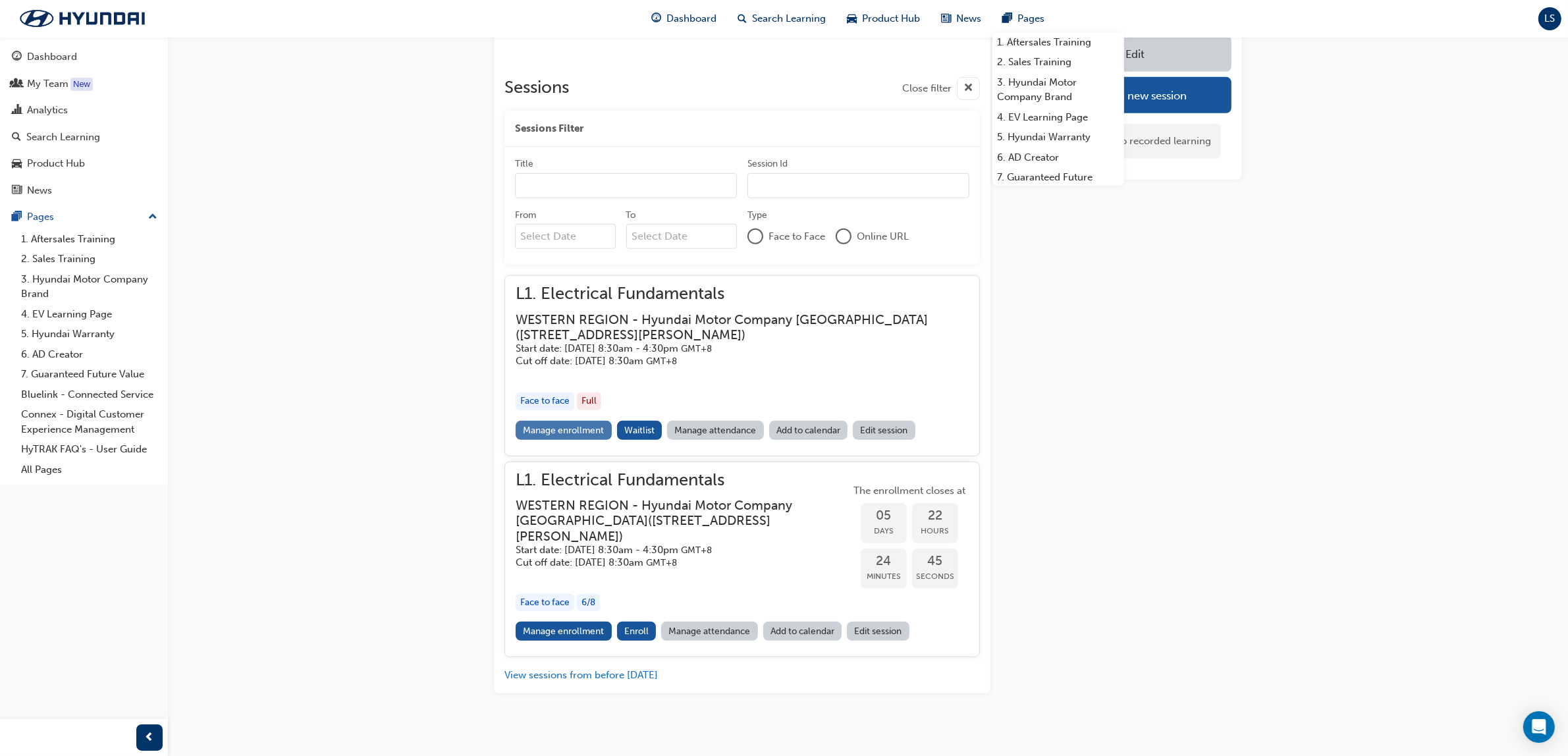
click at [581, 432] on link "Manage enrollment" at bounding box center [563, 430] width 96 height 19
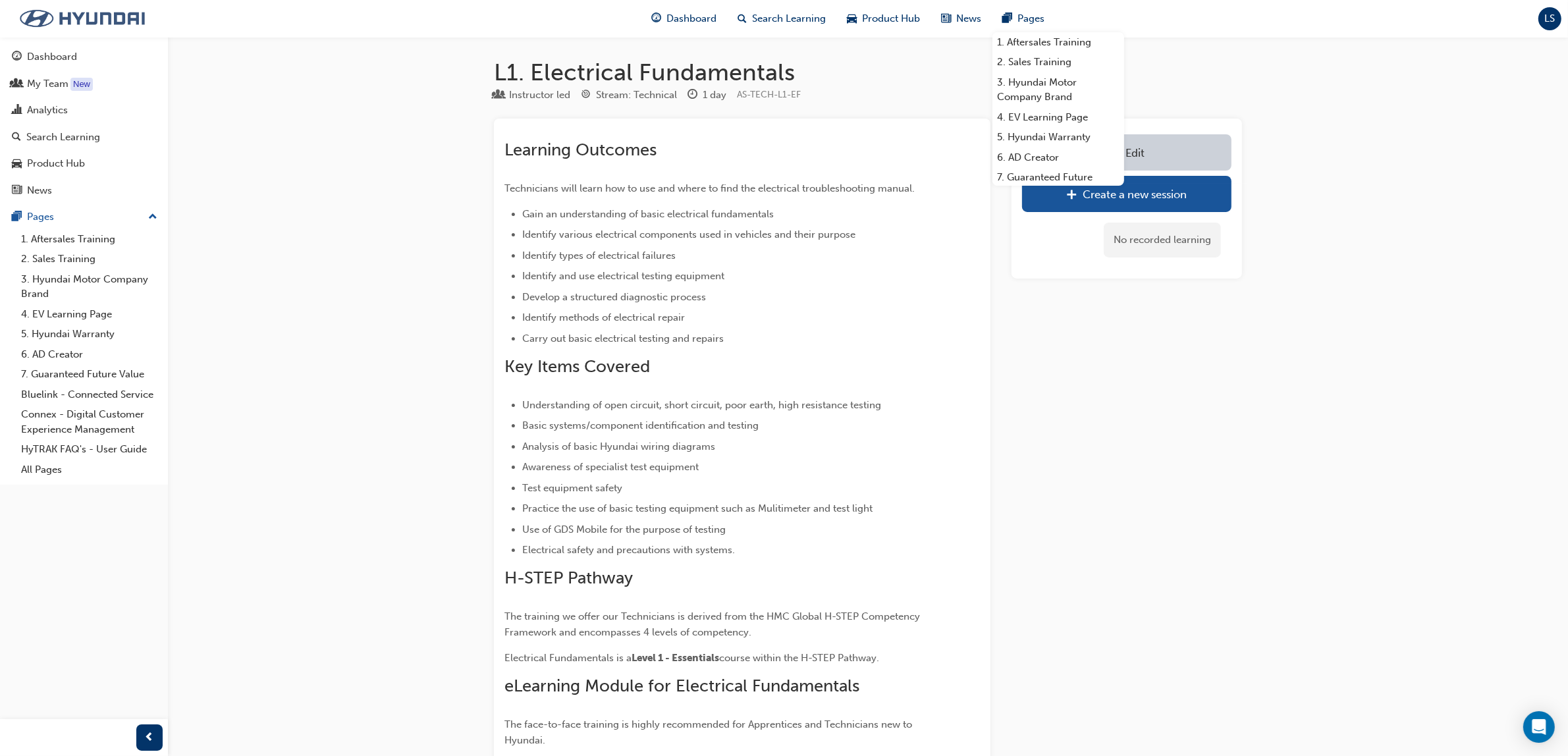
scroll to position [907, 0]
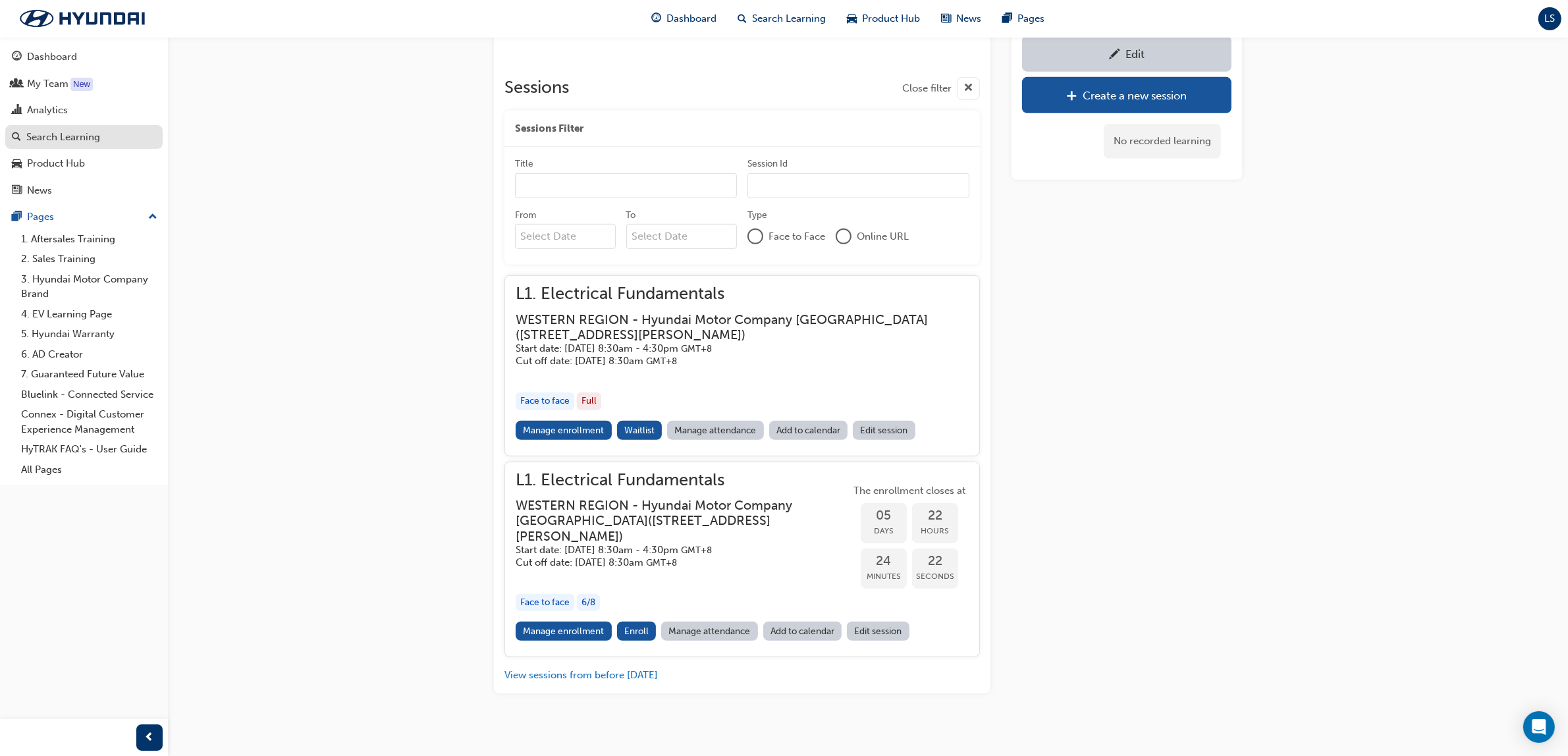
click at [87, 133] on div "Search Learning" at bounding box center [63, 137] width 74 height 15
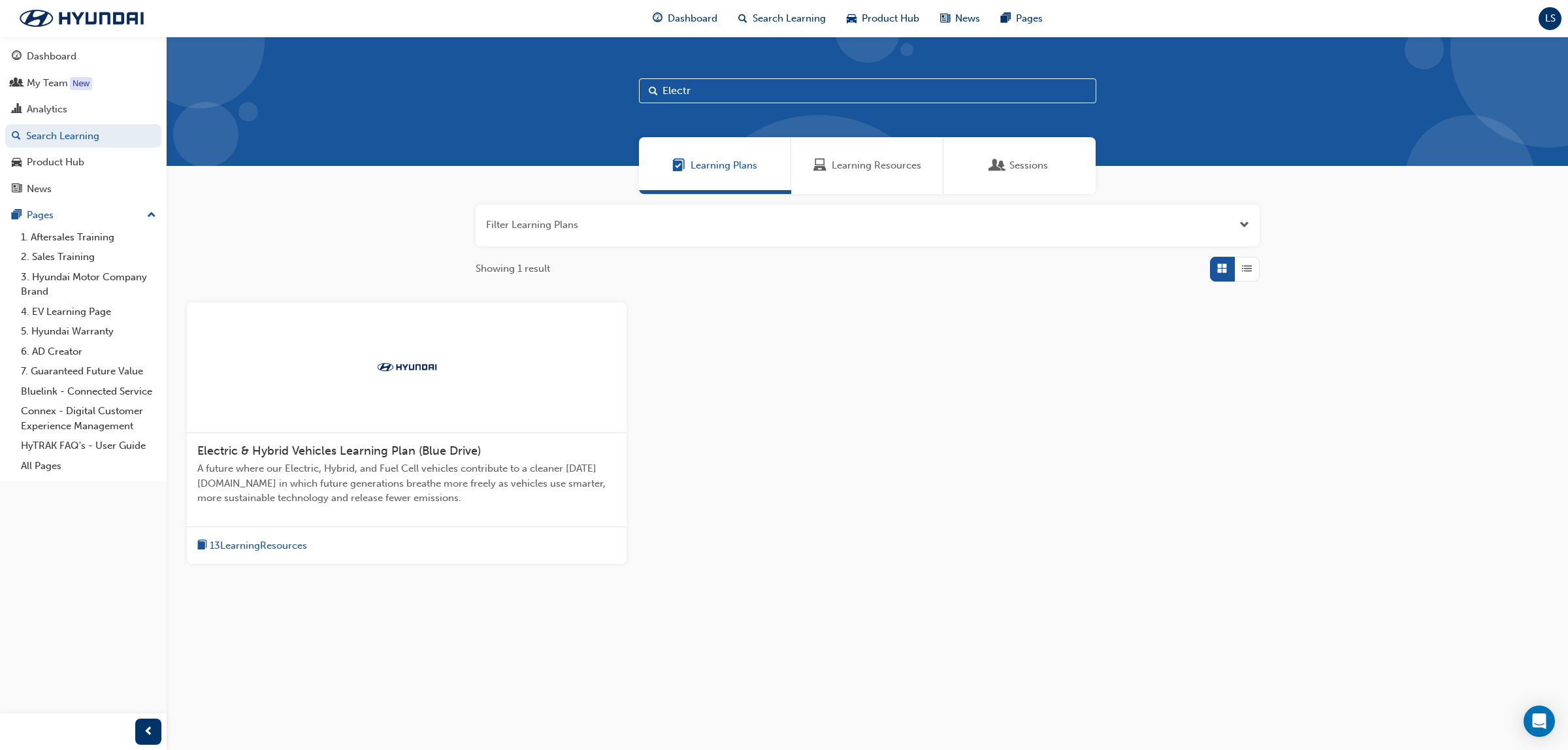
click at [739, 94] on input "Electr" at bounding box center [868, 91] width 458 height 25
type input "E"
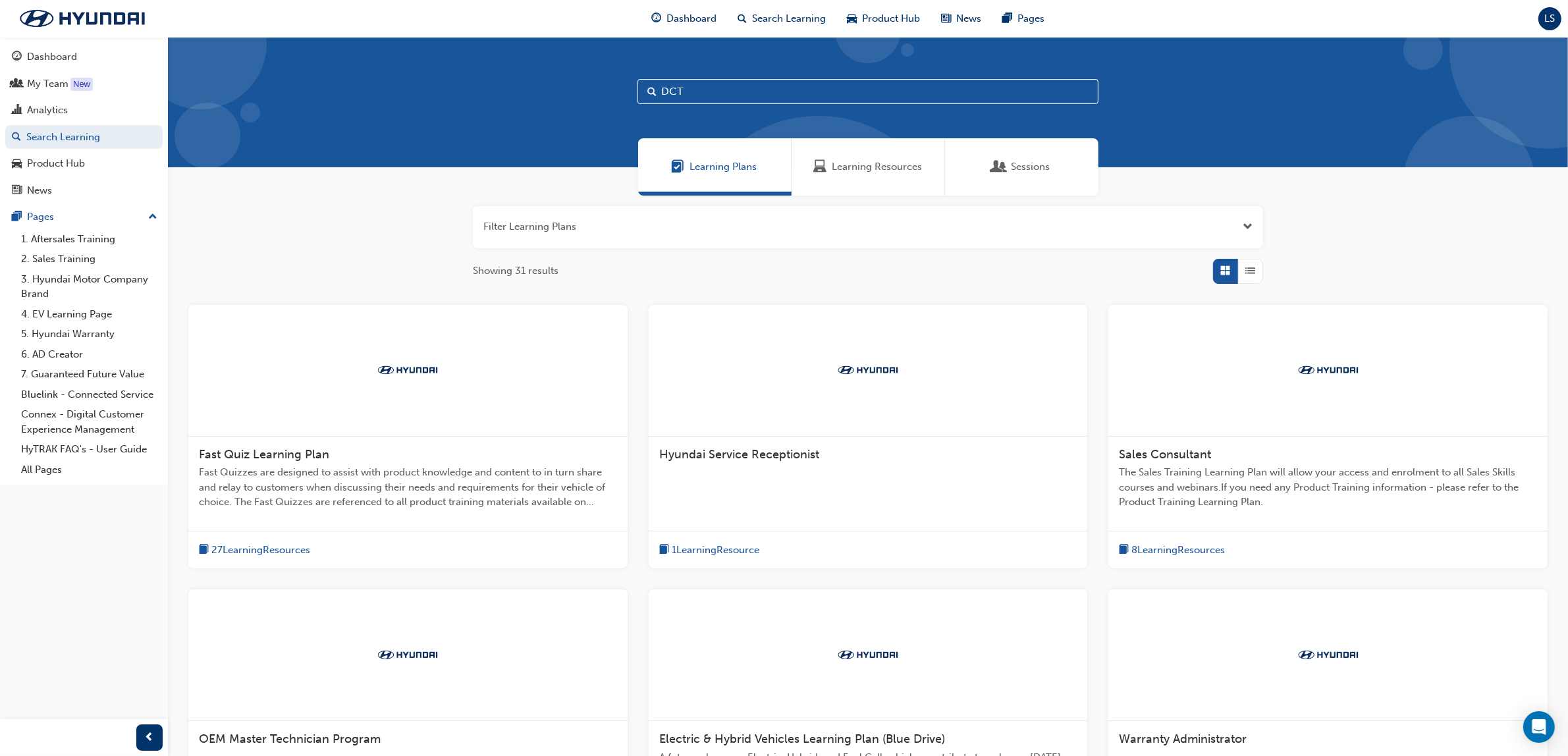
type input "DCT"
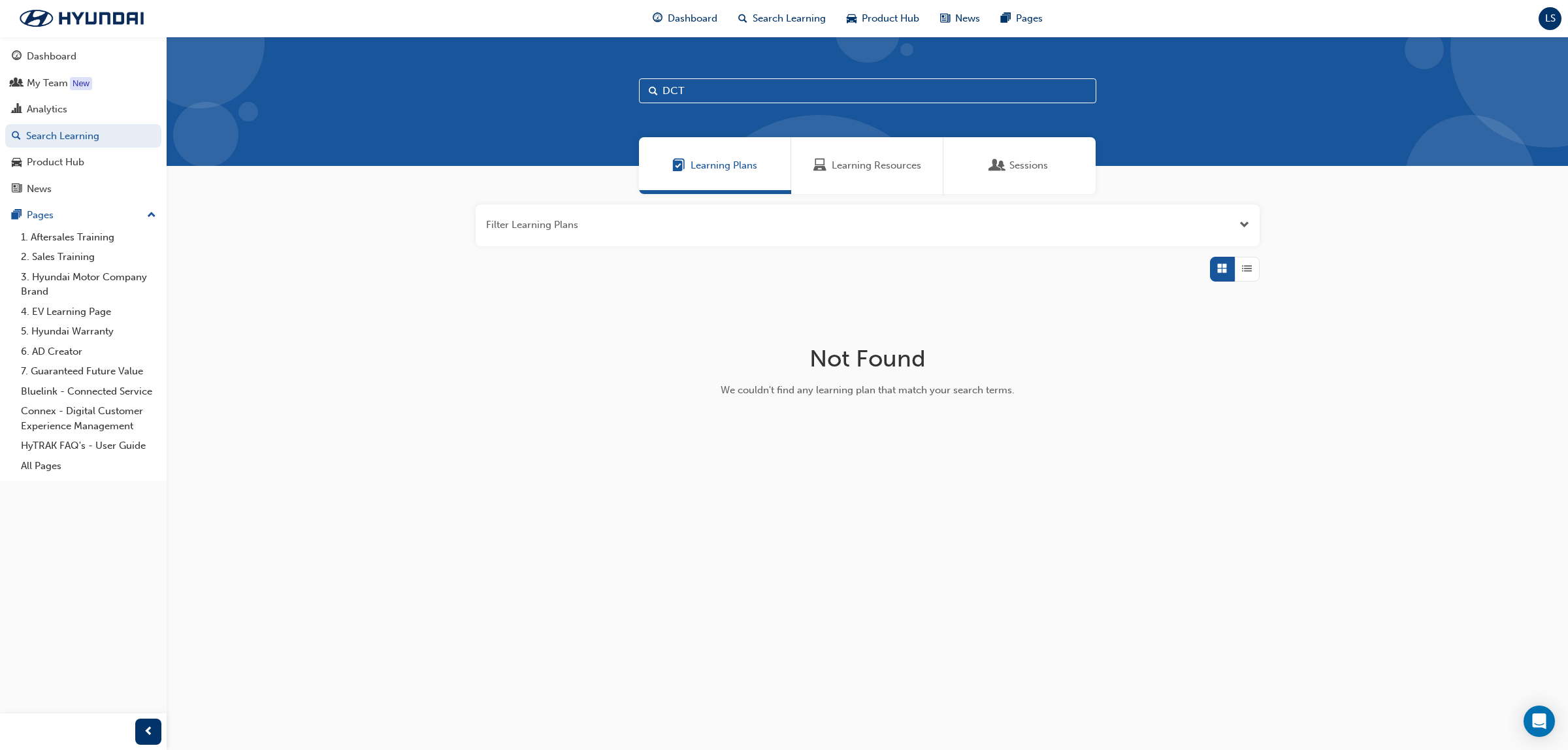
click at [862, 180] on div "Learning Resources" at bounding box center [867, 166] width 153 height 57
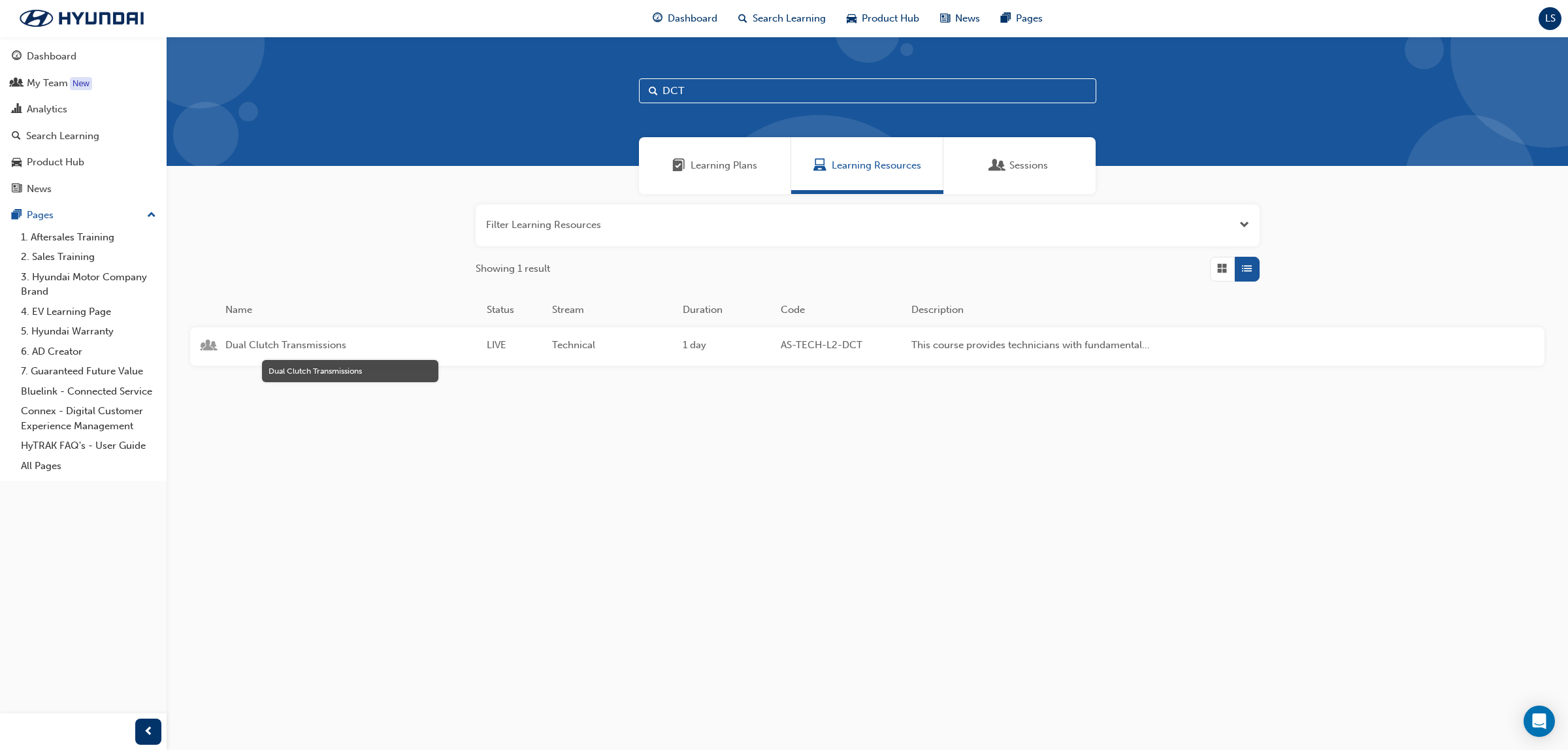
click at [304, 340] on span "Dual Clutch Transmissions" at bounding box center [351, 346] width 251 height 15
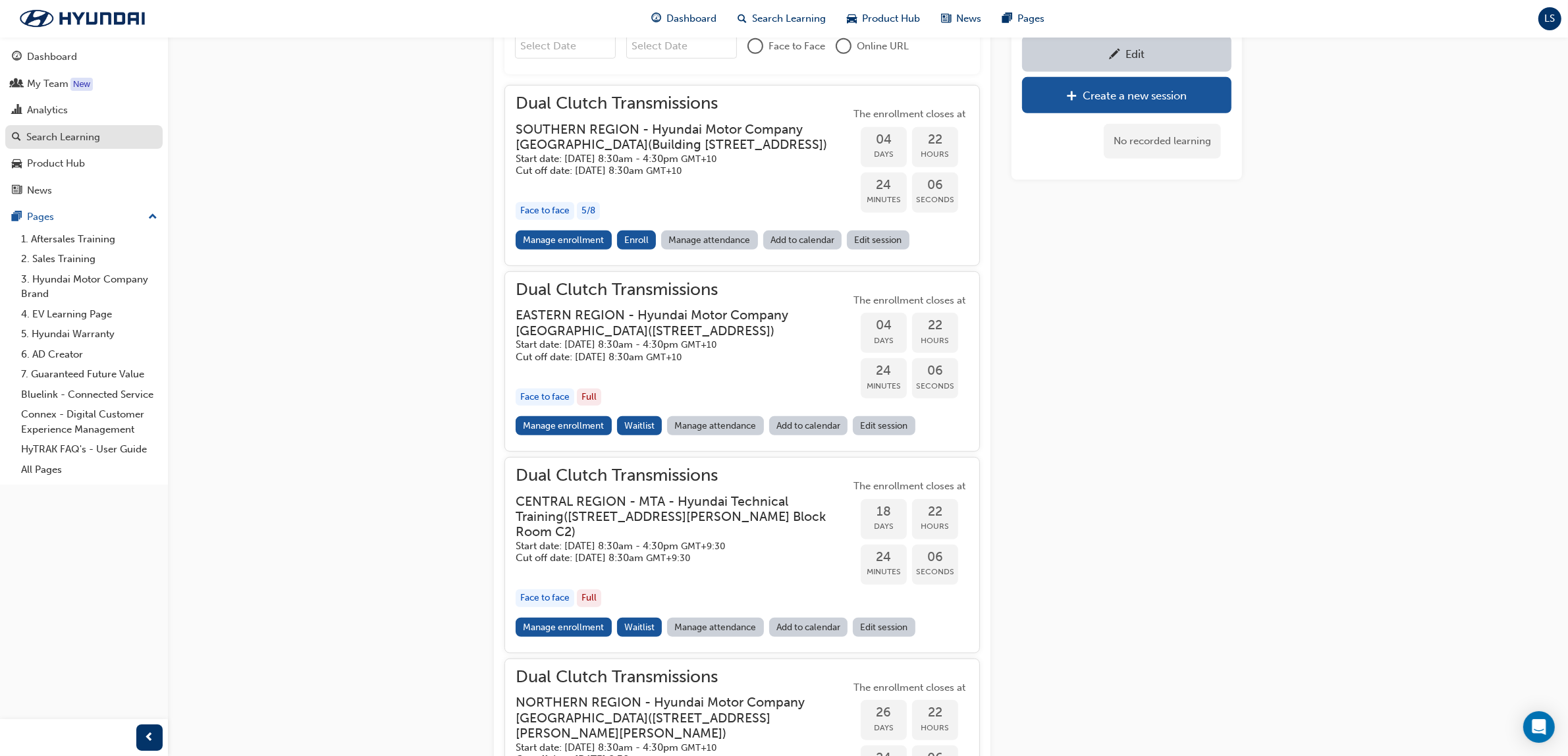
scroll to position [984, 0]
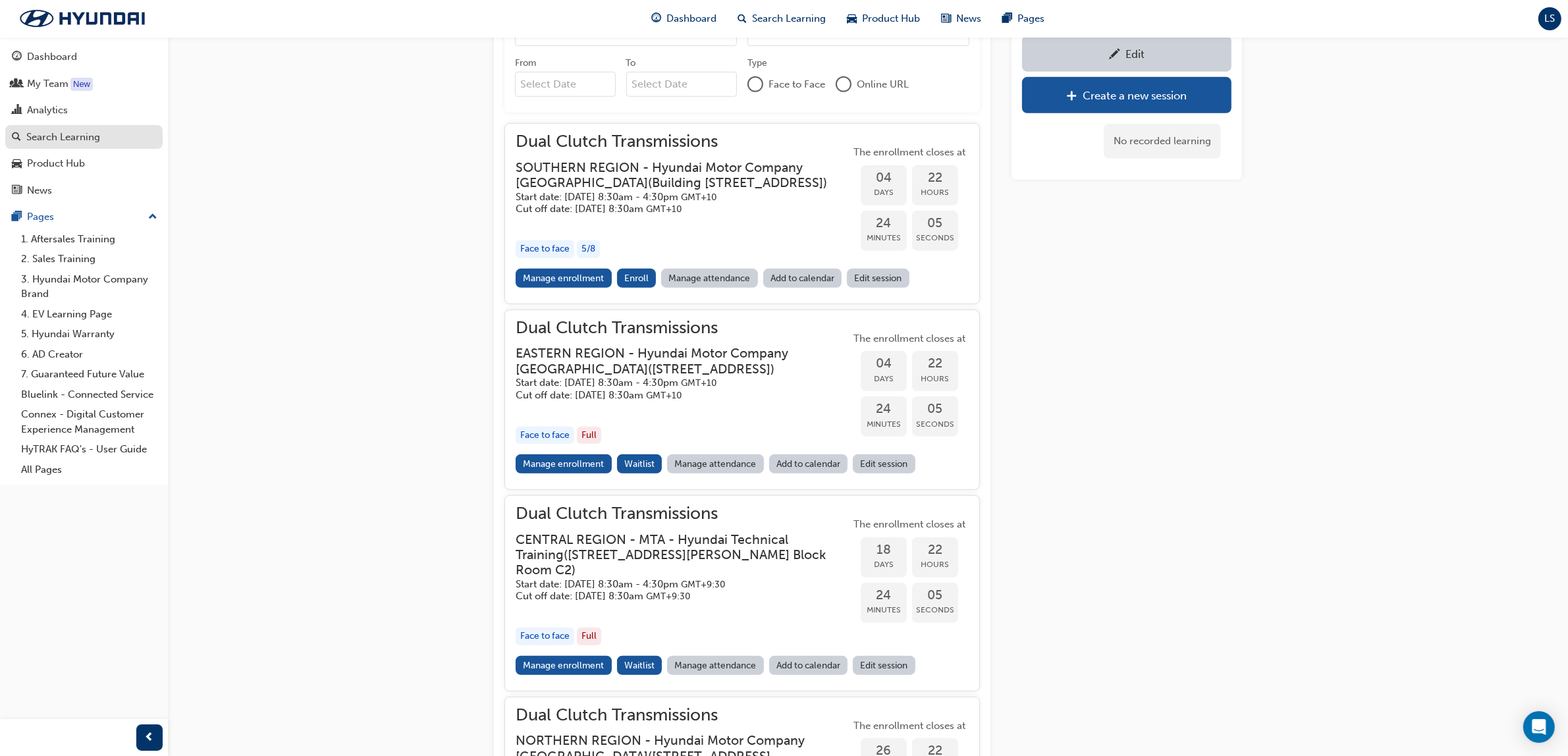
click at [52, 136] on div "Search Learning" at bounding box center [63, 137] width 74 height 15
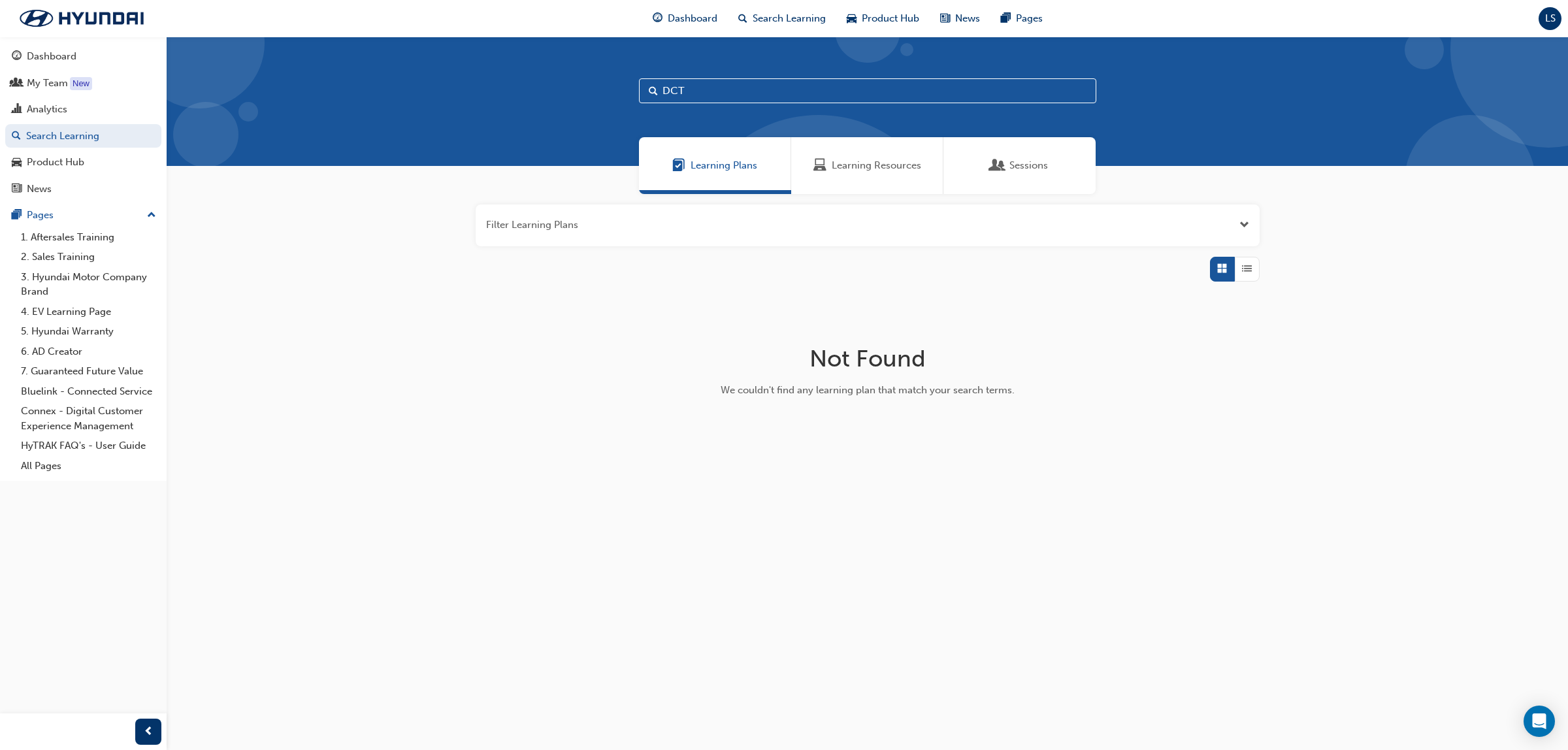
click at [691, 85] on input "DCT" at bounding box center [868, 91] width 458 height 25
type input "DSS"
click at [855, 154] on div "Learning Resources" at bounding box center [867, 166] width 153 height 57
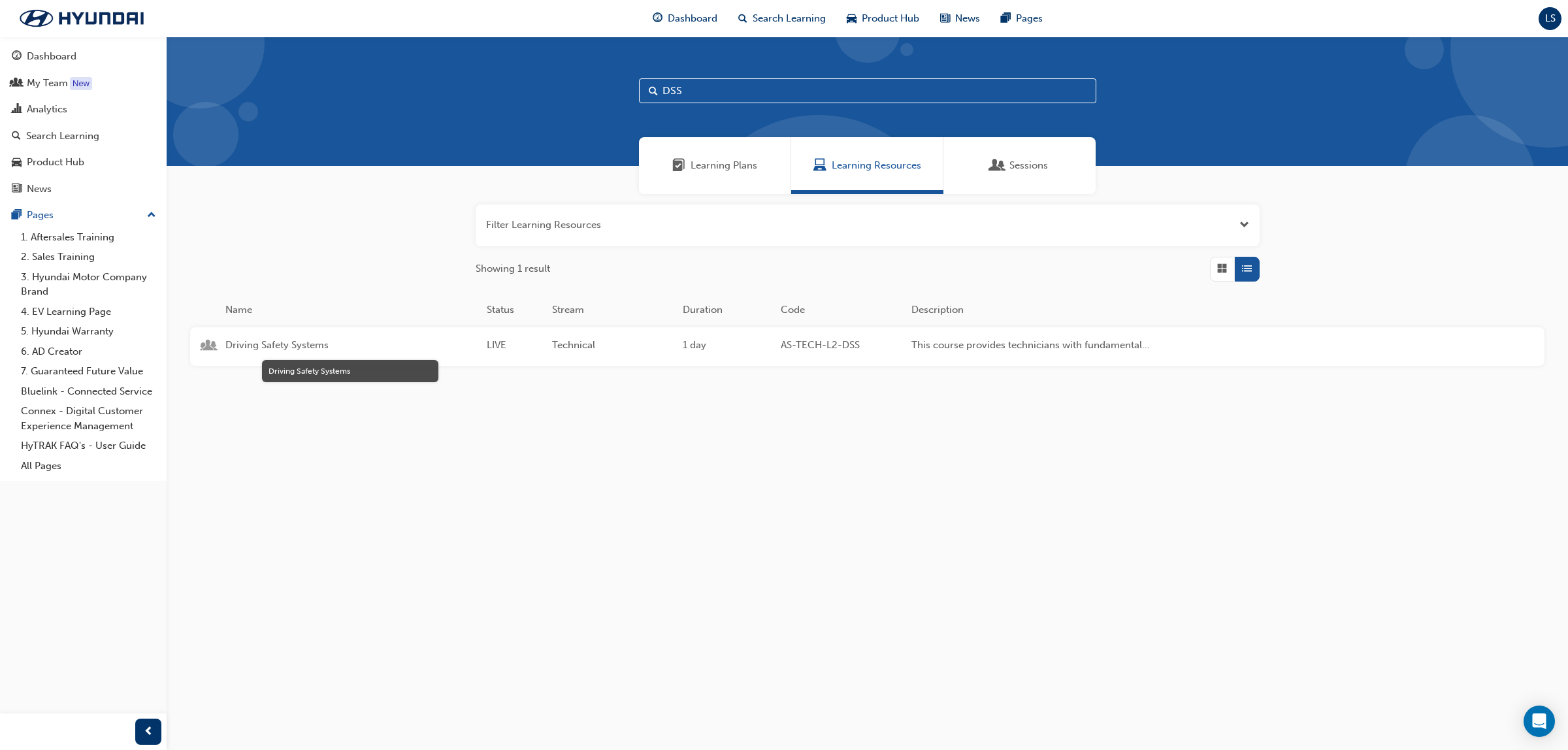
click at [279, 344] on span "Driving Safety Systems" at bounding box center [351, 346] width 251 height 15
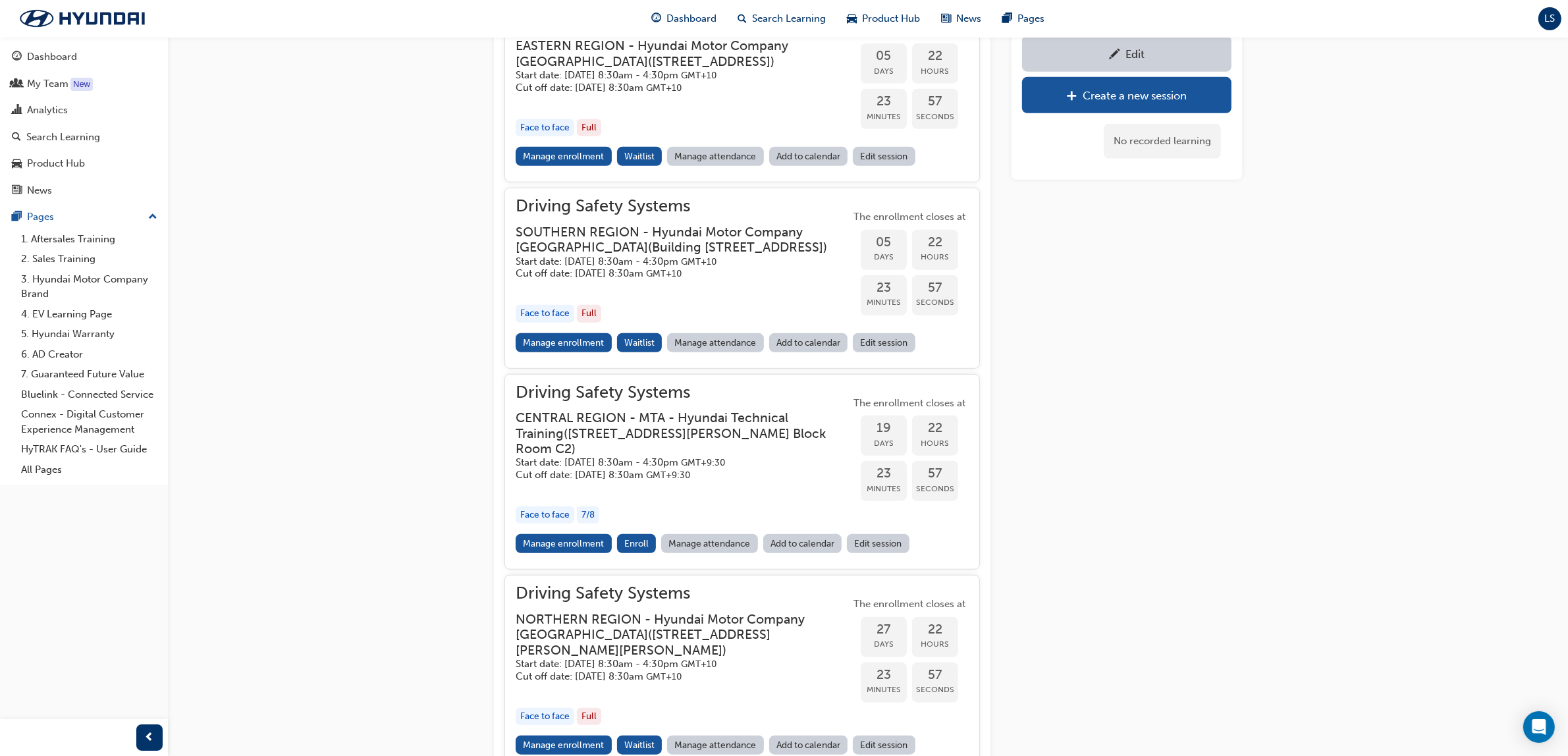
scroll to position [1144, 0]
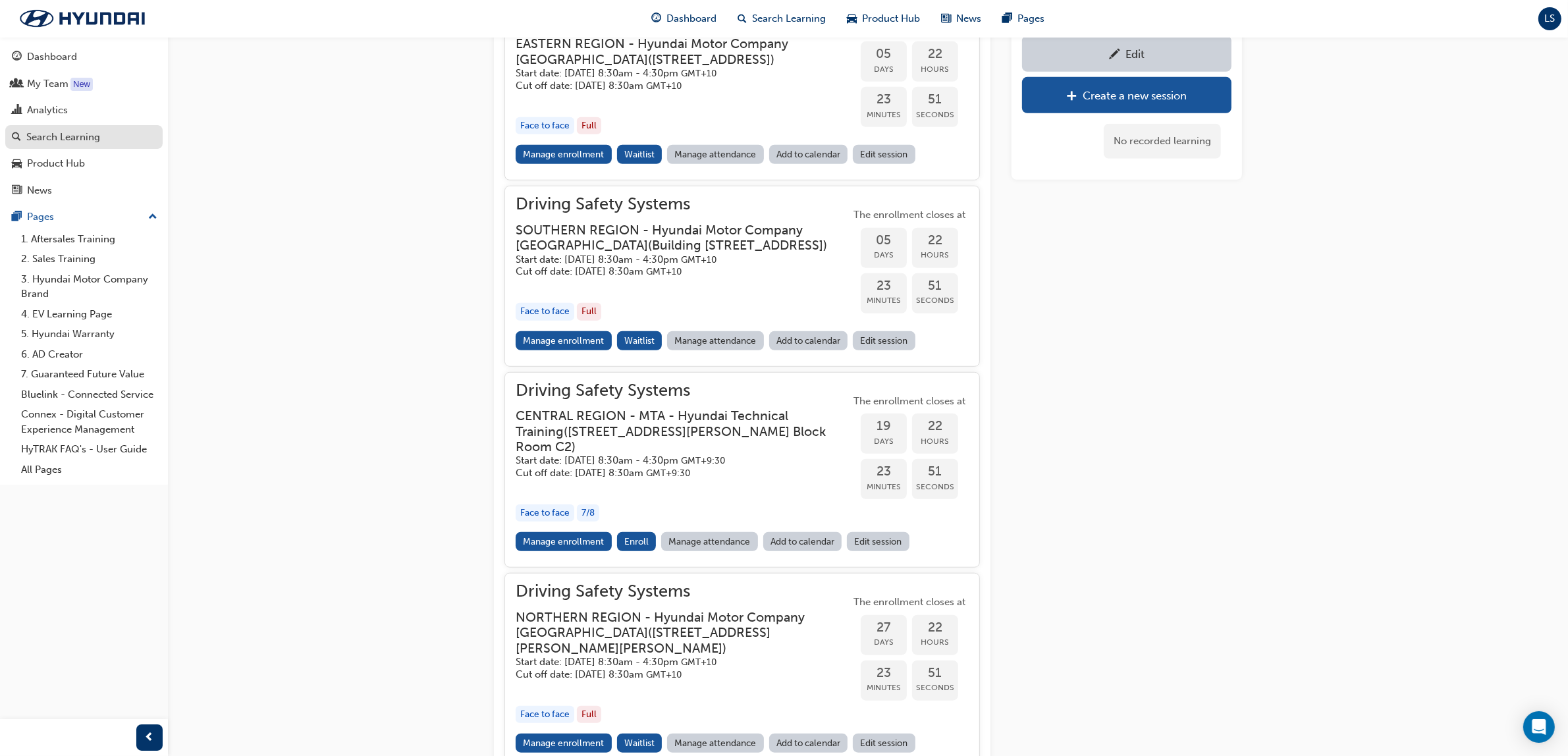
click at [59, 133] on div "Search Learning" at bounding box center [63, 137] width 74 height 15
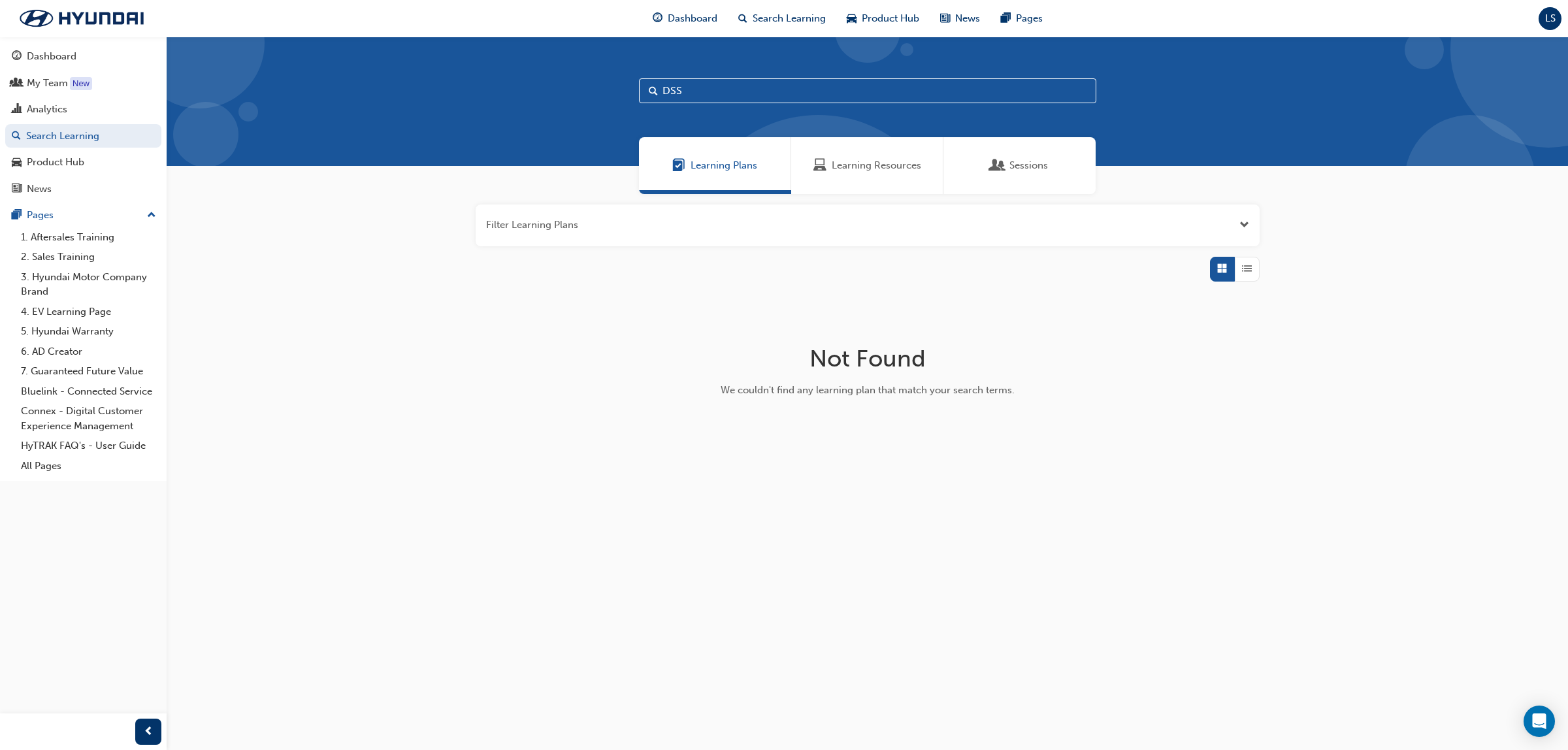
drag, startPoint x: 888, startPoint y: 175, endPoint x: 822, endPoint y: 142, distance: 73.8
click at [886, 174] on div "Learning Resources" at bounding box center [867, 166] width 153 height 57
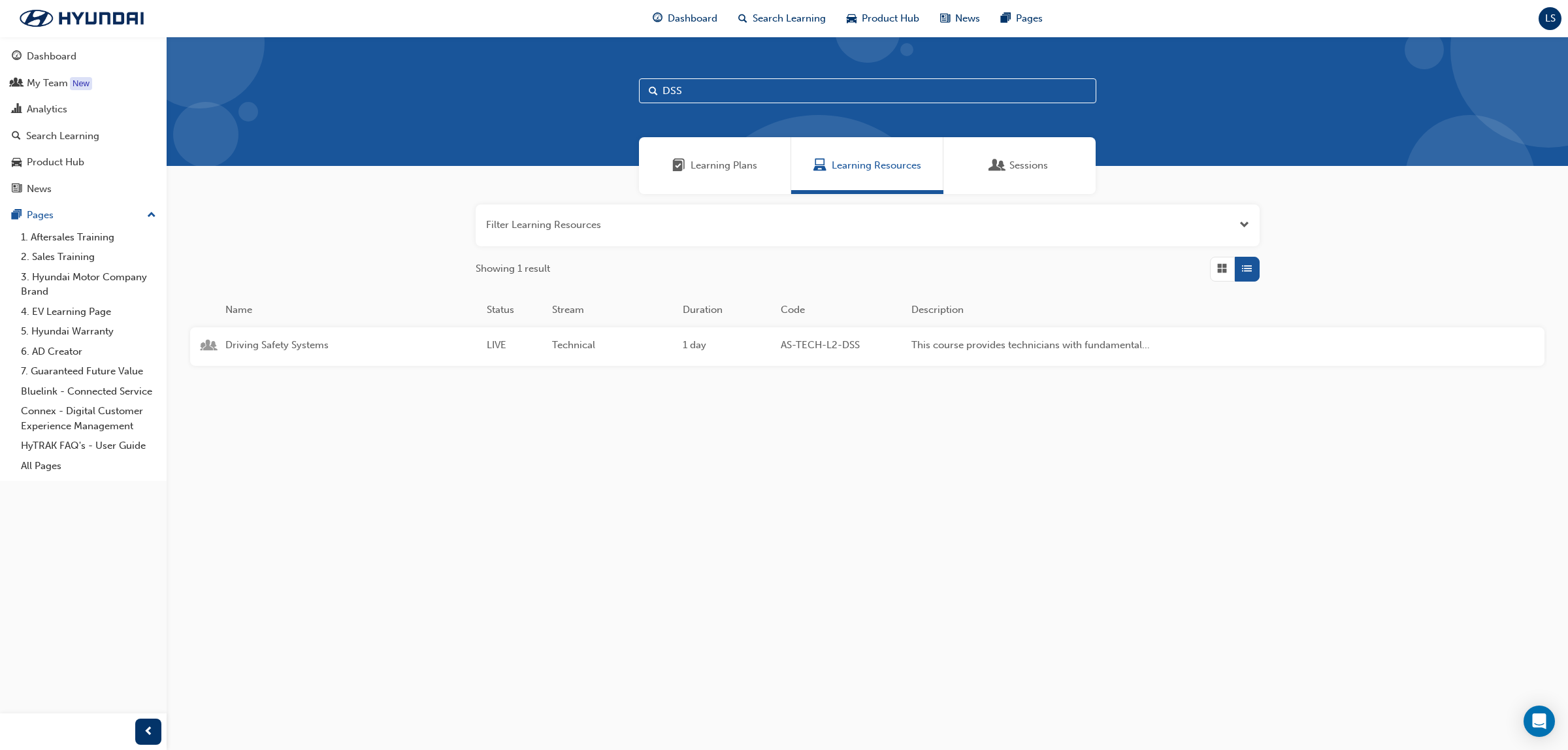
drag, startPoint x: 712, startPoint y: 93, endPoint x: 582, endPoint y: 80, distance: 130.6
click at [582, 80] on div "DSS" at bounding box center [867, 101] width 1401 height 130
type input "ADAS"
click at [292, 347] on span "Advanced Driver Assist Systems" at bounding box center [351, 346] width 251 height 15
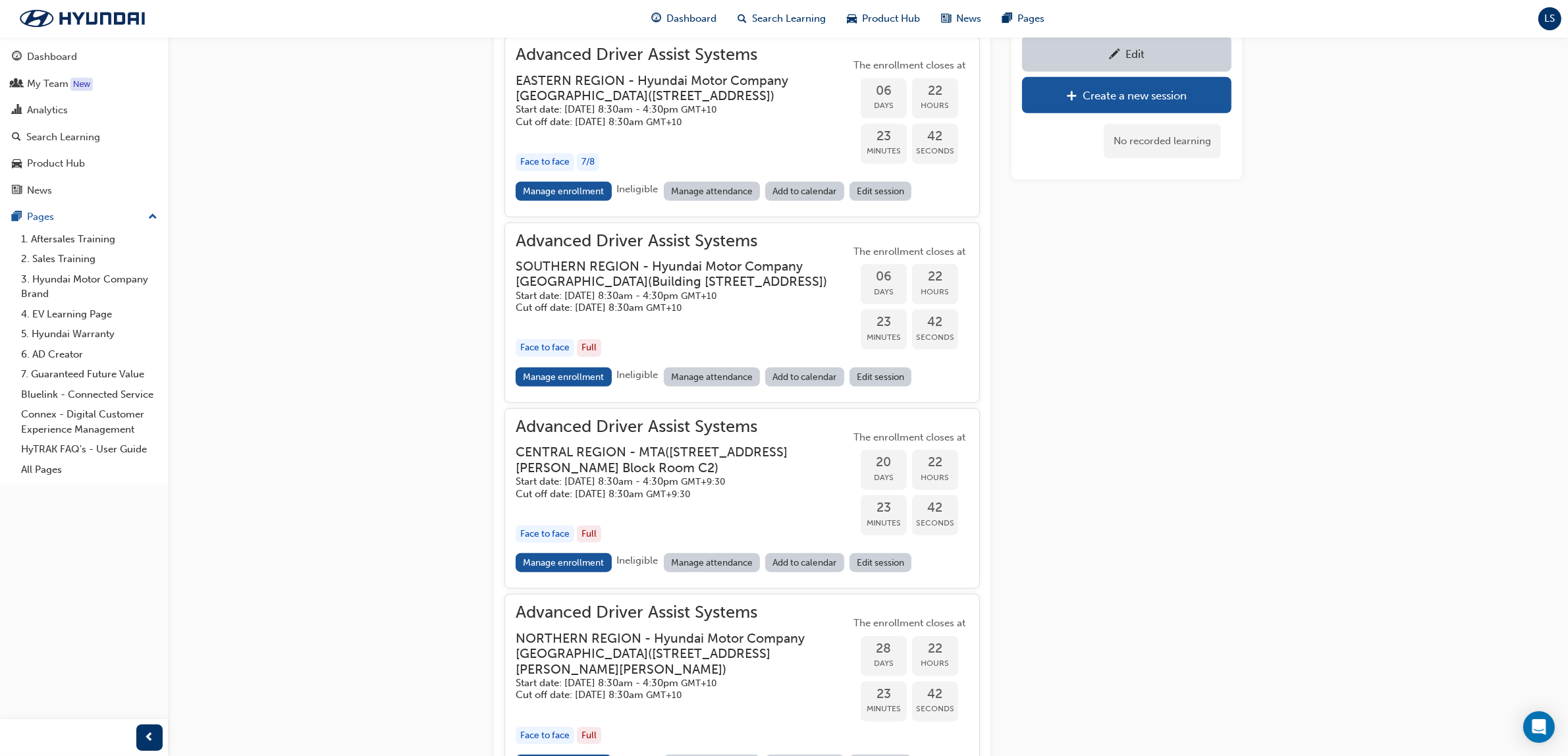
scroll to position [1157, 0]
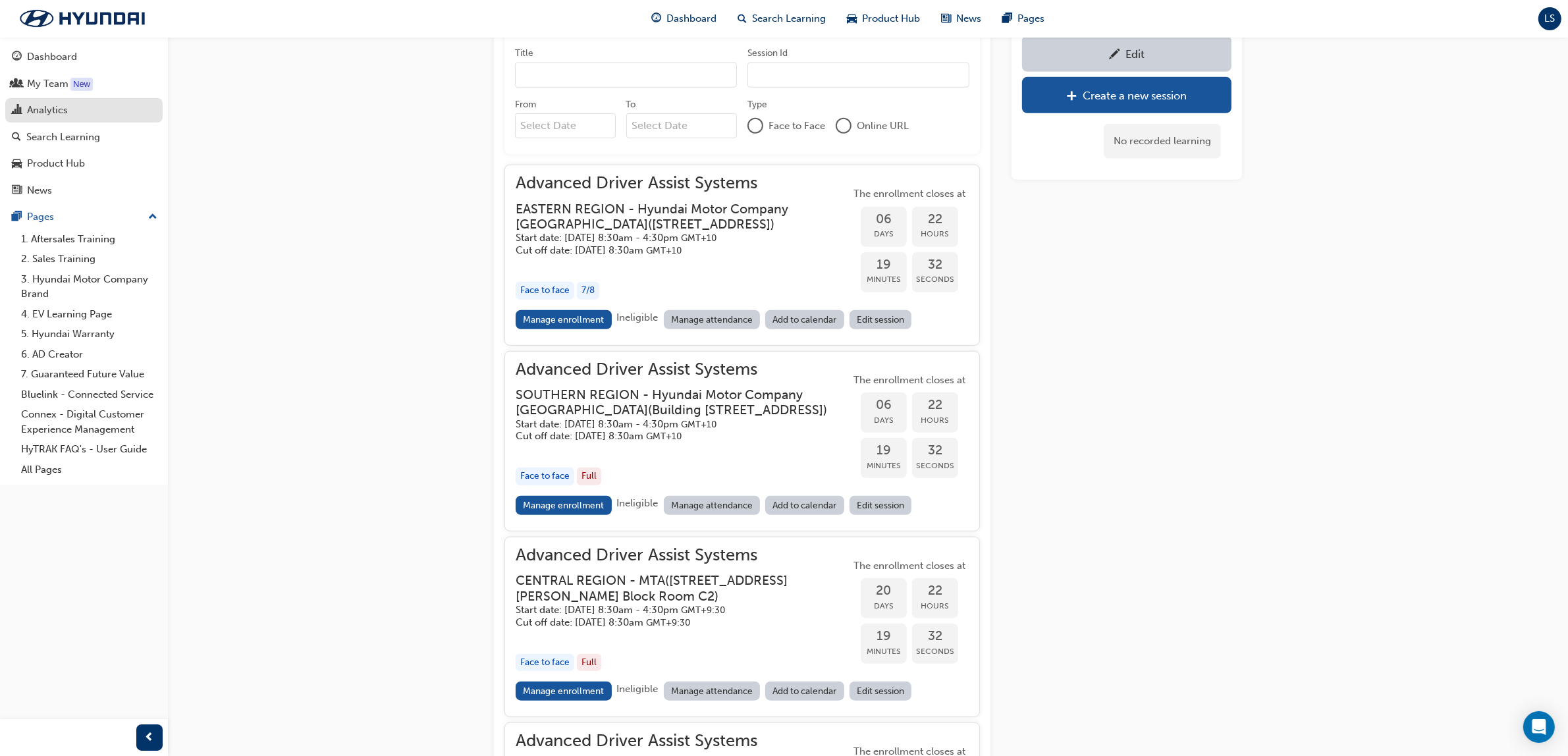
drag, startPoint x: 79, startPoint y: 127, endPoint x: 20, endPoint y: 119, distance: 59.5
click at [79, 128] on link "Search Learning" at bounding box center [84, 137] width 158 height 25
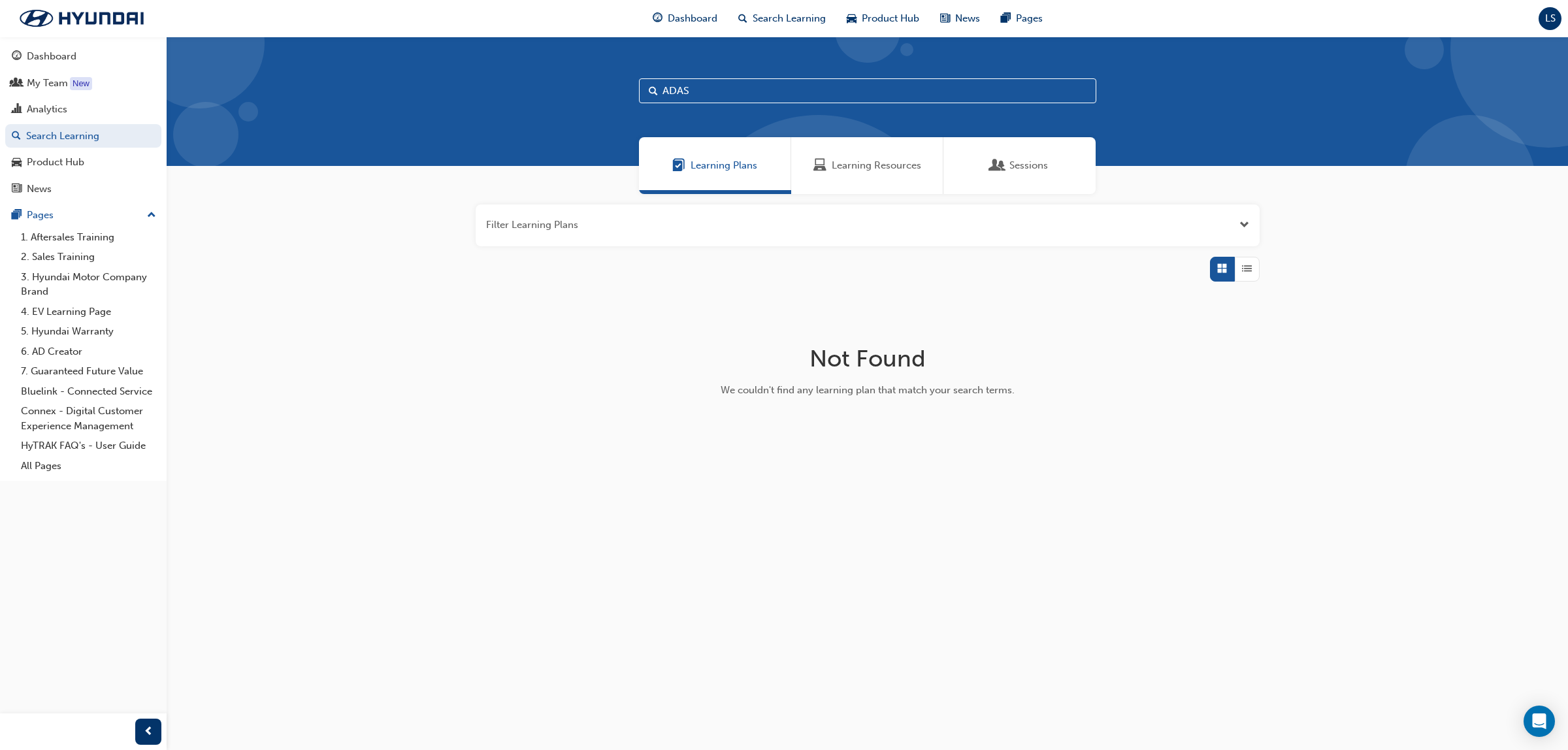
click at [871, 157] on div "Learning Resources" at bounding box center [867, 166] width 153 height 57
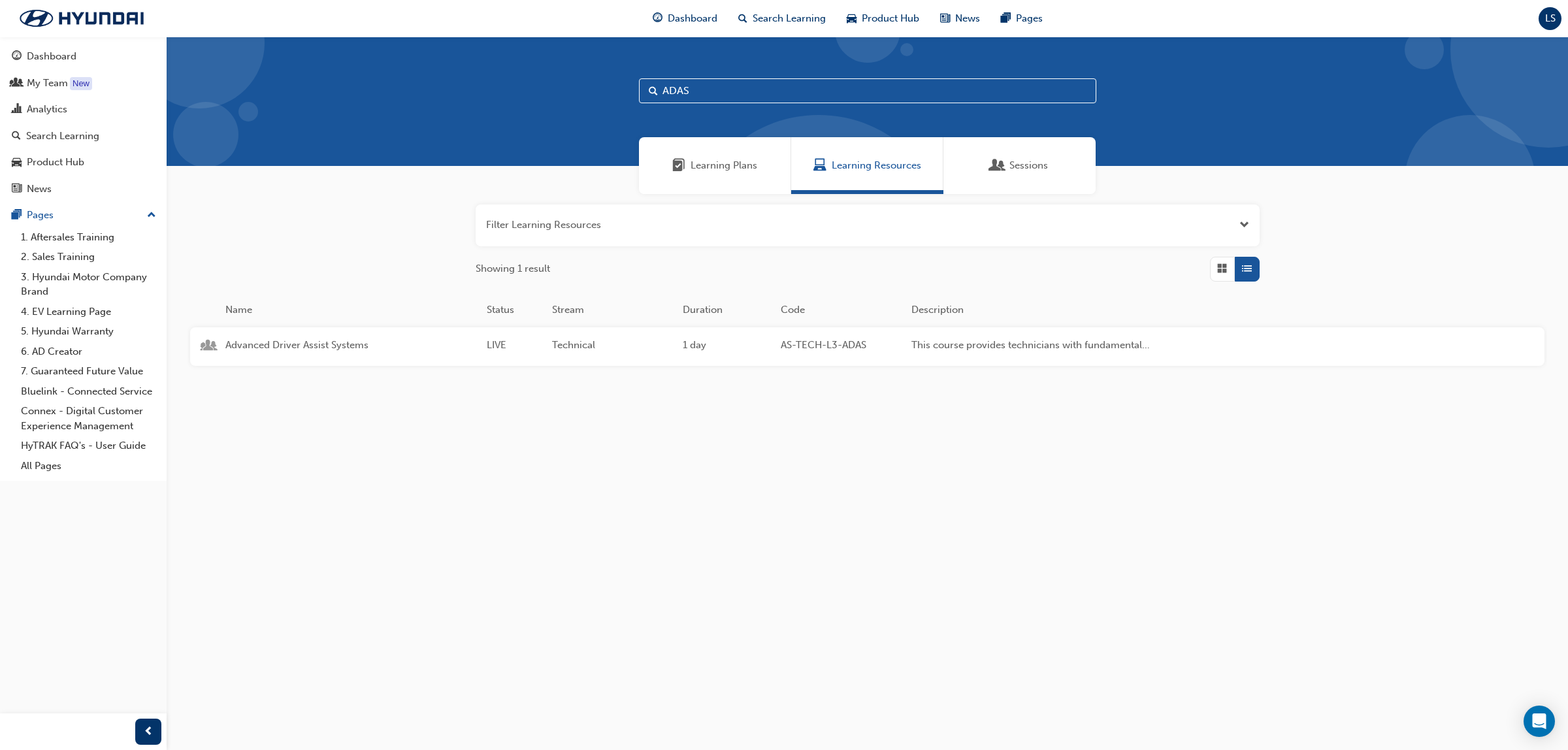
click at [719, 82] on input "ADAS" at bounding box center [868, 91] width 458 height 25
type input "A"
type input "MSA"
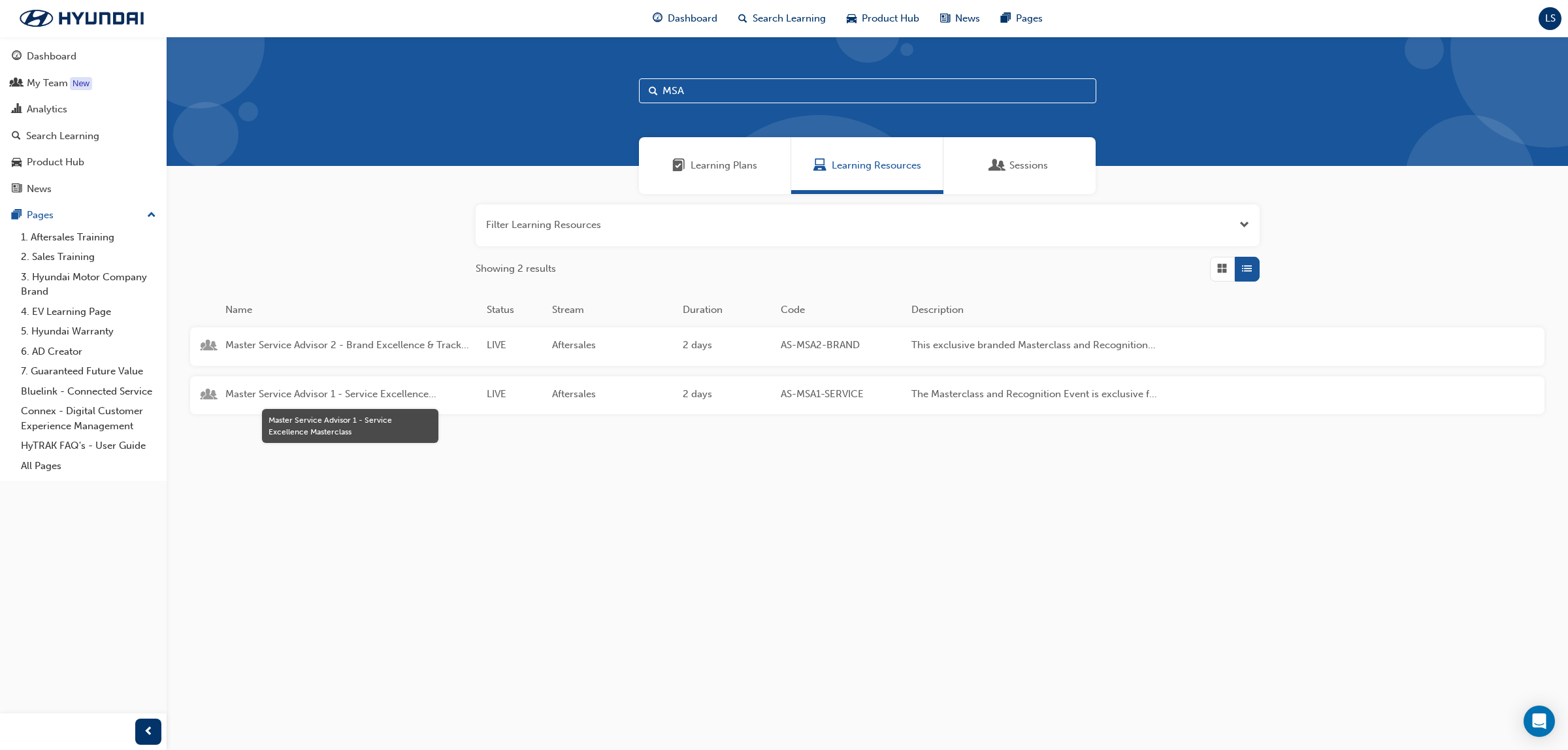
click at [330, 397] on span "Master Service Advisor 1 - Service Excellence Masterclass" at bounding box center [351, 394] width 251 height 15
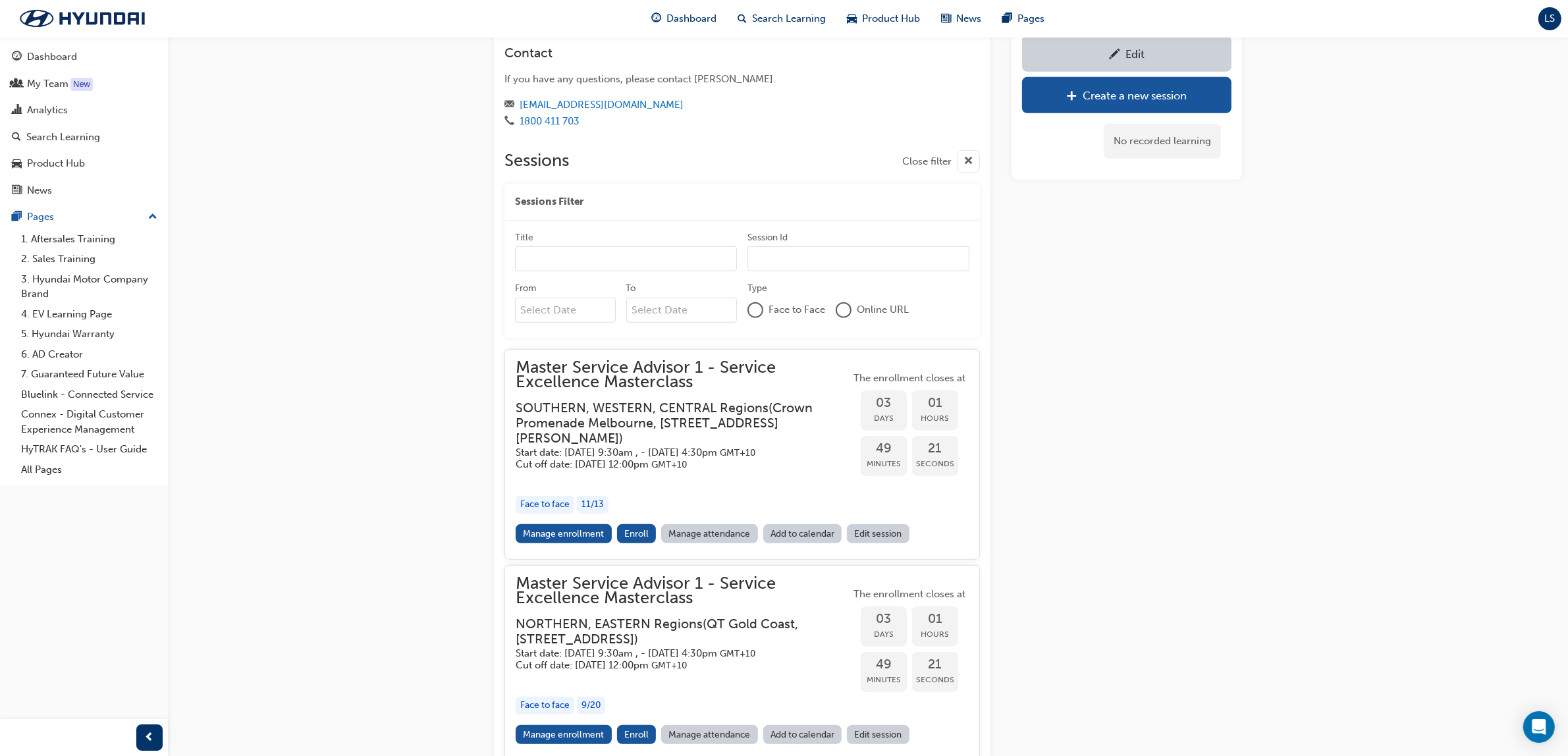
scroll to position [1102, 0]
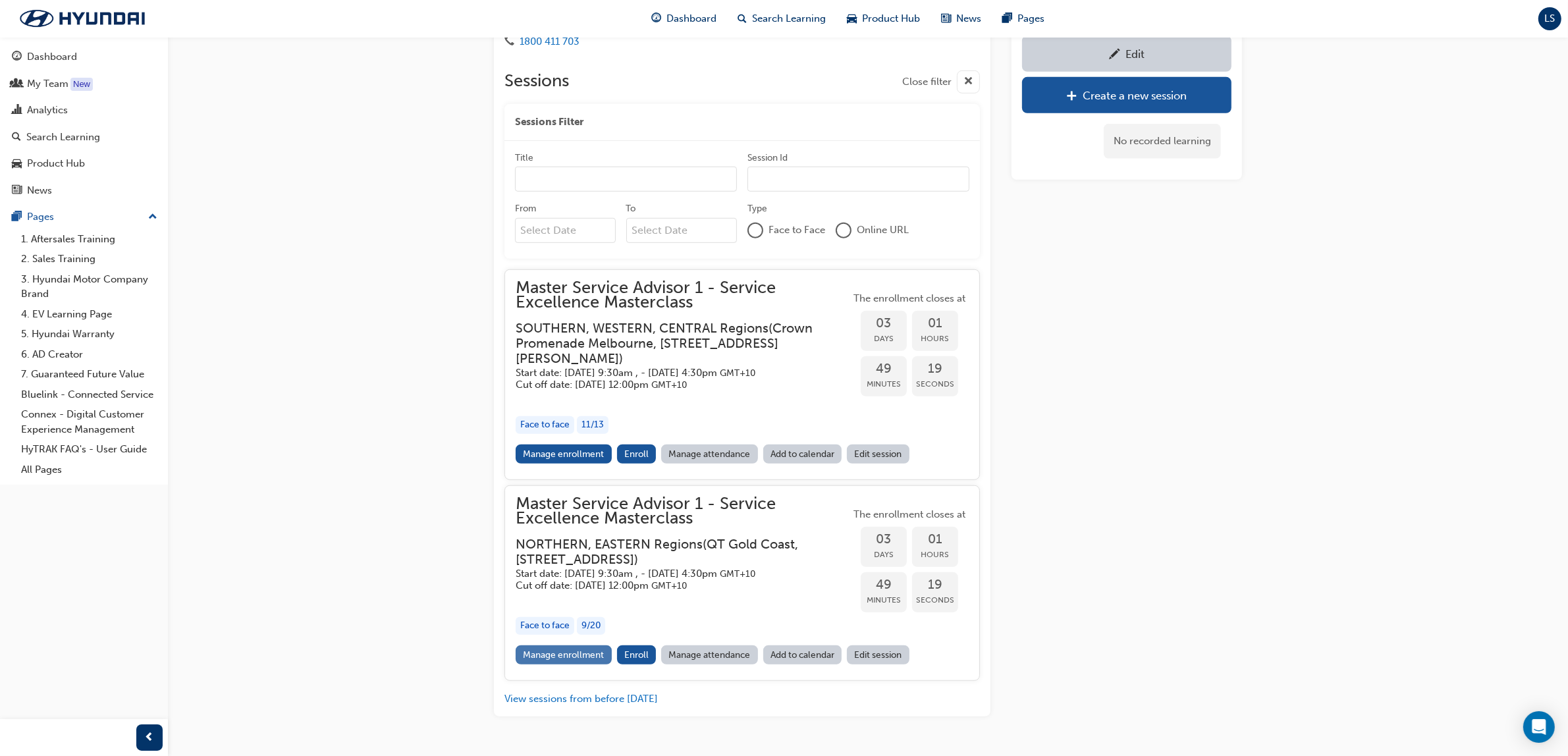
click at [583, 664] on link "Manage enrollment" at bounding box center [563, 655] width 96 height 19
